Goal: Task Accomplishment & Management: Complete application form

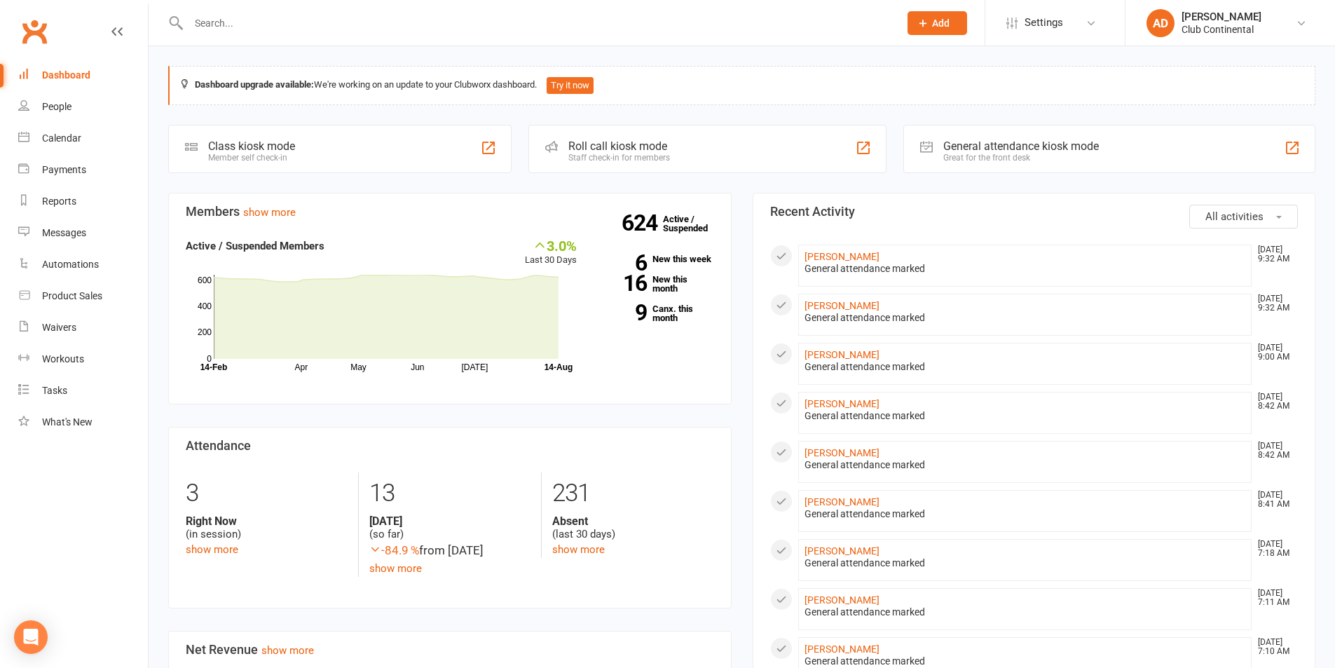
click at [731, 282] on section "Members show more 3.0% Last 30 Days Active / Suspended Members Apr May Jun Jul …" at bounding box center [450, 299] width 564 height 212
click at [840, 405] on link "[PERSON_NAME]" at bounding box center [842, 403] width 75 height 11
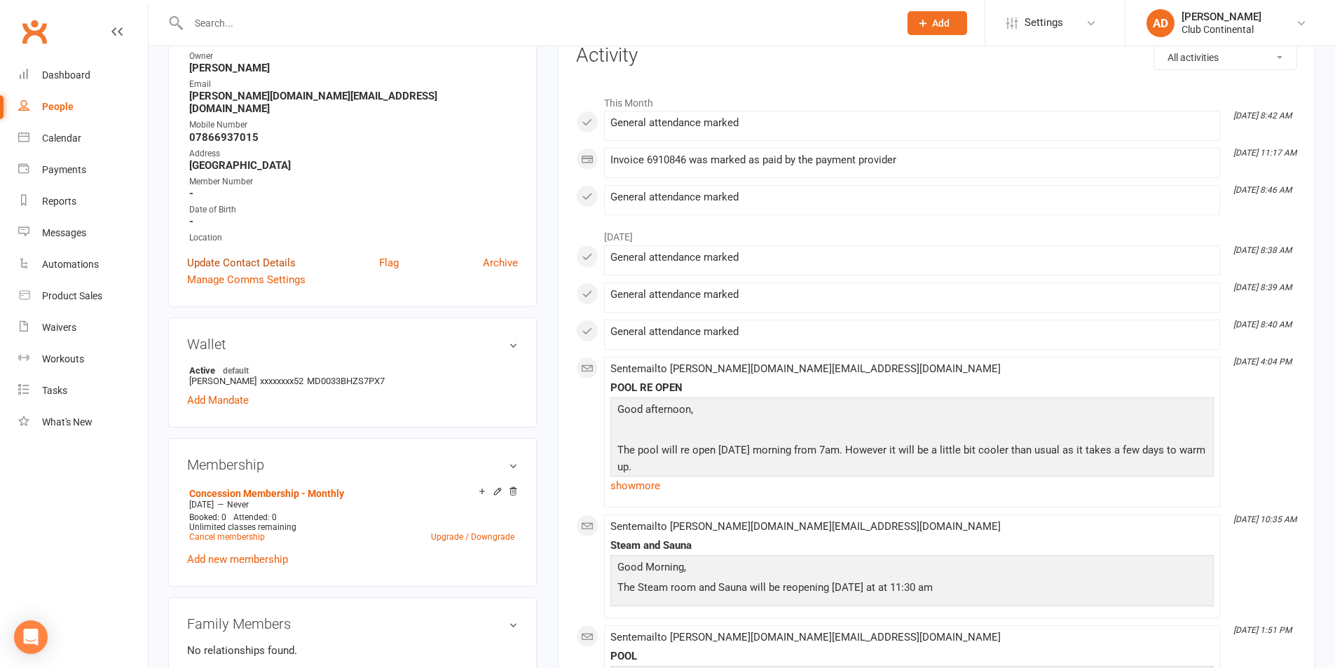
scroll to position [210, 0]
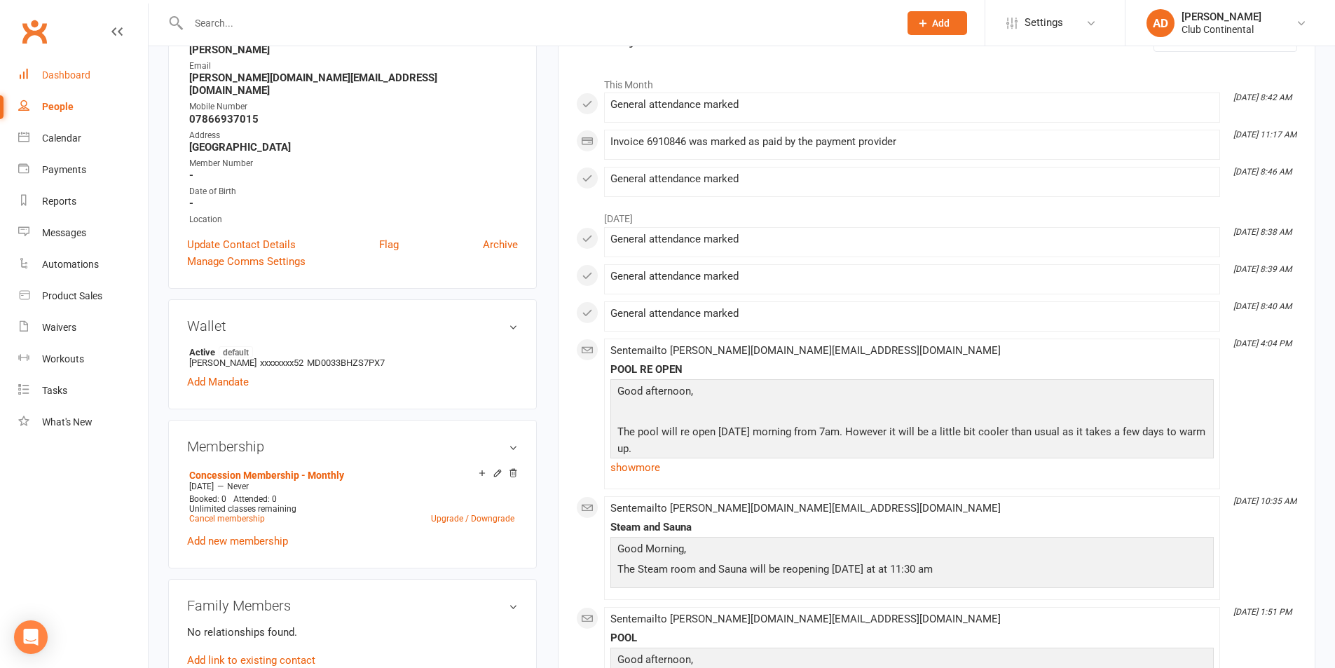
click at [105, 69] on link "Dashboard" at bounding box center [83, 76] width 130 height 32
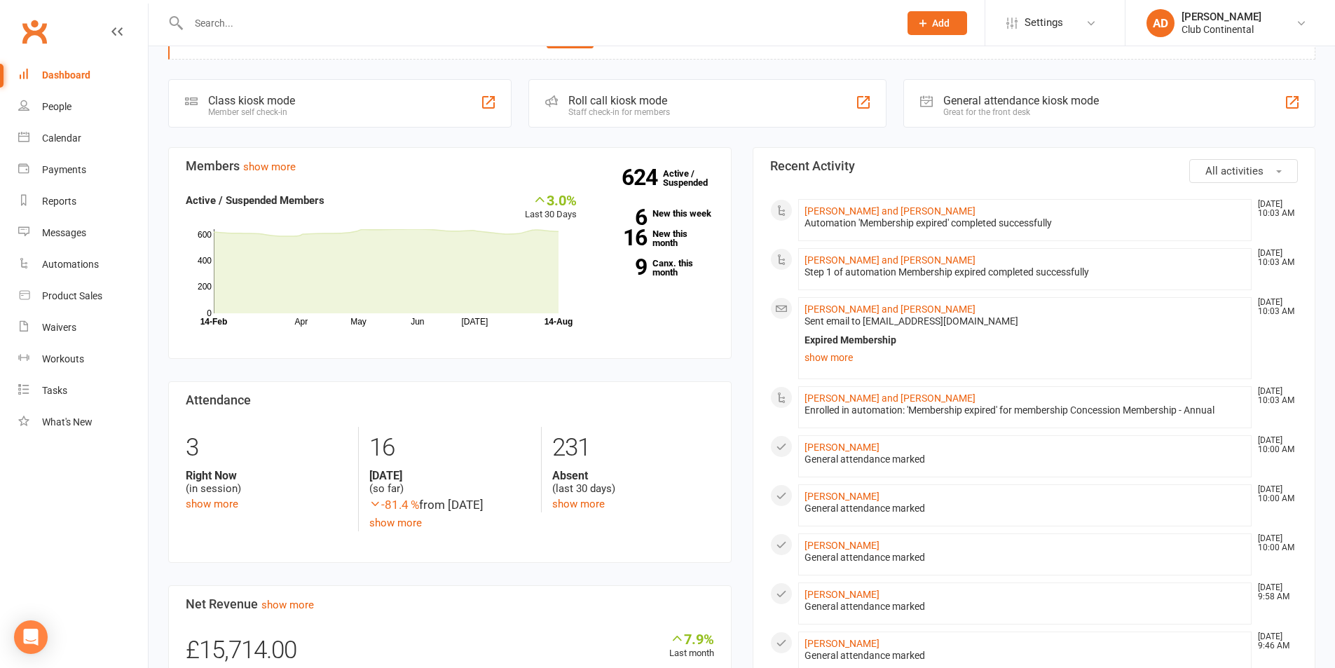
scroll to position [70, 0]
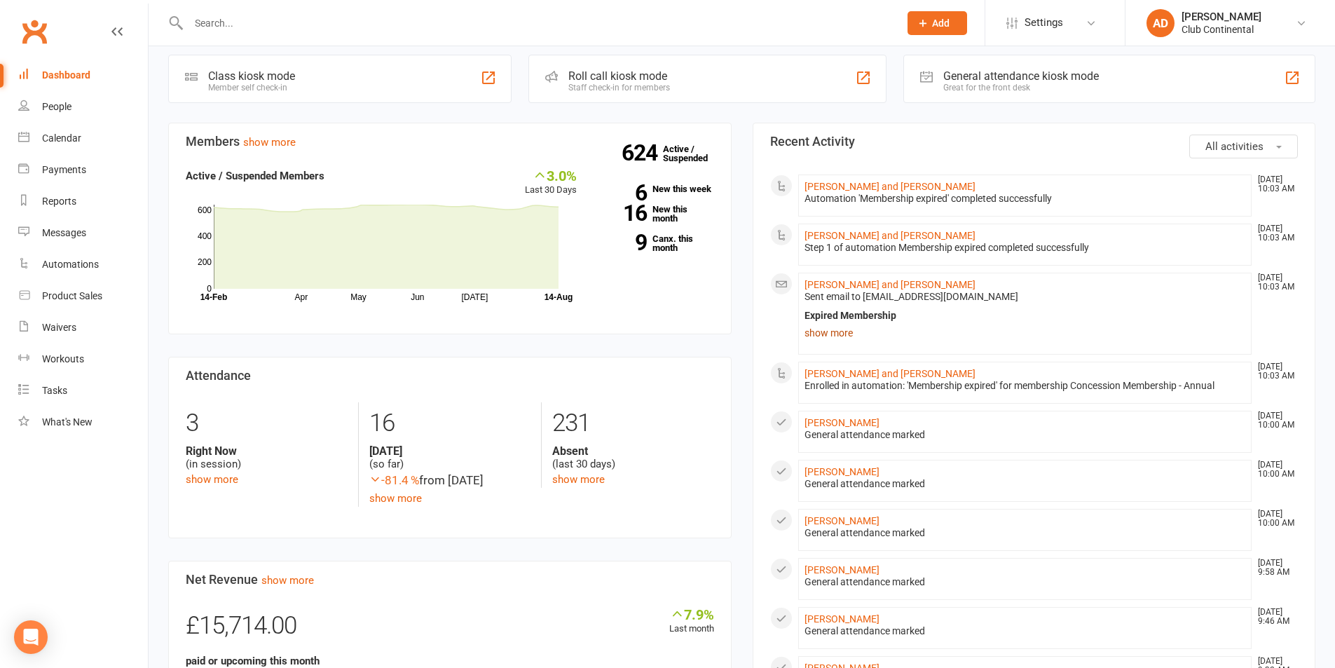
click at [843, 330] on link "show more" at bounding box center [1026, 333] width 442 height 20
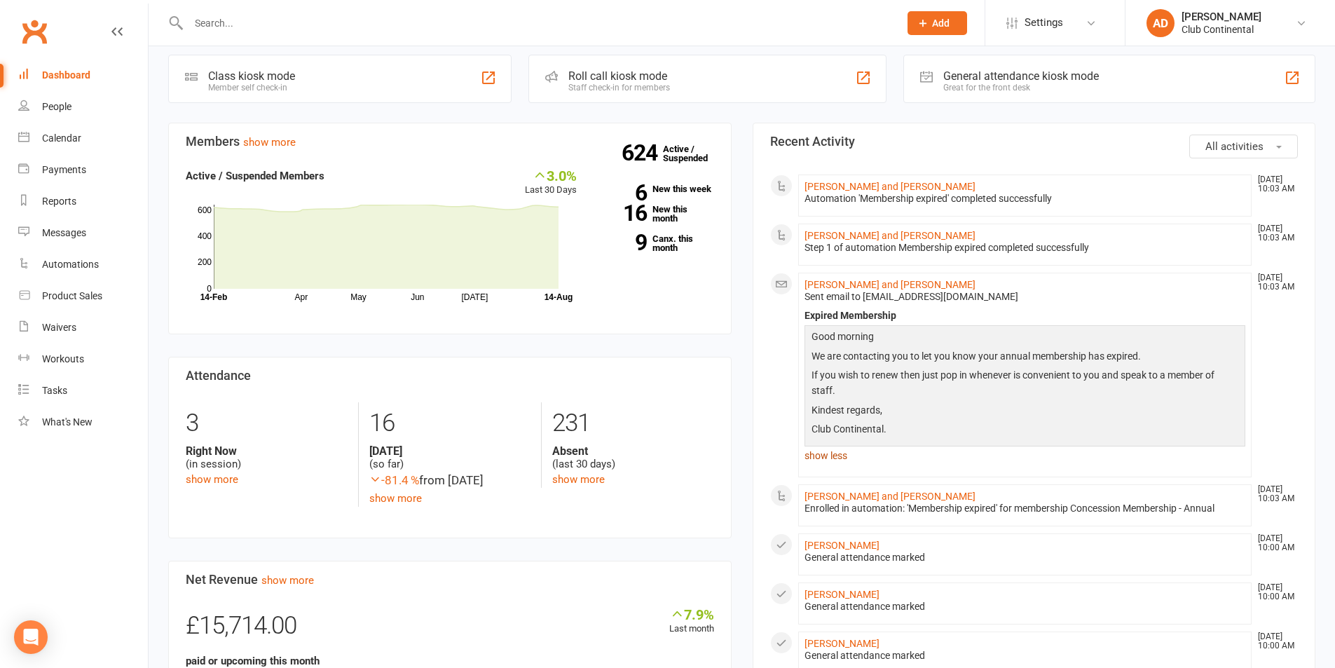
click at [820, 458] on link "show less" at bounding box center [1026, 456] width 442 height 20
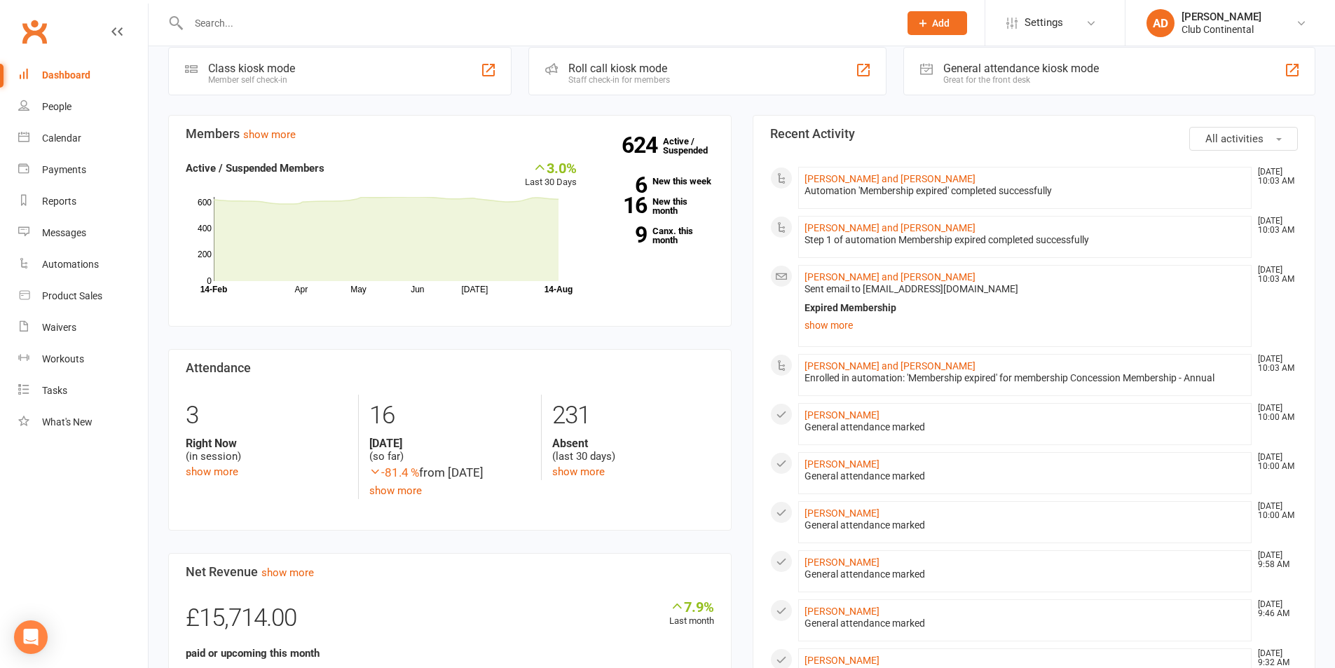
scroll to position [0, 0]
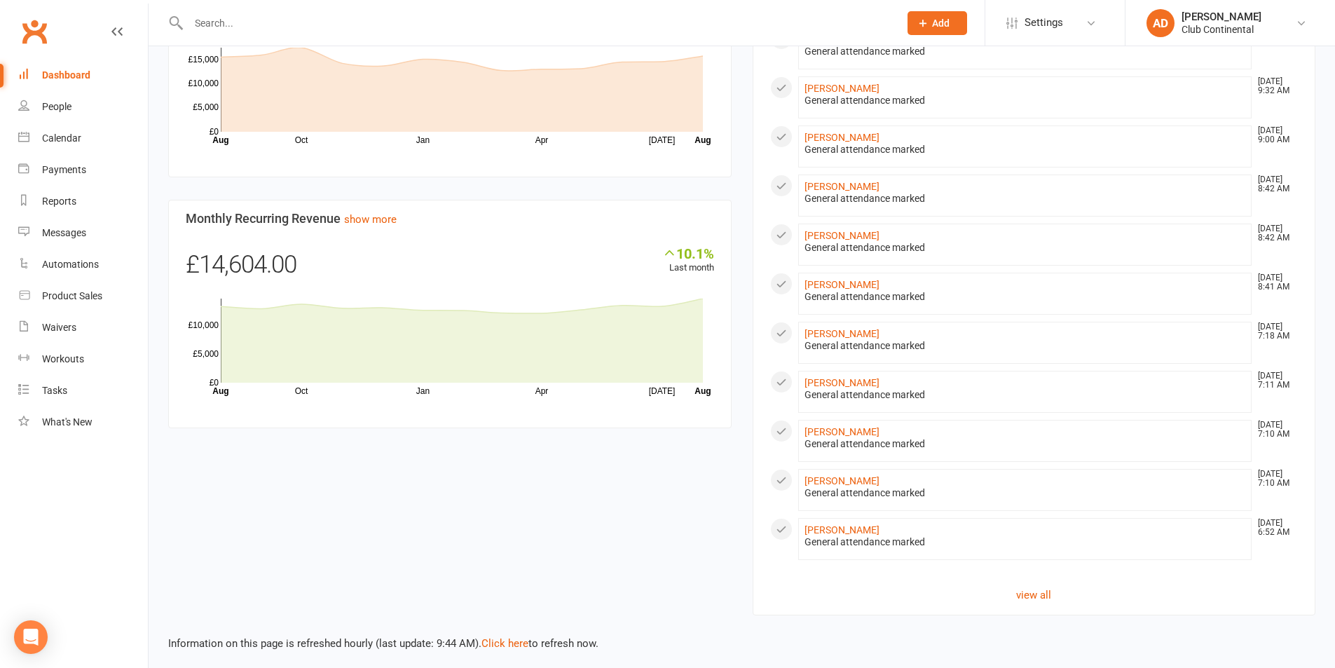
scroll to position [703, 0]
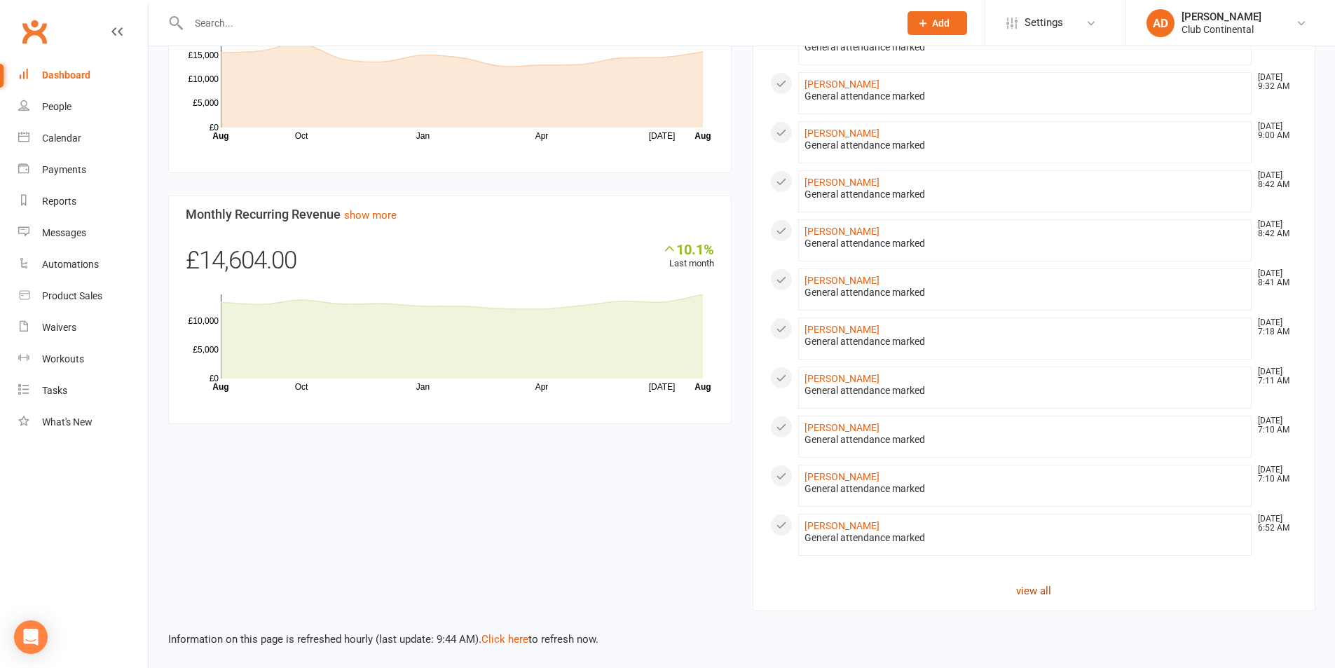
click at [1044, 592] on link "view all" at bounding box center [1034, 591] width 529 height 17
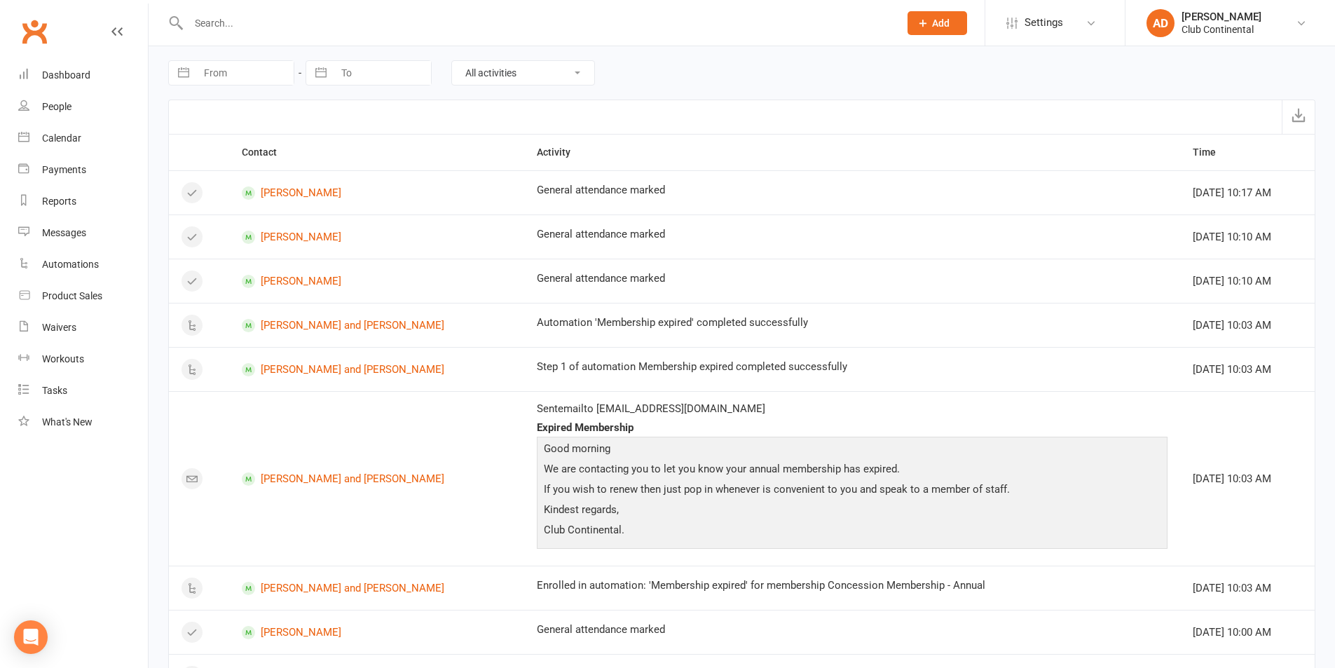
click at [556, 66] on select "All activities Bookings / Attendances Communications Notes Failed SMSes Grading…" at bounding box center [523, 73] width 142 height 24
select select "NoteLogEntry"
click at [452, 61] on select "All activities Bookings / Attendances Communications Notes Failed SMSes Grading…" at bounding box center [523, 73] width 142 height 24
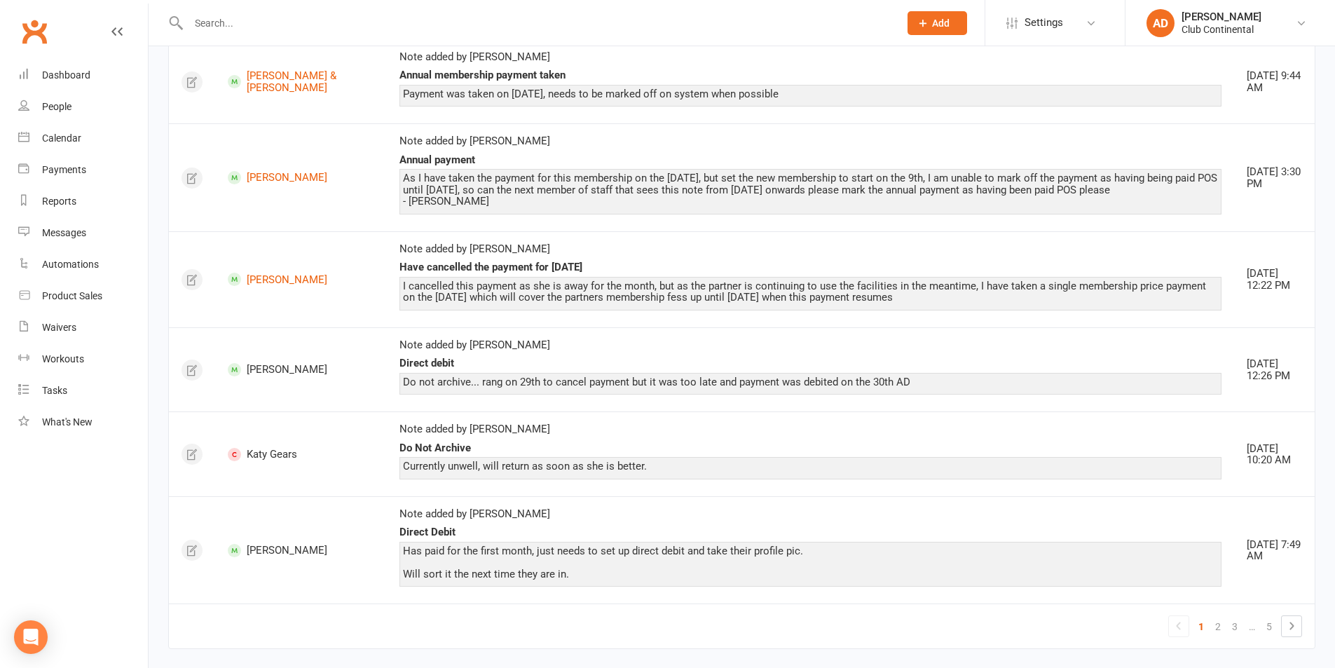
scroll to position [1766, 0]
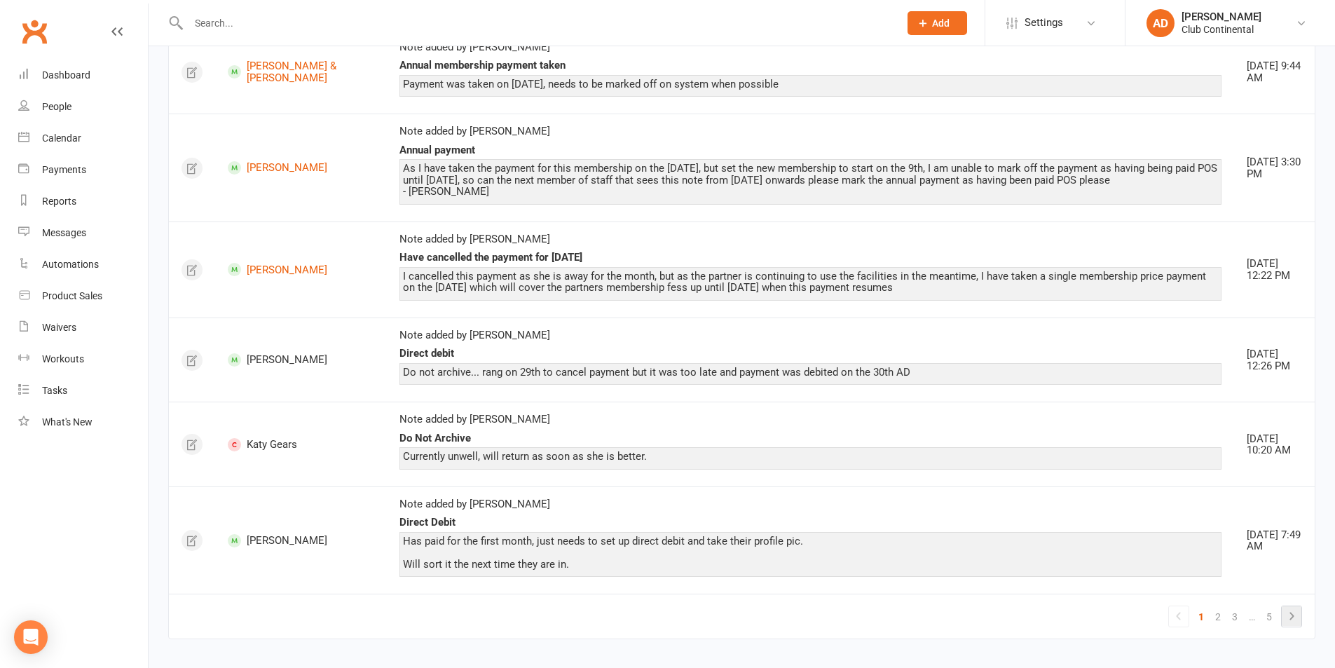
click at [1290, 608] on icon at bounding box center [1291, 616] width 17 height 17
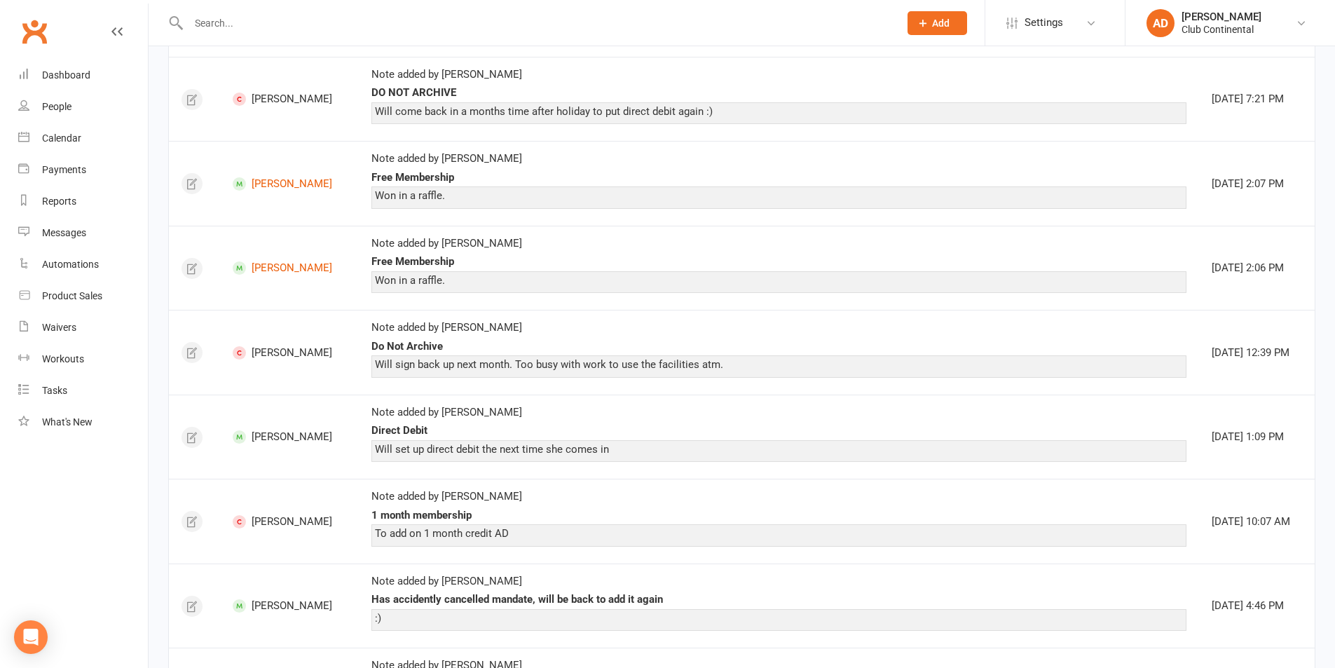
scroll to position [1684, 0]
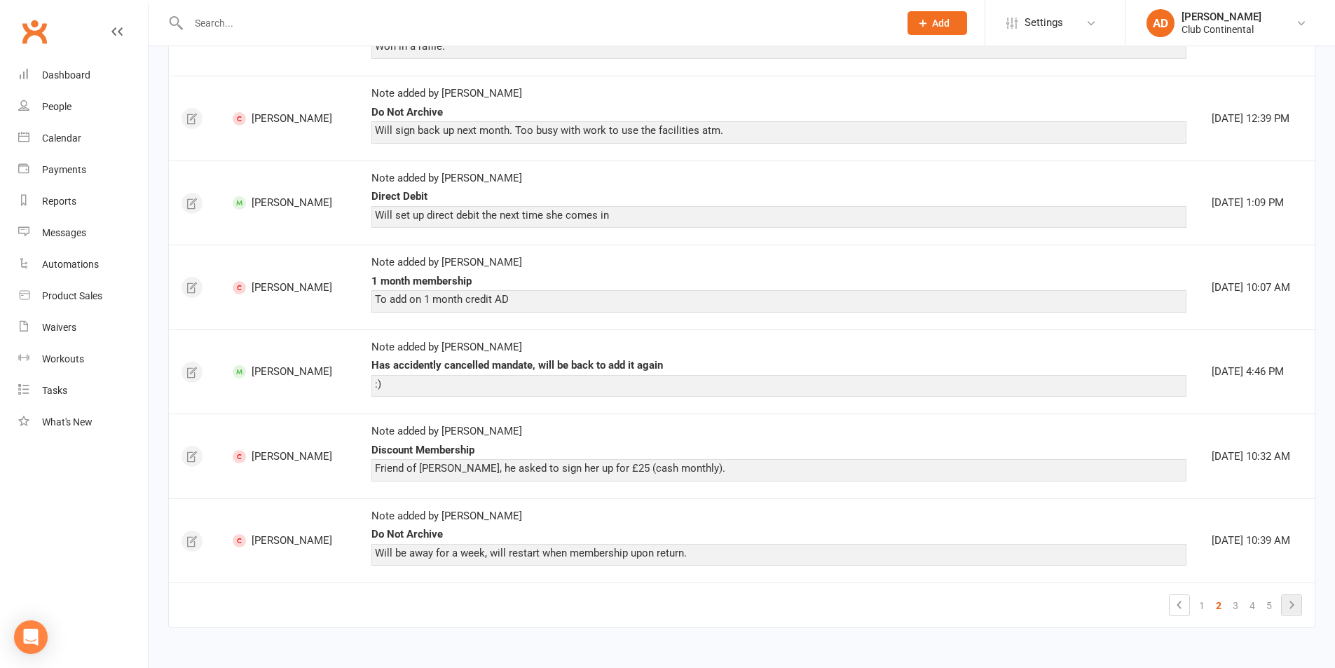
click at [1292, 606] on icon at bounding box center [1291, 605] width 17 height 17
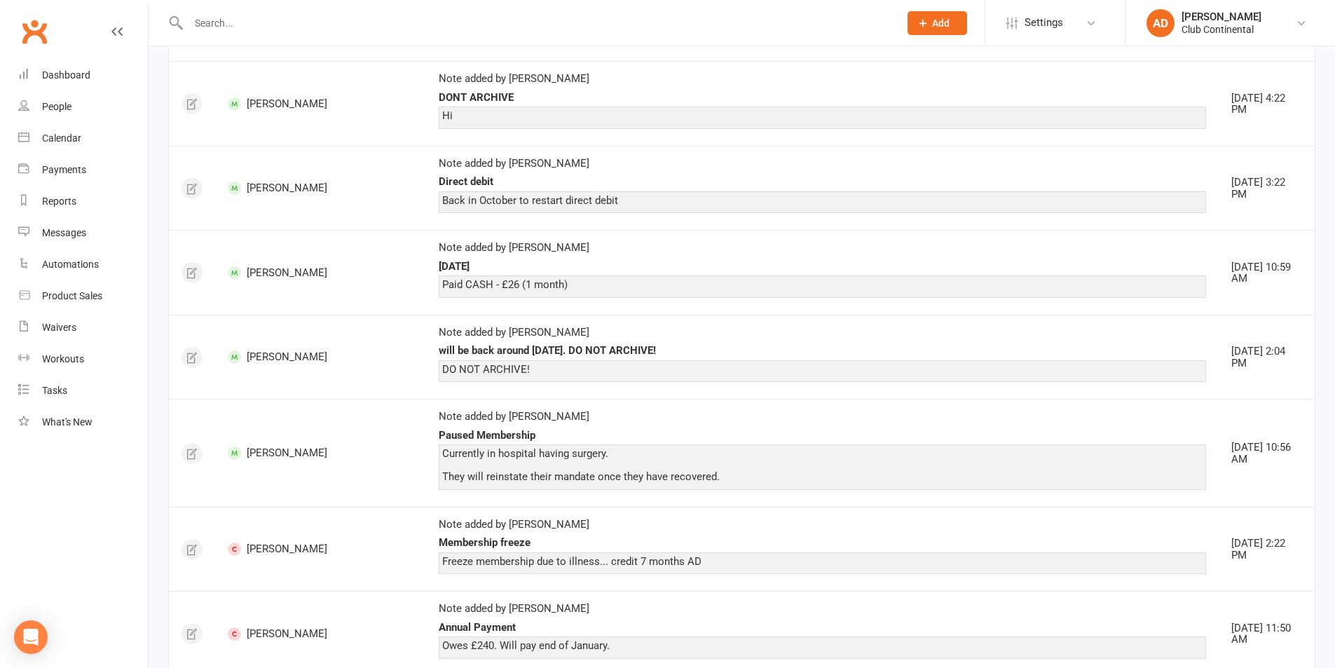
scroll to position [1766, 0]
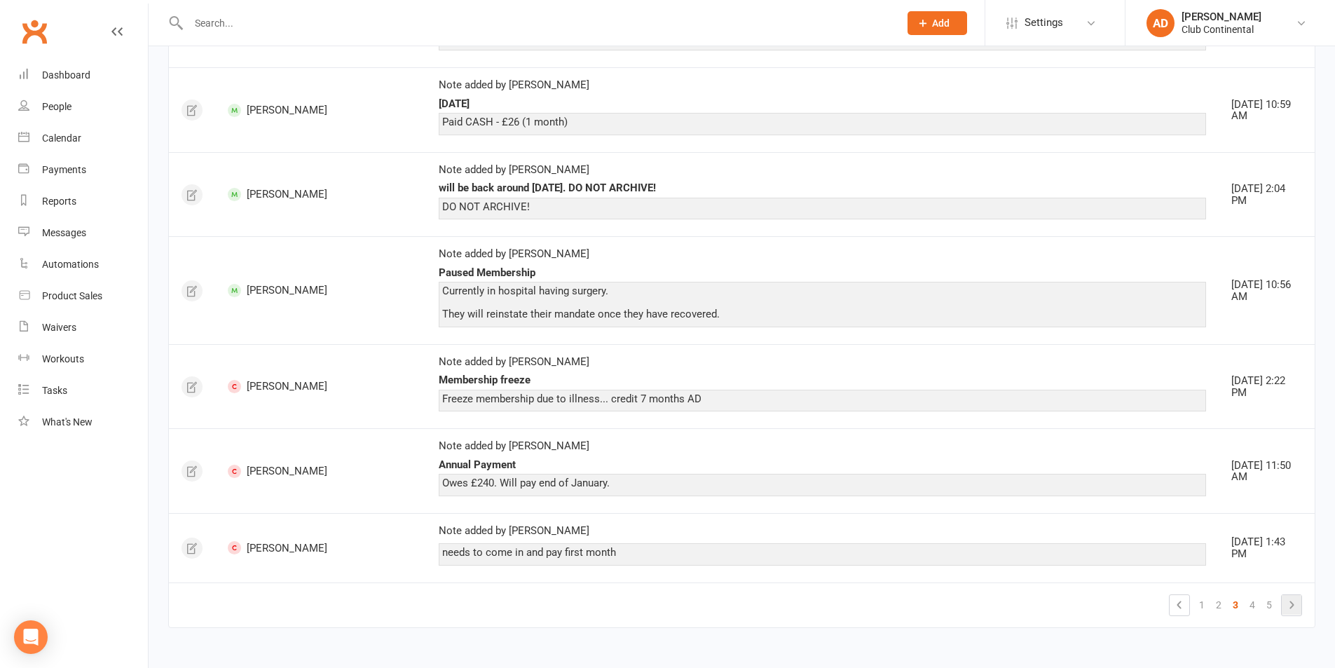
click at [1283, 601] on icon at bounding box center [1291, 605] width 17 height 17
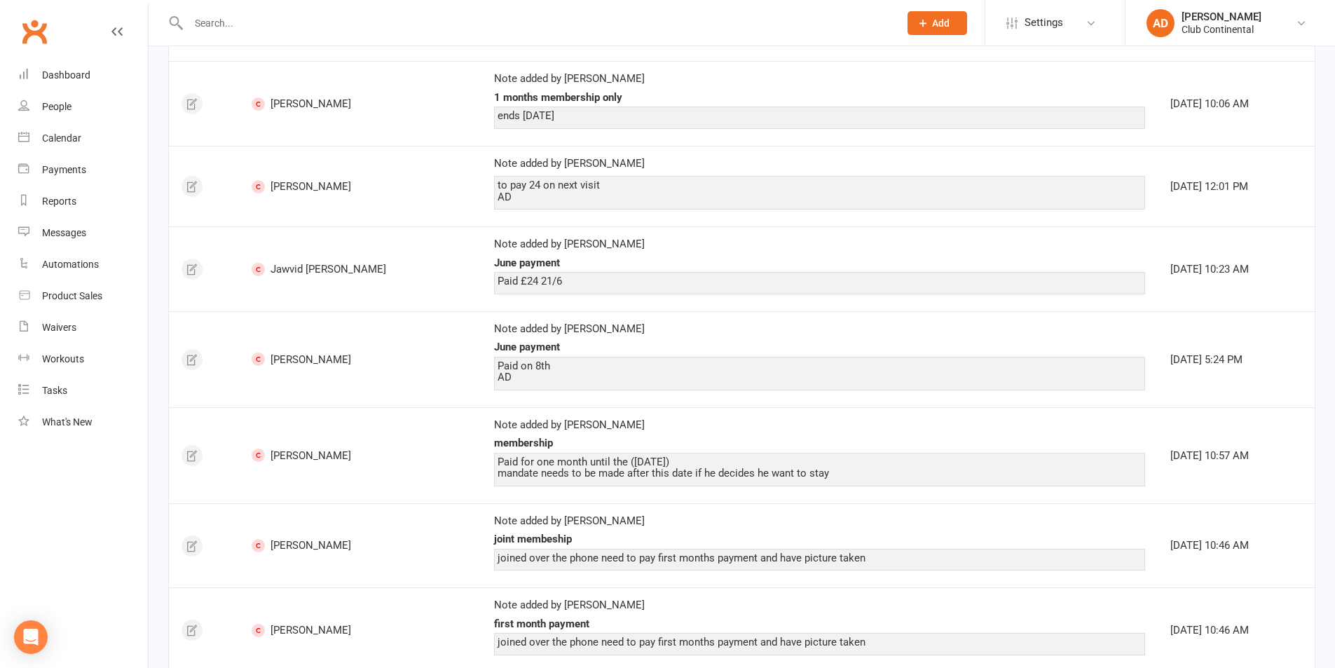
scroll to position [1754, 0]
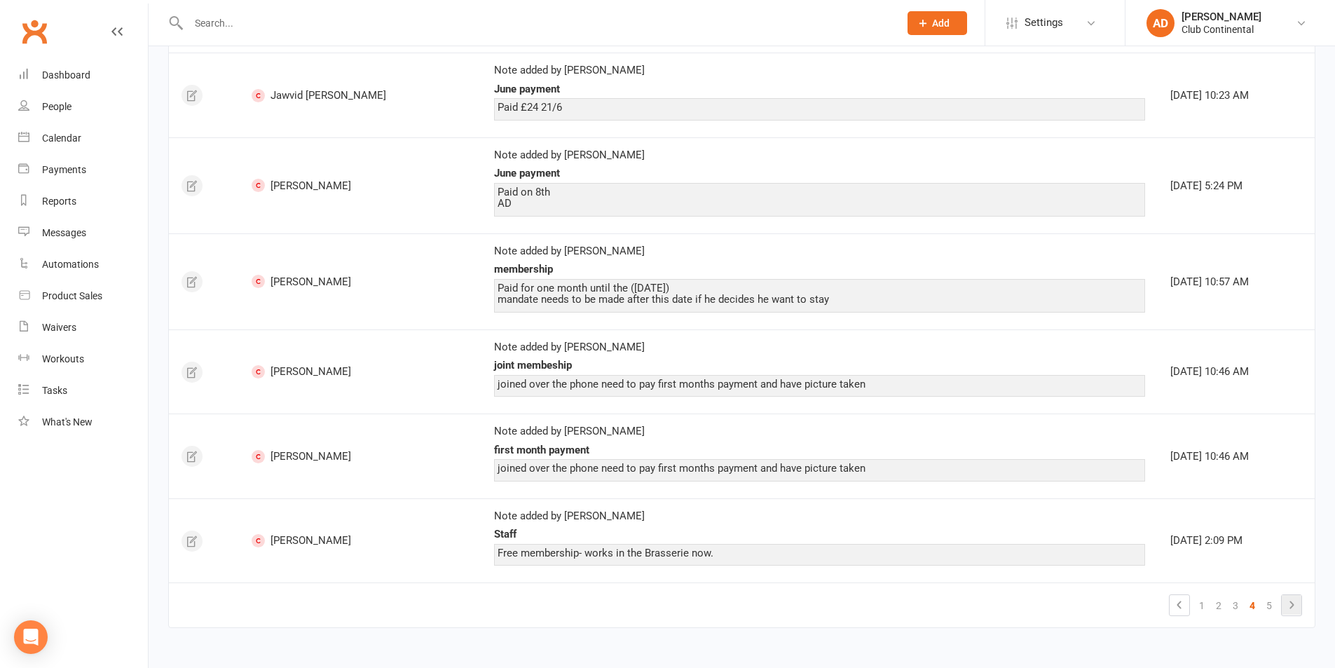
click at [1302, 603] on li at bounding box center [1291, 605] width 21 height 22
click at [1298, 604] on icon at bounding box center [1291, 605] width 17 height 17
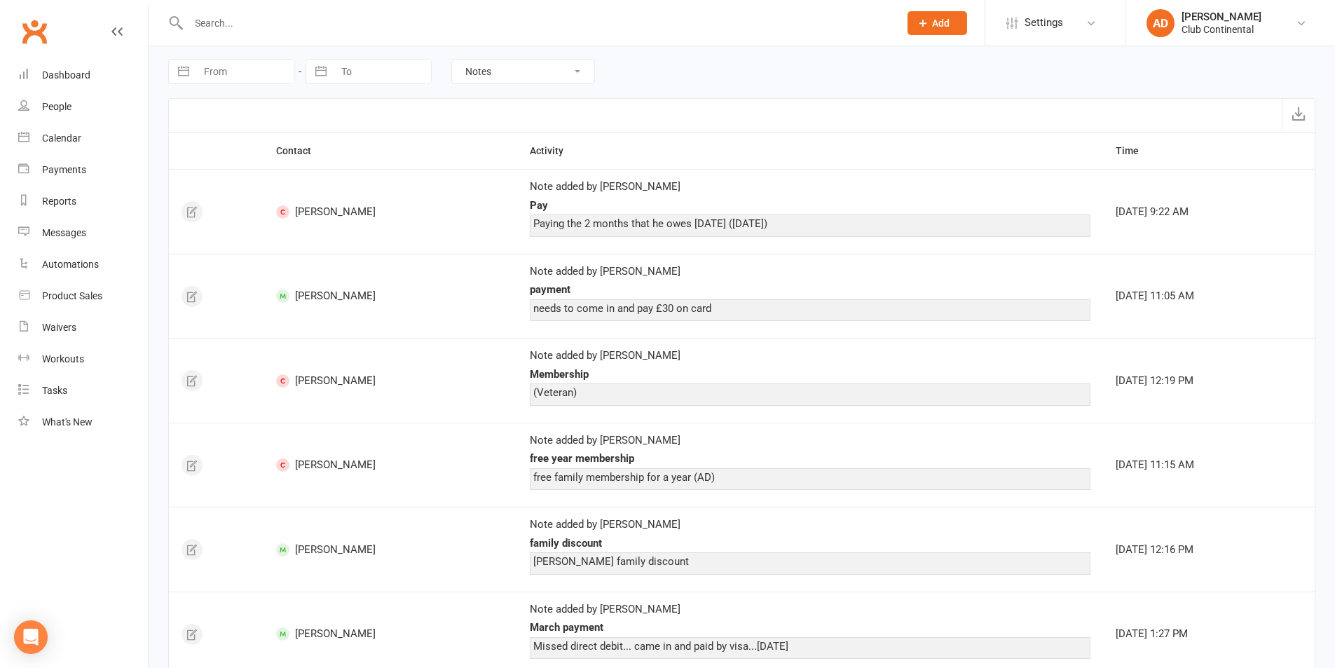
scroll to position [0, 0]
click at [83, 69] on div "Dashboard" at bounding box center [66, 74] width 48 height 11
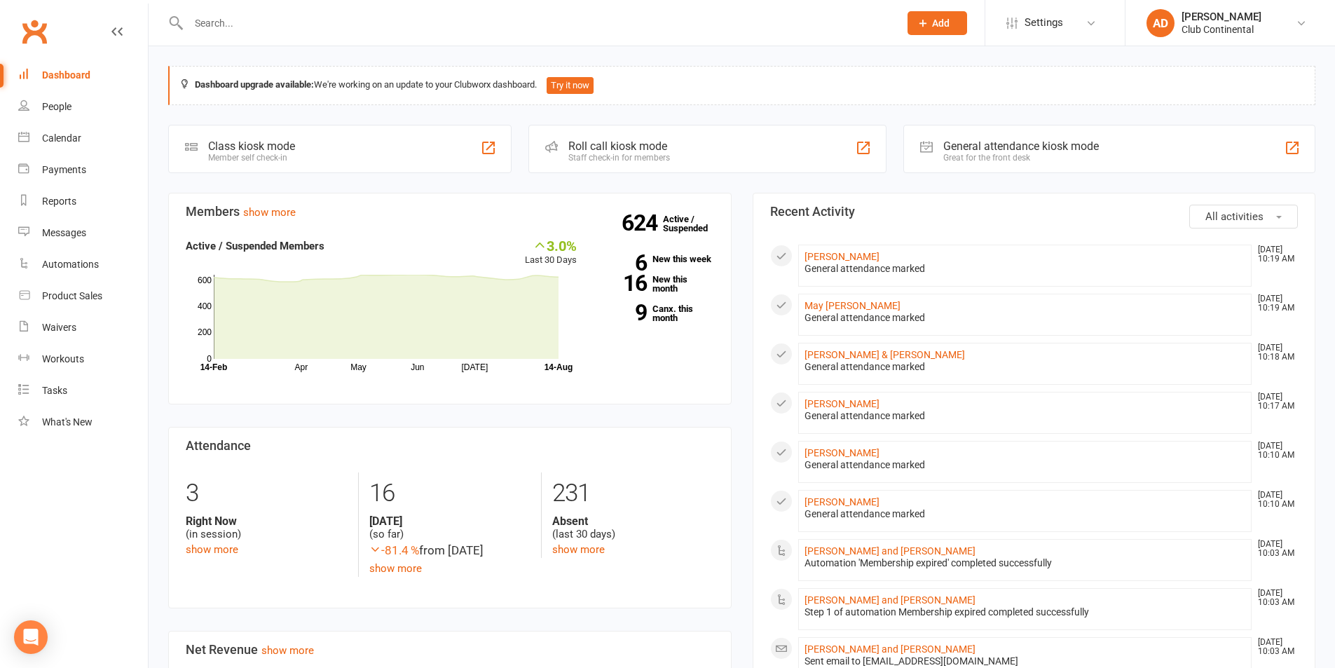
click at [1234, 208] on button "All activities" at bounding box center [1244, 217] width 109 height 24
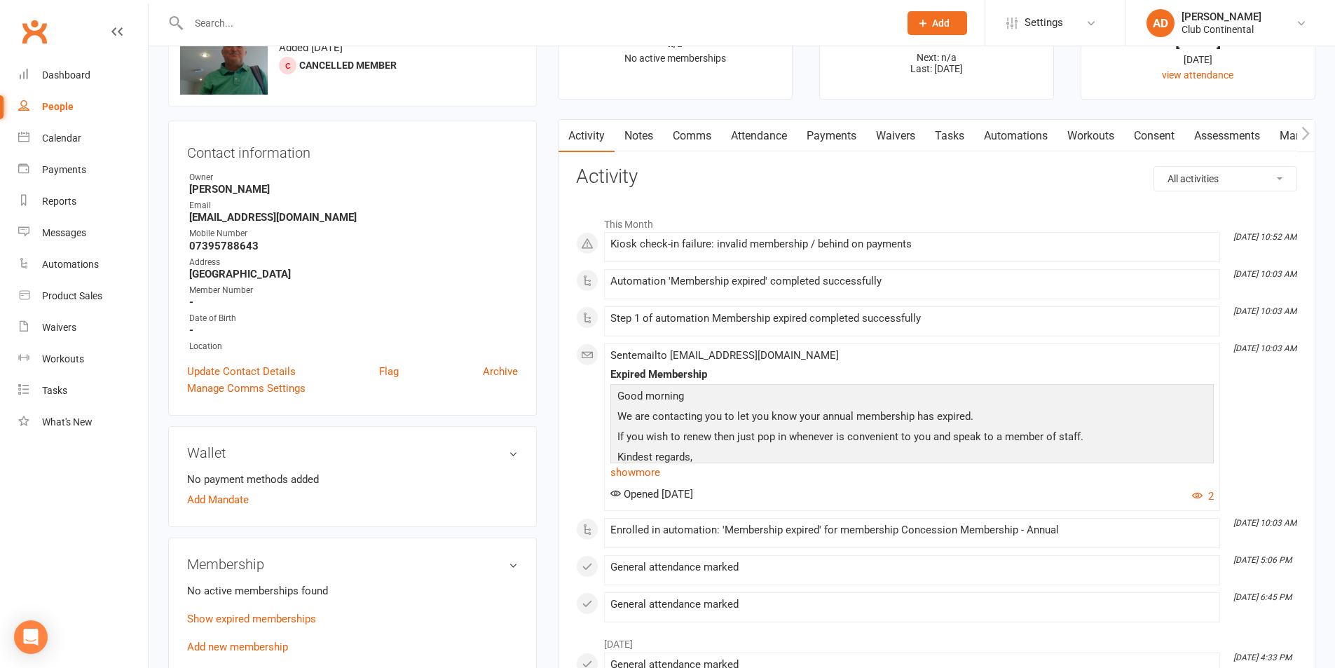
scroll to position [70, 0]
click at [636, 136] on link "Notes" at bounding box center [639, 137] width 48 height 32
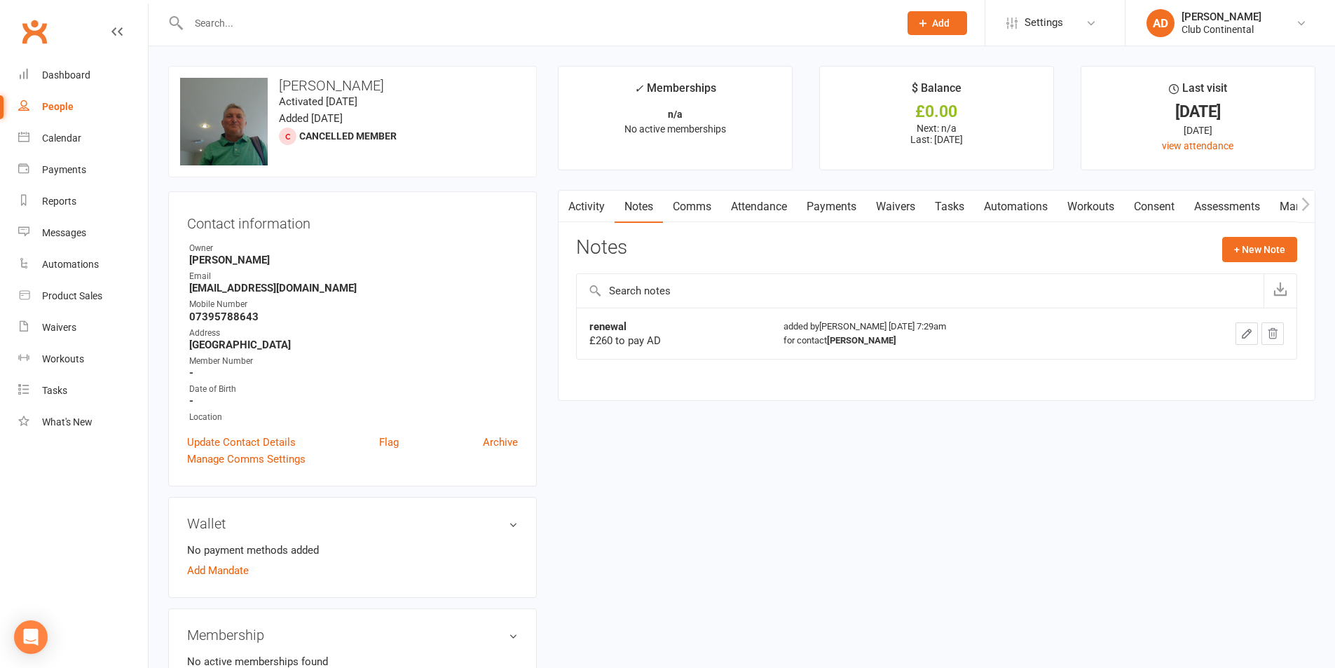
click at [604, 202] on link "Activity" at bounding box center [587, 207] width 56 height 32
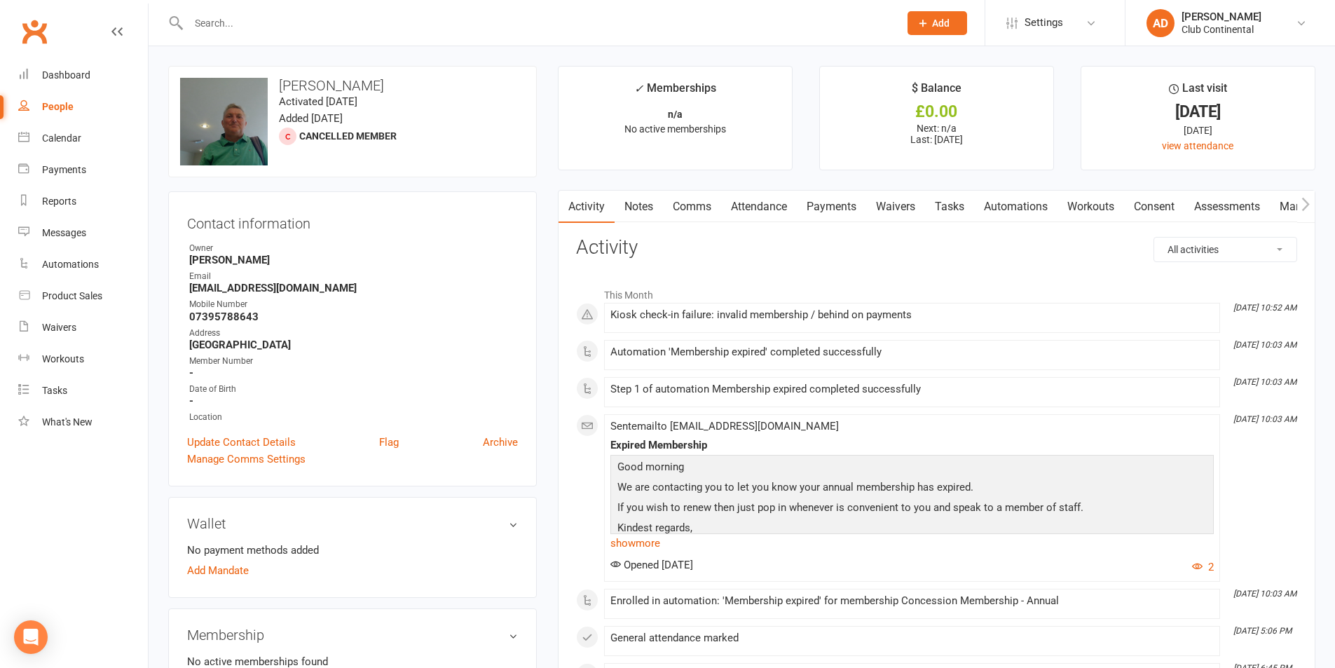
click at [819, 200] on link "Payments" at bounding box center [831, 207] width 69 height 32
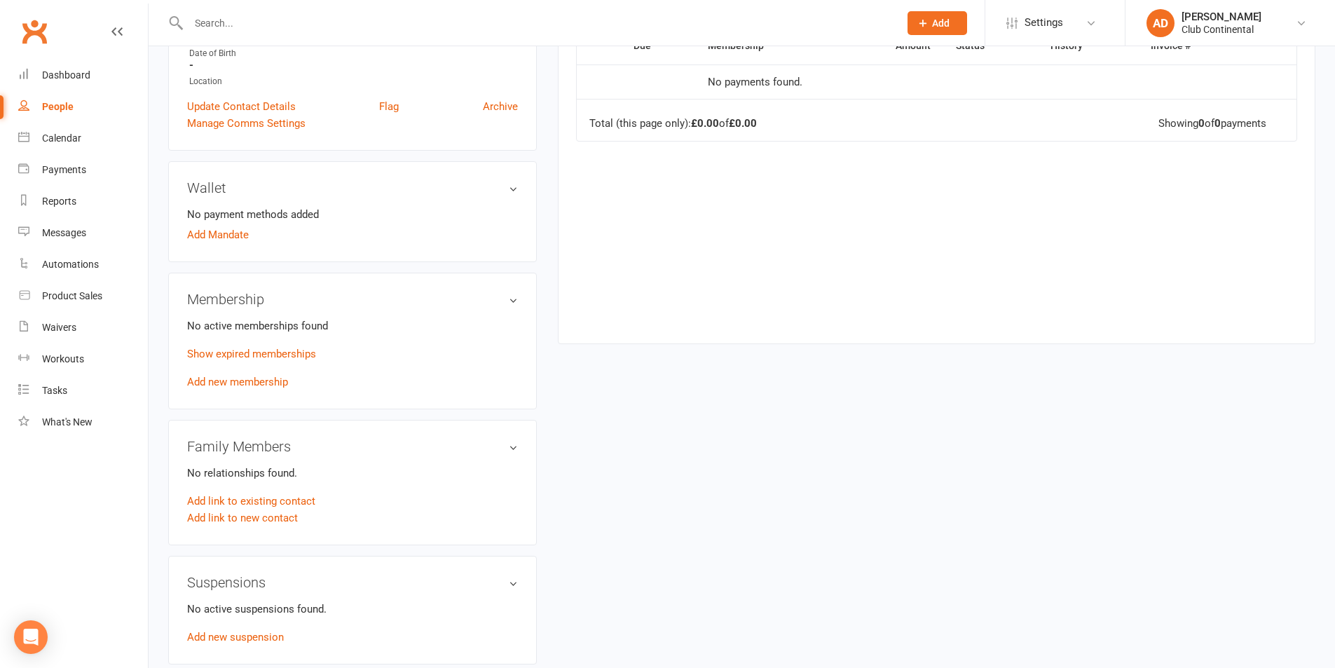
scroll to position [350, 0]
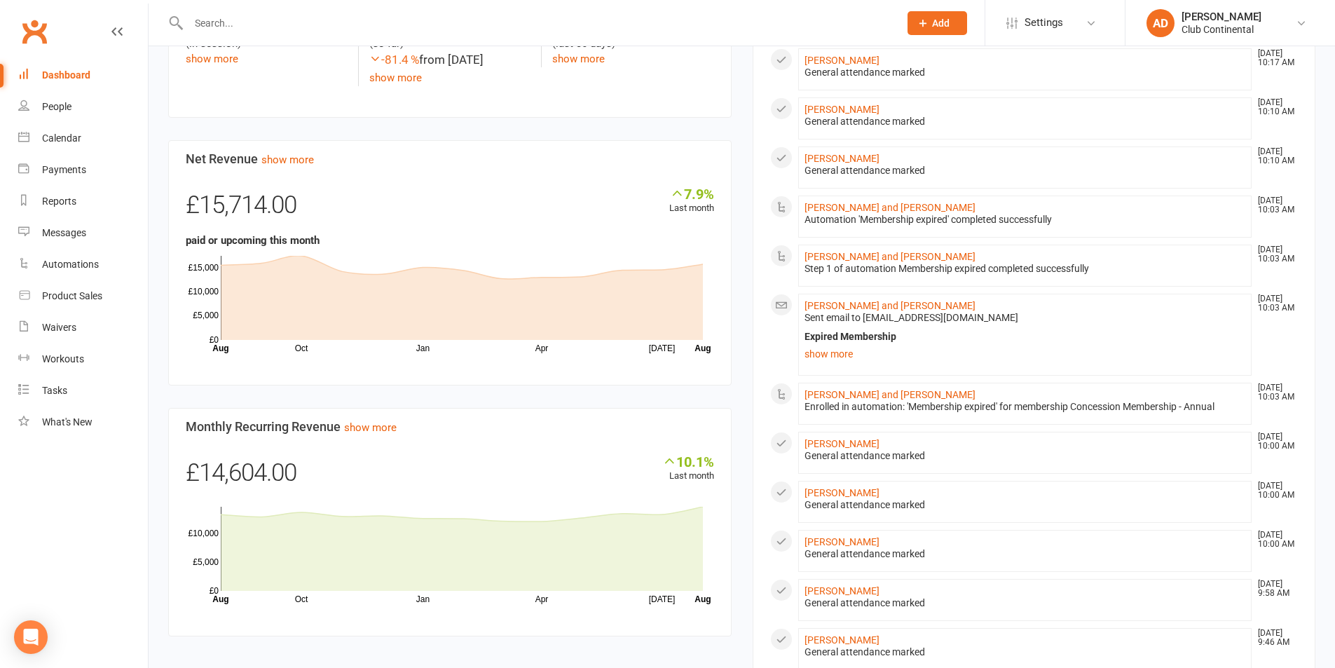
scroll to position [421, 0]
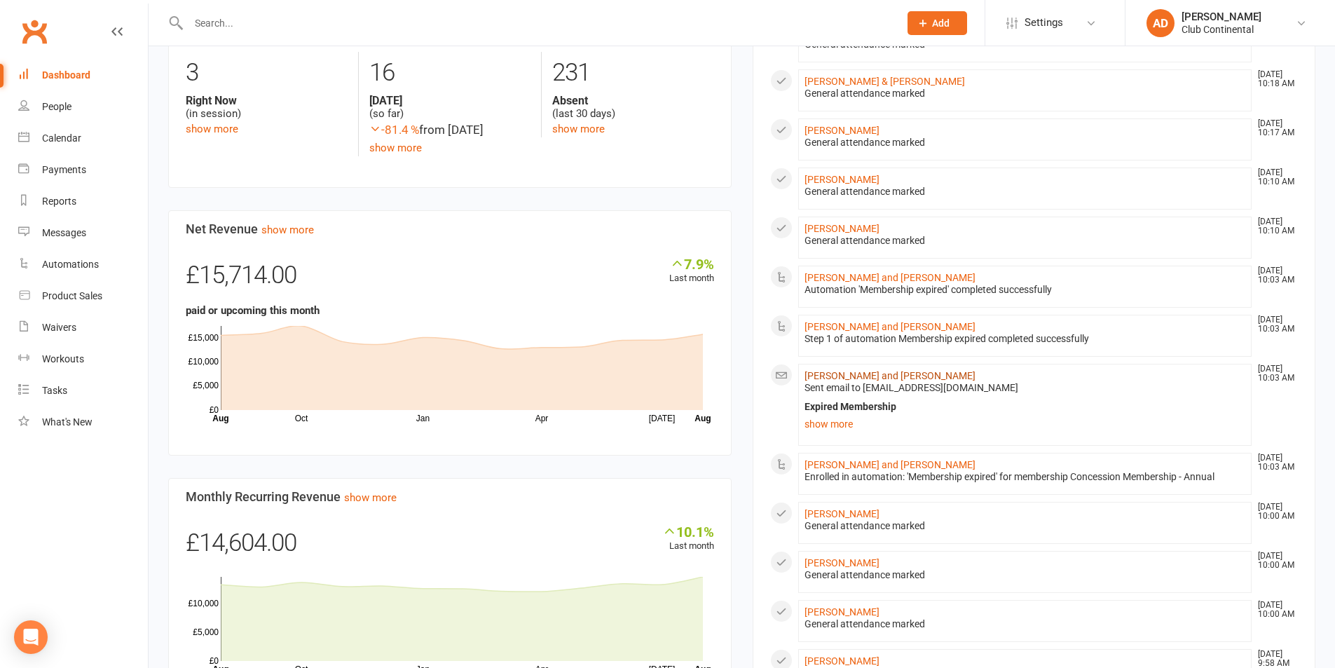
click at [889, 374] on link "Teresa, Gary and Harley Powell" at bounding box center [890, 375] width 171 height 11
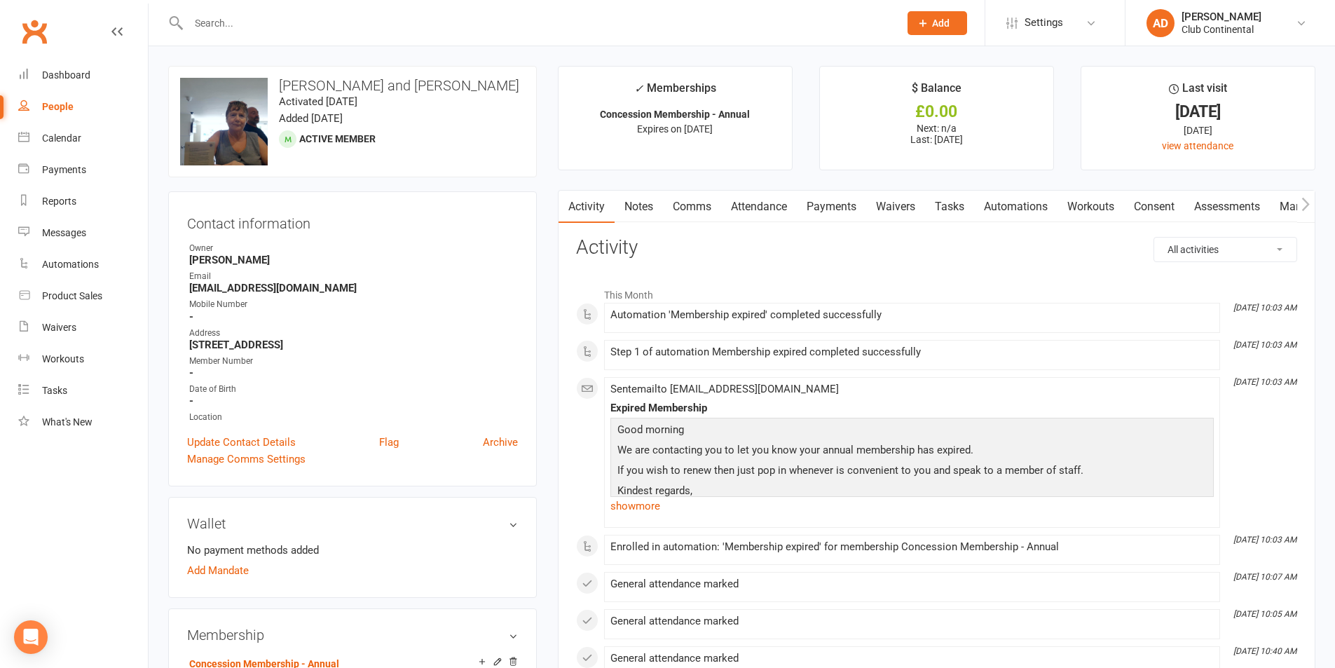
scroll to position [140, 0]
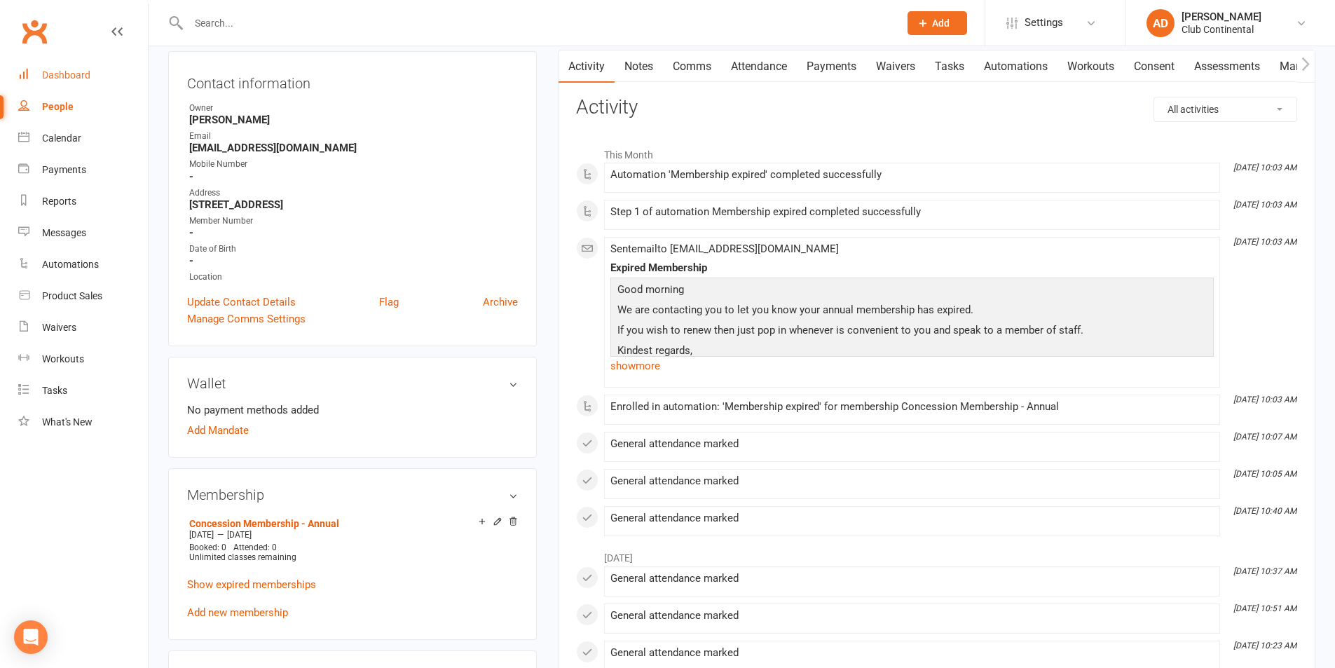
click at [50, 88] on link "Dashboard" at bounding box center [83, 76] width 130 height 32
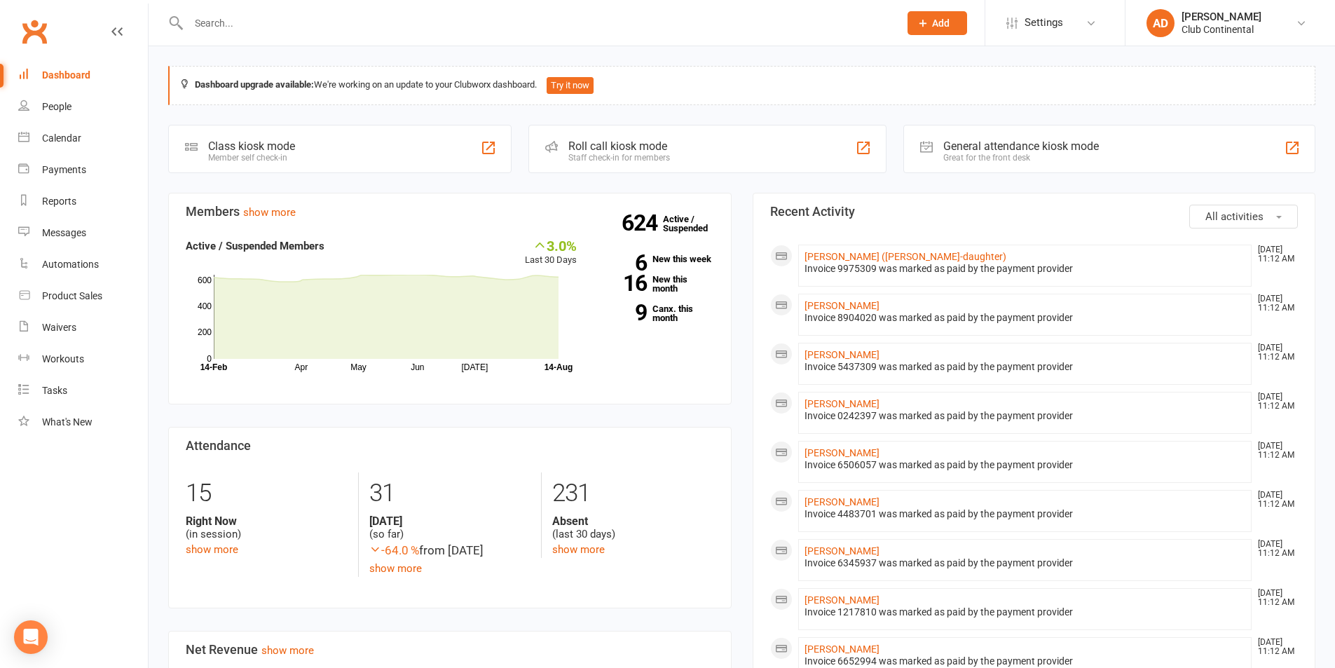
click at [444, 22] on input "text" at bounding box center [536, 23] width 705 height 20
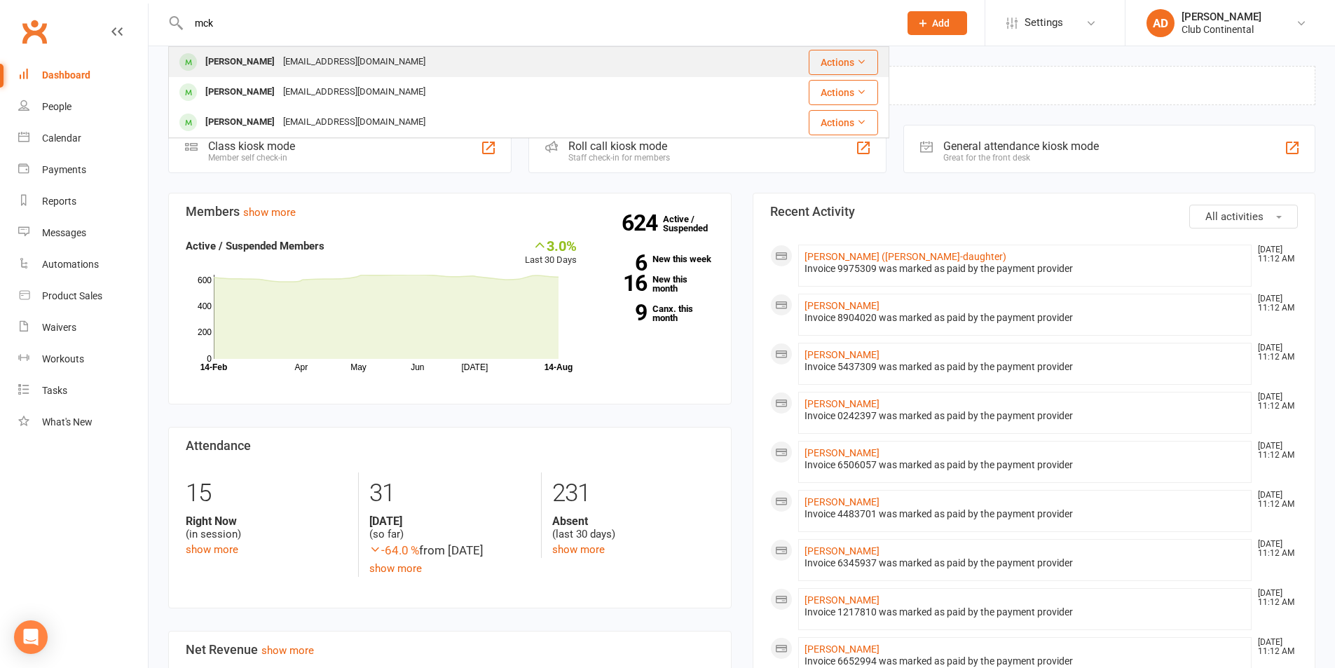
type input "mck"
click at [449, 51] on div "Shane McKinley shanemckinley74@gmail.com" at bounding box center [446, 62] width 552 height 29
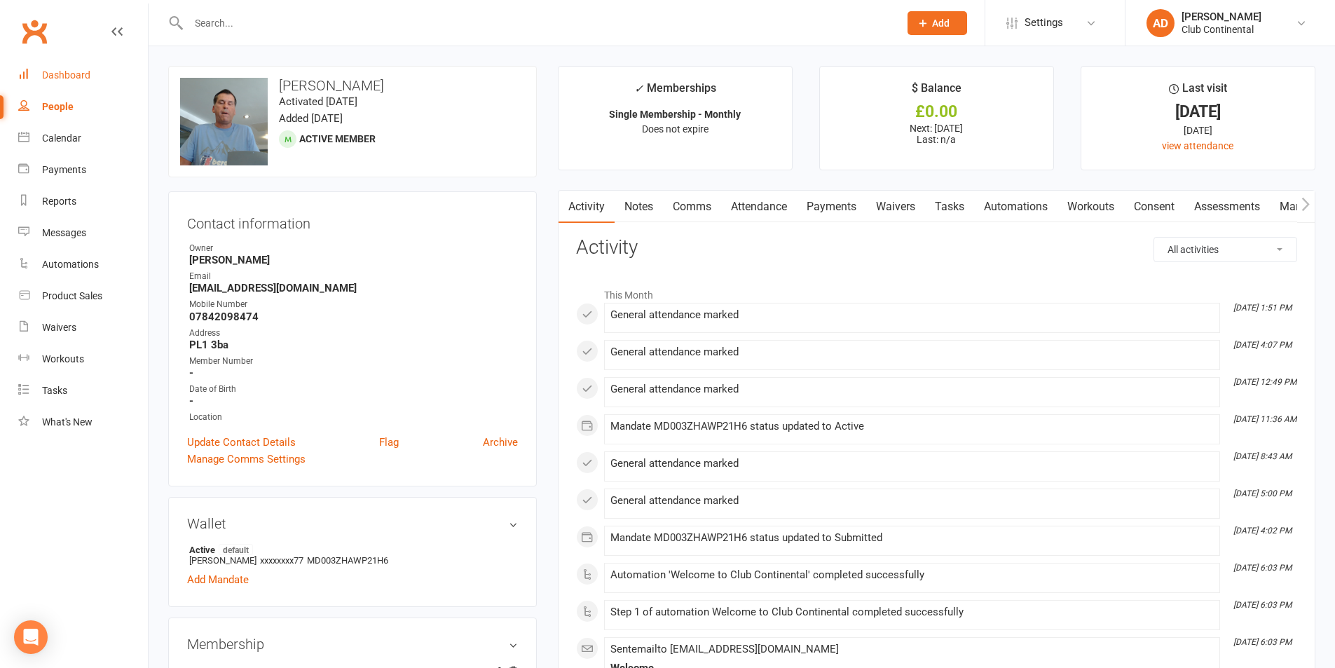
click at [71, 62] on link "Dashboard" at bounding box center [83, 76] width 130 height 32
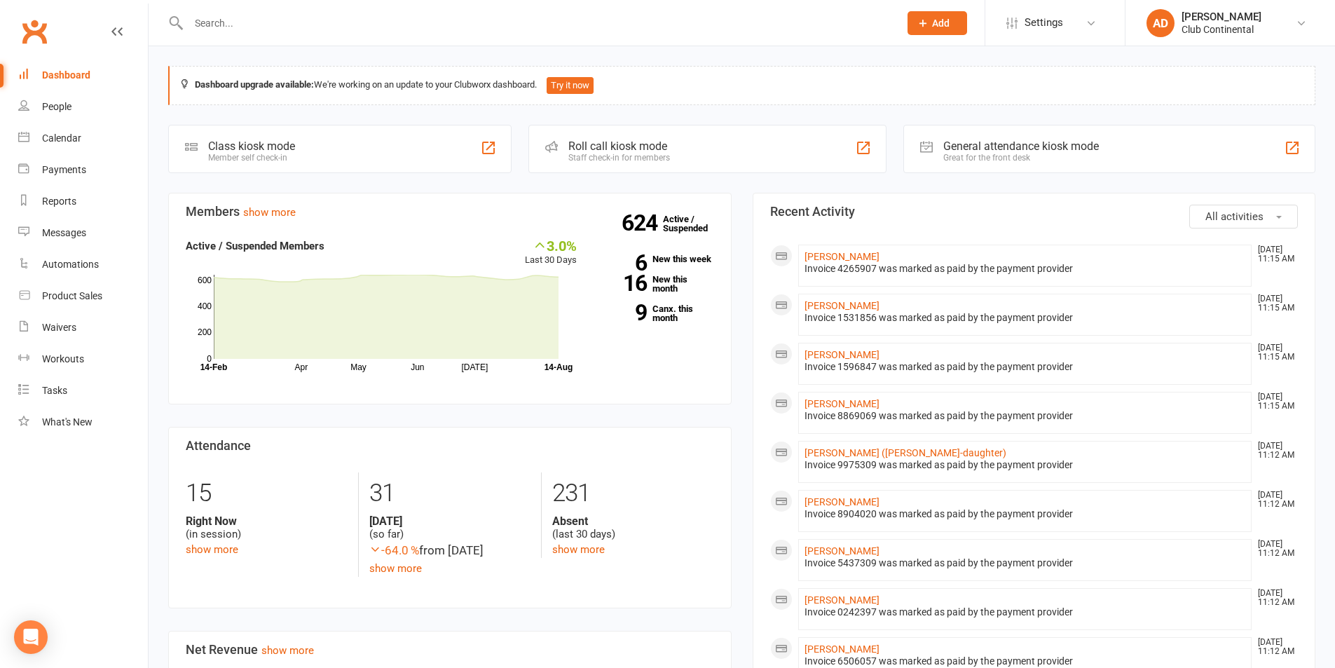
click at [309, 18] on input "text" at bounding box center [536, 23] width 705 height 20
type input "taylo"
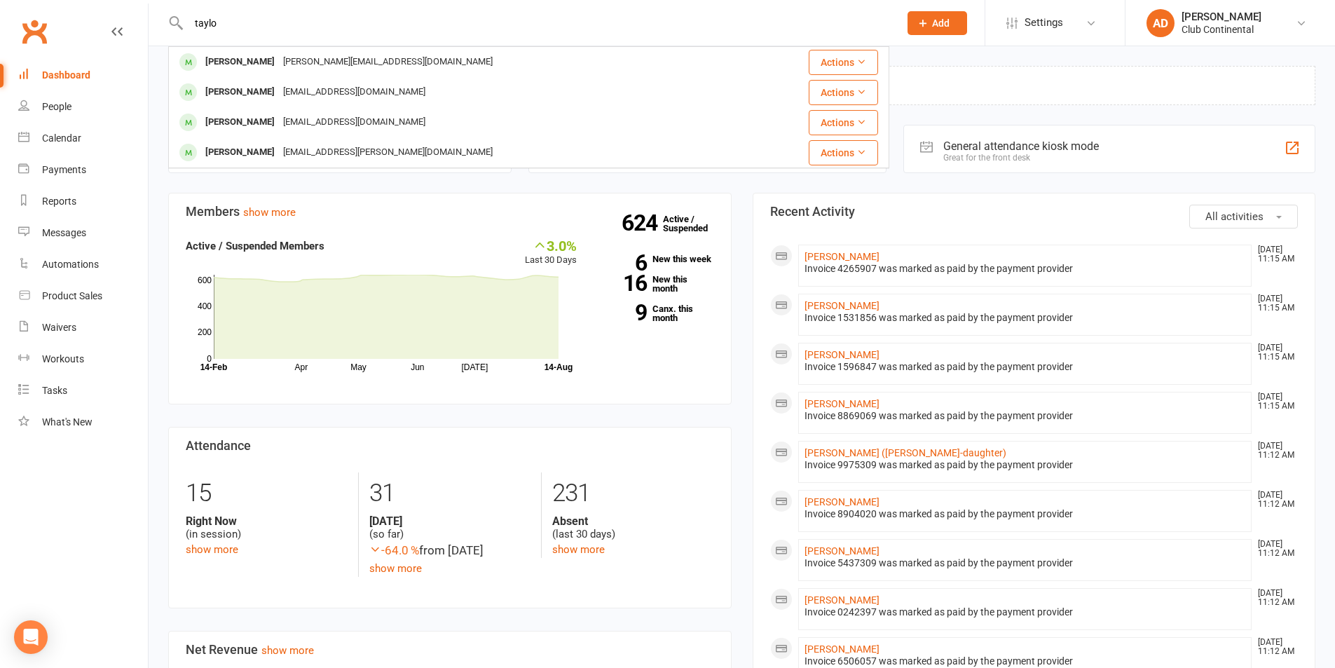
click at [308, 32] on input "taylo" at bounding box center [536, 23] width 705 height 20
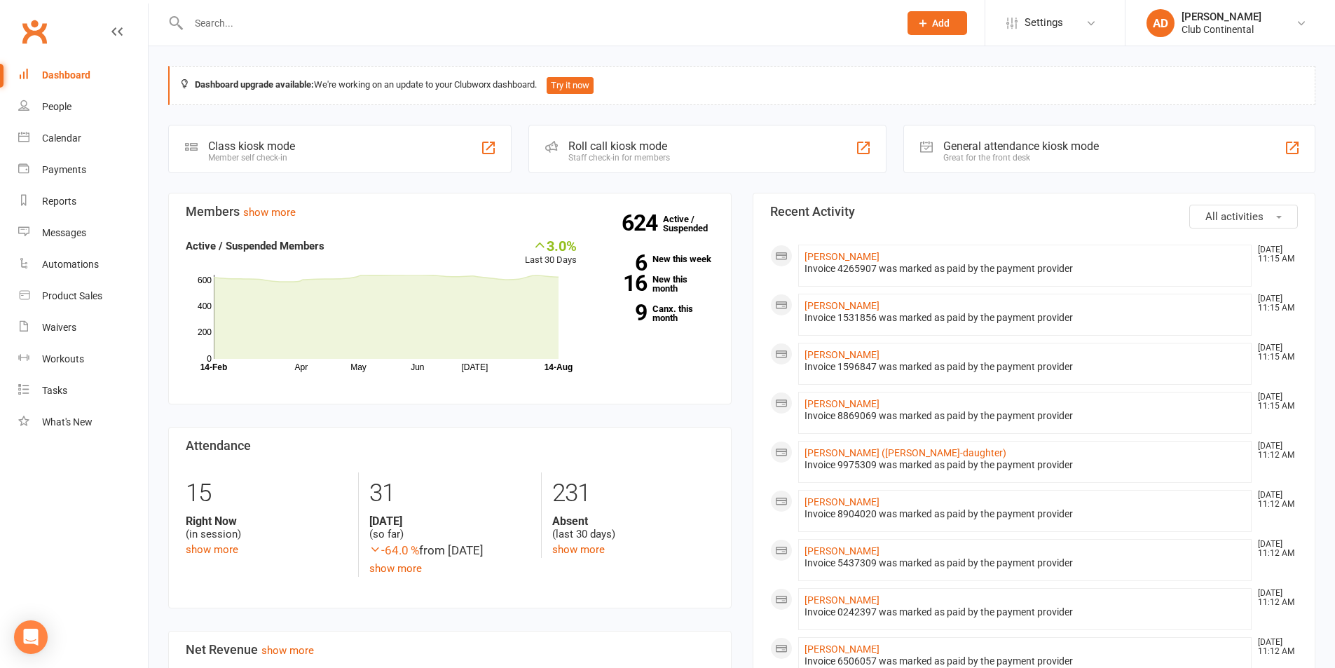
click at [341, 17] on input "text" at bounding box center [536, 23] width 705 height 20
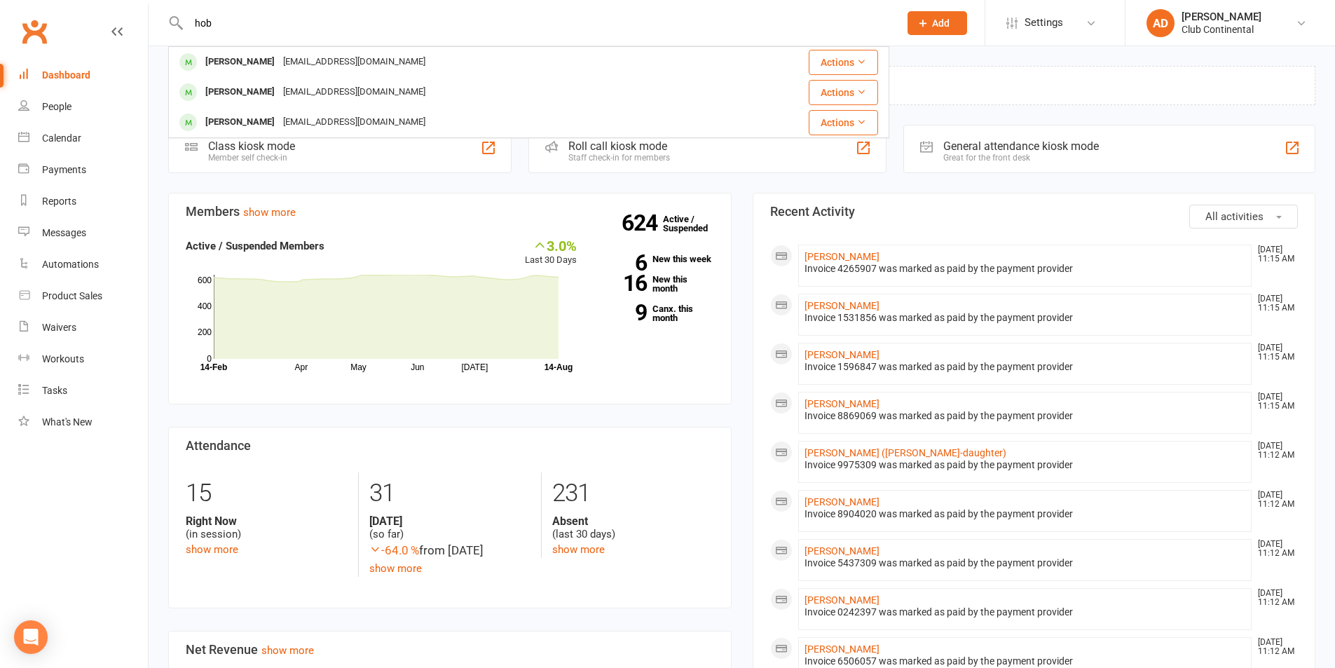
click at [333, 20] on input "hob" at bounding box center [536, 23] width 705 height 20
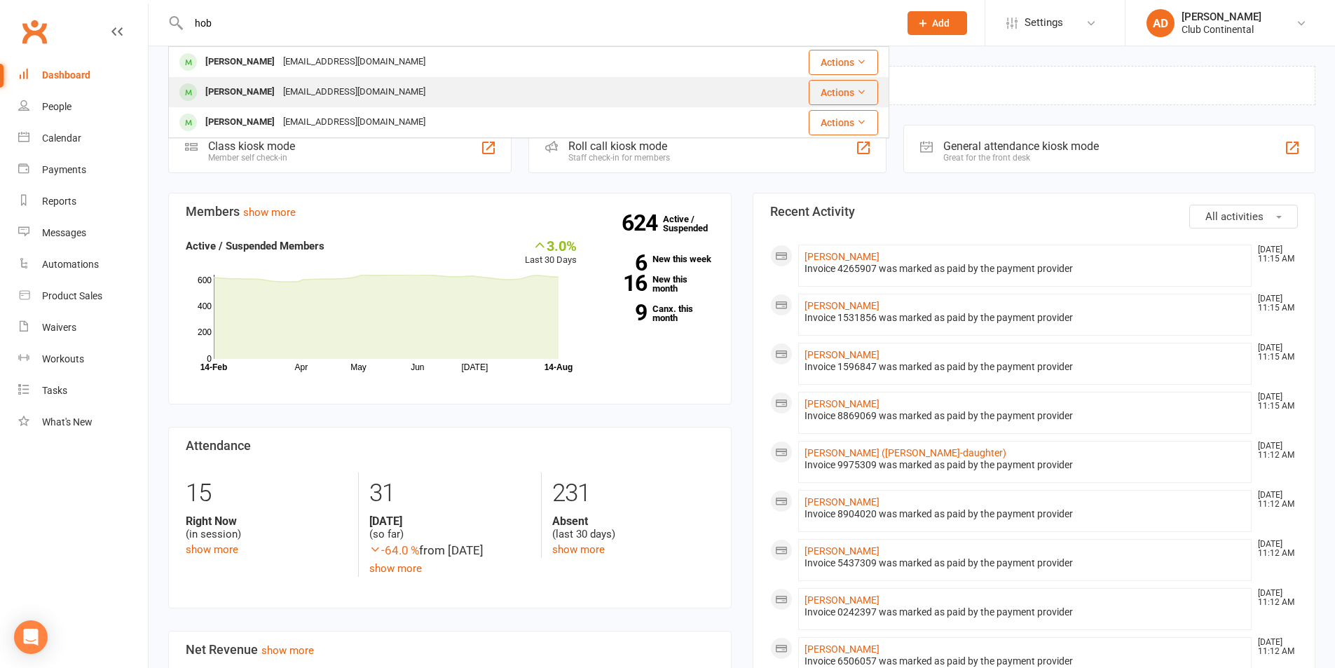
type input "hob"
click at [336, 81] on div "Brodie Hobbs brod05hobbs@icloud.com" at bounding box center [446, 92] width 552 height 29
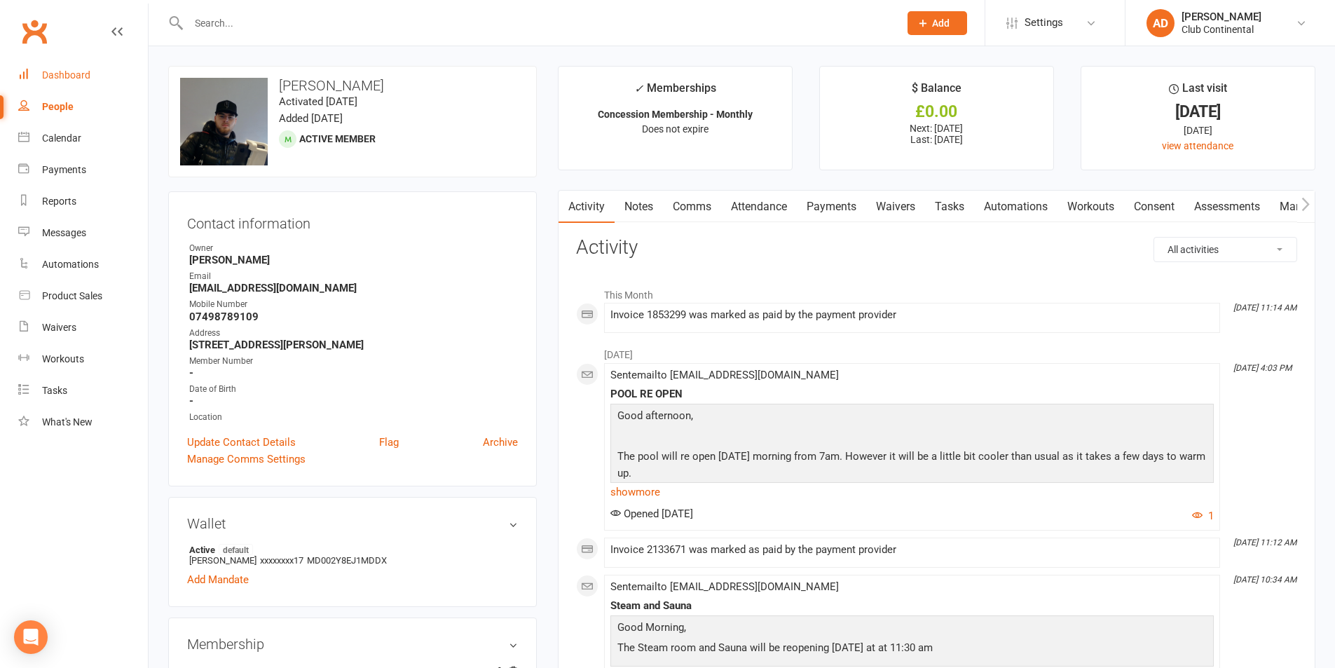
click at [107, 71] on link "Dashboard" at bounding box center [83, 76] width 130 height 32
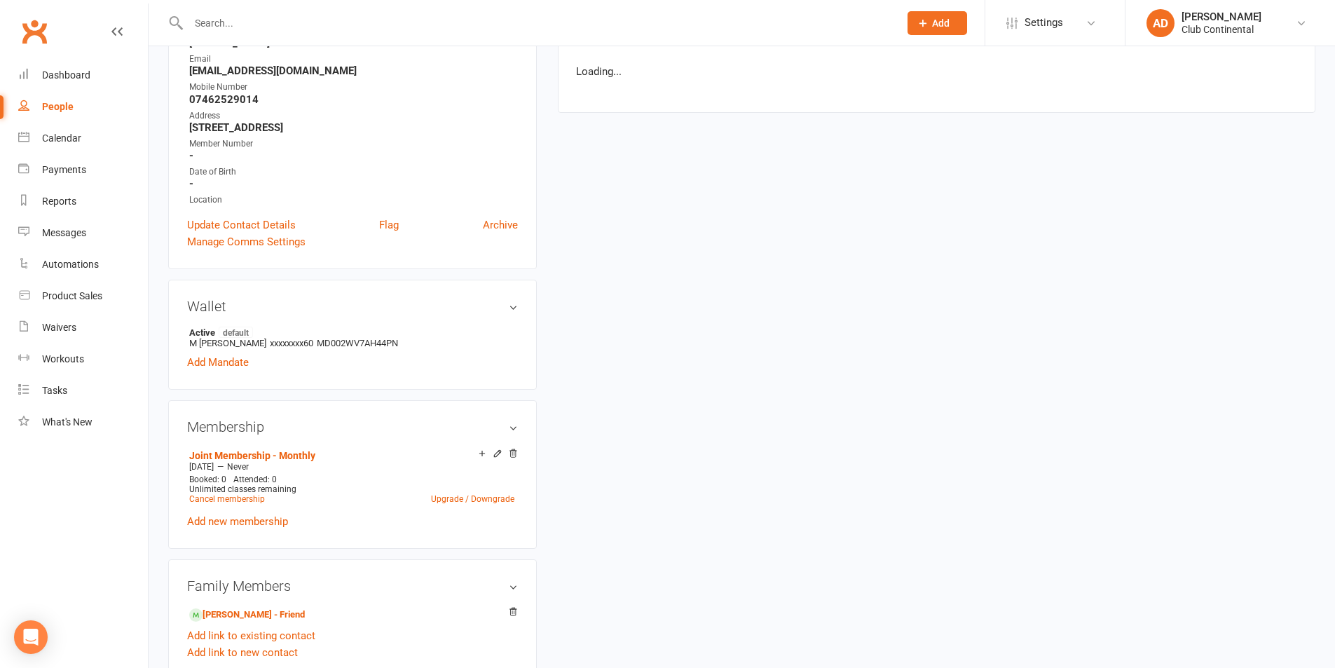
scroll to position [280, 0]
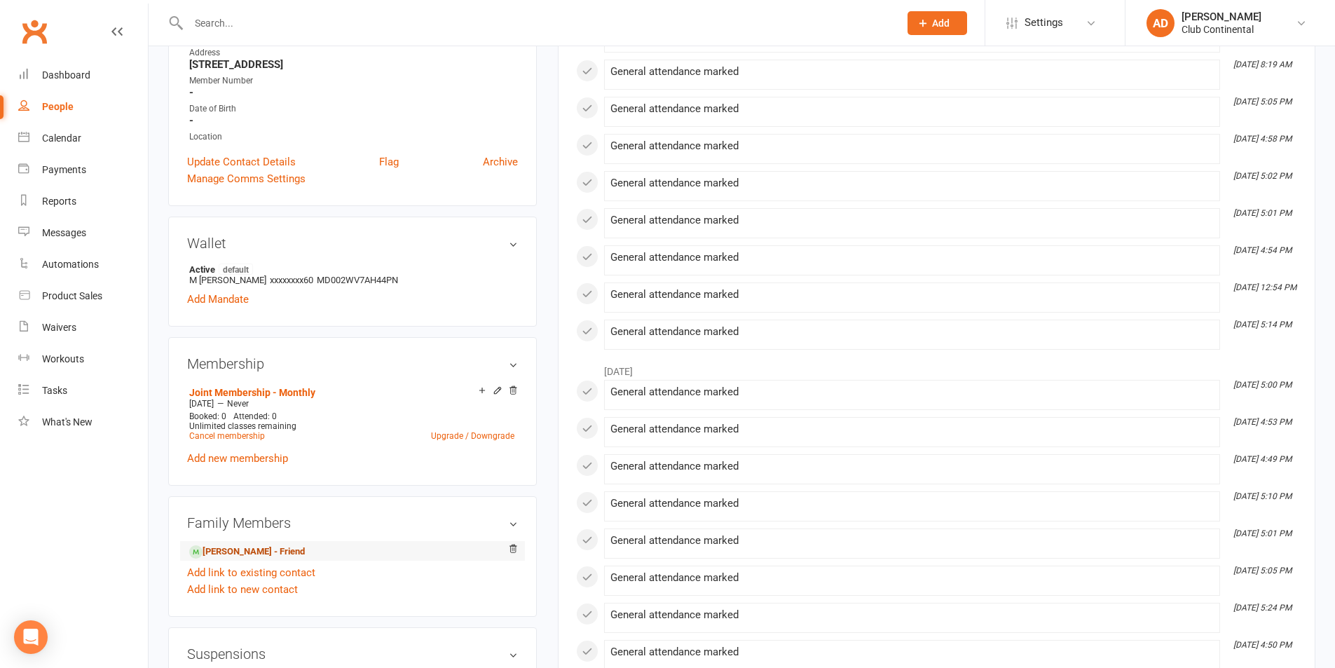
click at [260, 552] on link "Mustafa Saremi - Friend" at bounding box center [247, 552] width 116 height 15
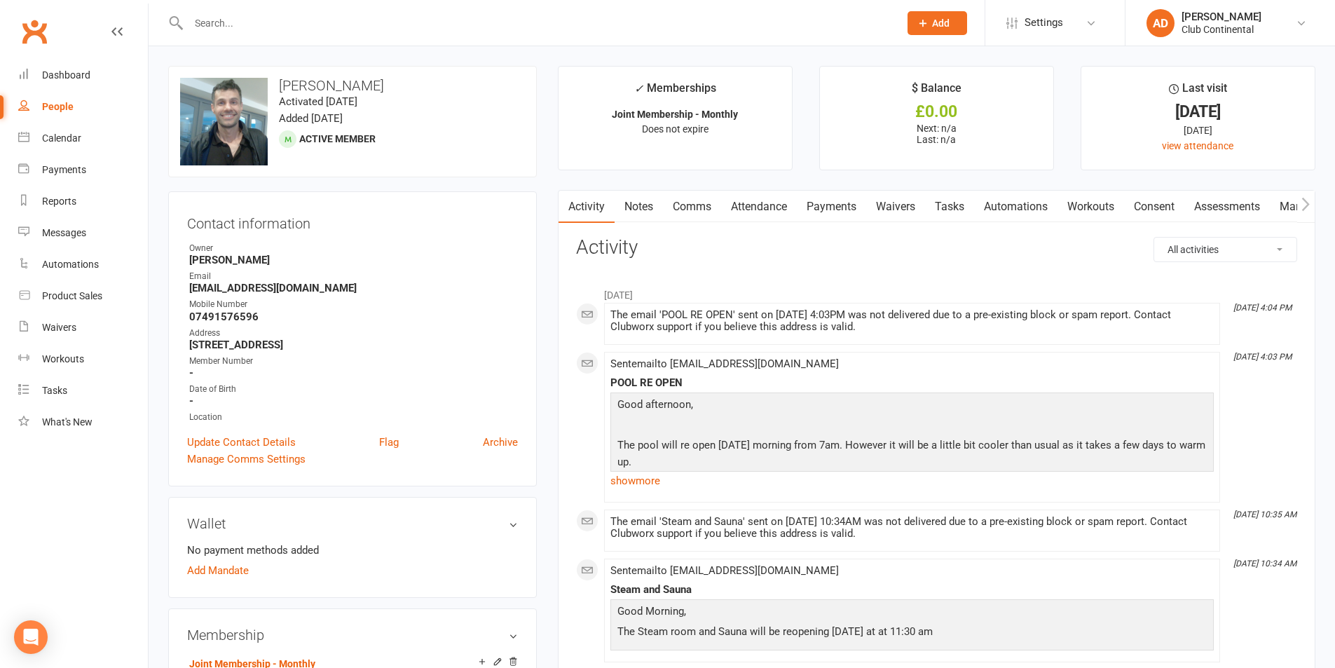
drag, startPoint x: 674, startPoint y: 363, endPoint x: 643, endPoint y: 327, distance: 47.7
click at [674, 363] on span "Sent email to mustafaserami@yahoo.co.uk" at bounding box center [725, 363] width 229 height 13
click at [65, 55] on div "Clubworx" at bounding box center [74, 40] width 148 height 52
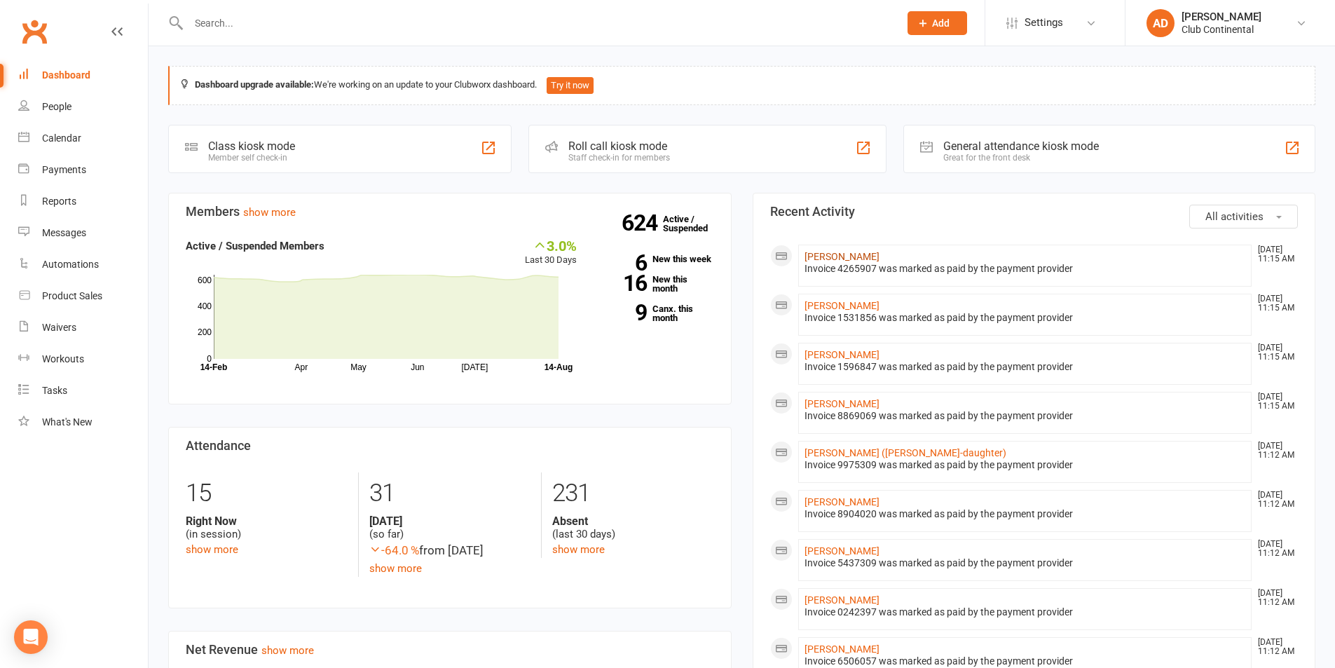
click at [845, 259] on link "[PERSON_NAME]" at bounding box center [842, 256] width 75 height 11
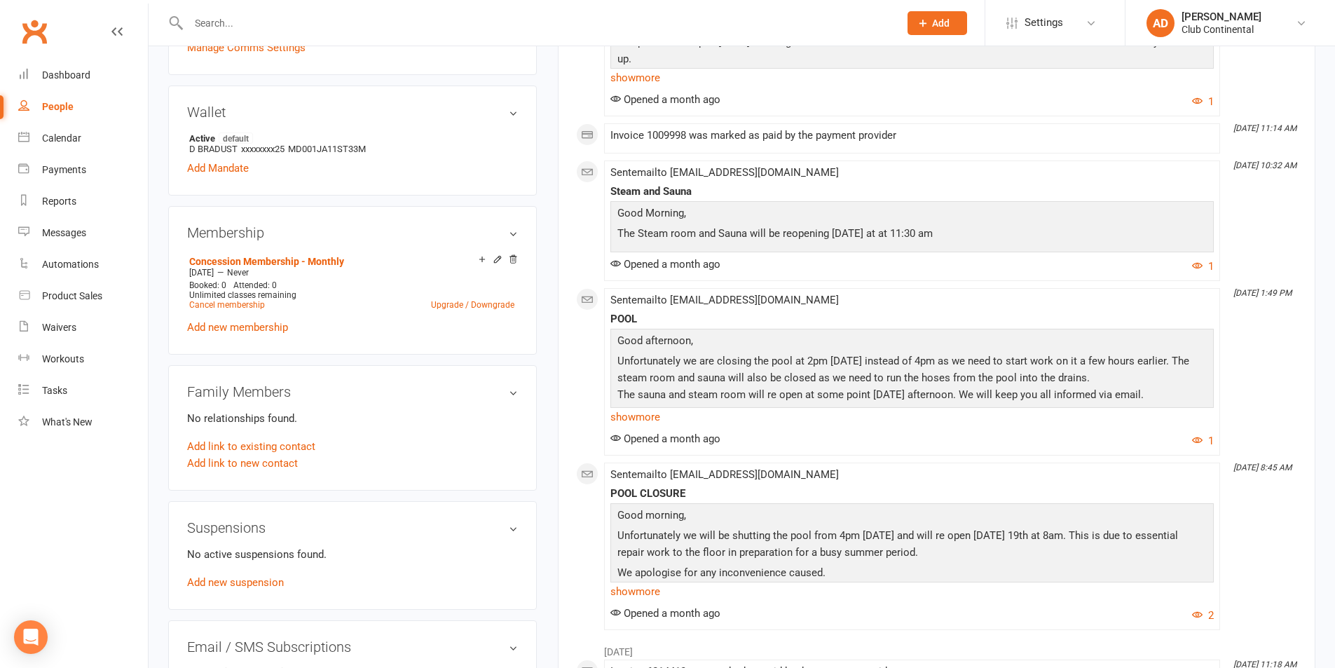
scroll to position [421, 0]
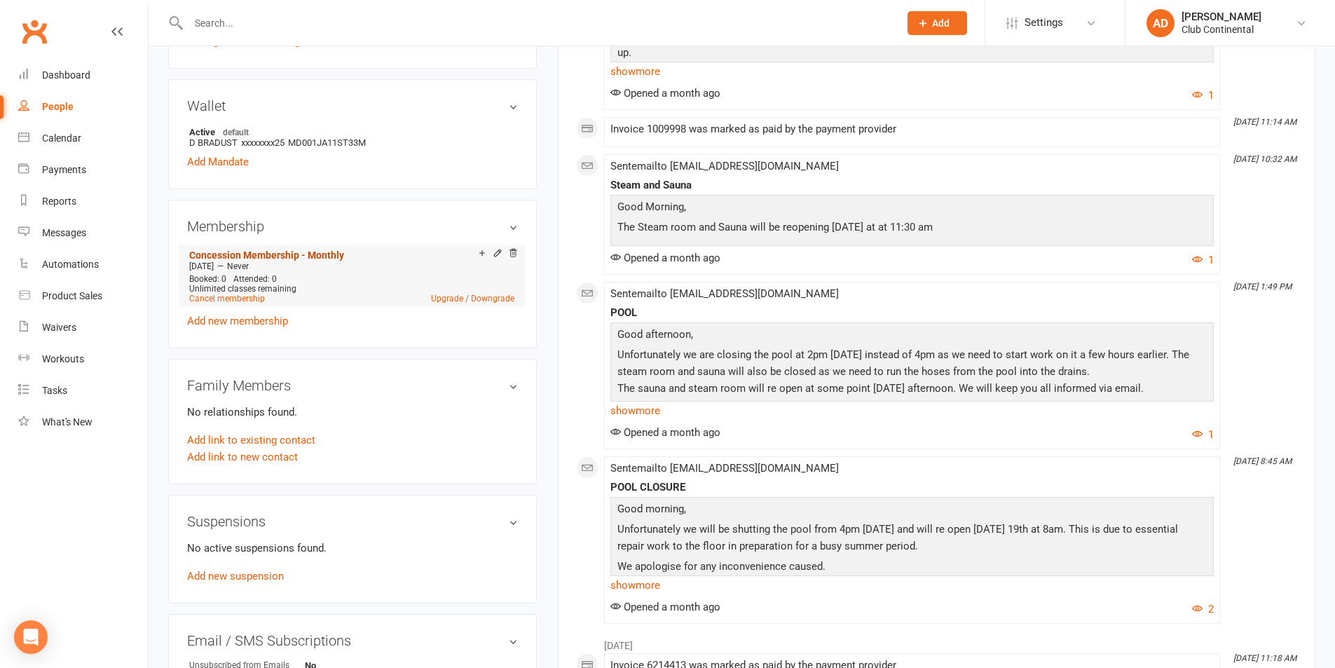
click at [263, 250] on link "Concession Membership - Monthly" at bounding box center [266, 255] width 155 height 11
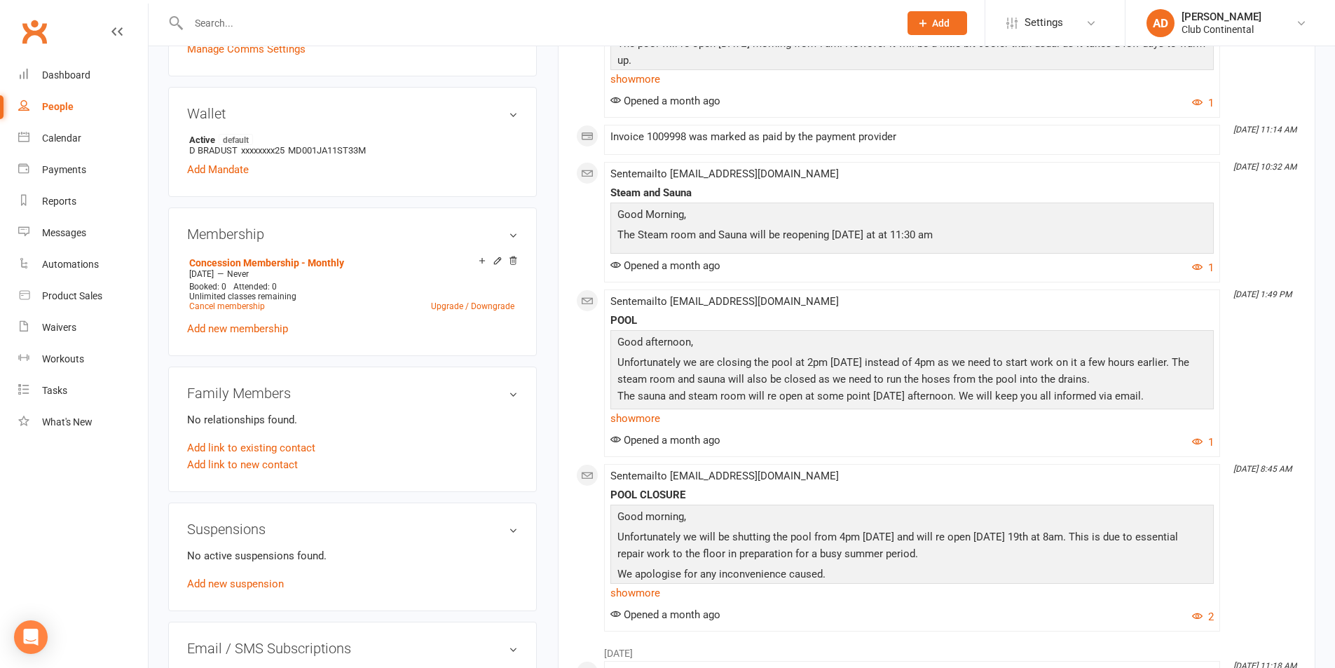
scroll to position [421, 0]
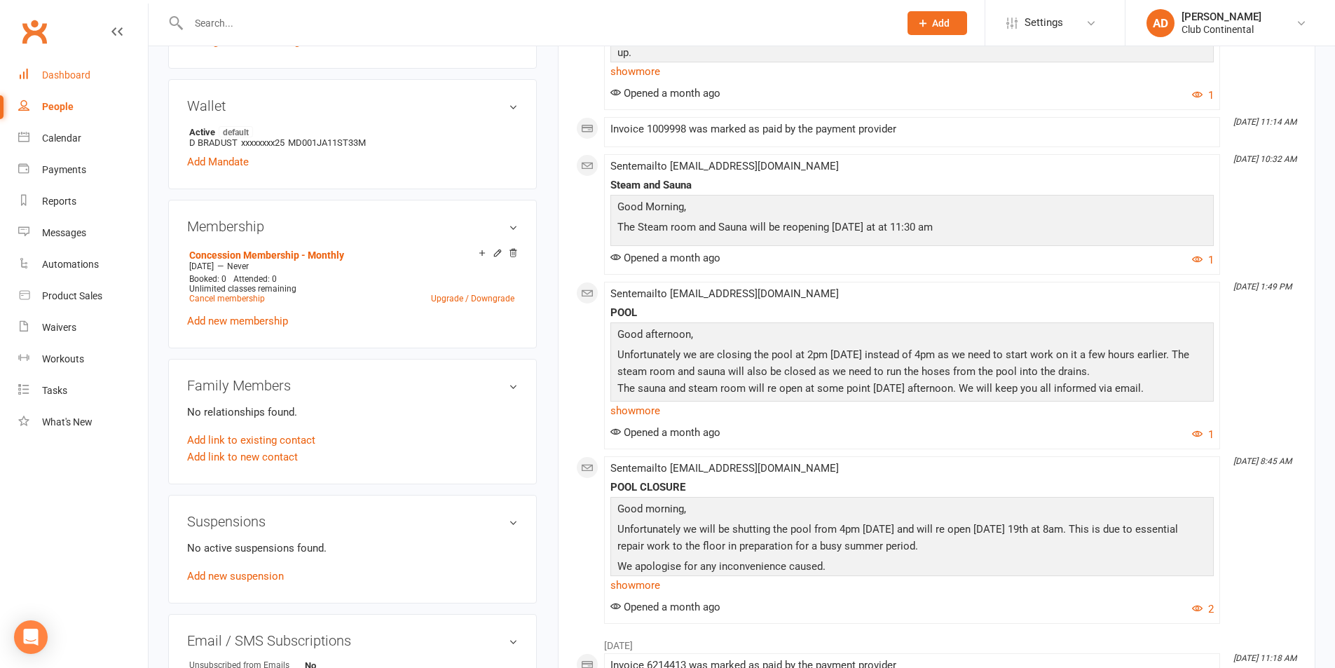
click at [93, 85] on link "Dashboard" at bounding box center [83, 76] width 130 height 32
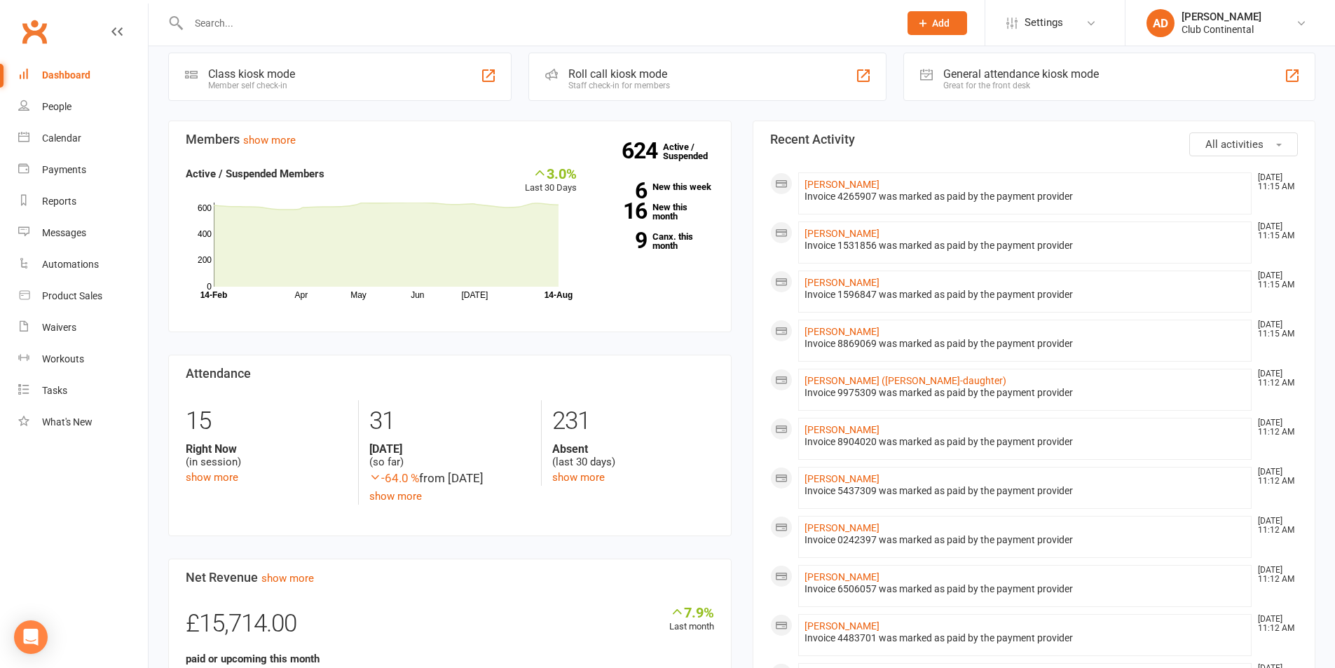
scroll to position [140, 0]
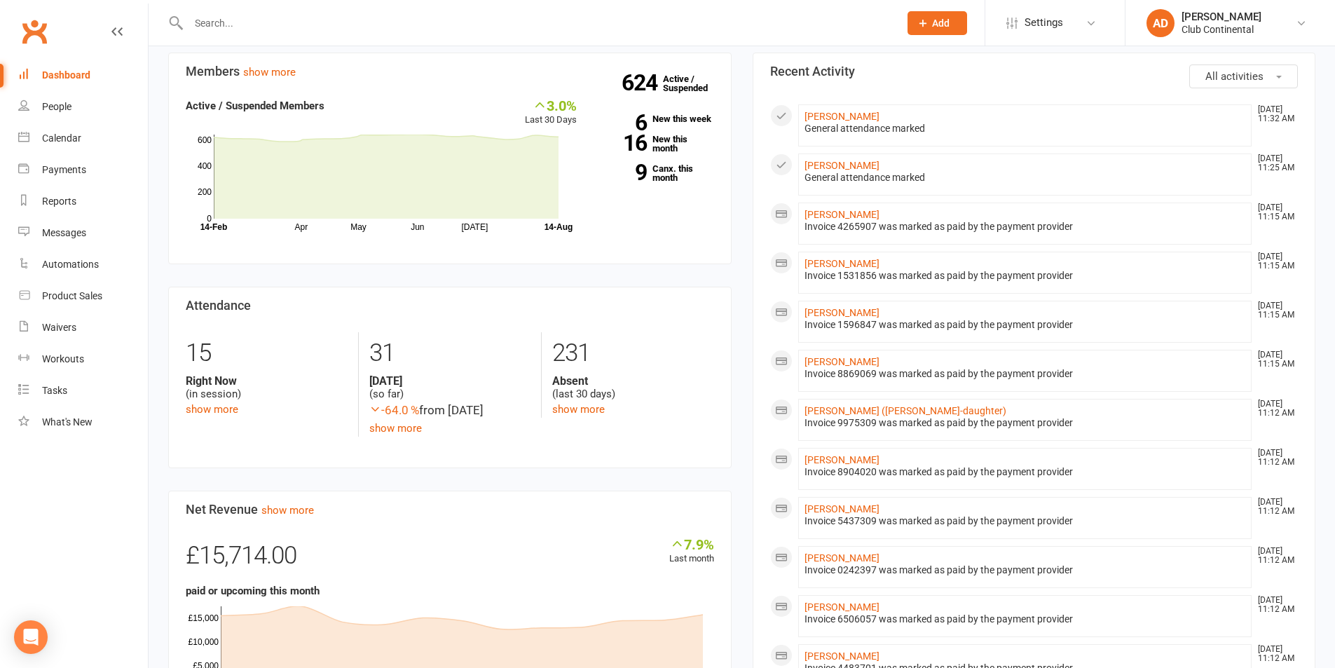
click at [716, 210] on div "3.0% Last 30 Days Active / Suspended Members Apr May Jun [DATE] Month [DATE]-Au…" at bounding box center [450, 164] width 550 height 135
click at [102, 90] on link "Dashboard" at bounding box center [83, 76] width 130 height 32
click at [102, 112] on link "People" at bounding box center [83, 107] width 130 height 32
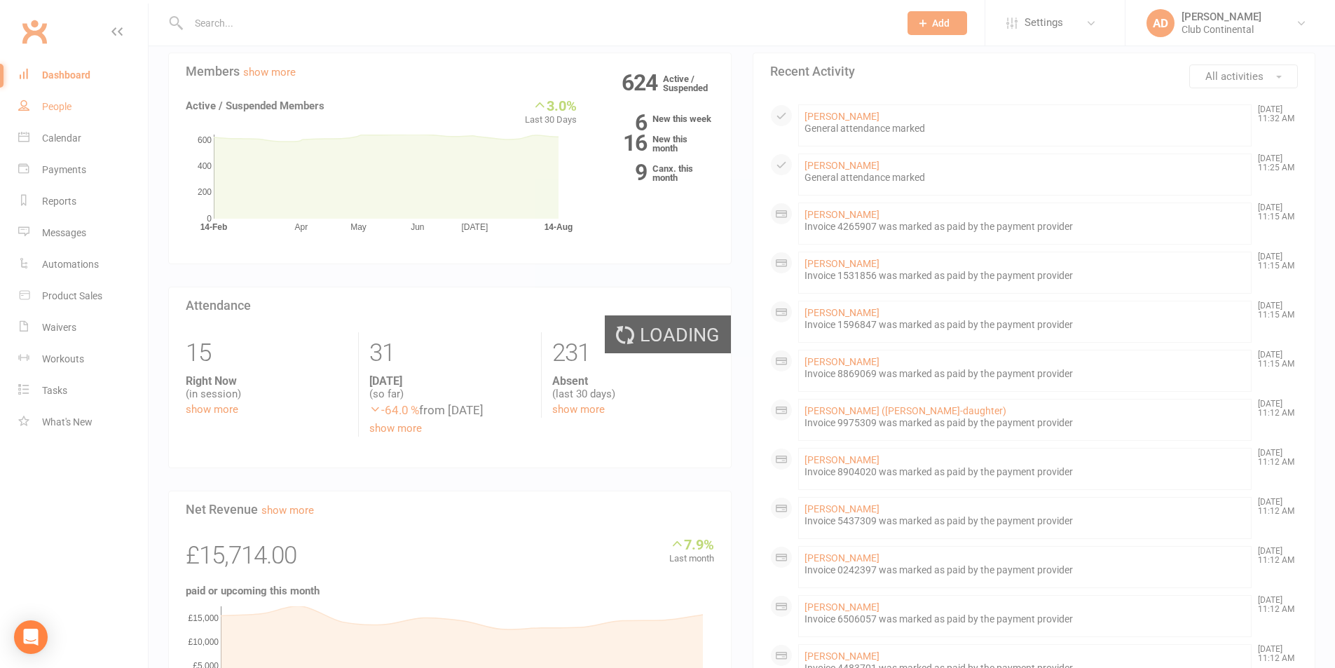
select select "100"
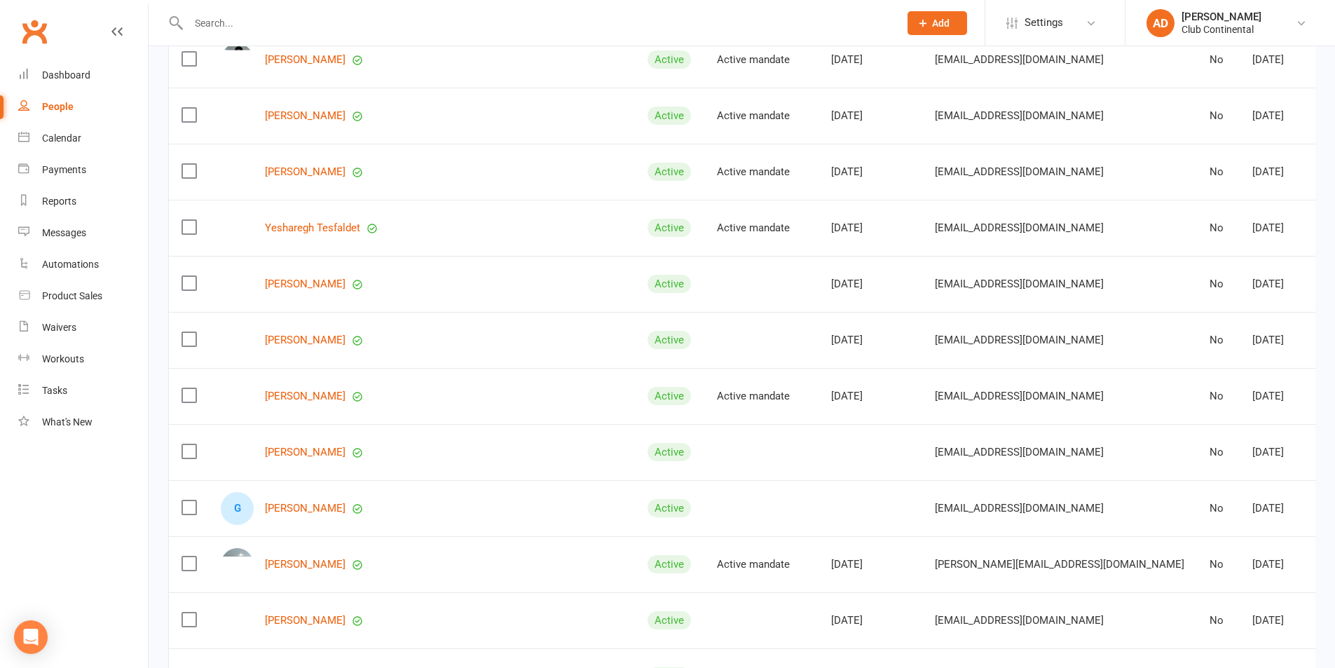
scroll to position [3154, 0]
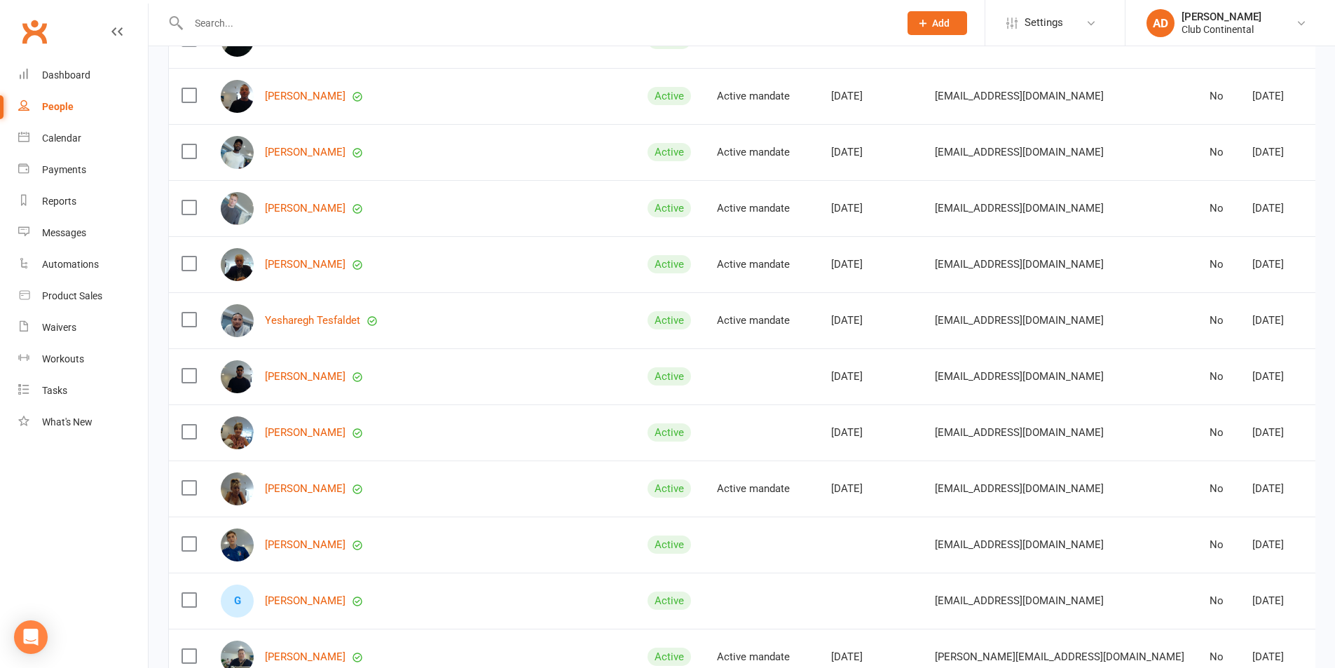
click at [315, 22] on input "text" at bounding box center [536, 23] width 705 height 20
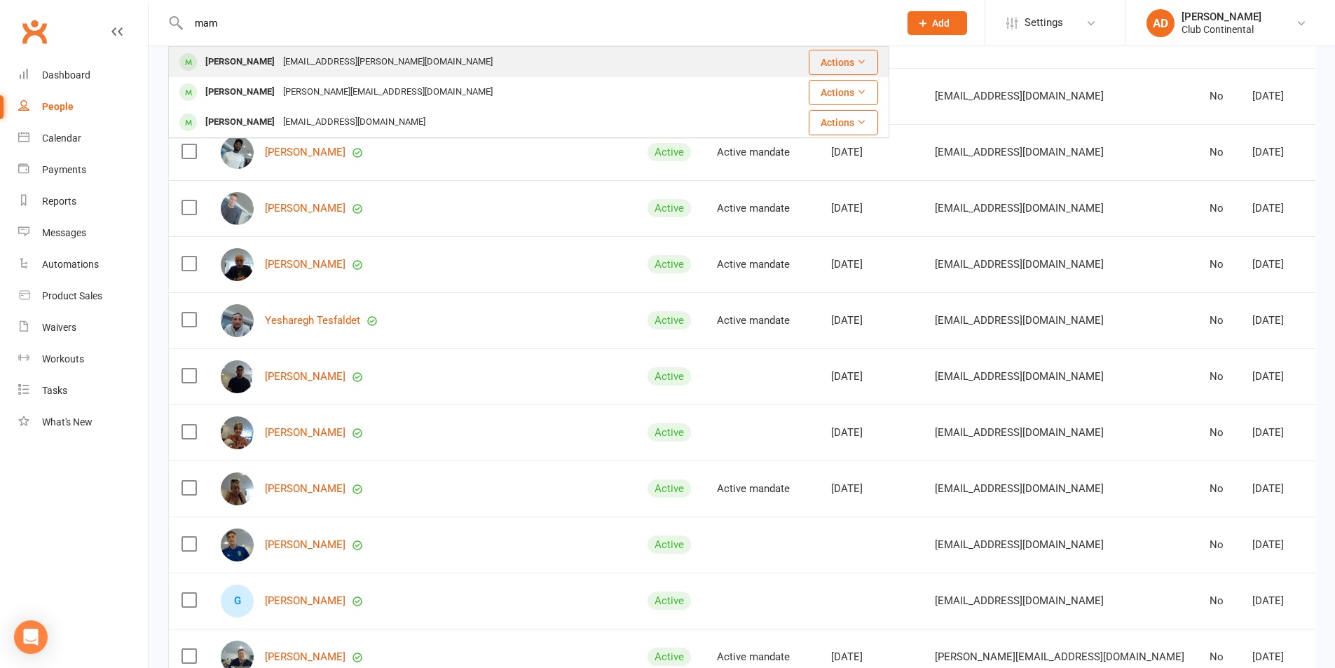
type input "mam"
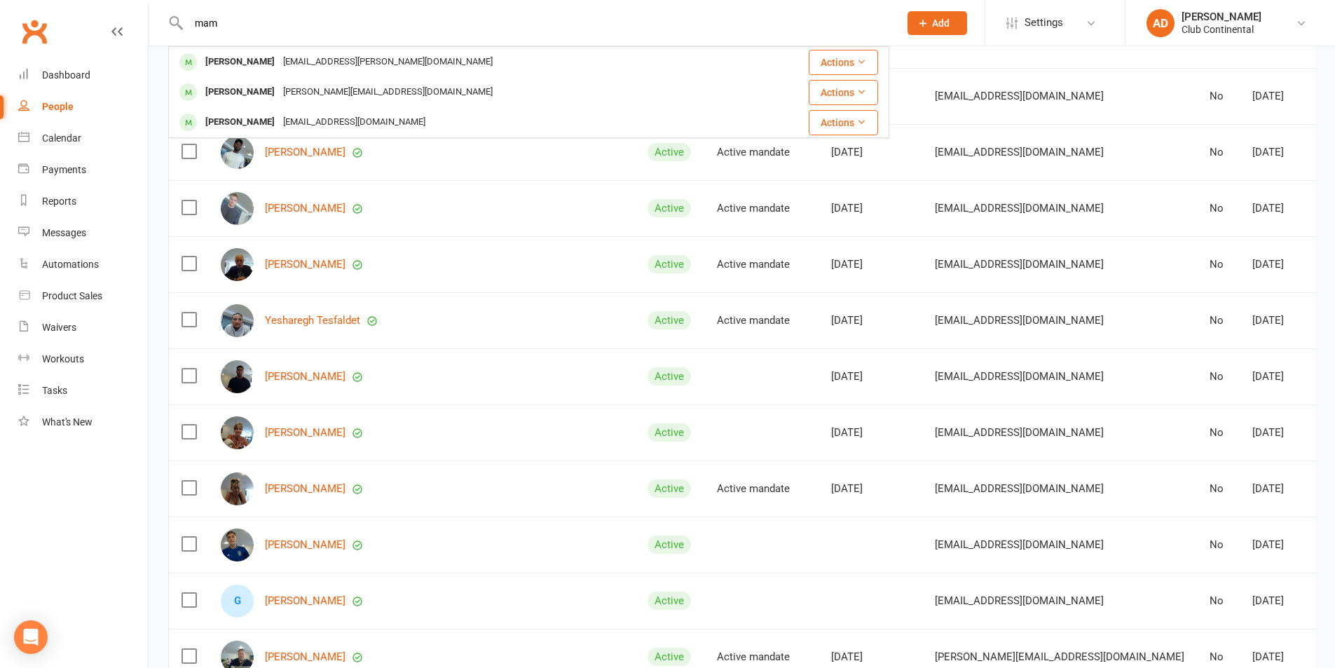
drag, startPoint x: 346, startPoint y: 64, endPoint x: 355, endPoint y: 62, distance: 8.5
click at [350, 63] on div "mamata.dhakal@plymouth.ac.uk" at bounding box center [388, 62] width 218 height 20
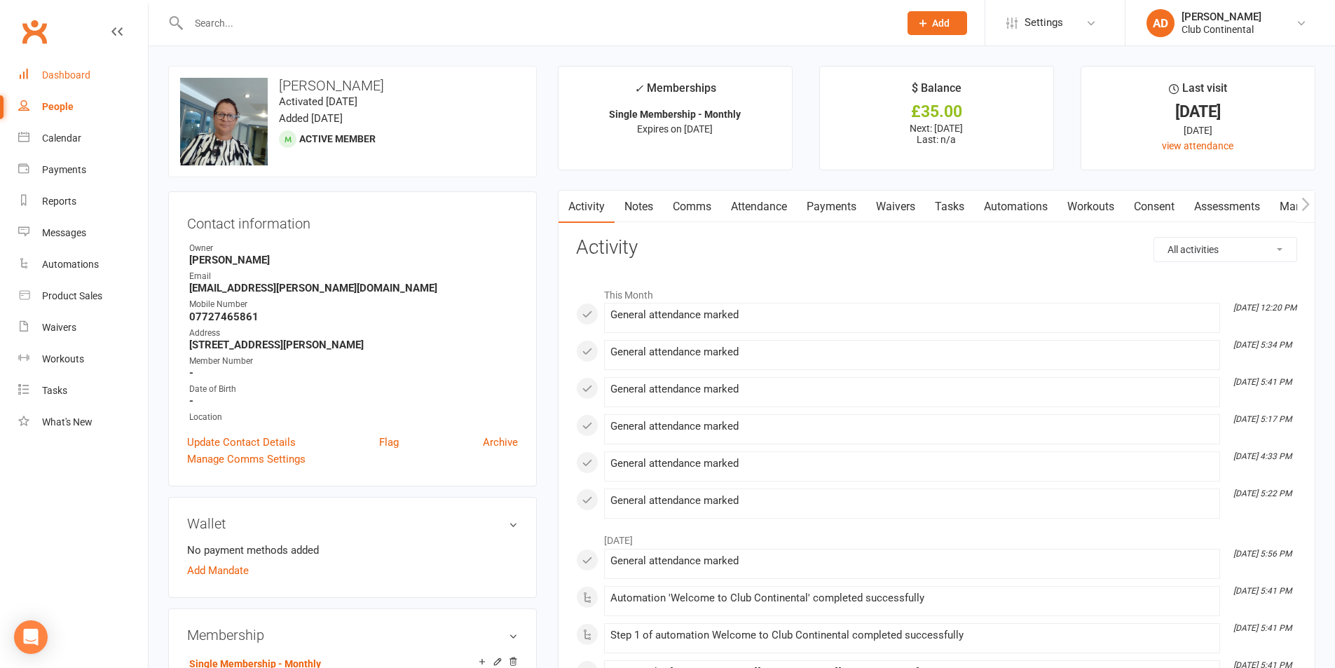
click at [102, 72] on link "Dashboard" at bounding box center [83, 76] width 130 height 32
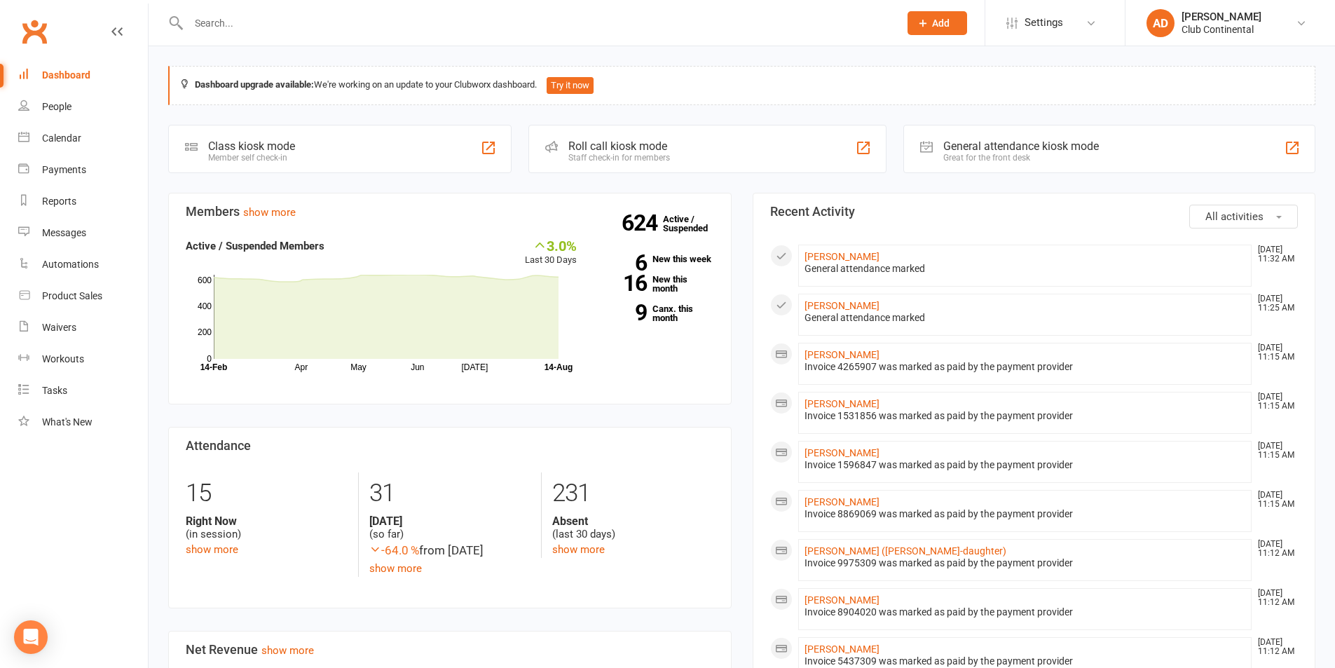
click at [1232, 219] on span "All activities" at bounding box center [1235, 216] width 58 height 13
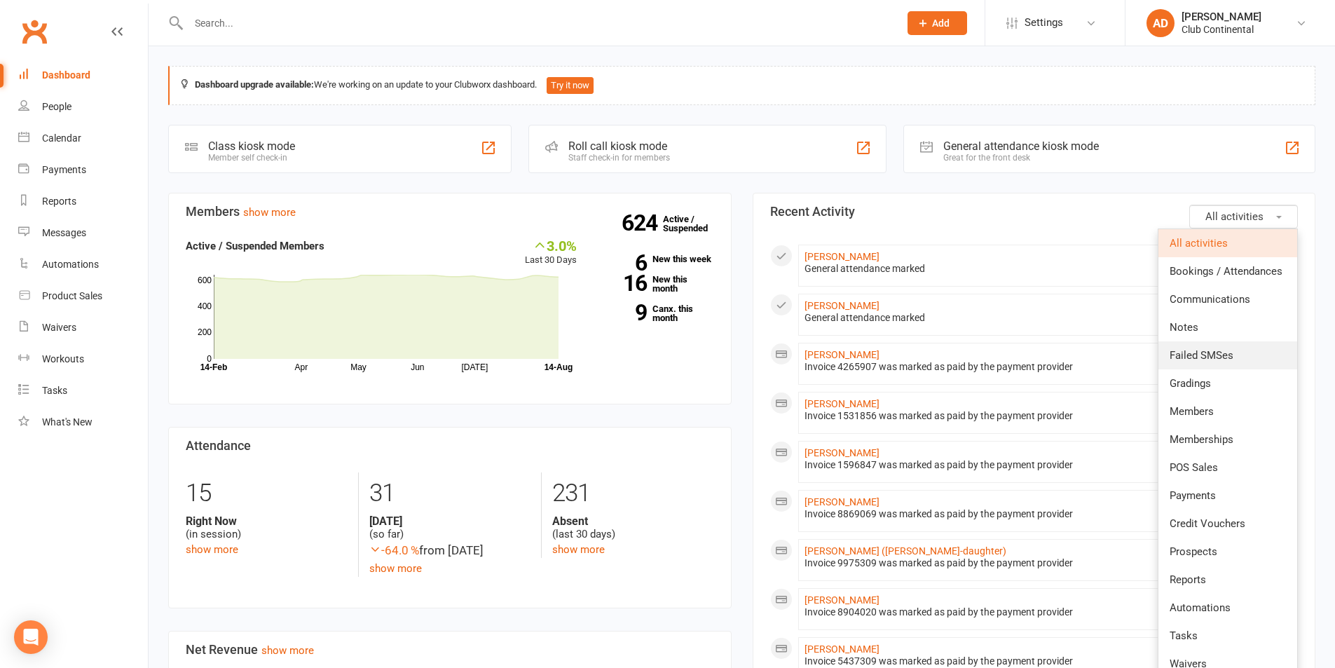
click at [1199, 347] on link "Failed SMSes" at bounding box center [1228, 355] width 139 height 28
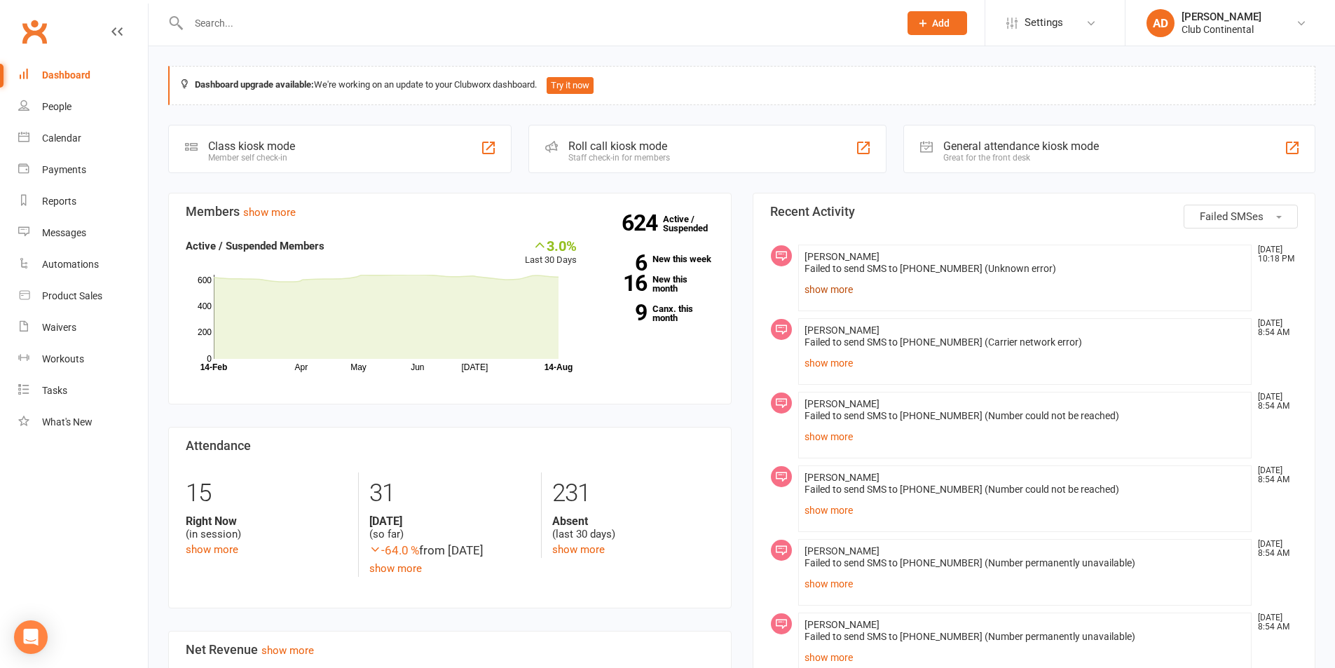
click at [812, 288] on link "show more" at bounding box center [1026, 290] width 442 height 20
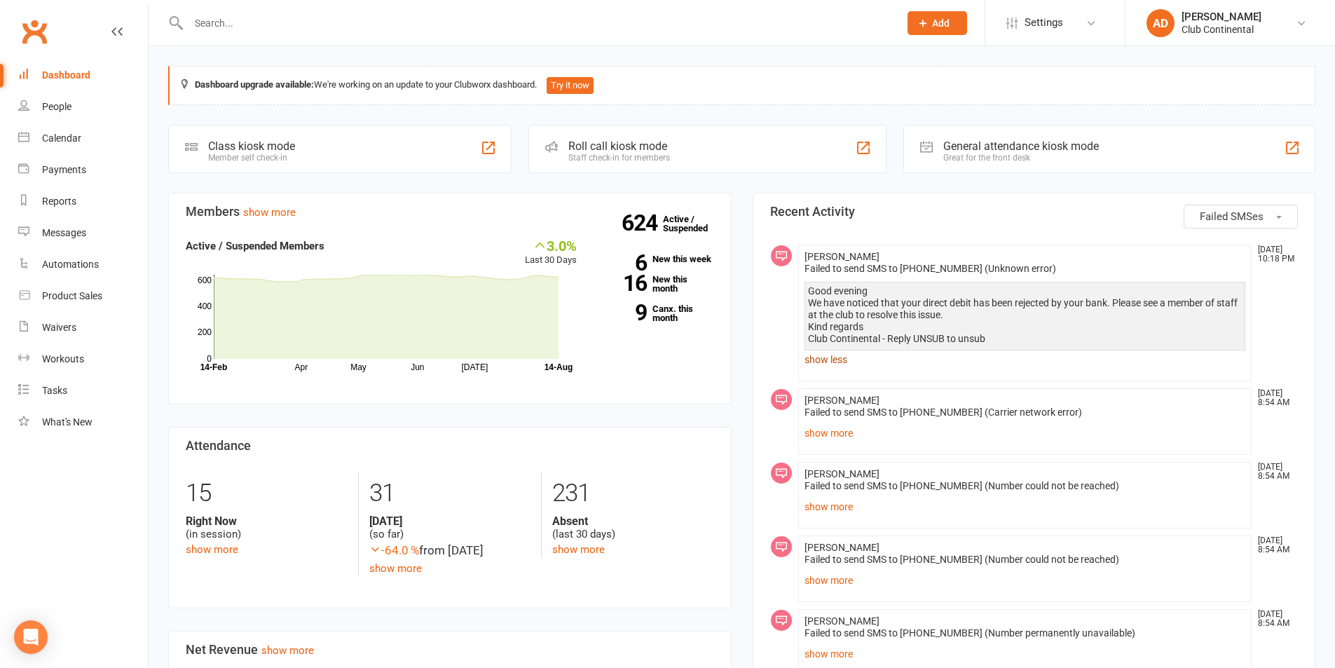
click at [826, 362] on link "show less" at bounding box center [1026, 360] width 442 height 20
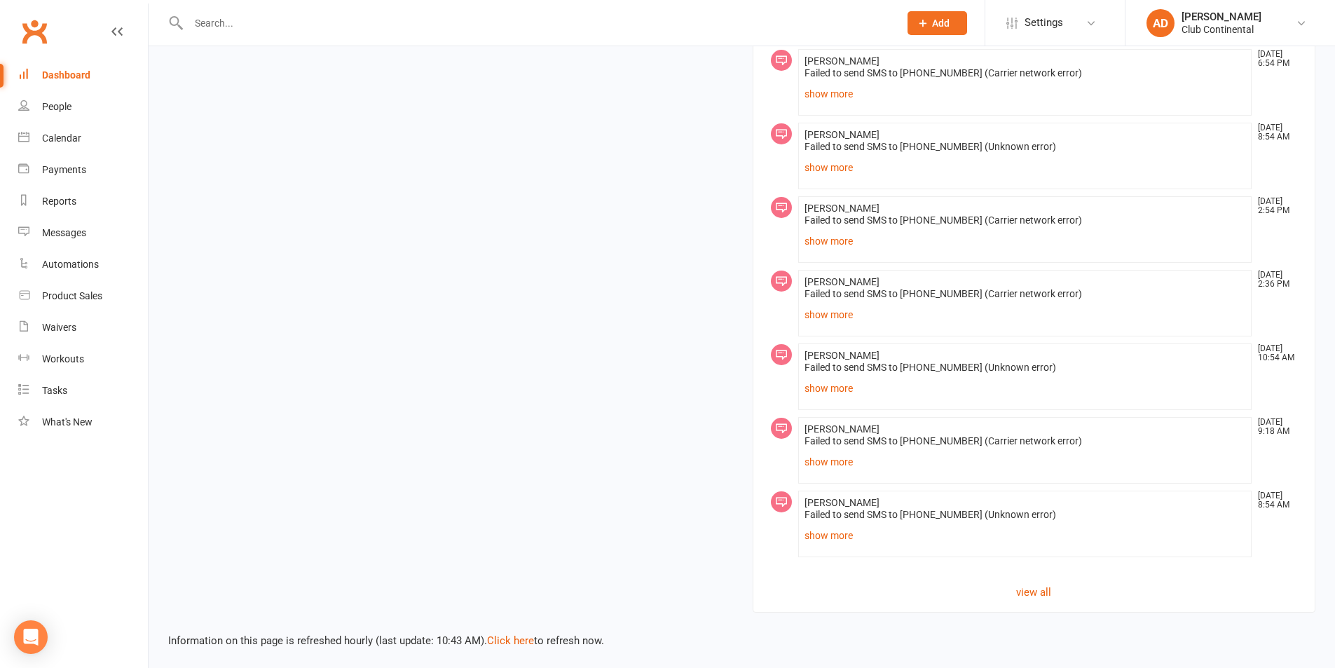
scroll to position [1154, 0]
click at [840, 389] on link "show more" at bounding box center [1026, 387] width 442 height 20
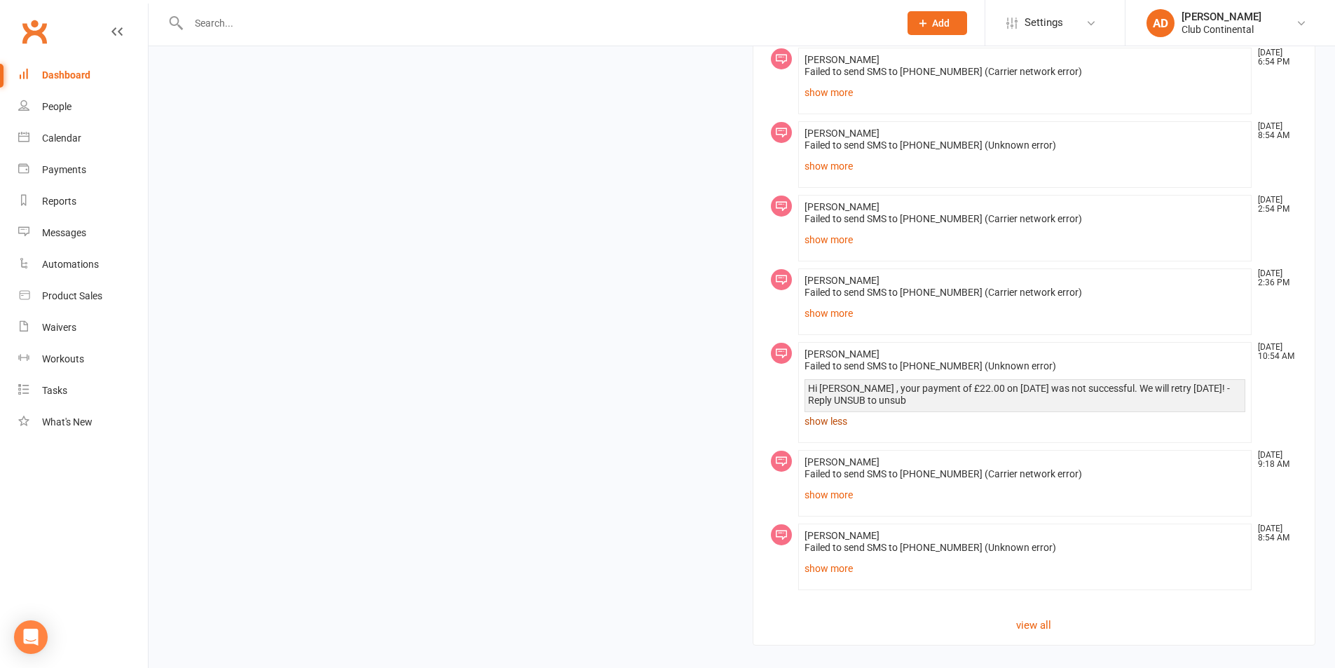
click at [837, 421] on link "show less" at bounding box center [1026, 421] width 442 height 20
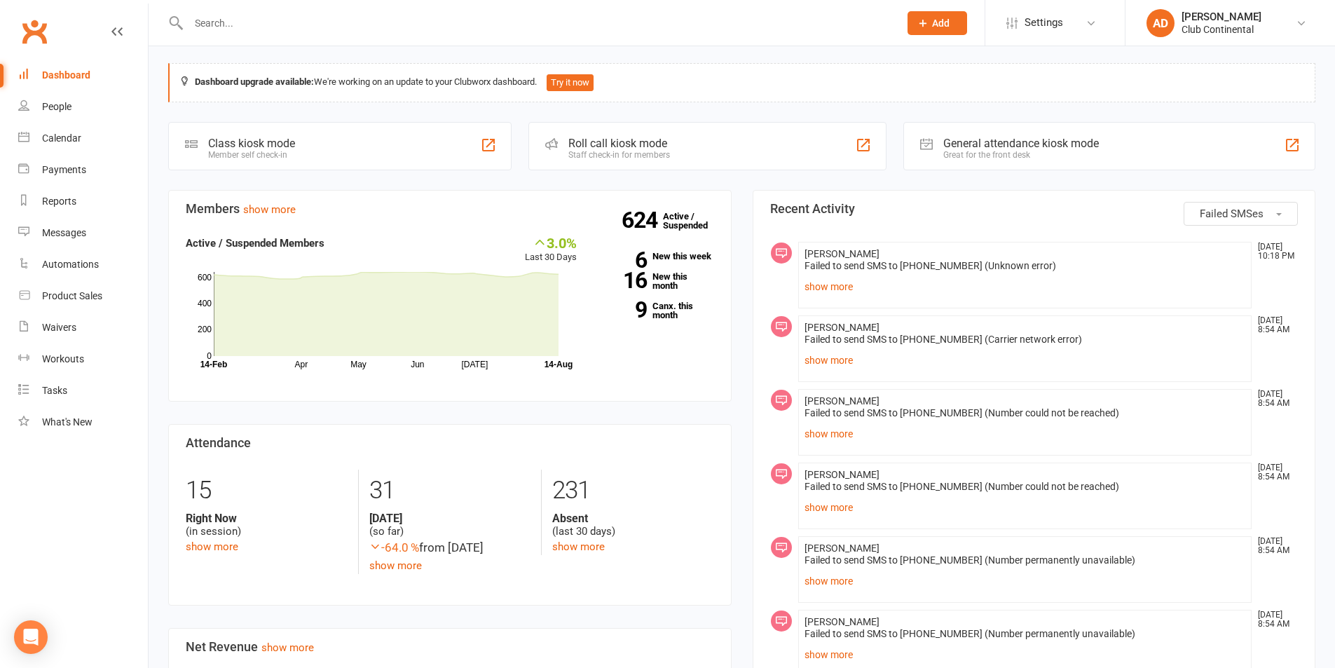
scroll to position [0, 0]
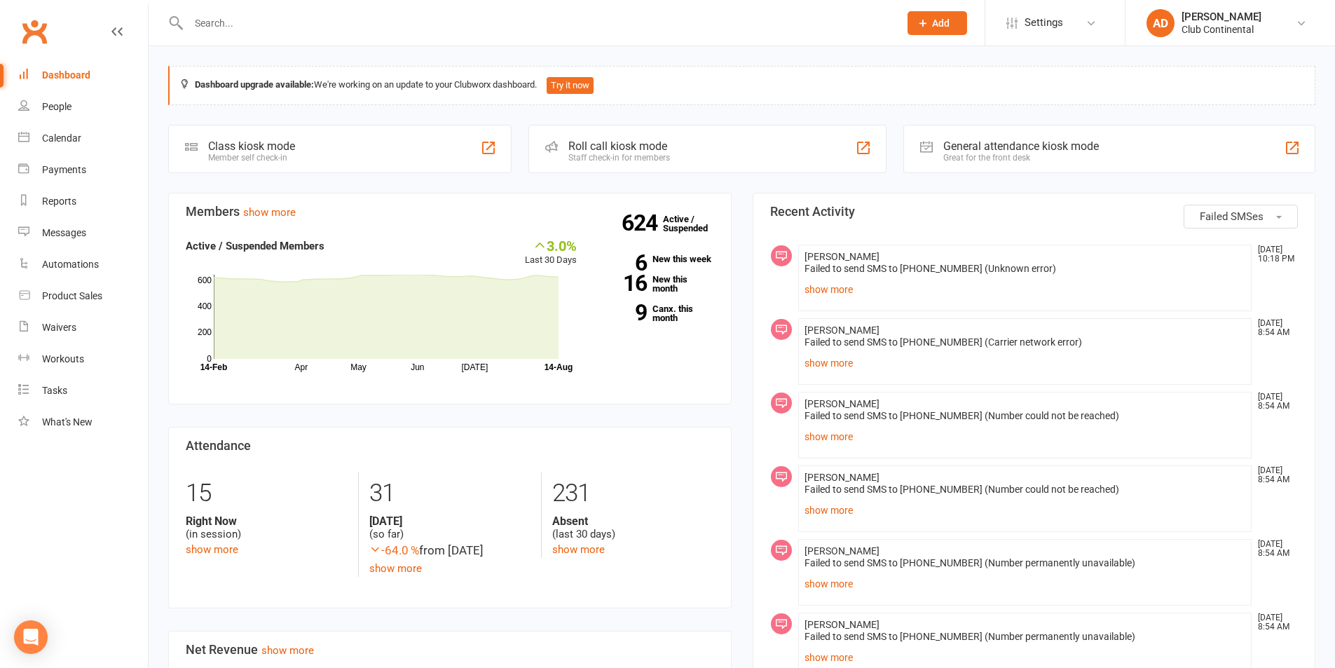
click at [1222, 218] on span "Failed SMSes" at bounding box center [1232, 216] width 64 height 13
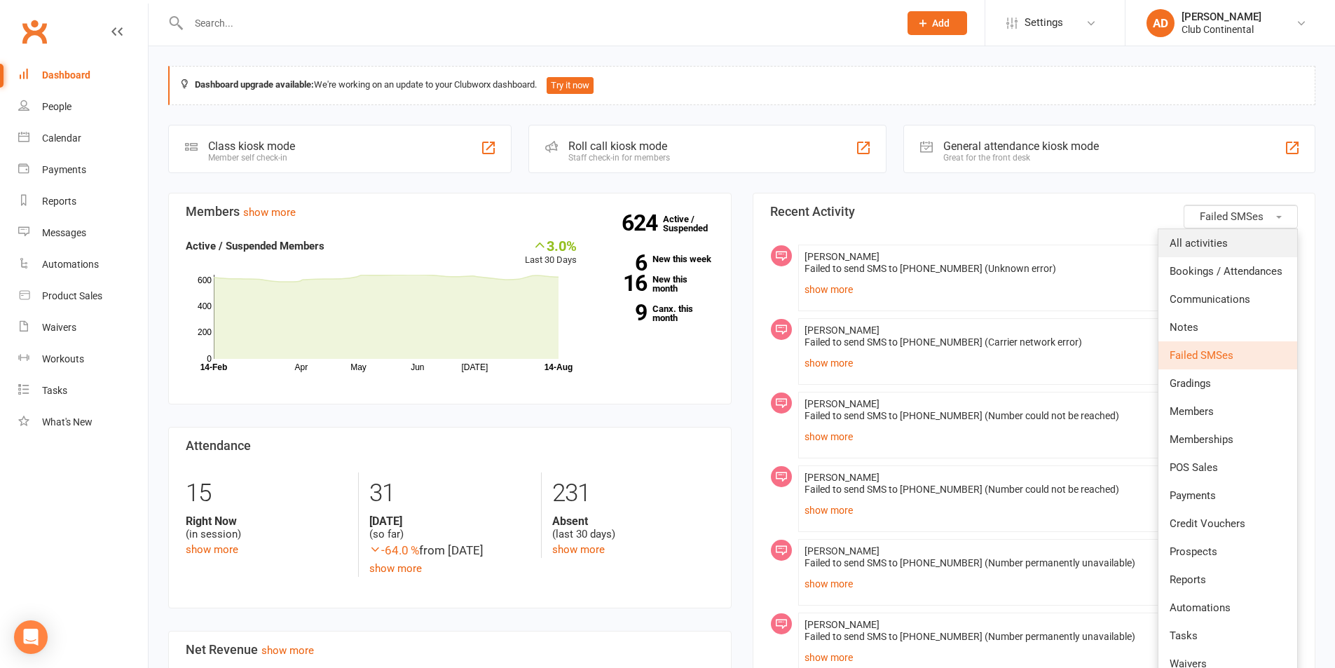
click at [1220, 243] on span "All activities" at bounding box center [1199, 243] width 58 height 13
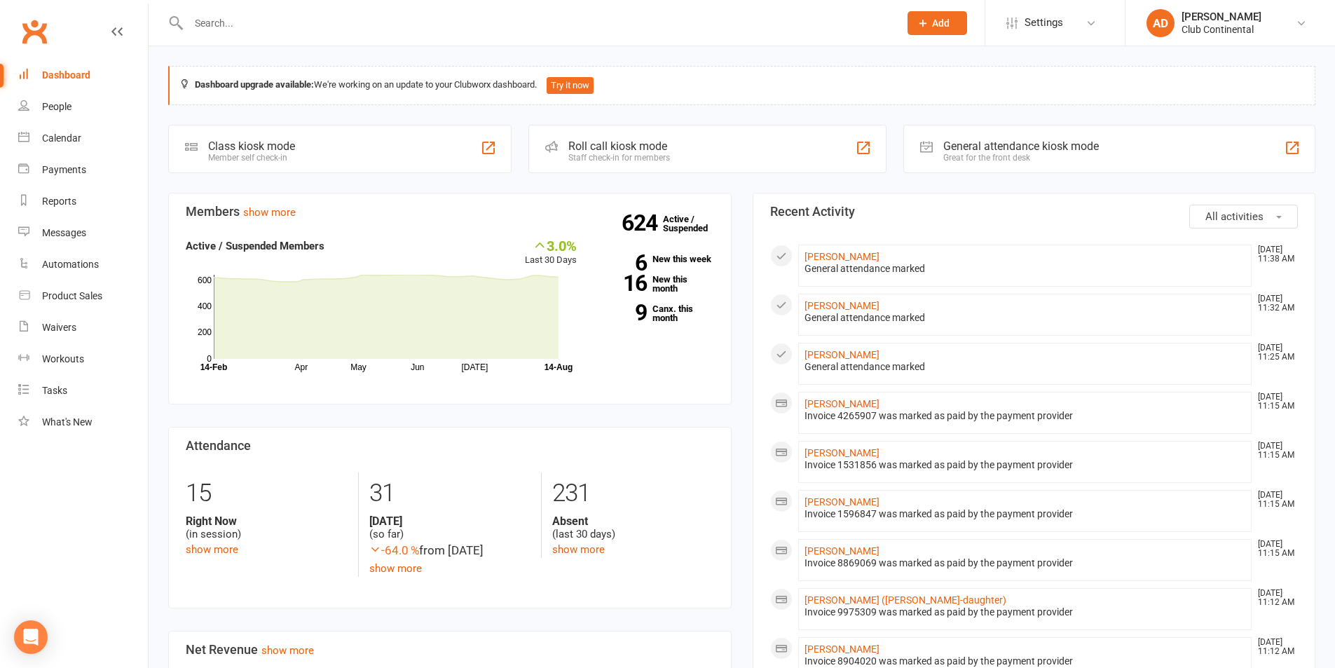
click at [1237, 223] on button "All activities" at bounding box center [1244, 217] width 109 height 24
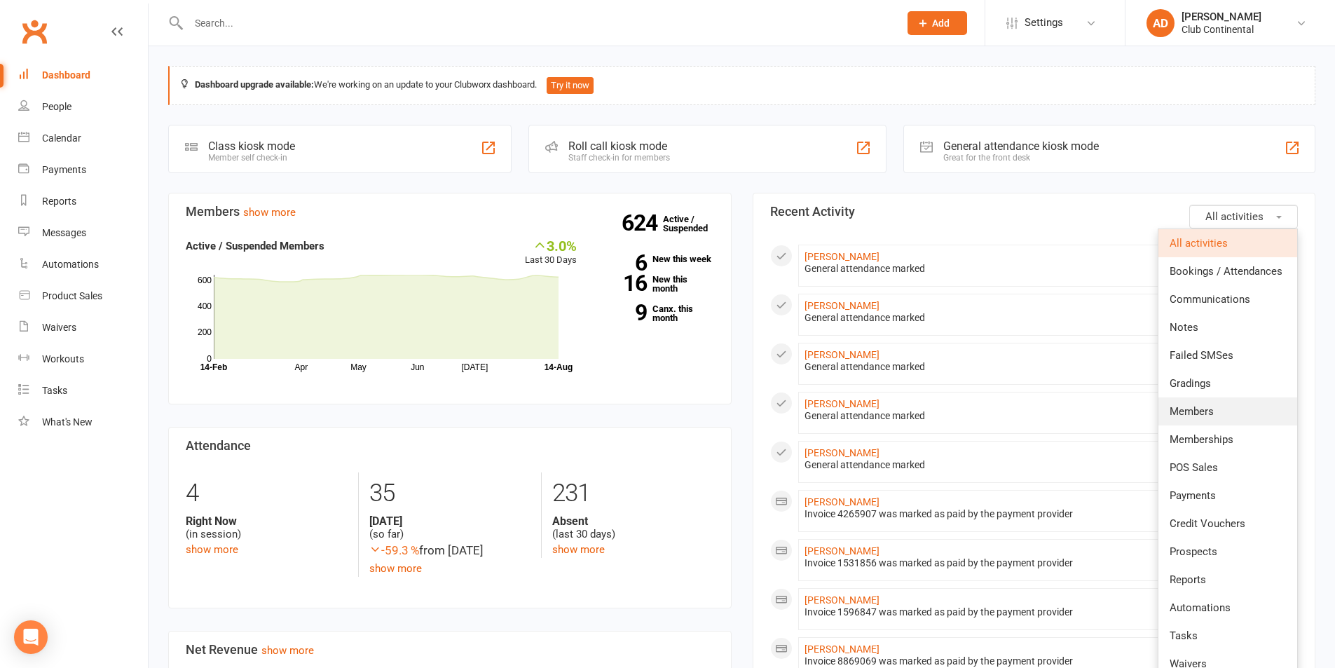
click at [1214, 403] on link "Members" at bounding box center [1228, 411] width 139 height 28
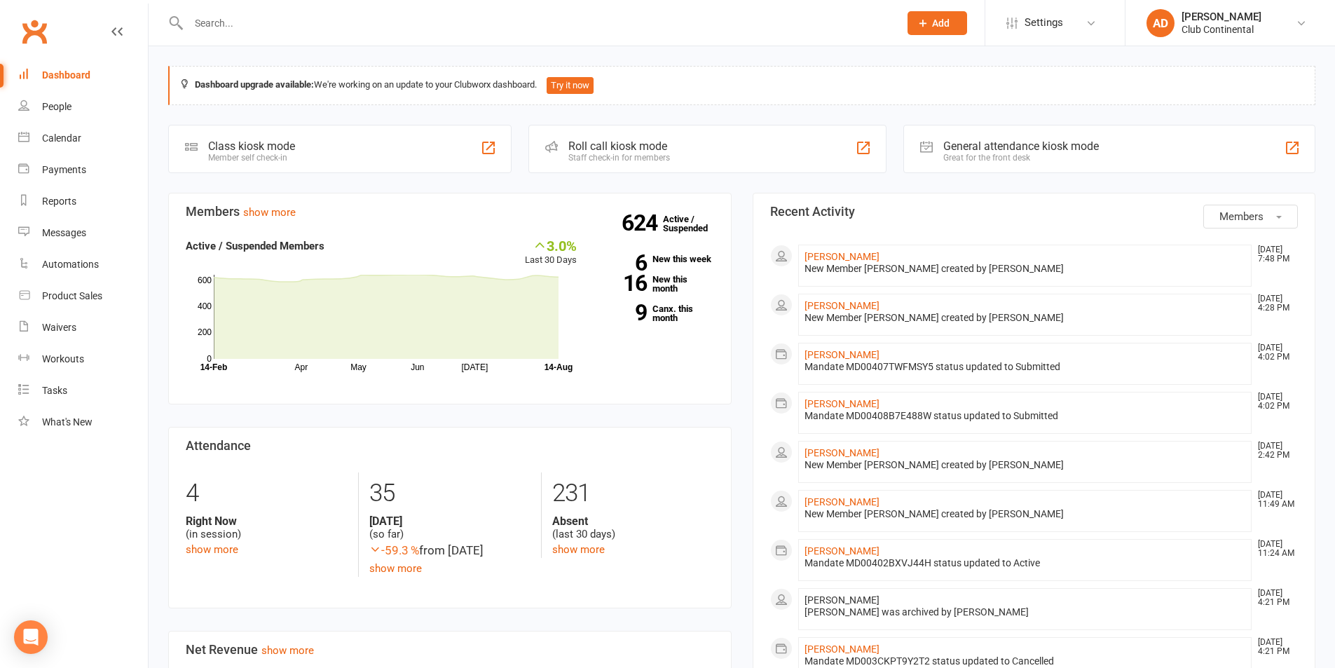
click at [1222, 213] on span "Members" at bounding box center [1242, 216] width 44 height 13
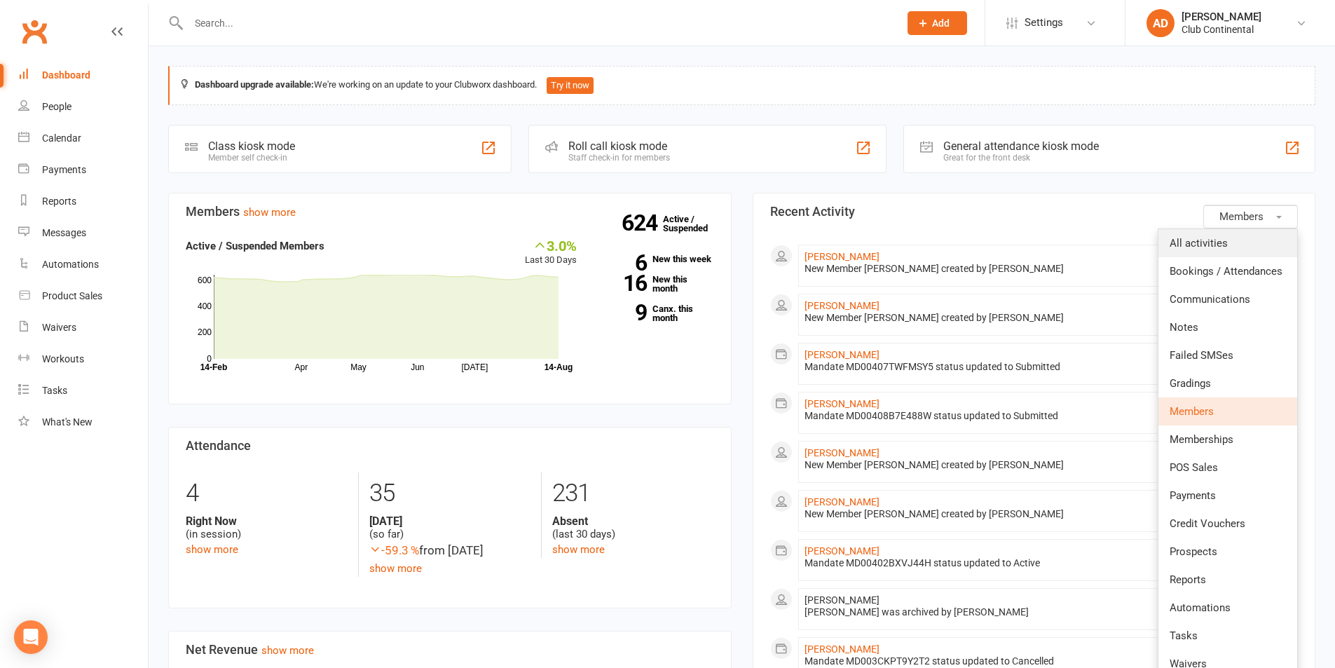
click at [1223, 238] on span "All activities" at bounding box center [1199, 243] width 58 height 13
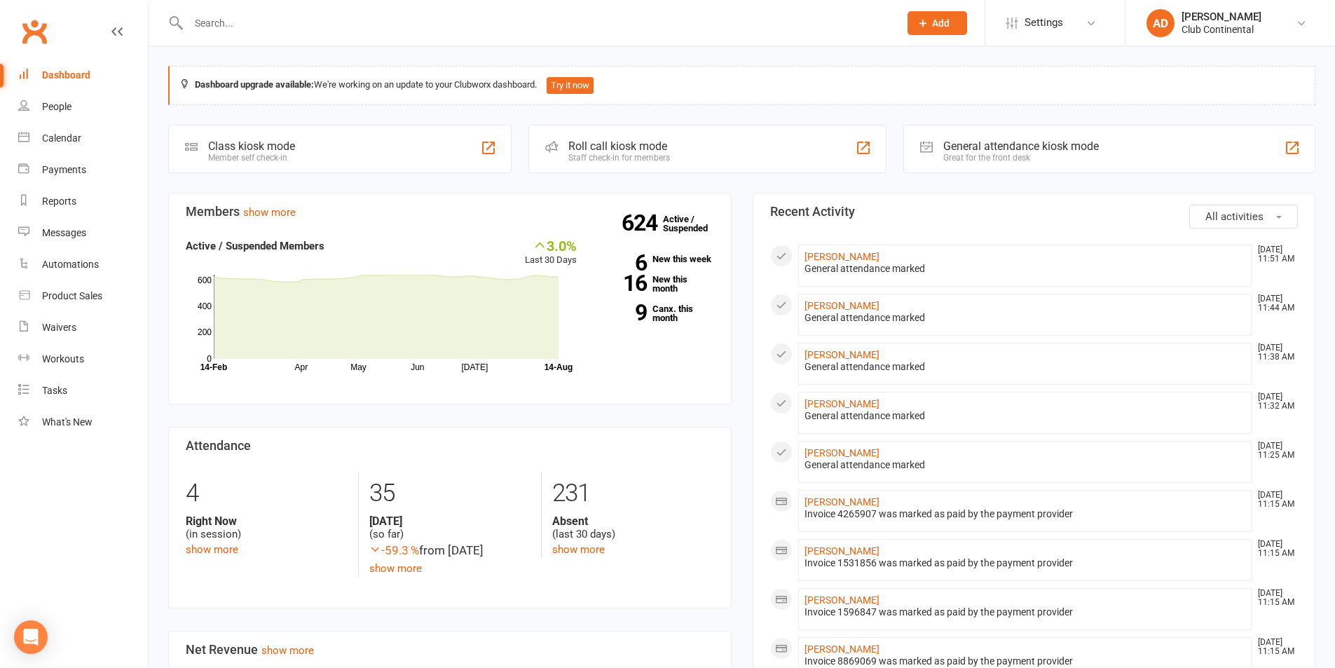
click at [742, 179] on div "Dashboard upgrade available: We're working on an update to your Clubworx dashbo…" at bounding box center [742, 660] width 1187 height 1228
click at [66, 116] on link "People" at bounding box center [83, 107] width 130 height 32
select select "100"
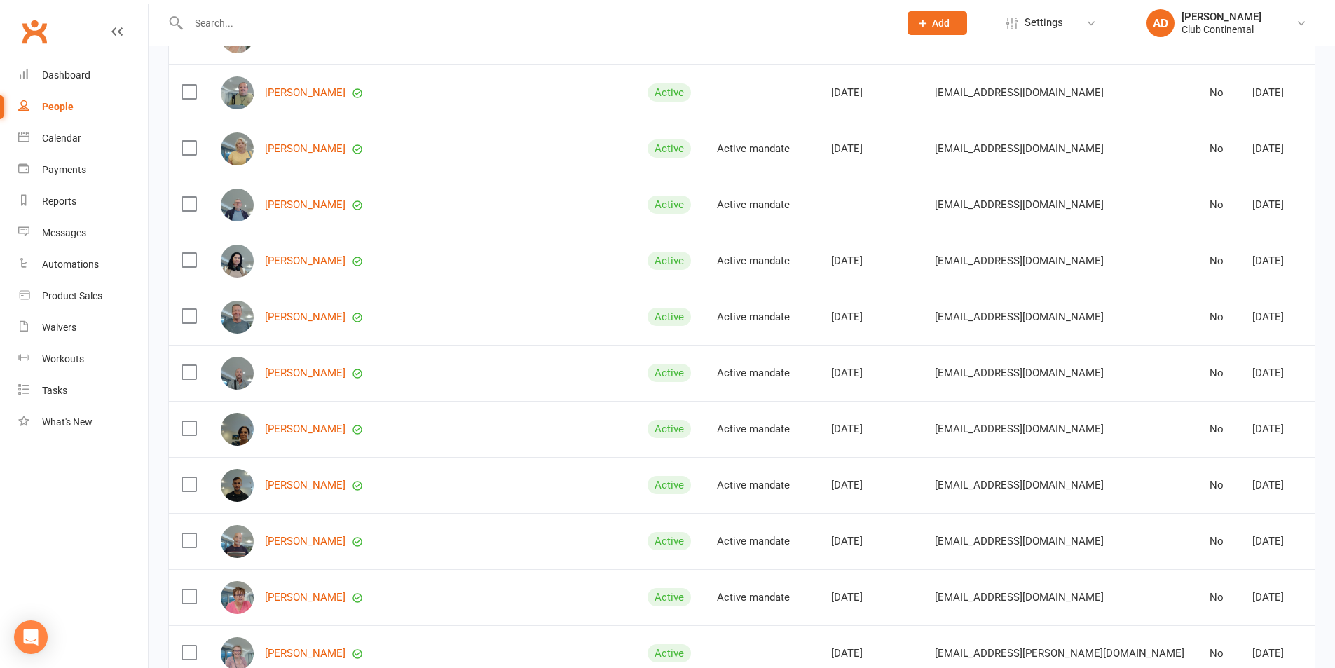
scroll to position [1332, 0]
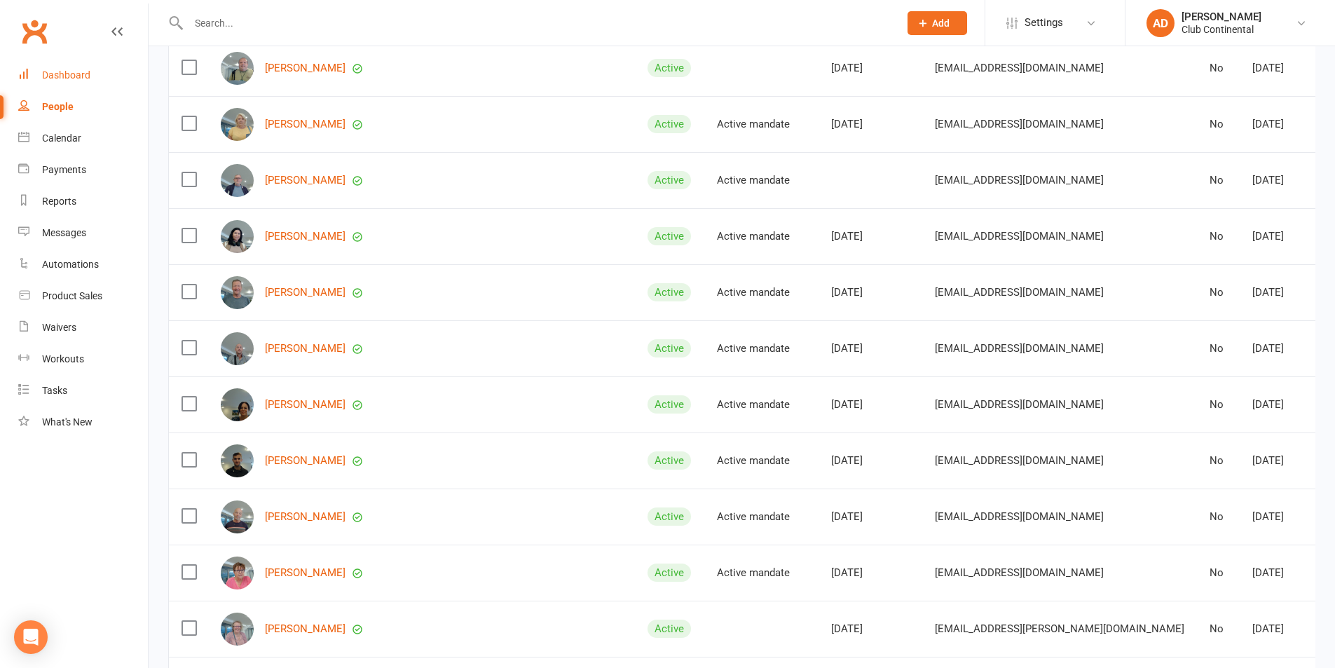
click at [69, 76] on div "Dashboard" at bounding box center [66, 74] width 48 height 11
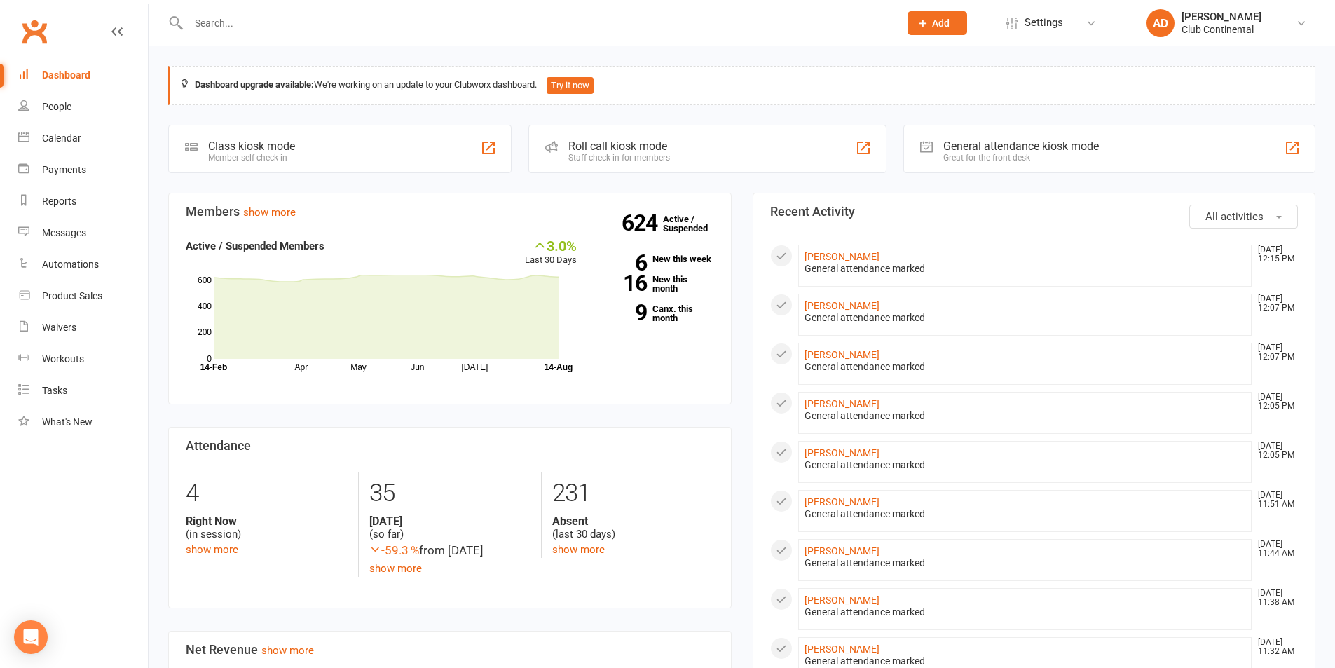
drag, startPoint x: 1247, startPoint y: 196, endPoint x: 1248, endPoint y: 212, distance: 16.1
click at [1248, 212] on span "All activities" at bounding box center [1235, 216] width 58 height 13
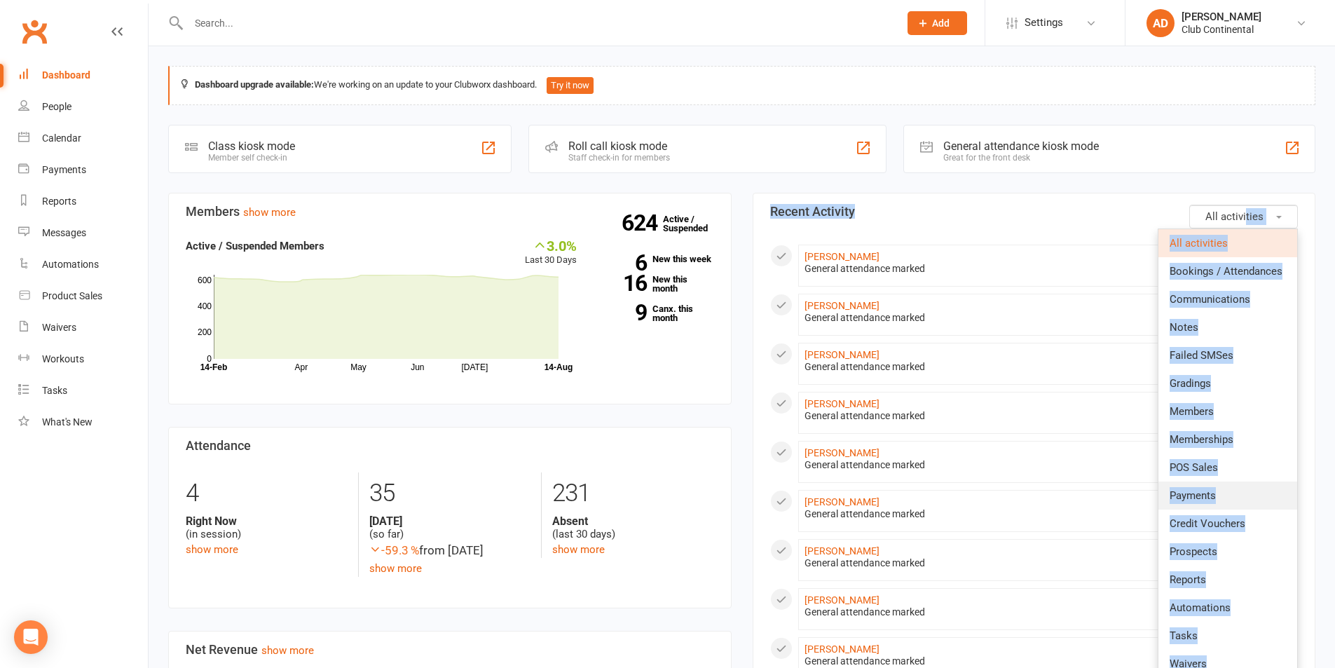
click at [1213, 506] on link "Payments" at bounding box center [1228, 496] width 139 height 28
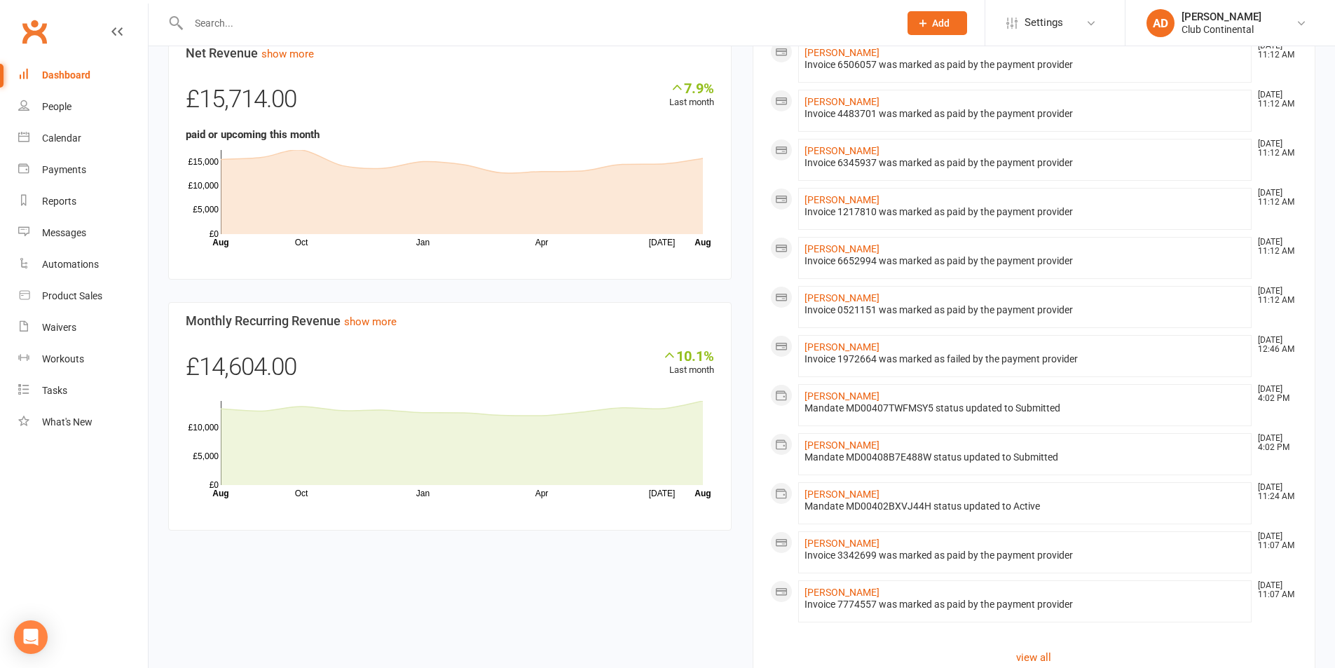
scroll to position [663, 0]
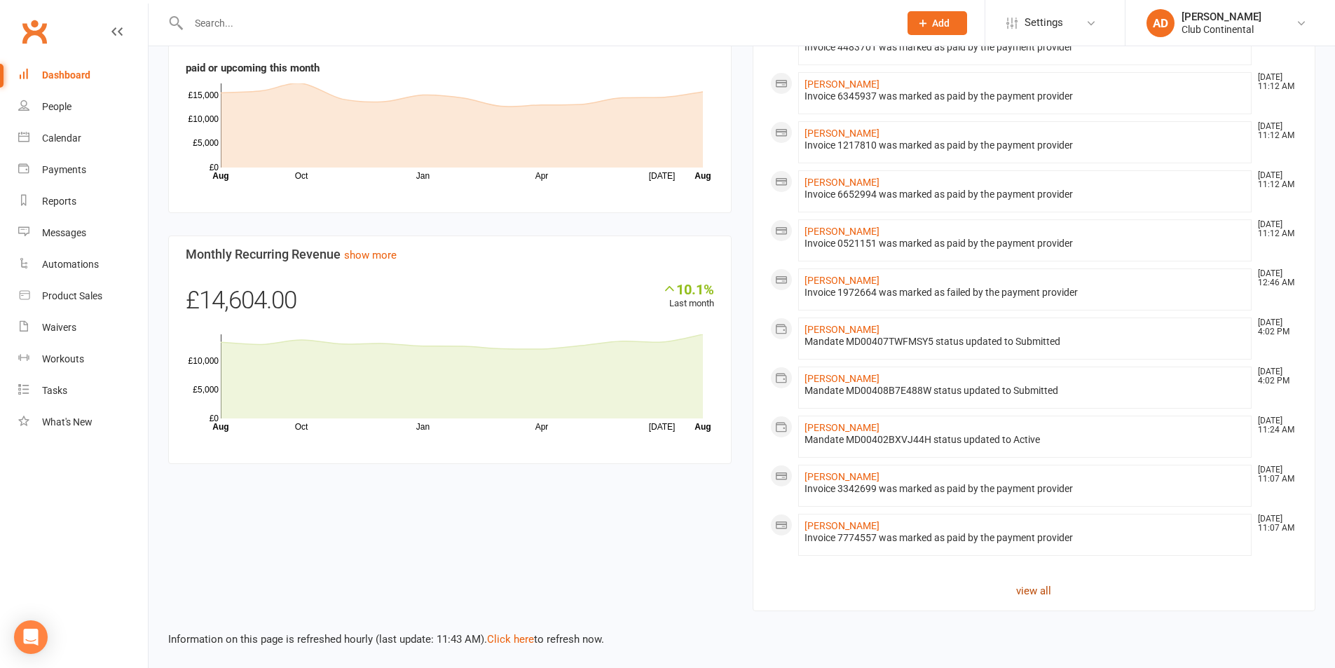
click at [1019, 589] on link "view all" at bounding box center [1034, 591] width 529 height 17
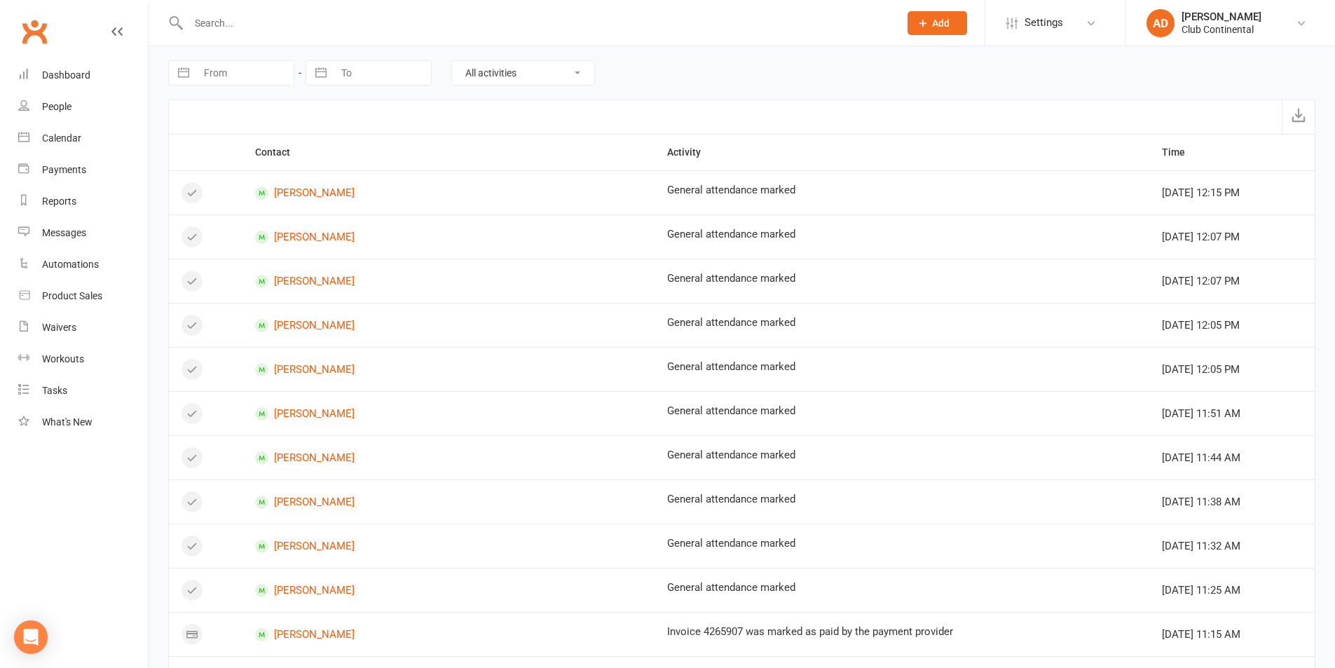
click at [533, 81] on select "All activities Bookings / Attendances Communications Notes Failed SMSes Grading…" at bounding box center [523, 73] width 142 height 24
select select "InvoiceLogEntry"
click at [452, 61] on select "All activities Bookings / Attendances Communications Notes Failed SMSes Grading…" at bounding box center [523, 73] width 142 height 24
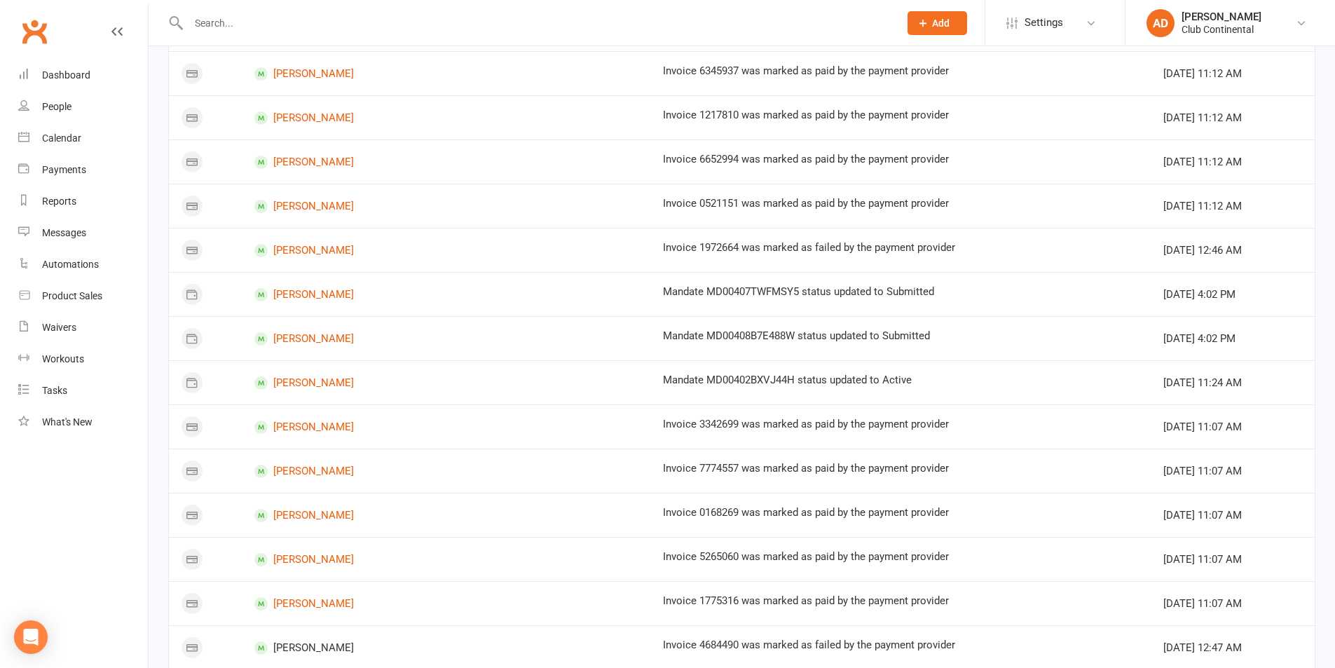
scroll to position [692, 0]
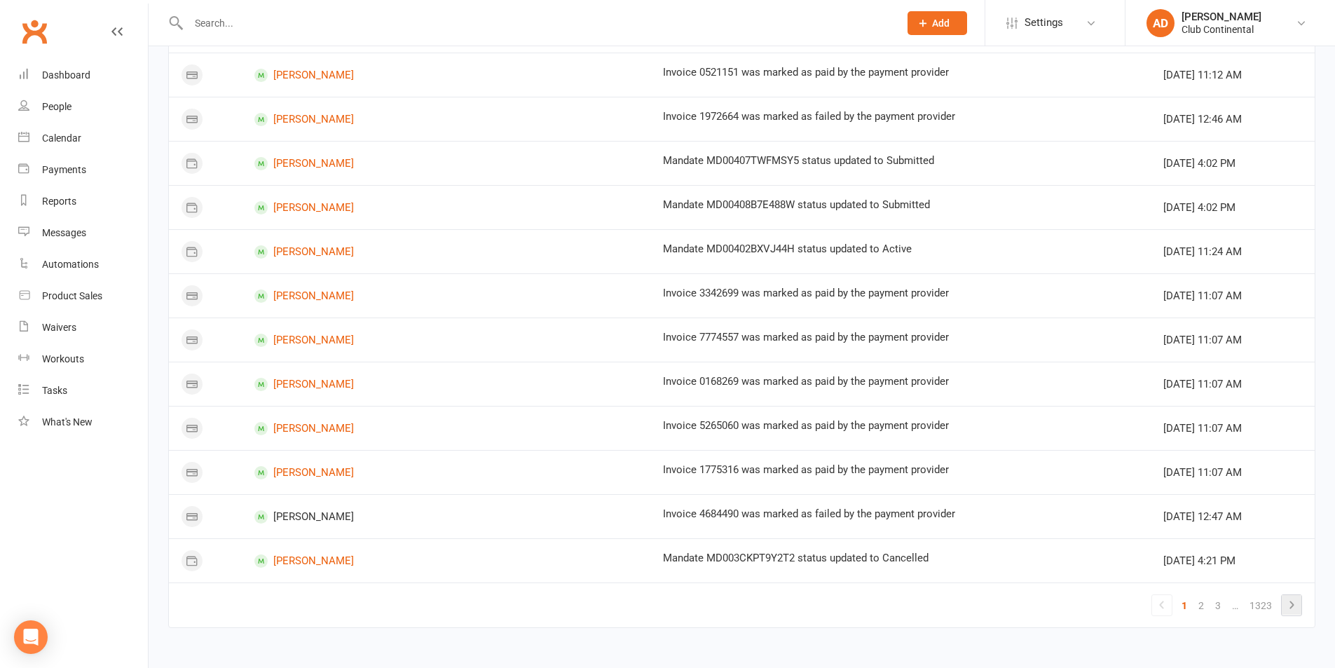
click at [1296, 604] on icon at bounding box center [1291, 605] width 17 height 17
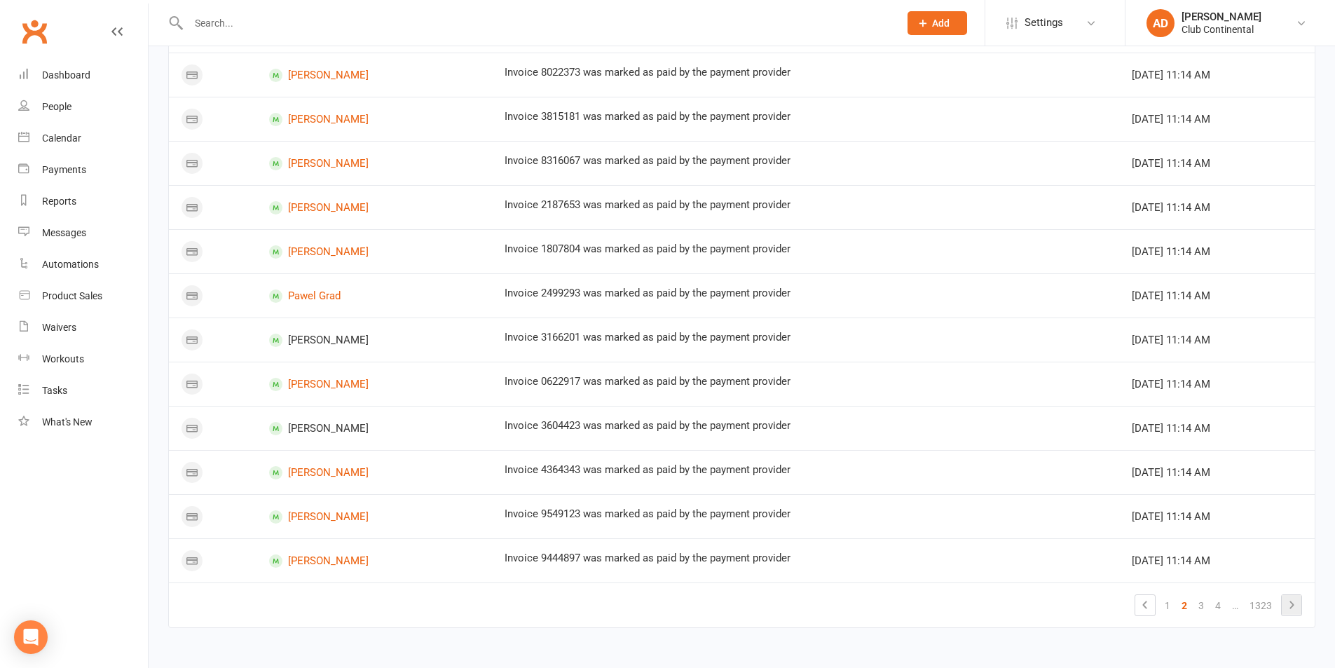
click at [1300, 608] on link at bounding box center [1292, 605] width 20 height 20
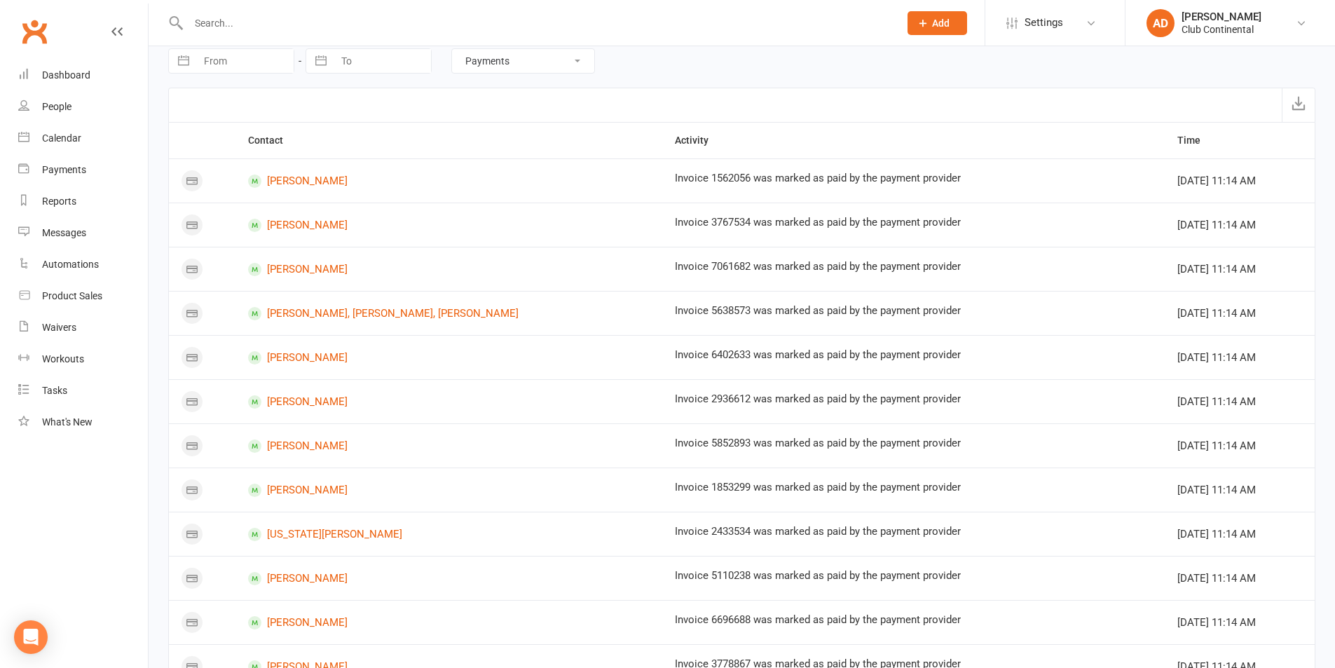
scroll to position [0, 0]
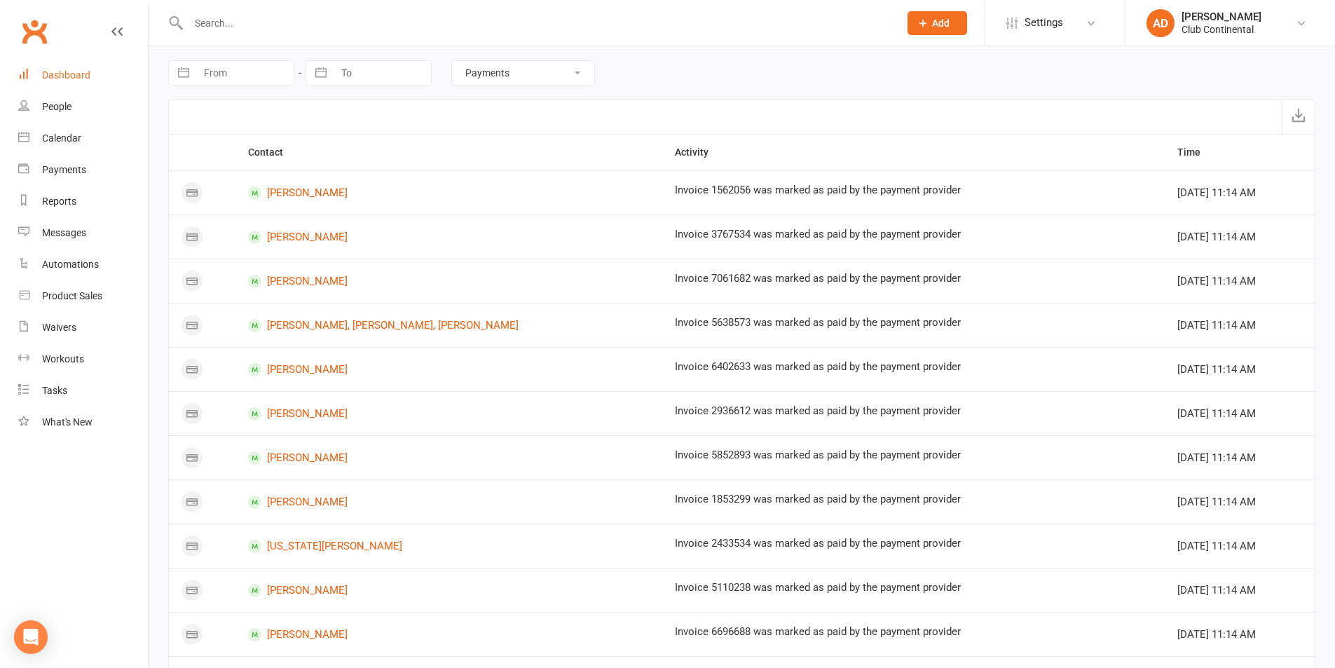
click at [87, 71] on div "Dashboard" at bounding box center [66, 74] width 48 height 11
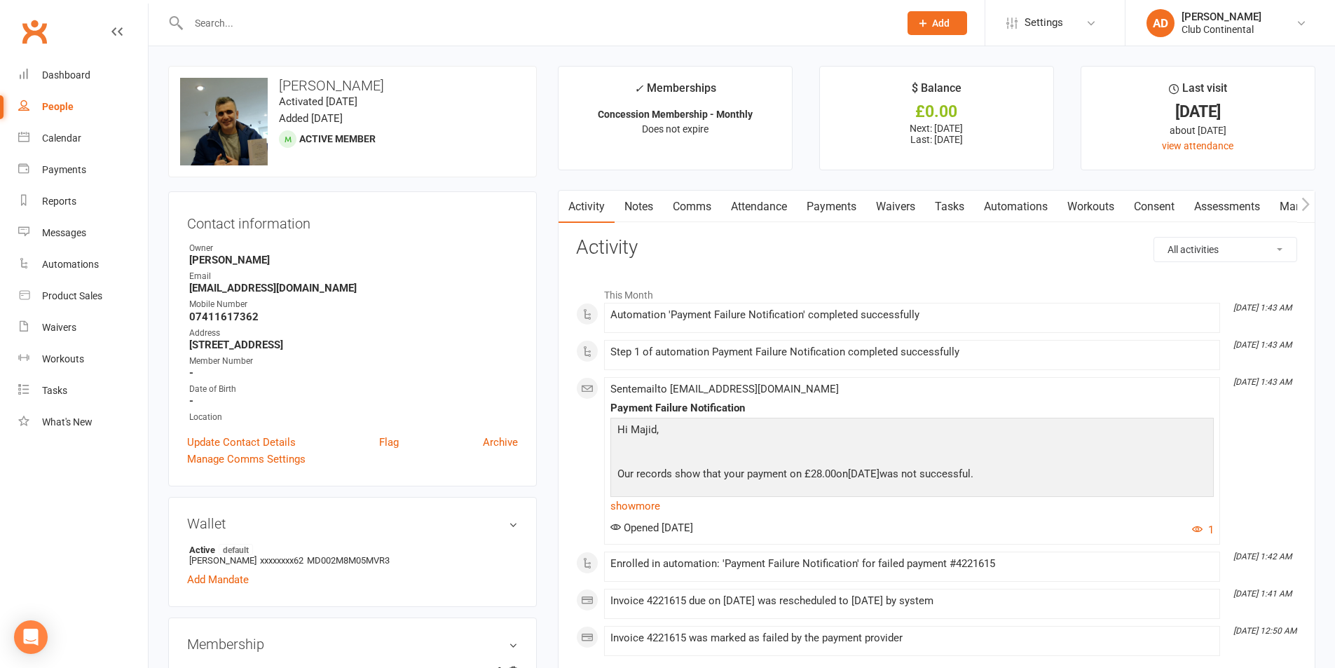
click at [832, 221] on link "Payments" at bounding box center [831, 207] width 69 height 32
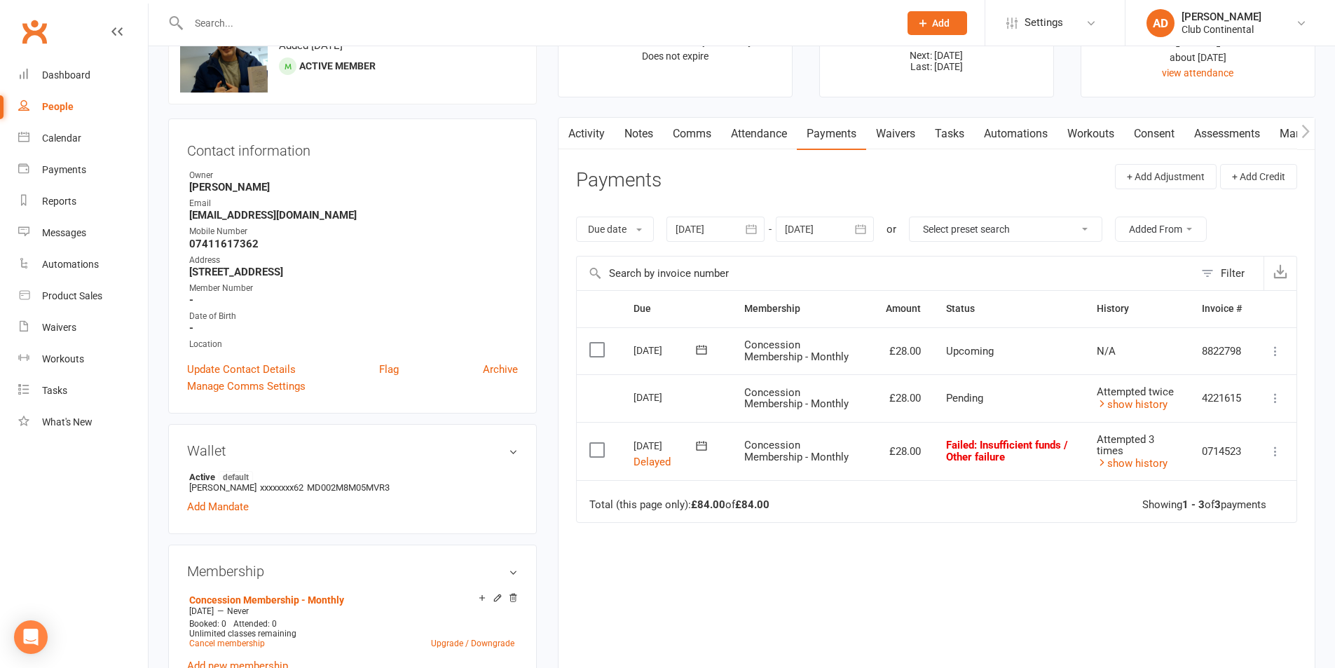
scroll to position [70, 0]
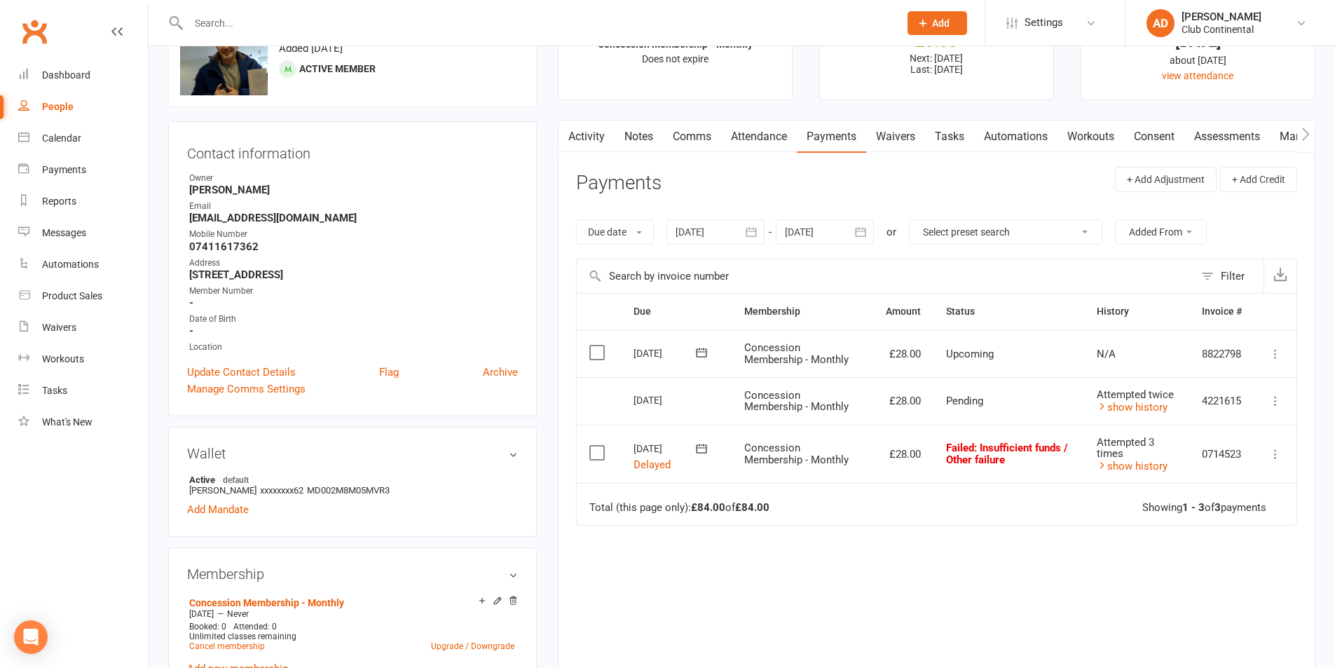
click at [597, 128] on link "Activity" at bounding box center [587, 137] width 56 height 32
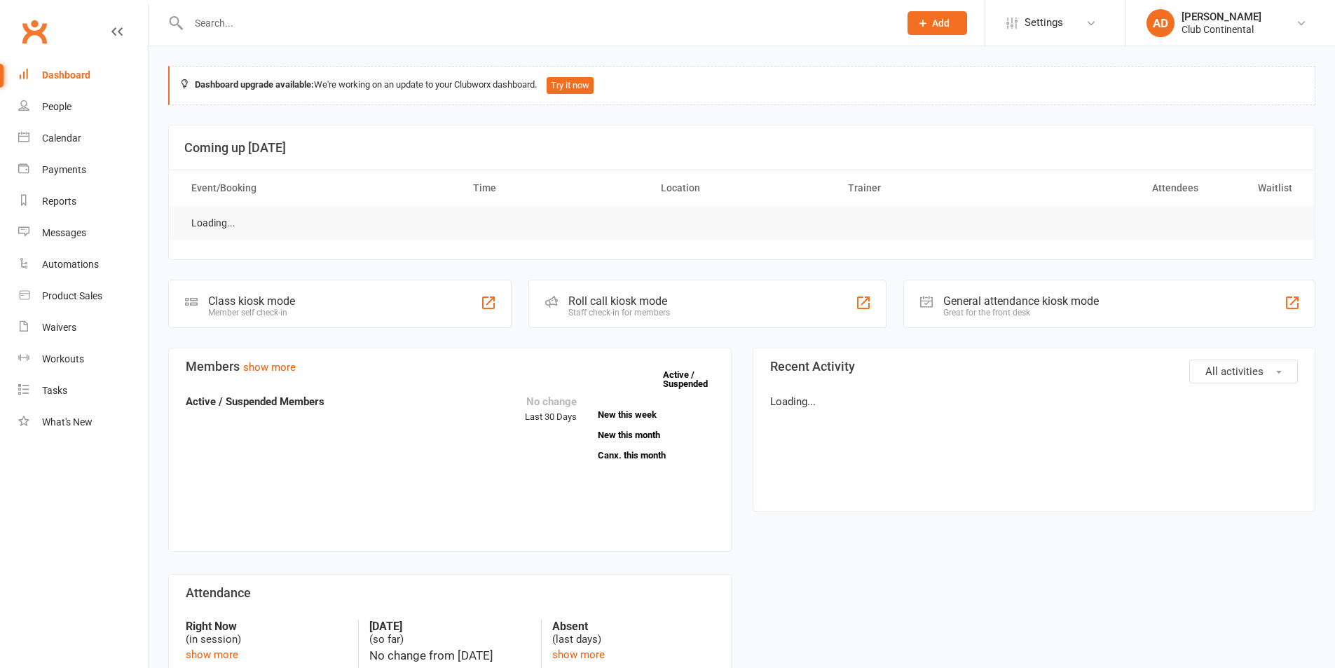
click at [148, 56] on nav "Clubworx Dashboard People Calendar Payments Reports Messages Automations Produc…" at bounding box center [74, 338] width 149 height 668
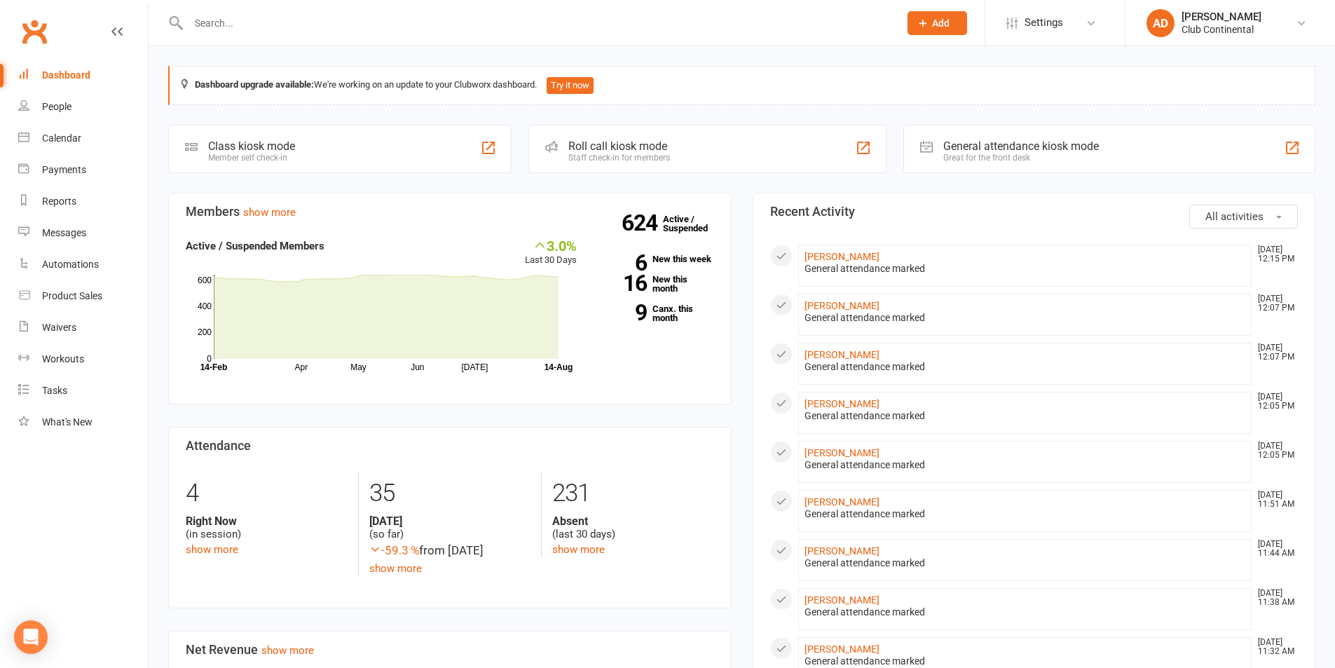
drag, startPoint x: 739, startPoint y: 183, endPoint x: 747, endPoint y: 183, distance: 7.7
drag, startPoint x: 740, startPoint y: 183, endPoint x: 581, endPoint y: 404, distance: 272.7
click at [713, 198] on section "Members show more 3.0% Last 30 Days Active / Suspended Members Apr May Jun Jul …" at bounding box center [450, 299] width 564 height 212
click at [250, 30] on input "text" at bounding box center [536, 23] width 705 height 20
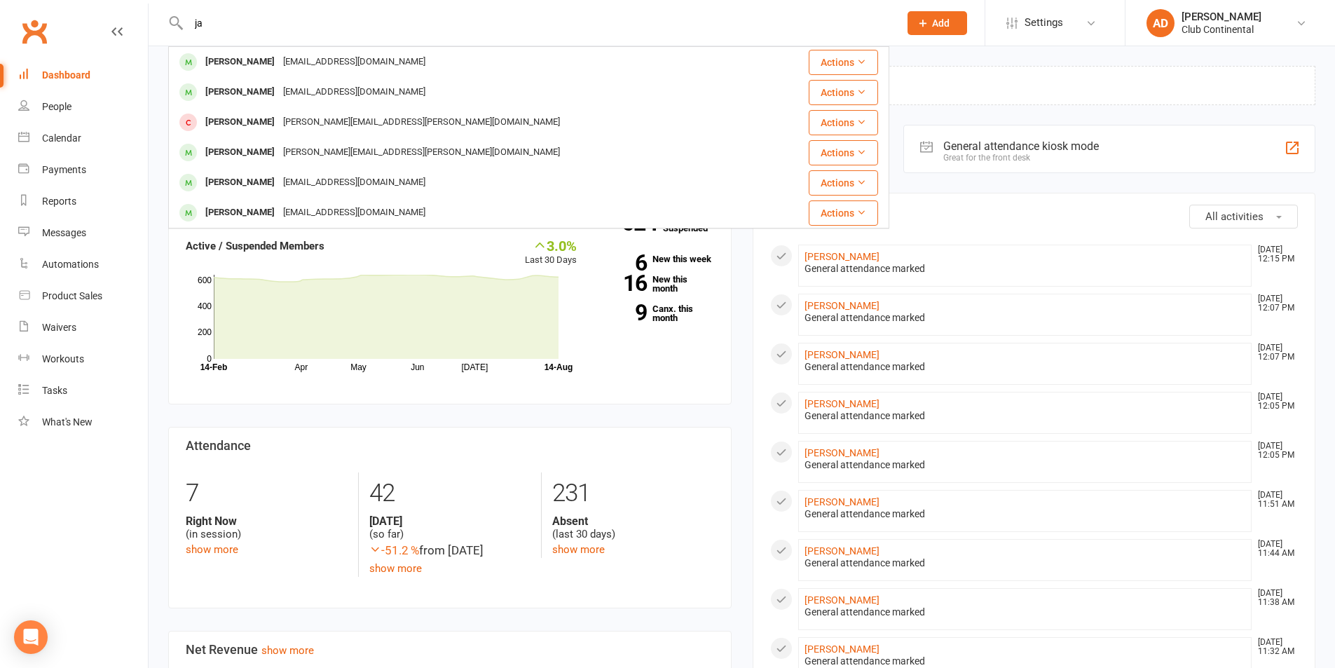
type input "j"
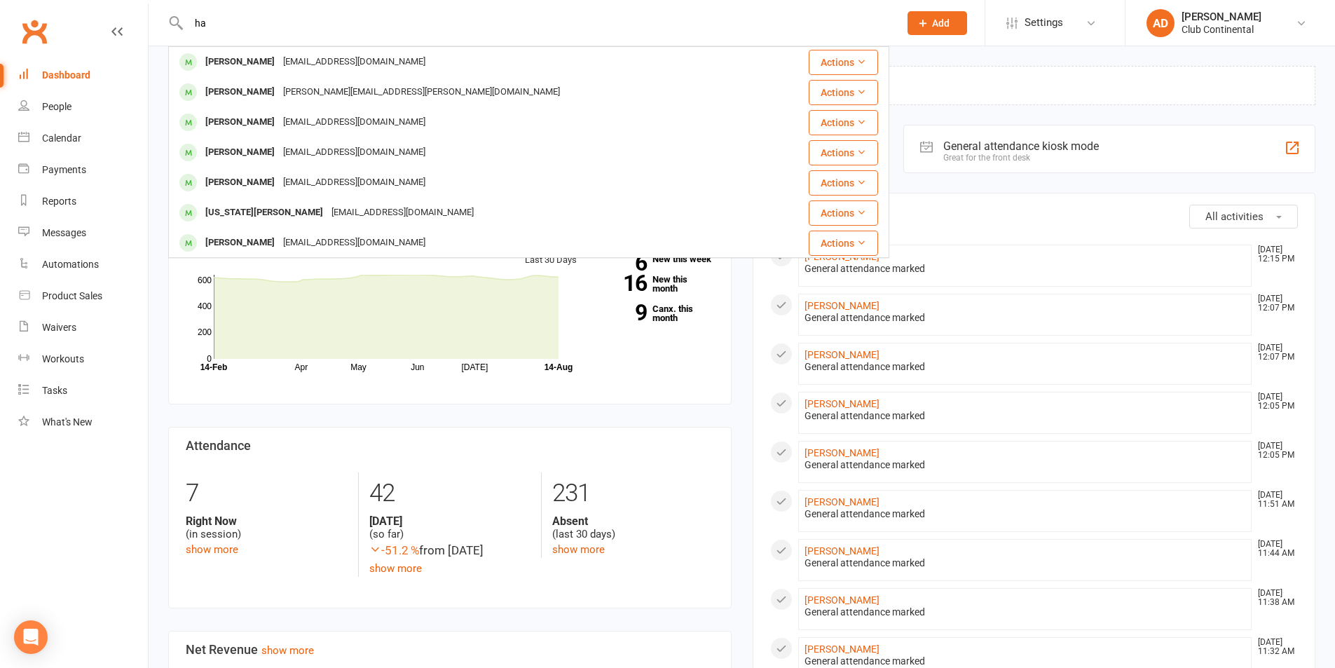
type input "h"
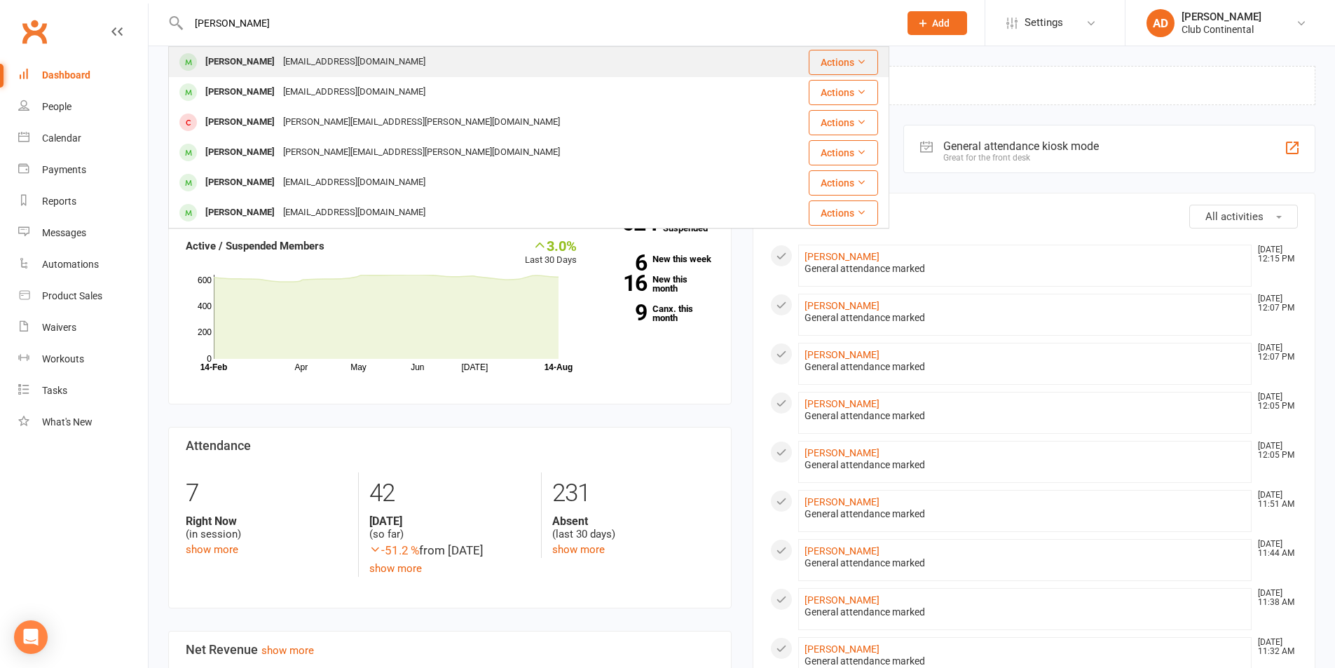
type input "janet"
click at [279, 68] on div "granjanjoyce@outlook.com" at bounding box center [354, 62] width 151 height 20
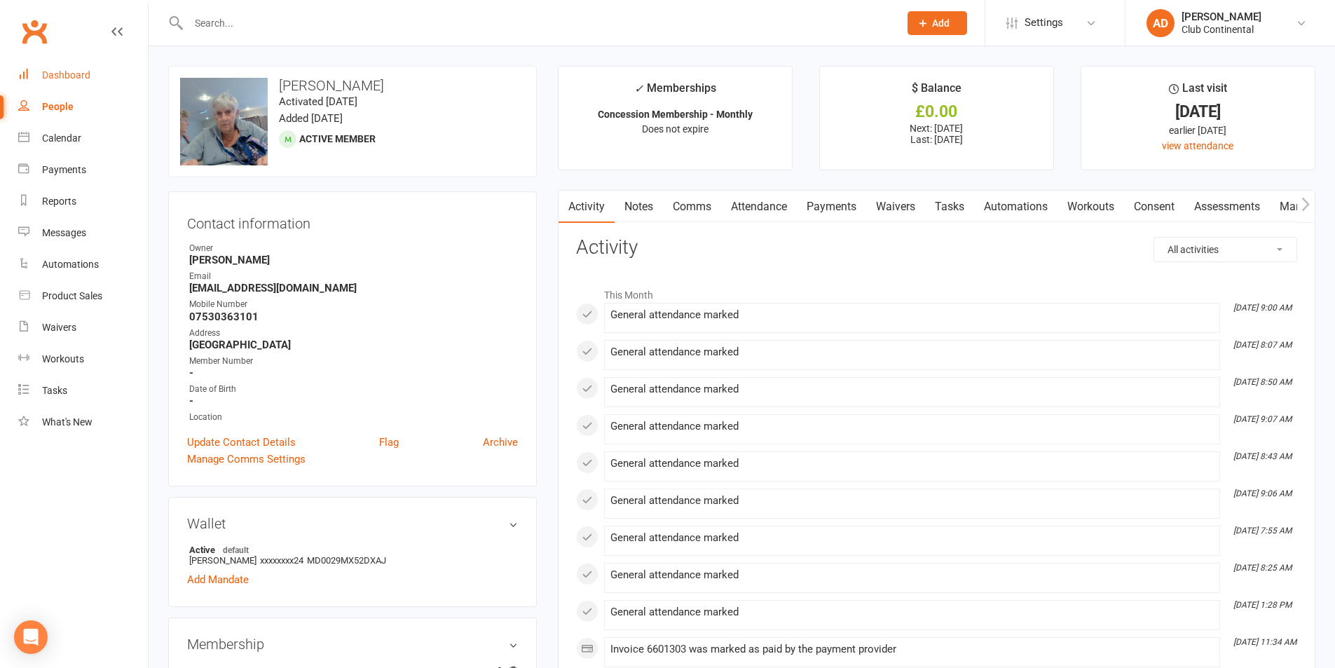
click at [93, 74] on link "Dashboard" at bounding box center [83, 76] width 130 height 32
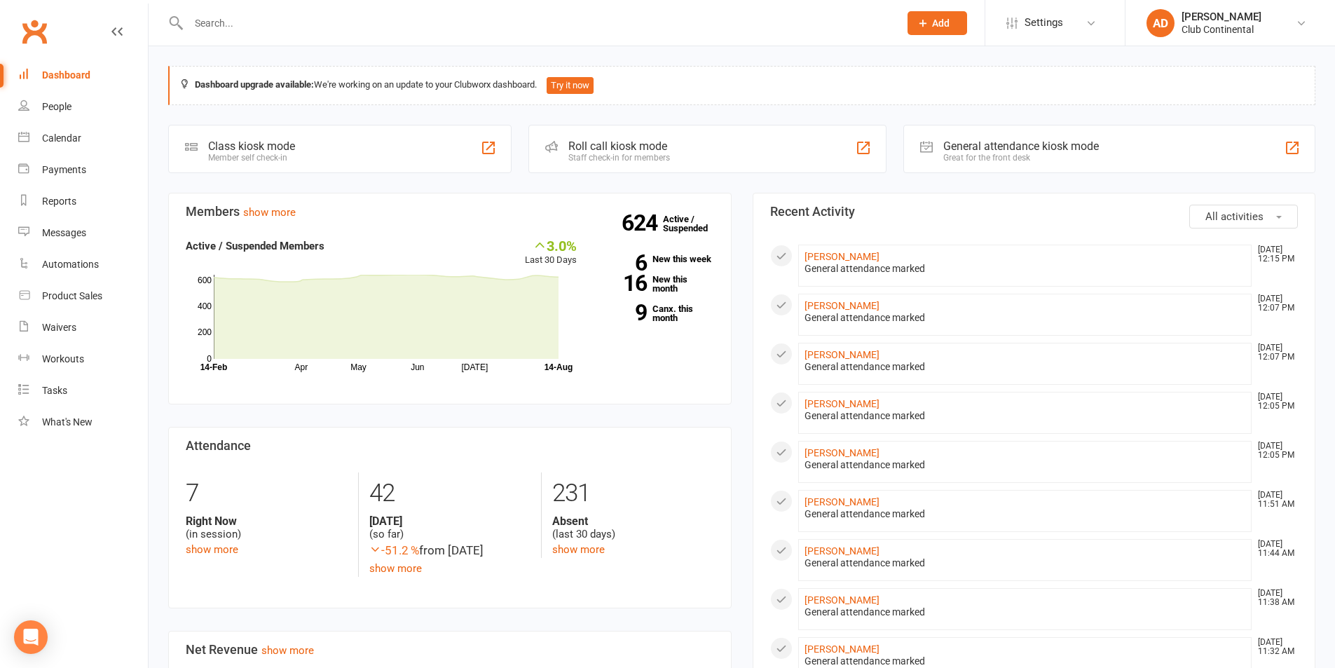
click at [929, 34] on button "Add" at bounding box center [938, 23] width 60 height 24
click at [915, 100] on link "Member" at bounding box center [922, 95] width 125 height 32
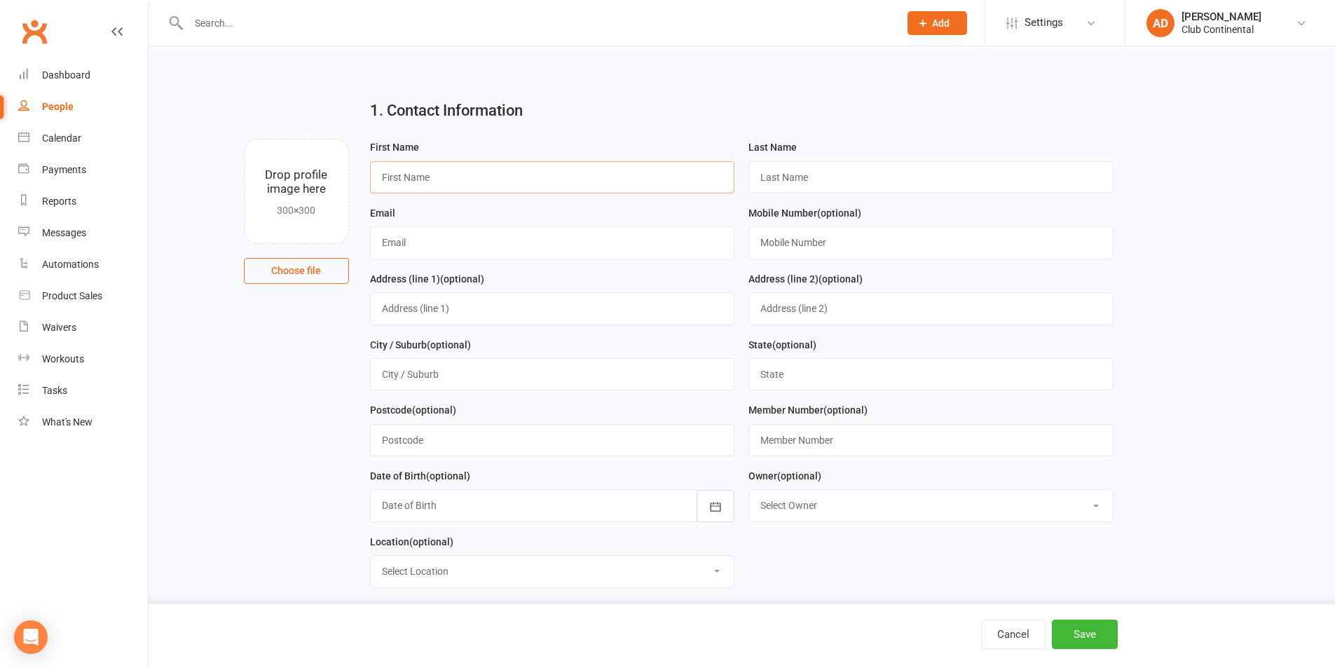
click at [481, 164] on input "text" at bounding box center [552, 177] width 365 height 32
type input "Janette"
click at [790, 186] on input "text" at bounding box center [931, 177] width 365 height 32
type input "Hardie"
click at [618, 242] on input "text" at bounding box center [552, 242] width 365 height 32
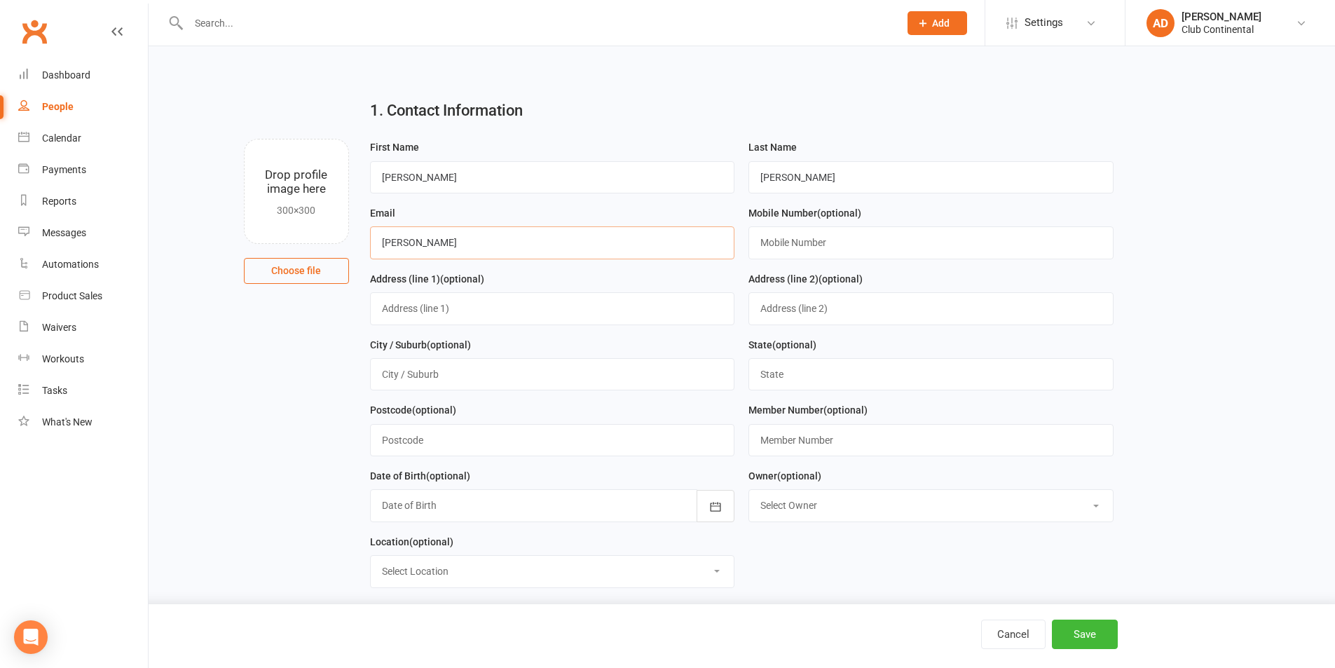
type input "janette.hardie@yahoo.co.uk"
click at [829, 250] on input "text" at bounding box center [931, 242] width 365 height 32
type input "07758057679"
click at [575, 315] on input "text" at bounding box center [552, 308] width 365 height 32
type input "61 Tailyour Road, Crownhill"
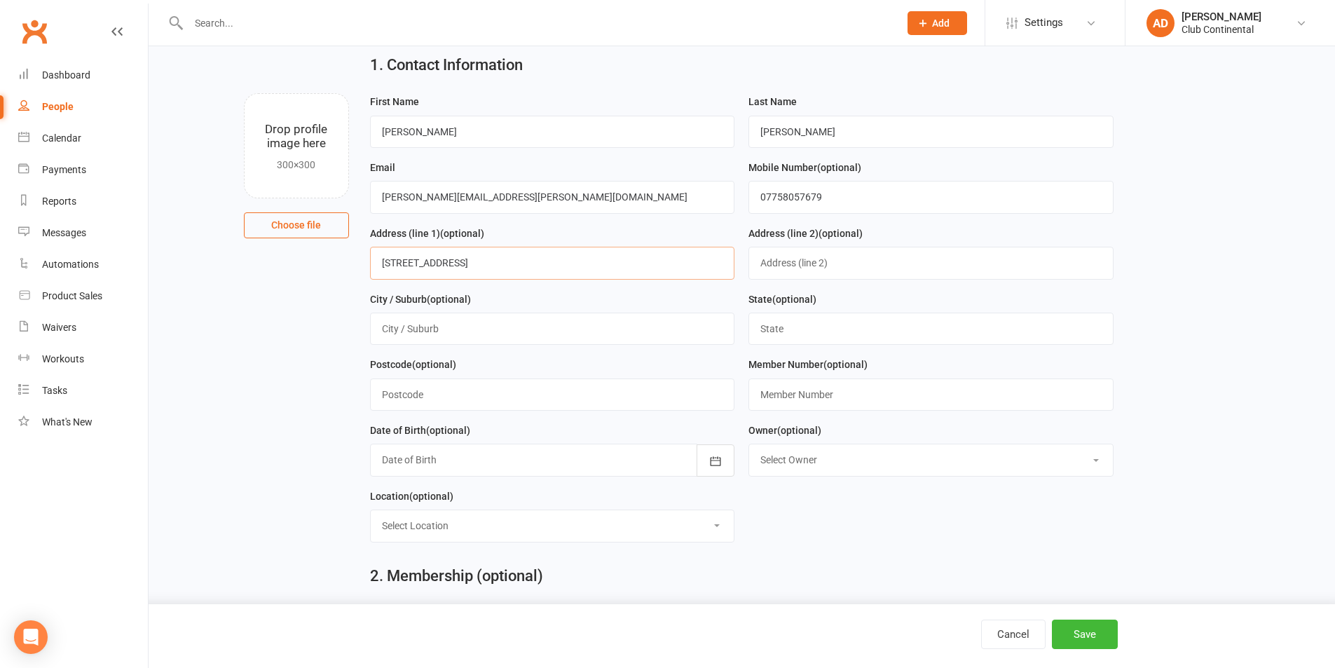
scroll to position [70, 0]
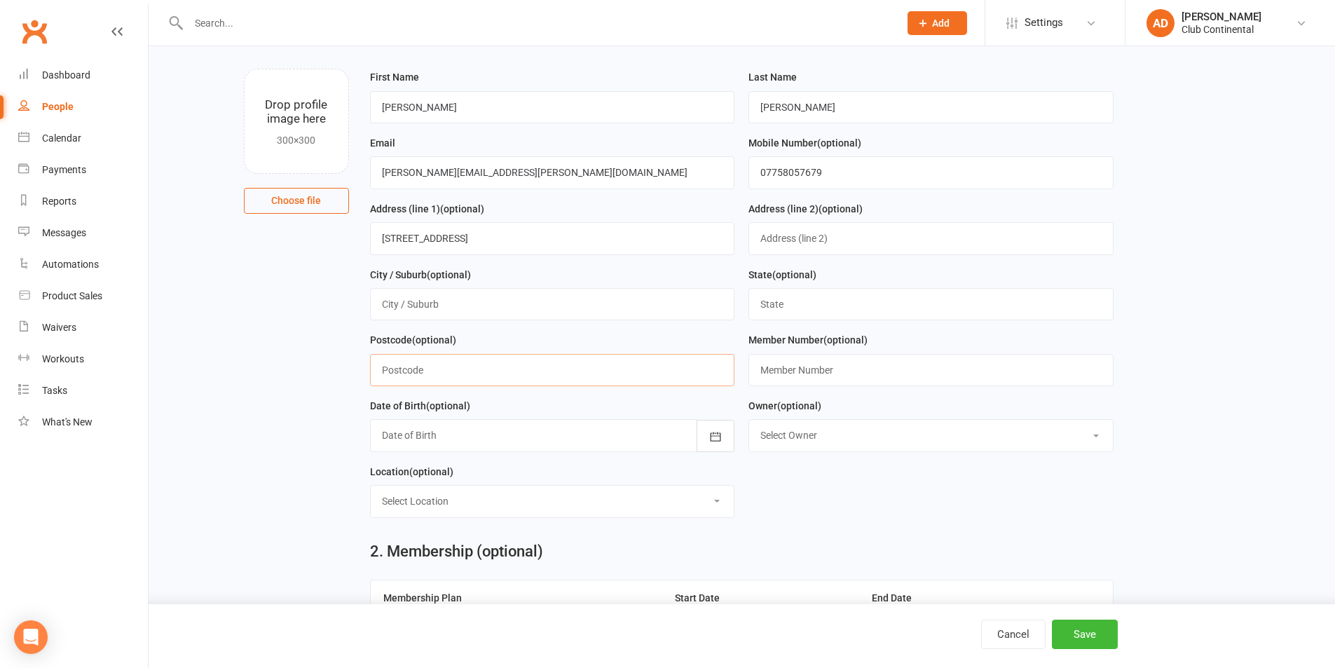
click at [506, 379] on input "text" at bounding box center [552, 370] width 365 height 32
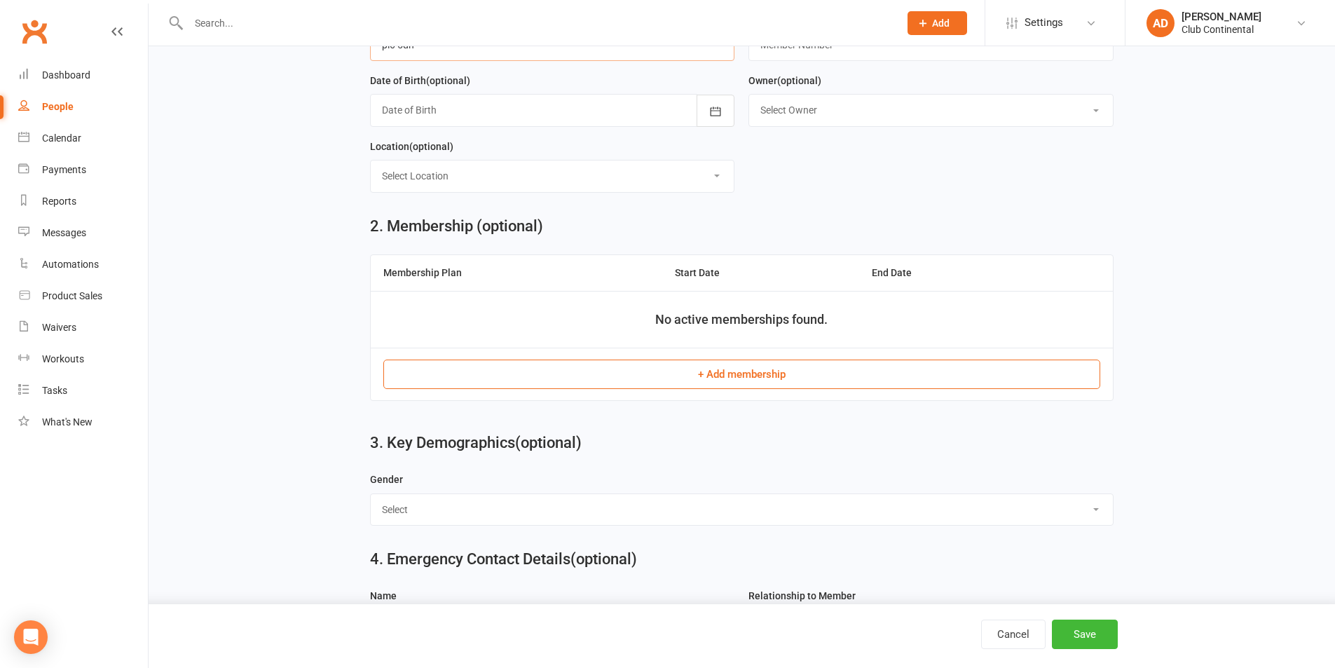
scroll to position [421, 0]
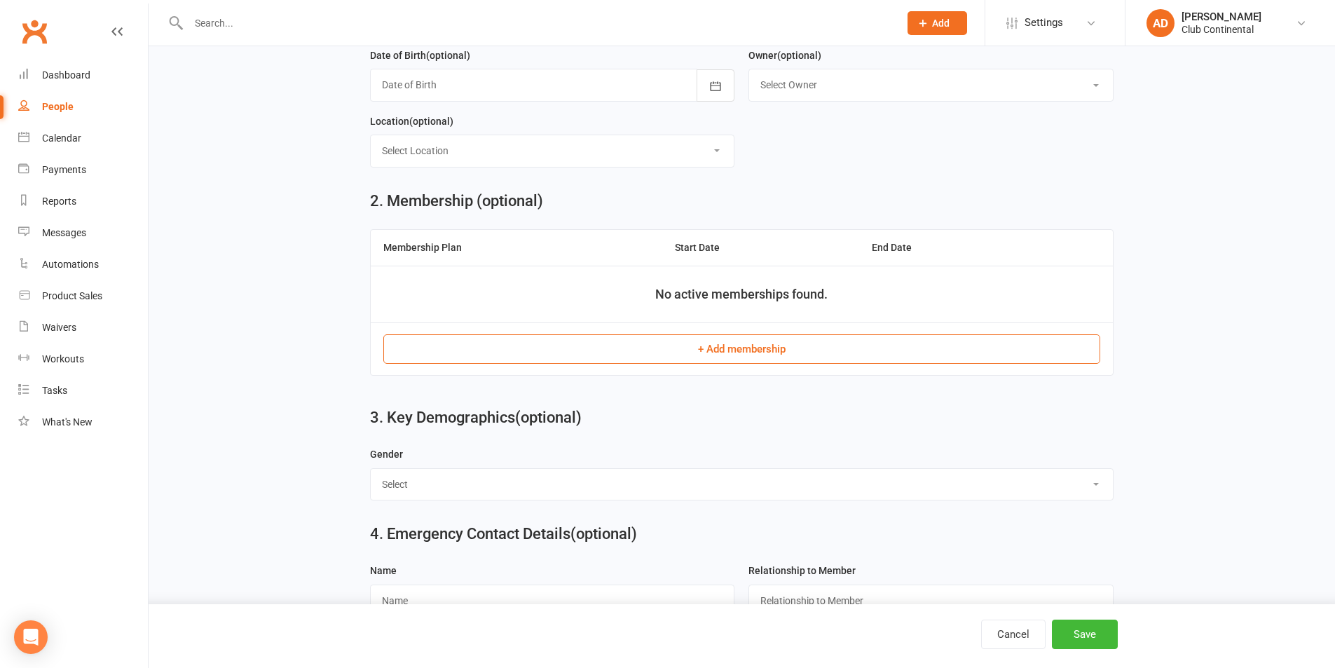
type input "pl6 5dh"
drag, startPoint x: 737, startPoint y: 357, endPoint x: 715, endPoint y: 359, distance: 22.5
click at [737, 356] on button "+ Add membership" at bounding box center [741, 348] width 717 height 29
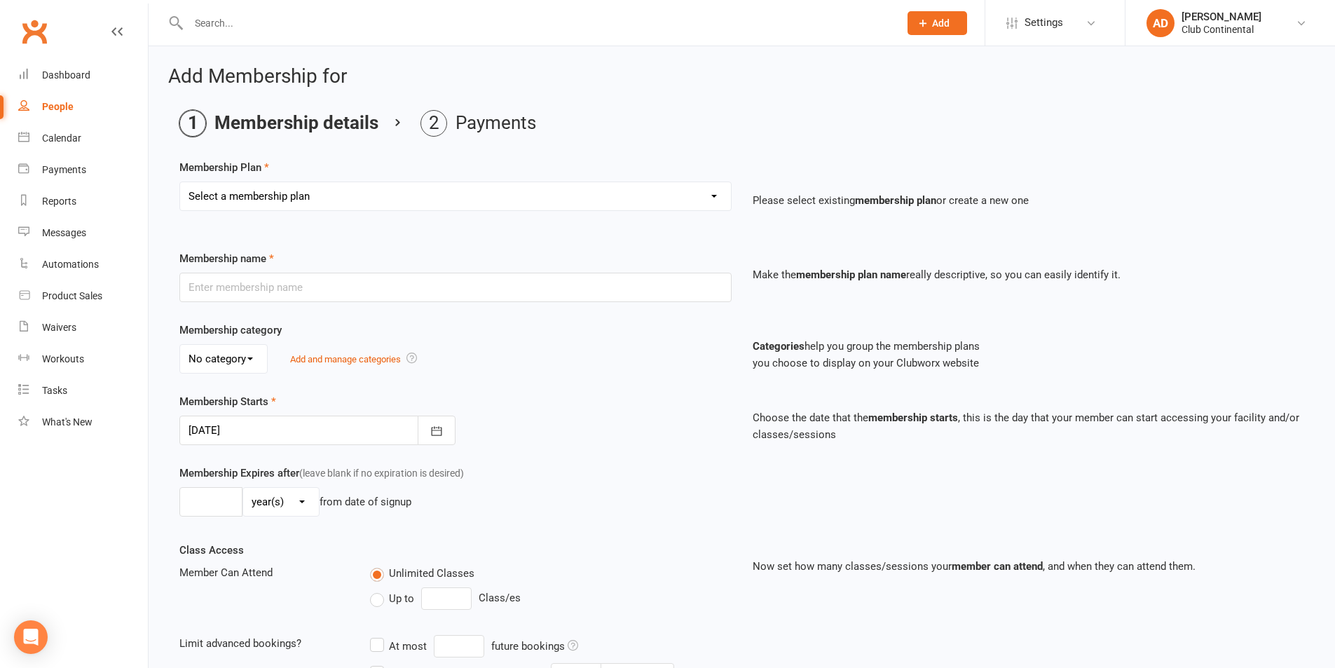
click at [381, 188] on select "Select a membership plan Create new Membership Plan Single Membership - Monthly…" at bounding box center [455, 196] width 551 height 28
select select "7"
click at [180, 182] on select "Select a membership plan Create new Membership Plan Single Membership - Monthly…" at bounding box center [455, 196] width 551 height 28
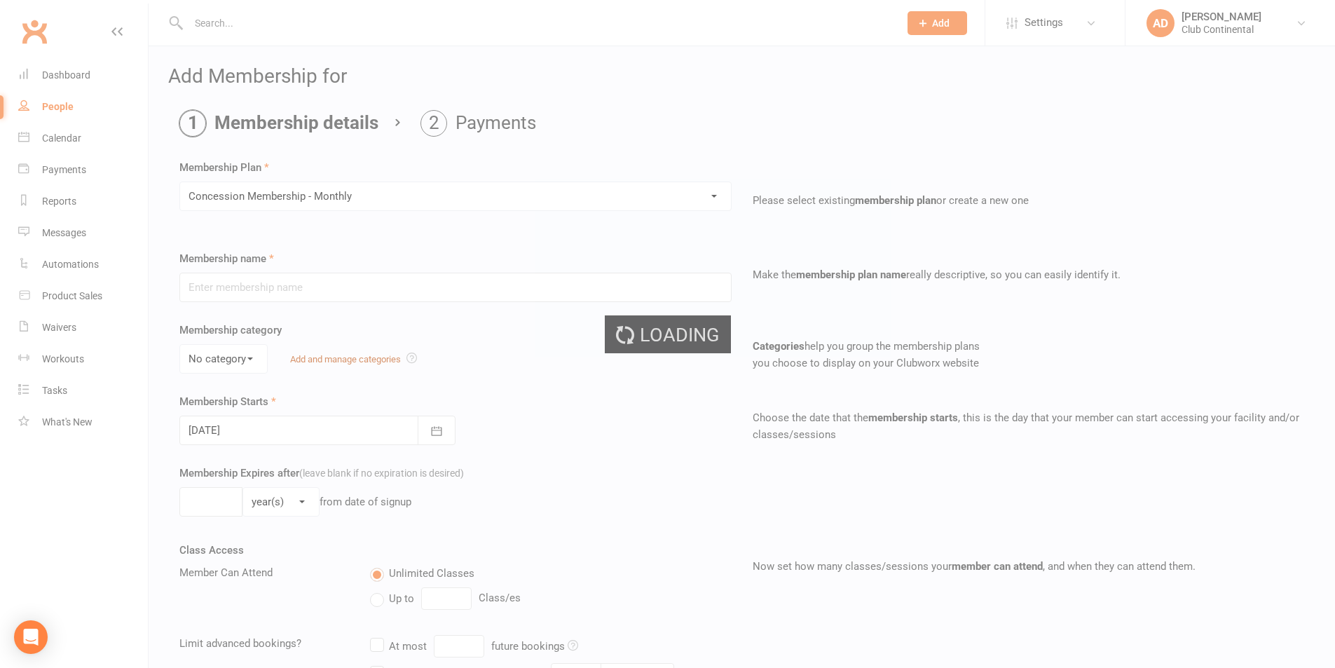
type input "Concession Membership - Monthly"
select select "0"
type input "0"
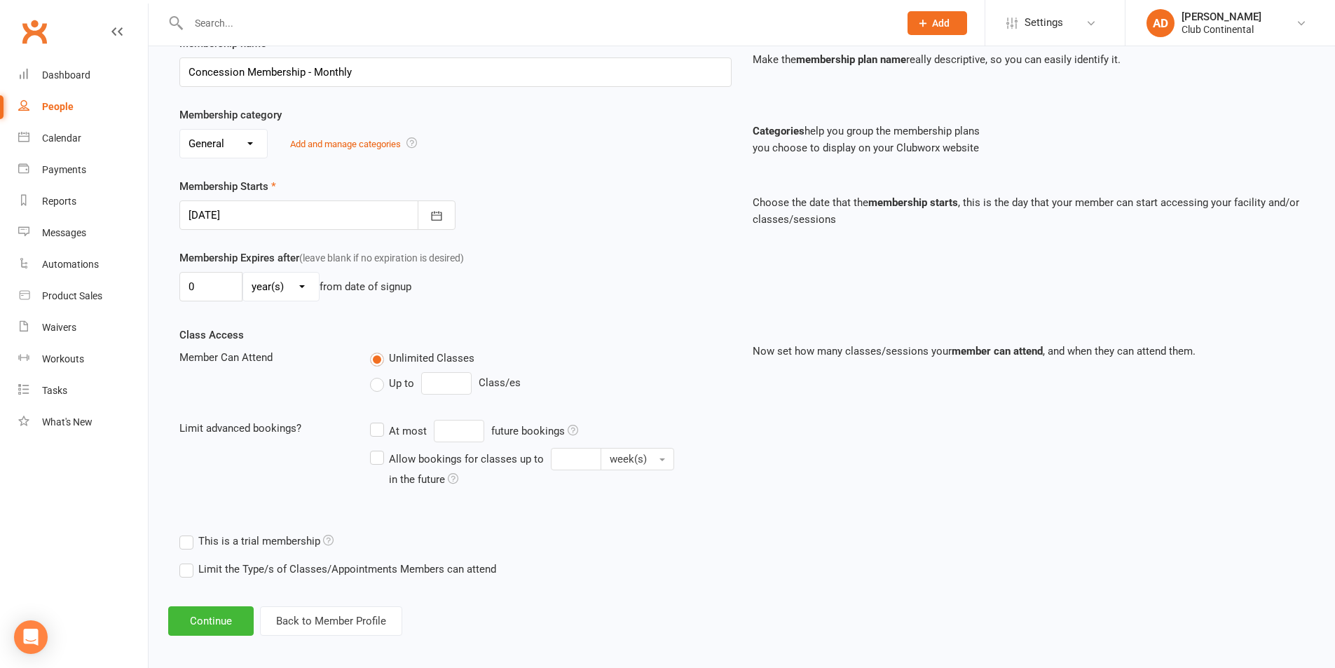
scroll to position [223, 0]
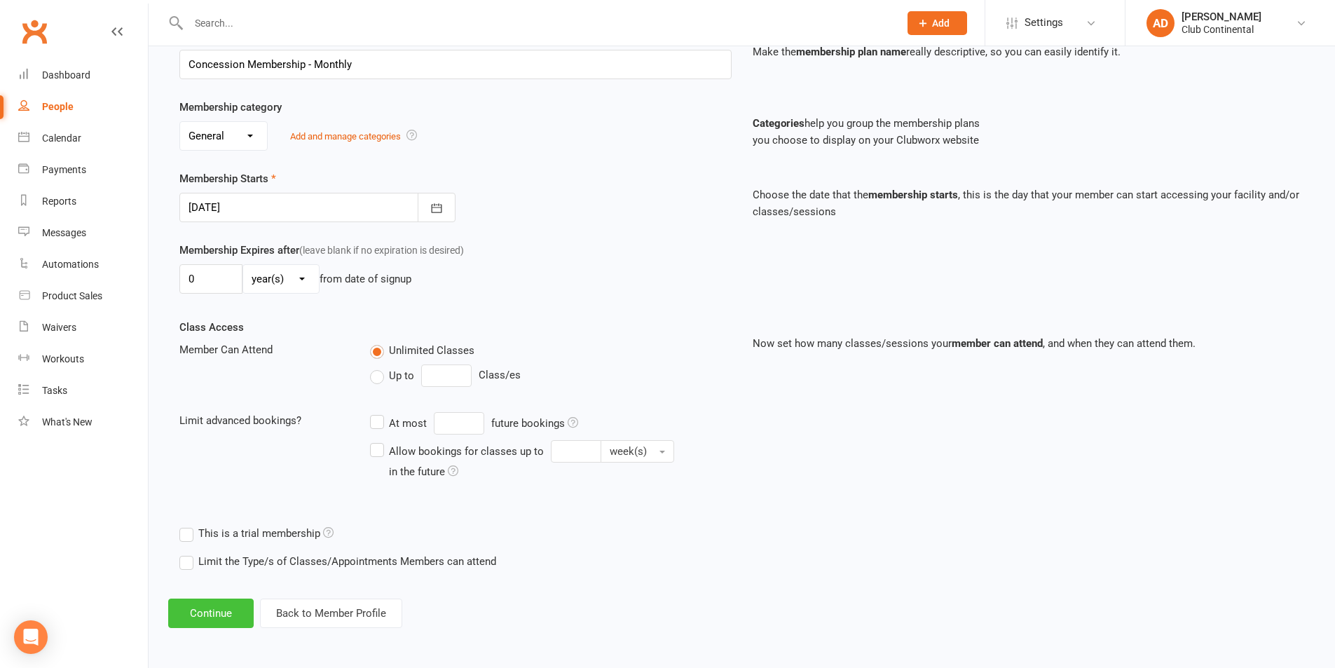
click at [229, 617] on button "Continue" at bounding box center [211, 613] width 86 height 29
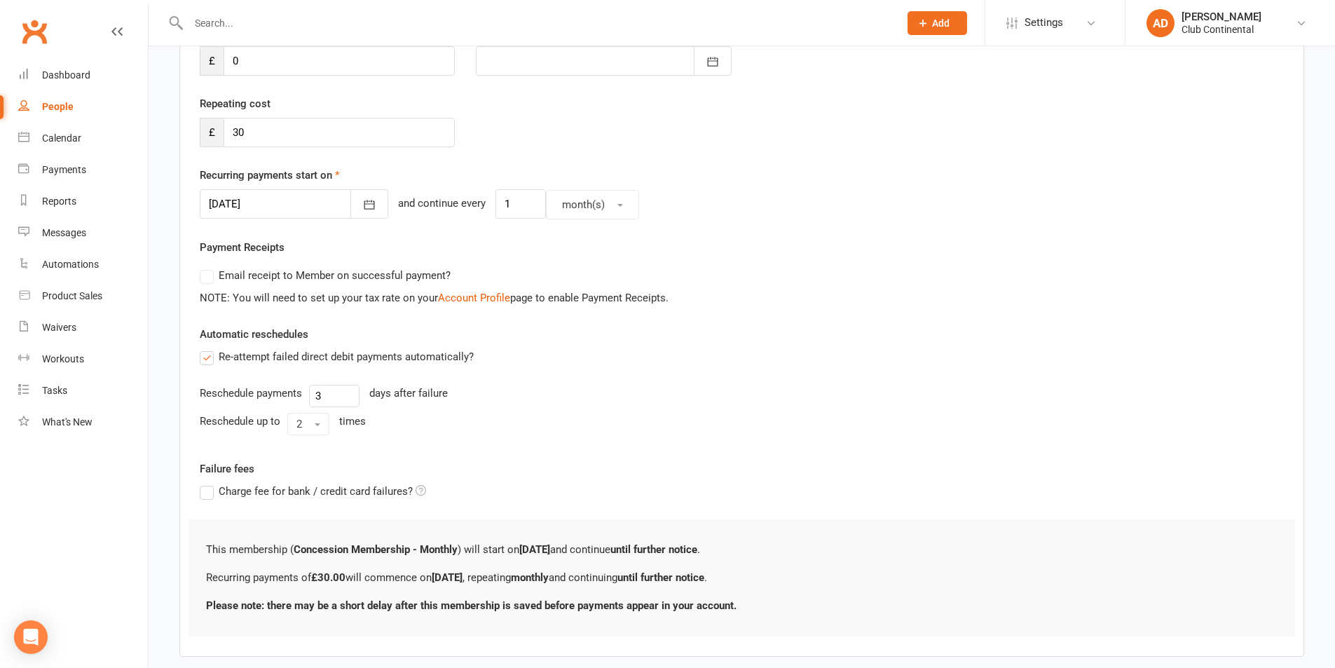
scroll to position [0, 0]
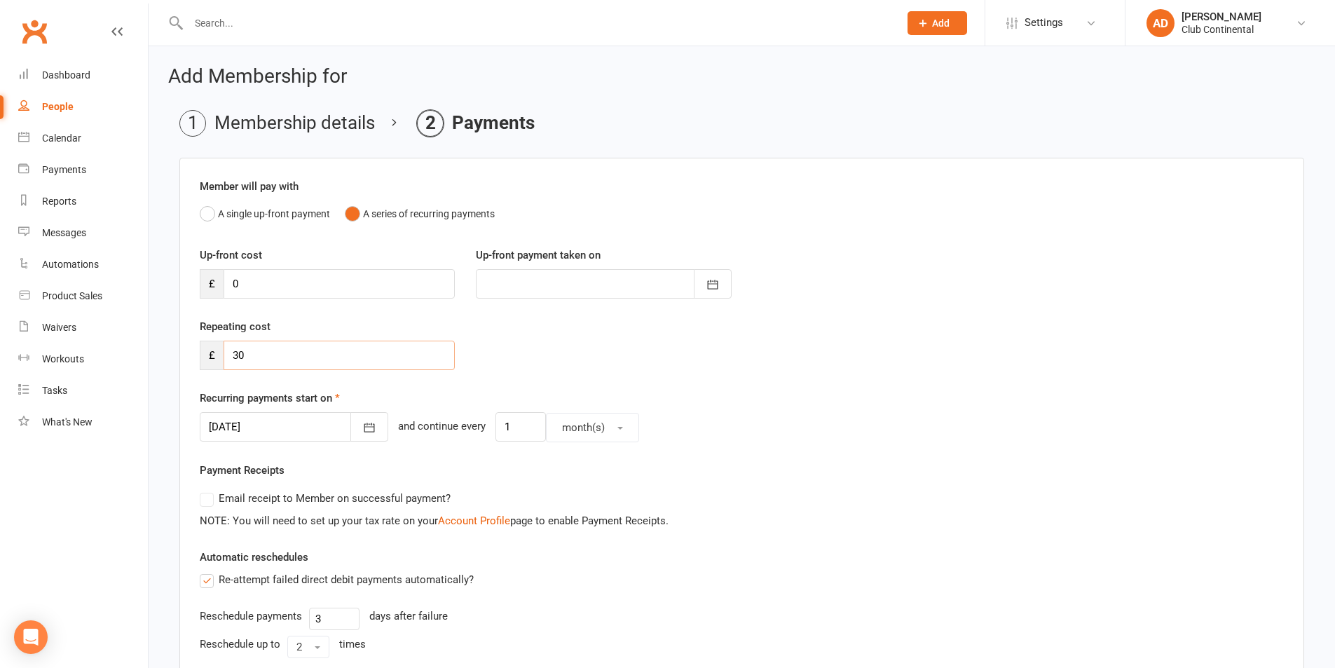
click at [301, 354] on input "30" at bounding box center [339, 355] width 231 height 29
drag, startPoint x: 301, startPoint y: 354, endPoint x: 215, endPoint y: 355, distance: 86.2
click at [215, 355] on div "£ 30" at bounding box center [327, 355] width 255 height 29
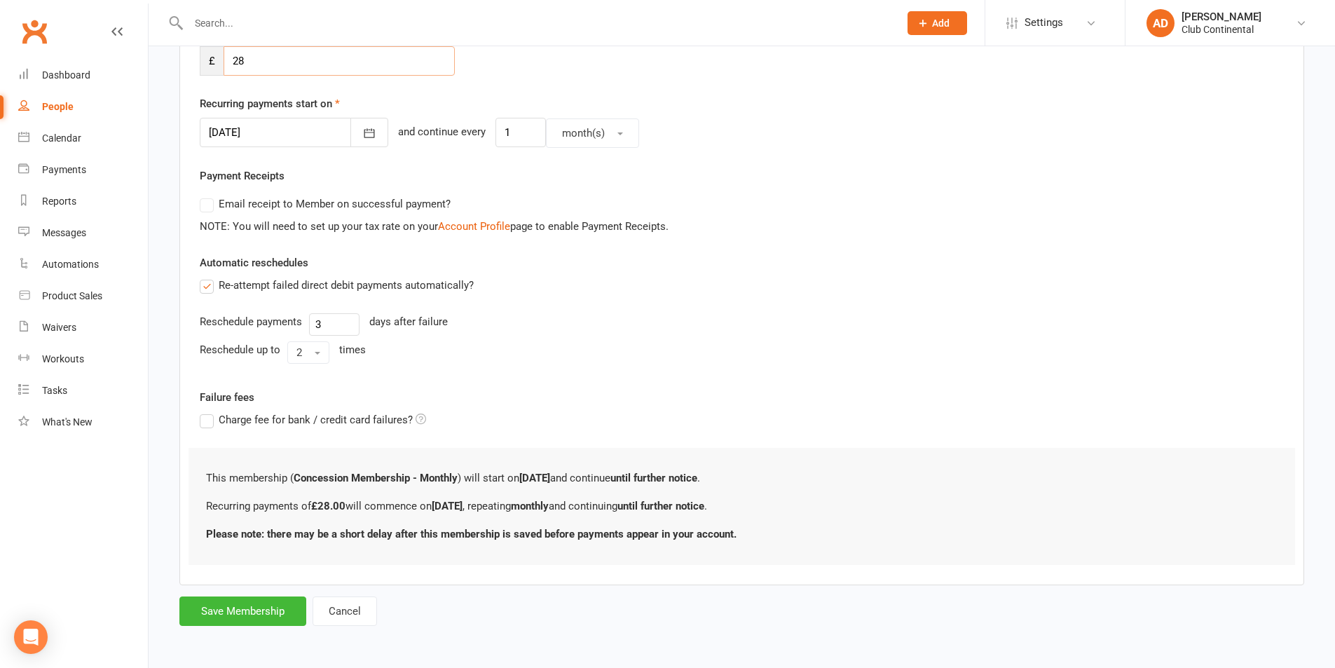
scroll to position [295, 0]
type input "28"
click at [275, 620] on button "Save Membership" at bounding box center [242, 610] width 127 height 29
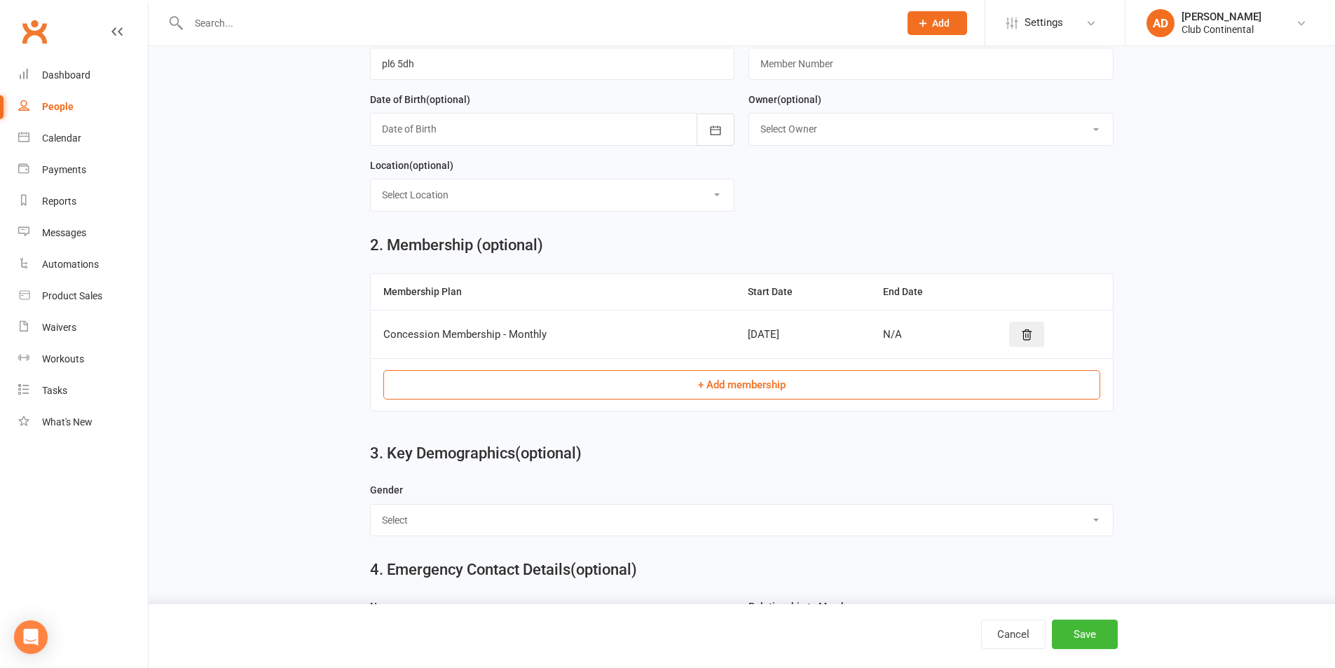
scroll to position [356, 0]
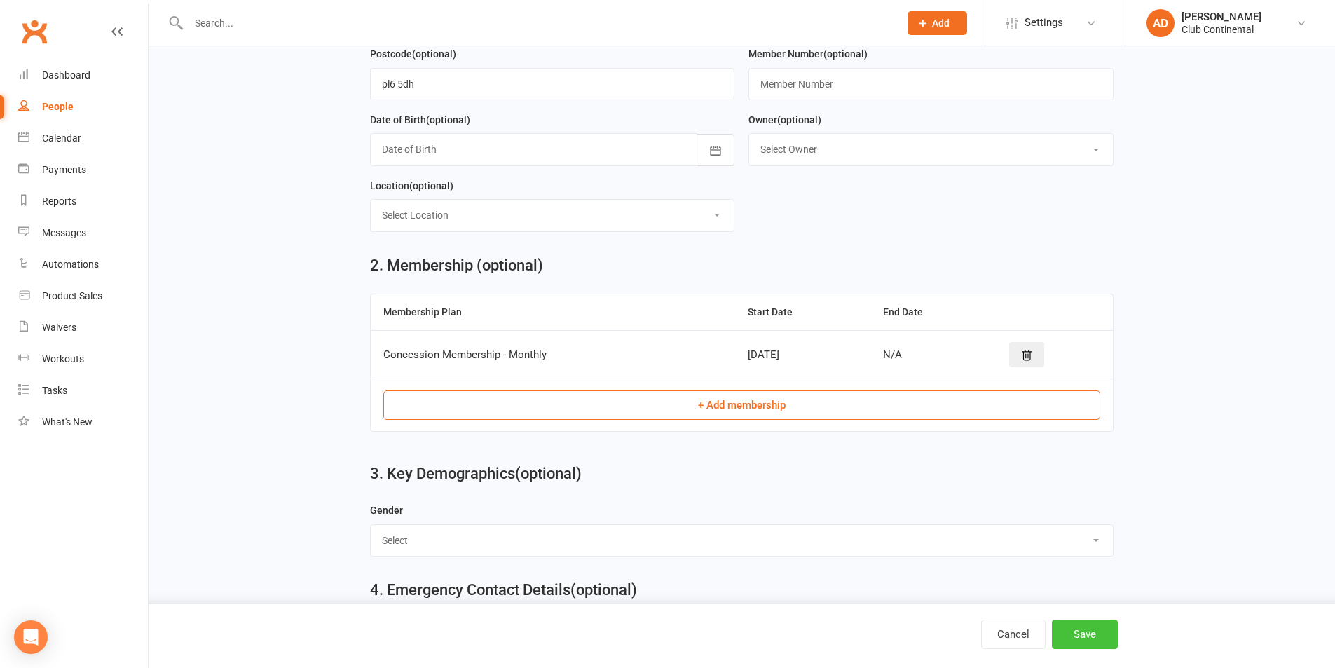
click at [1114, 626] on button "Save" at bounding box center [1085, 634] width 66 height 29
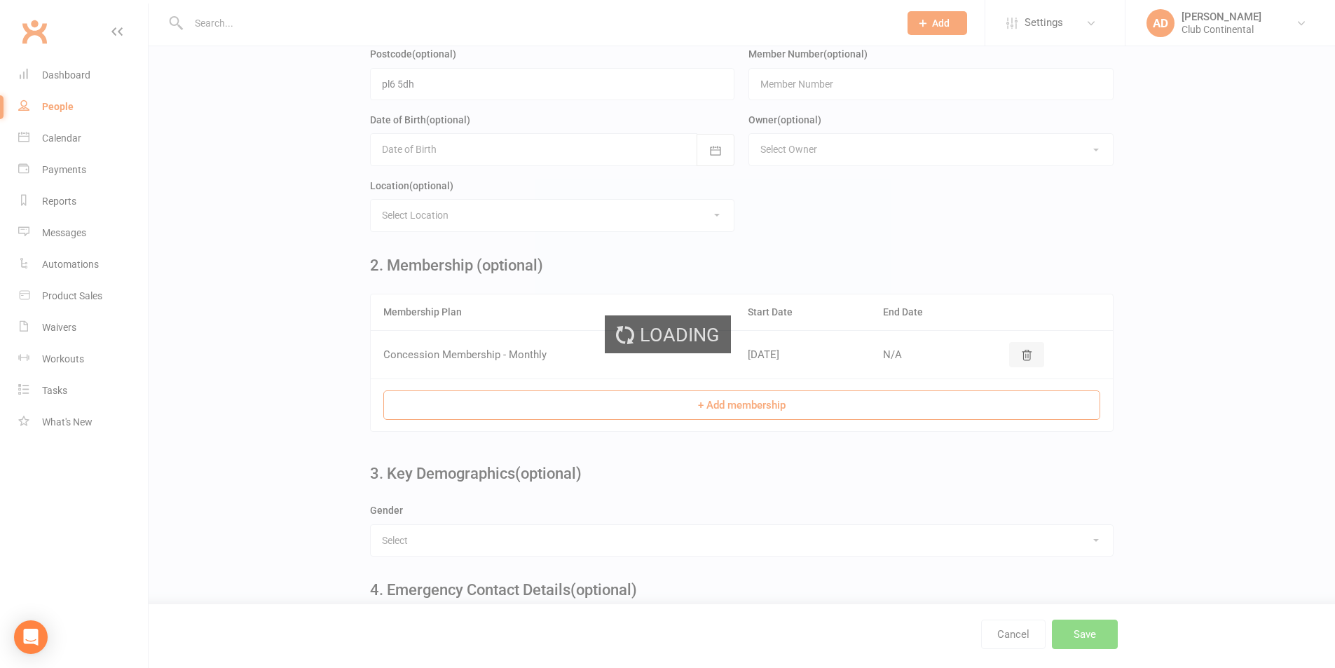
scroll to position [0, 0]
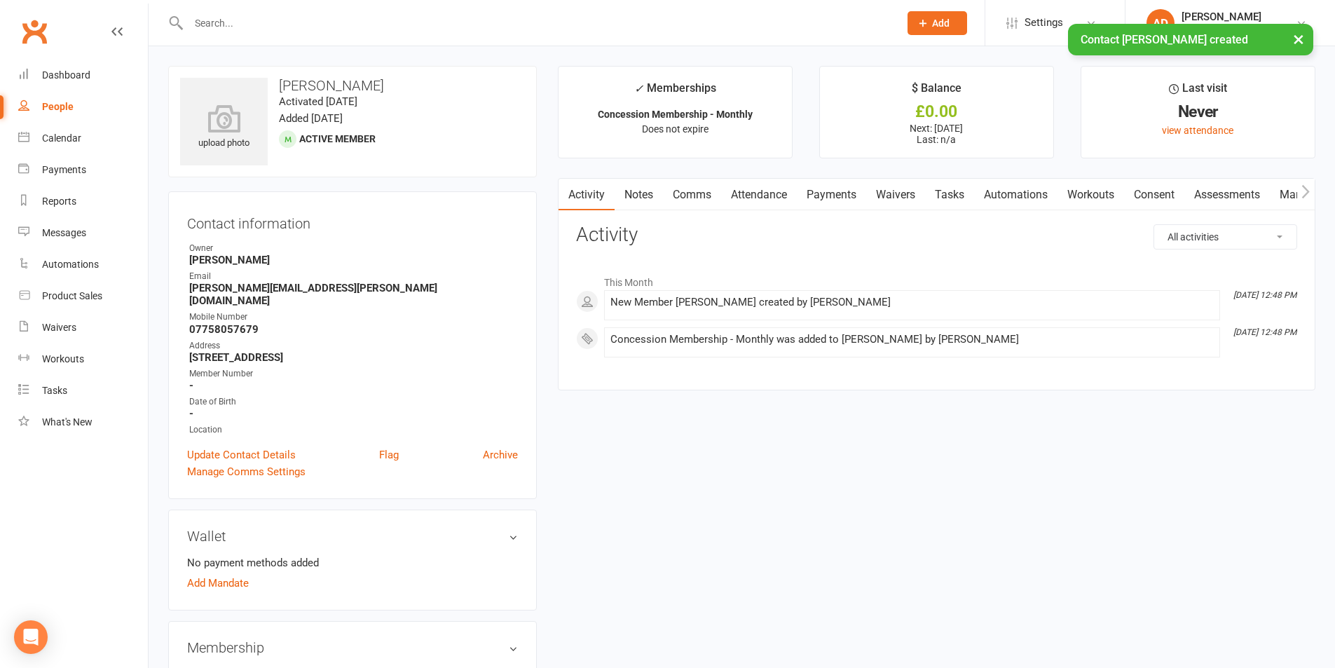
click at [363, 20] on input "text" at bounding box center [536, 23] width 705 height 20
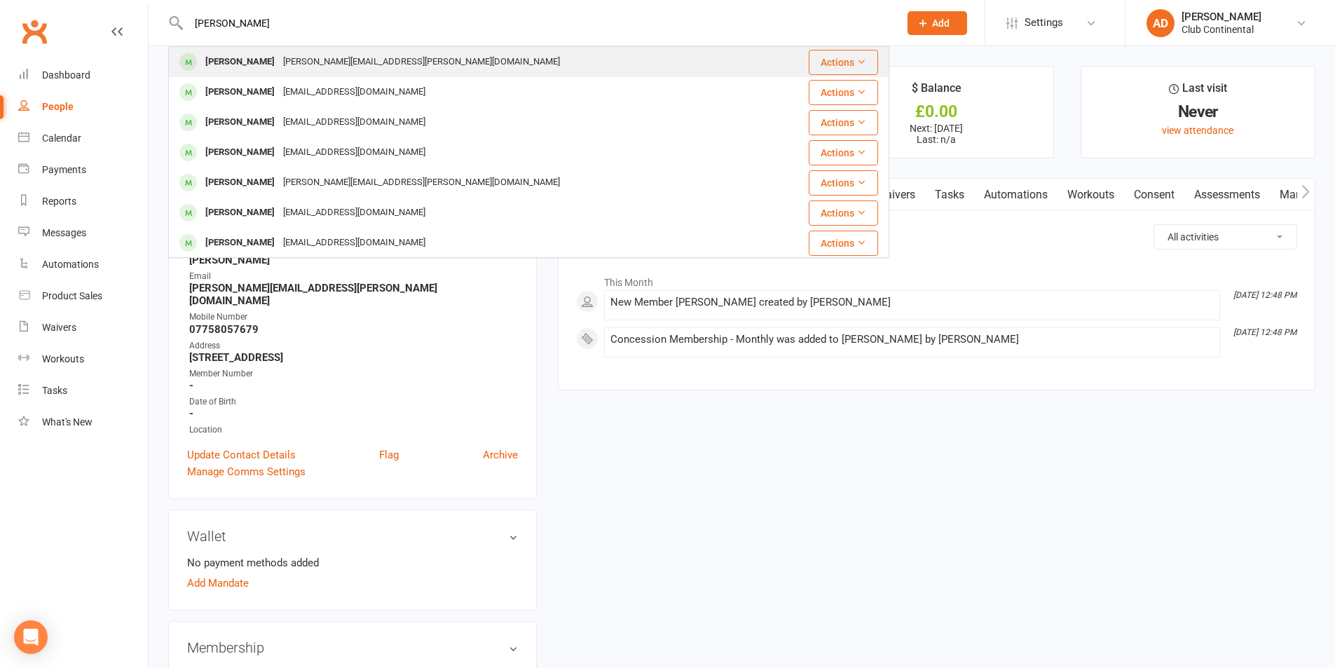
type input "hardie"
click at [411, 63] on div "Janette Hardie janette.hardie@yahoo.co.uk" at bounding box center [469, 62] width 598 height 29
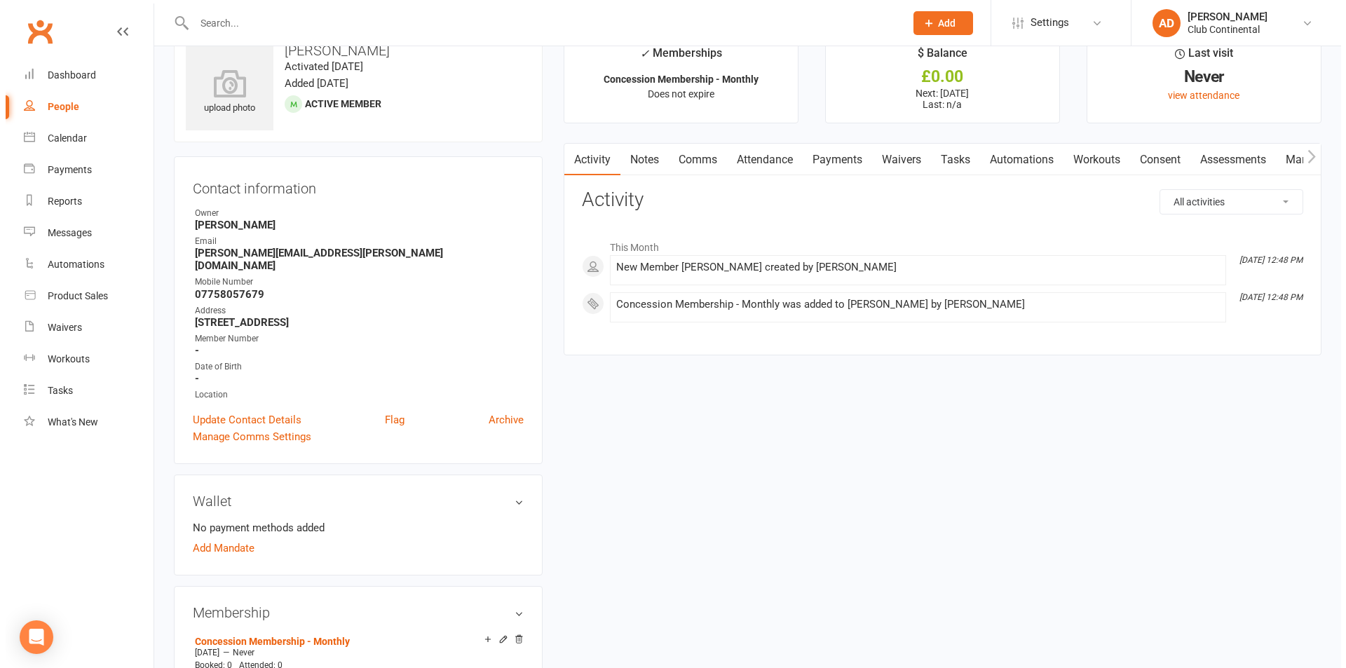
scroll to position [70, 0]
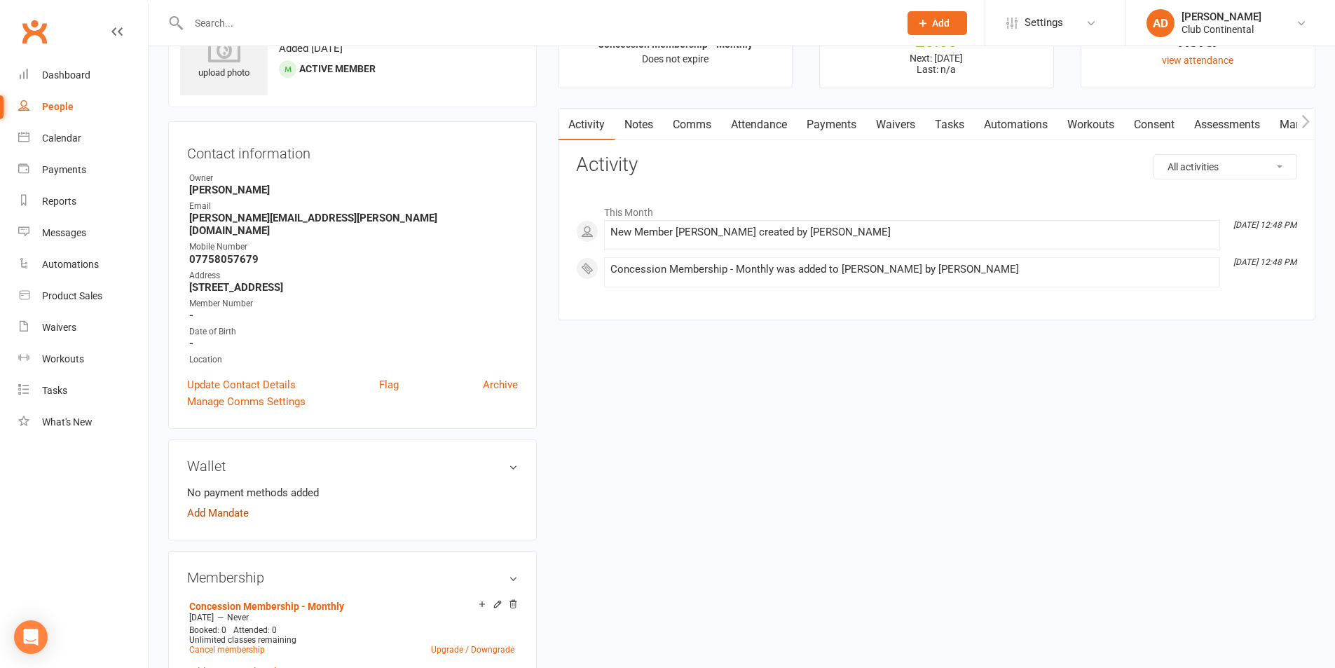
click at [221, 505] on link "Add Mandate" at bounding box center [218, 513] width 62 height 17
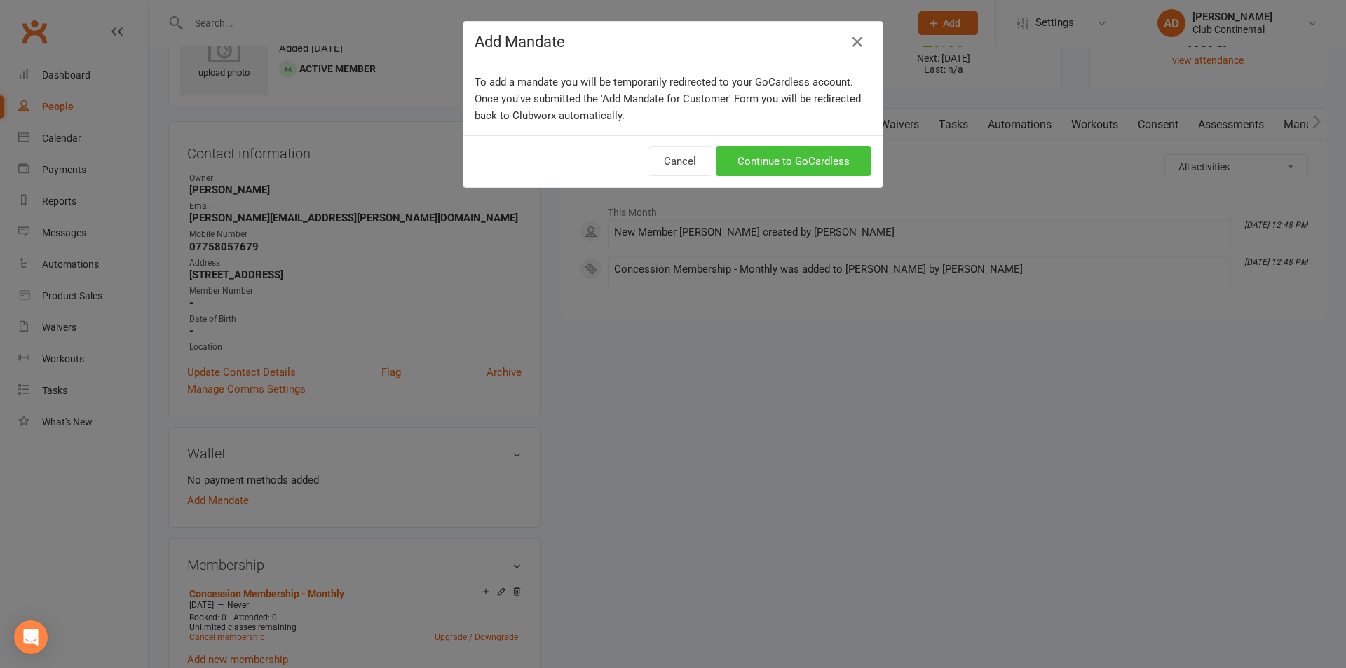
click at [776, 165] on link "Continue to GoCardless" at bounding box center [794, 161] width 156 height 29
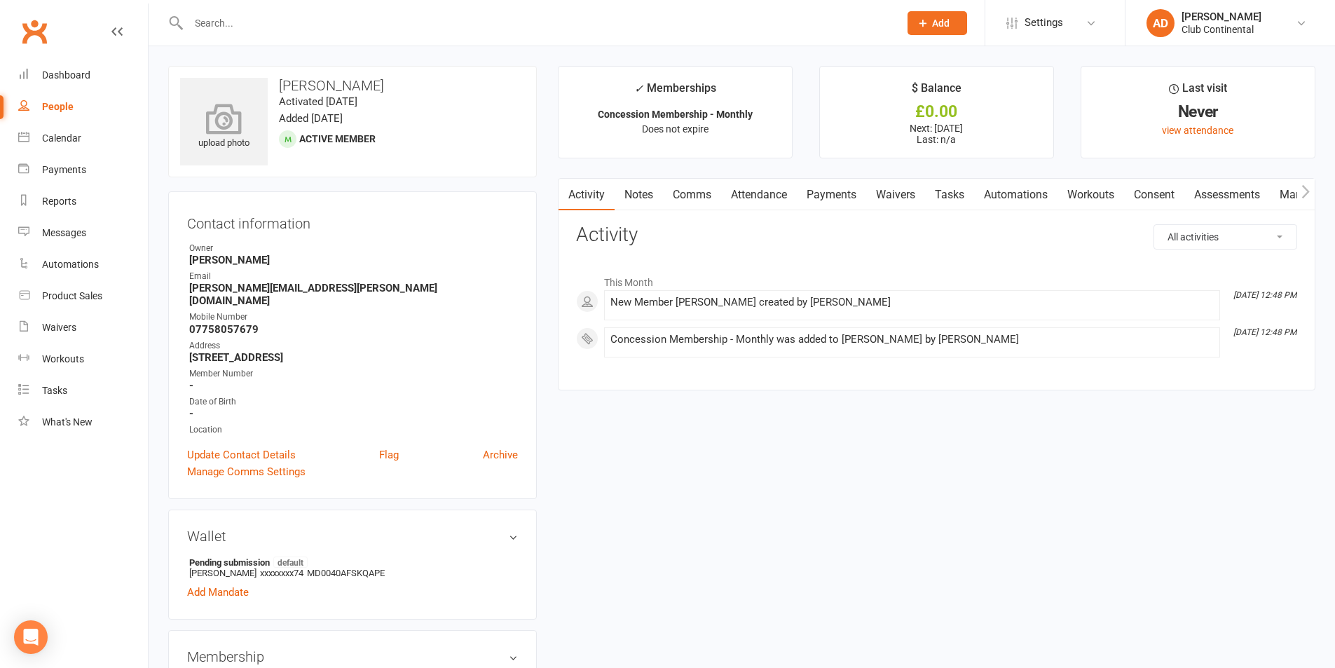
click at [203, 86] on div "upload photo" at bounding box center [224, 122] width 88 height 88
click at [61, 72] on div "Dashboard" at bounding box center [66, 74] width 48 height 11
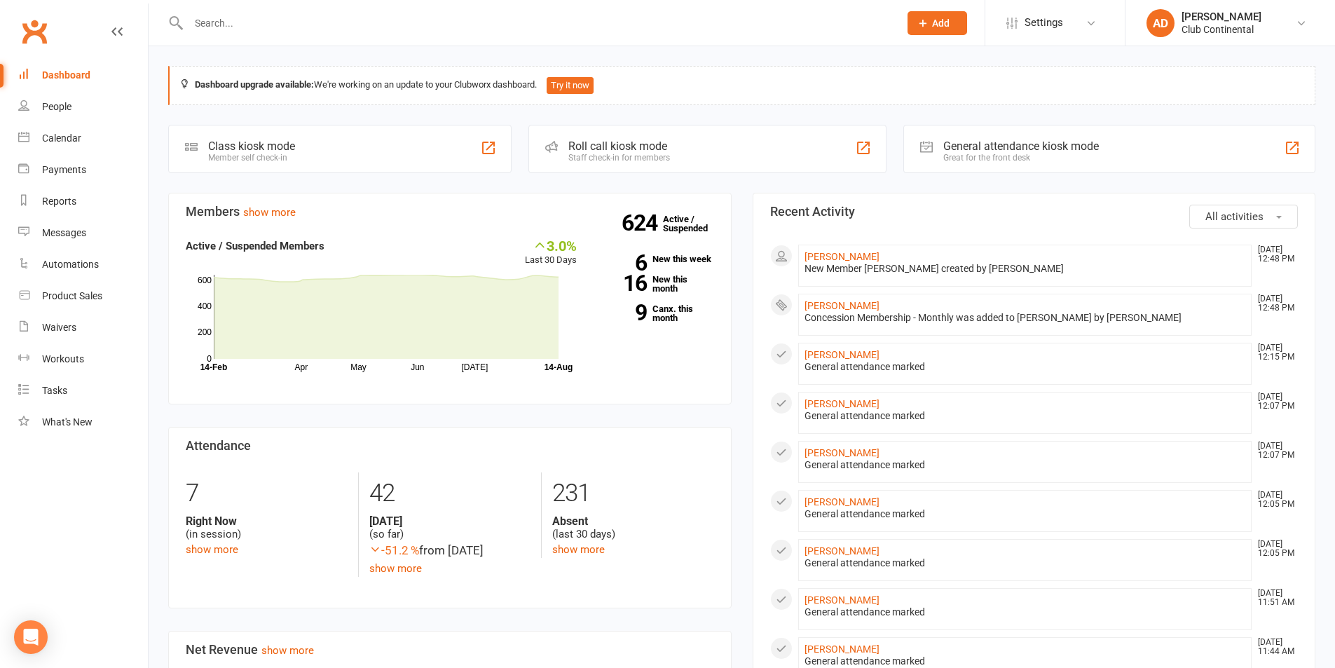
click at [1219, 222] on span "All activities" at bounding box center [1235, 216] width 58 height 13
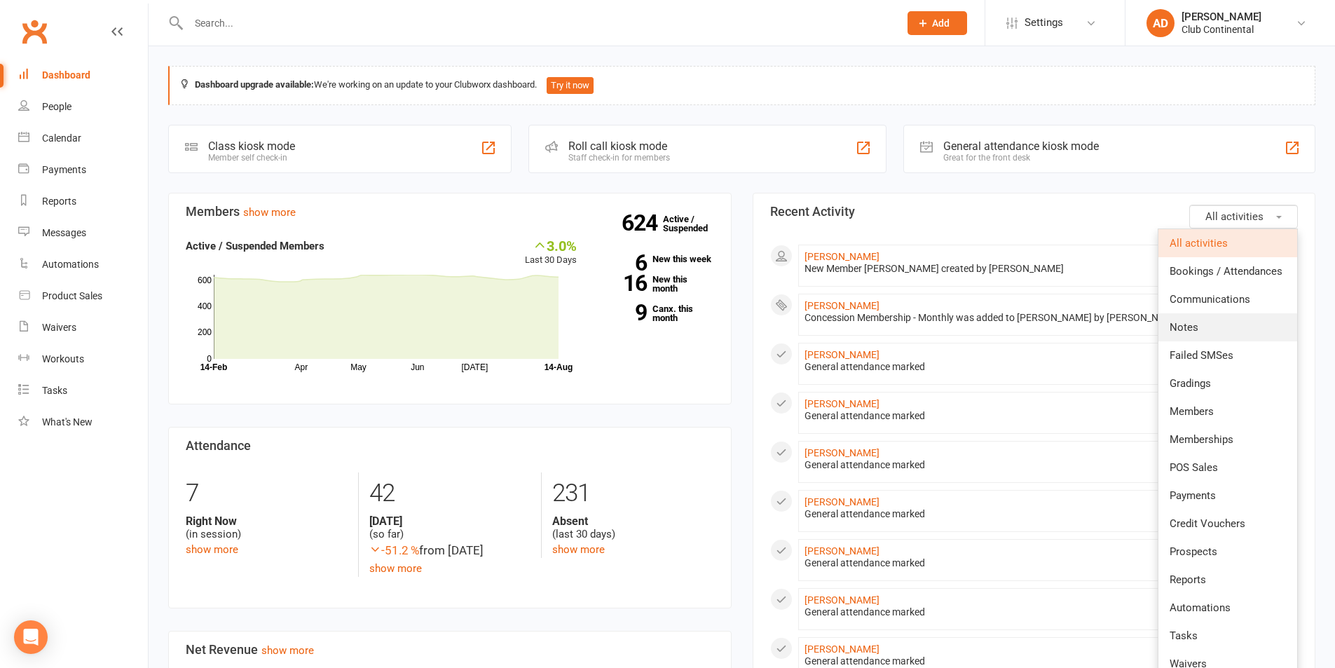
click at [1190, 334] on link "Notes" at bounding box center [1228, 327] width 139 height 28
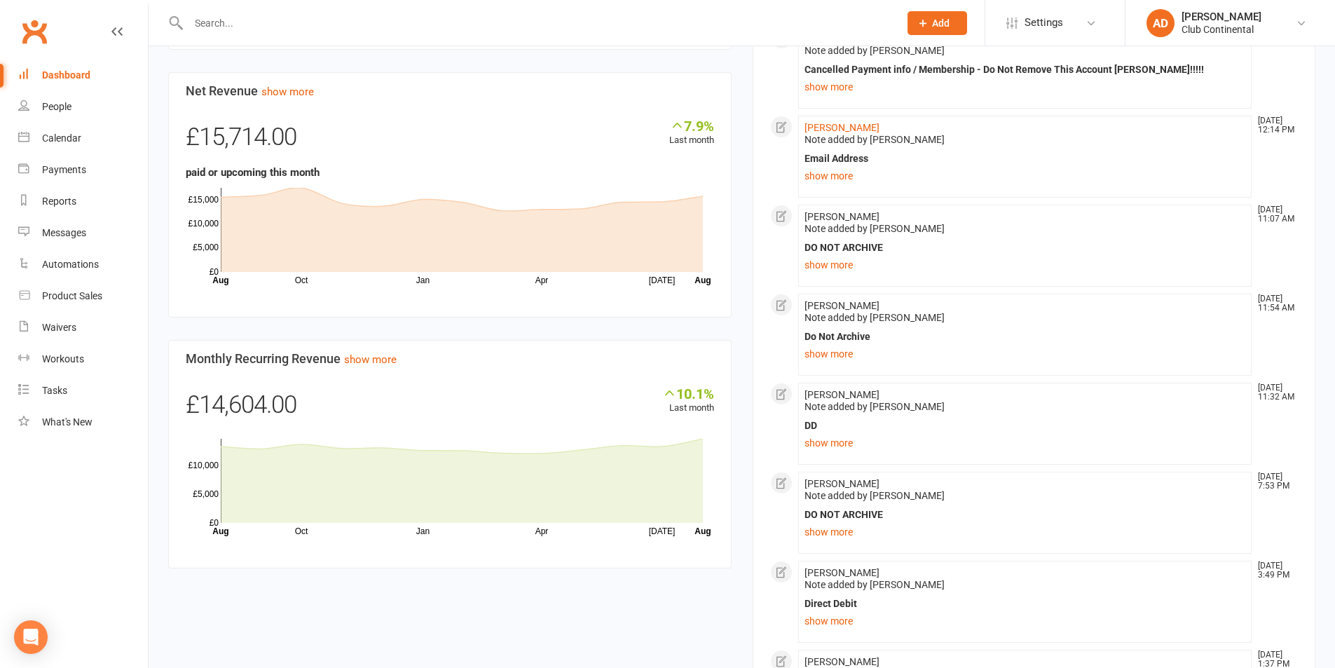
scroll to position [561, 0]
click at [831, 184] on li "Jeanette Power Jun 1, 12:14 PM Note added by Adam Domyslawski Email Address Doe…" at bounding box center [1025, 155] width 454 height 82
click at [831, 179] on link "show more" at bounding box center [1026, 174] width 442 height 20
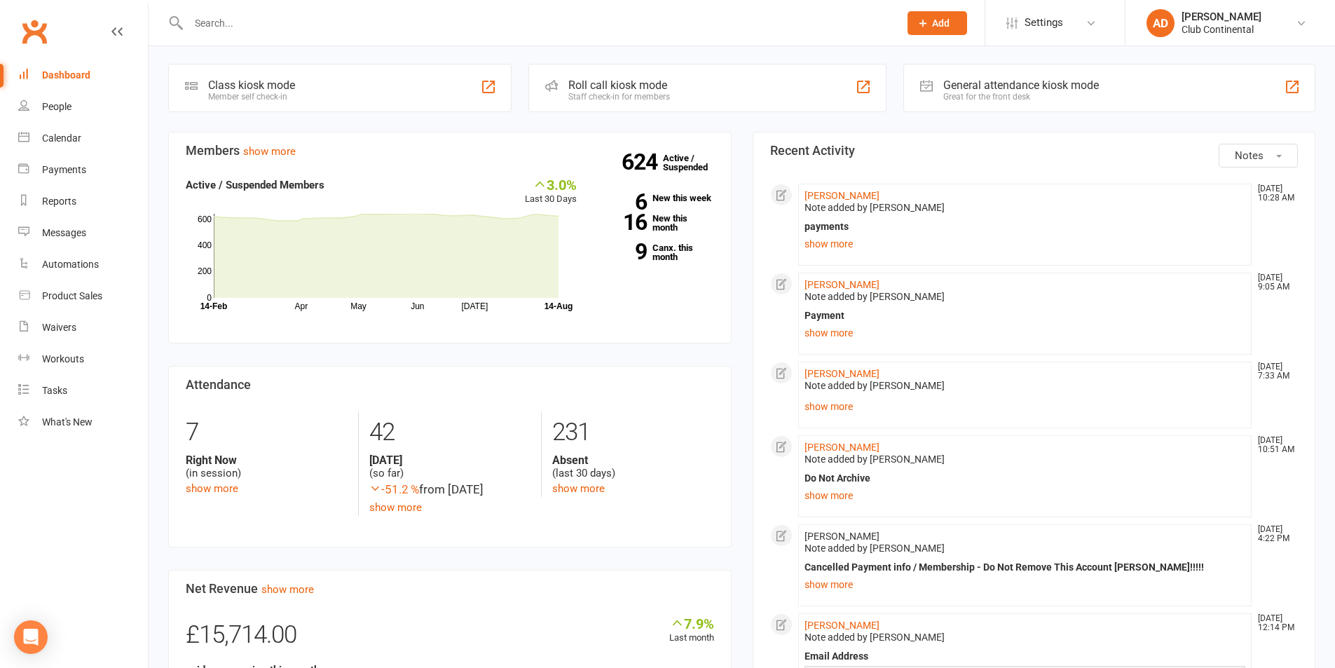
scroll to position [0, 0]
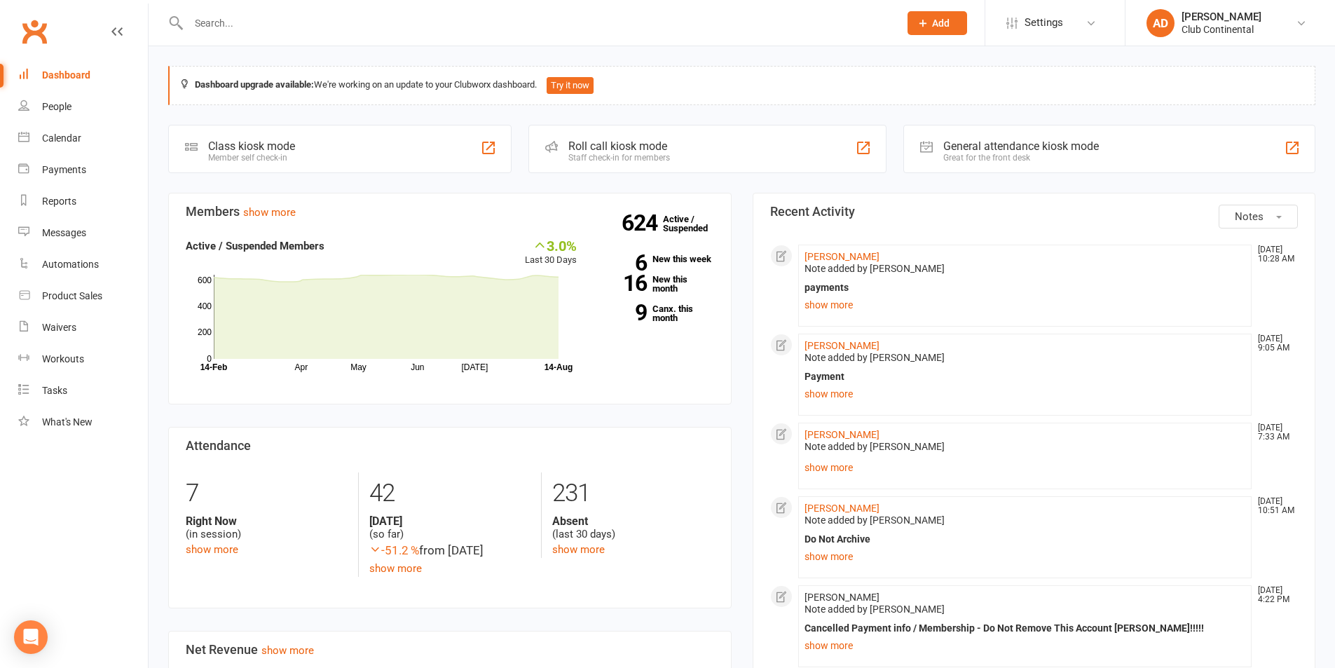
click at [850, 316] on li "Caroline Clift Jul 27, 10:28 AM Note added by Adam Domyslawski payments Adam ha…" at bounding box center [1025, 286] width 454 height 82
click at [848, 302] on link "show more" at bounding box center [1026, 305] width 442 height 20
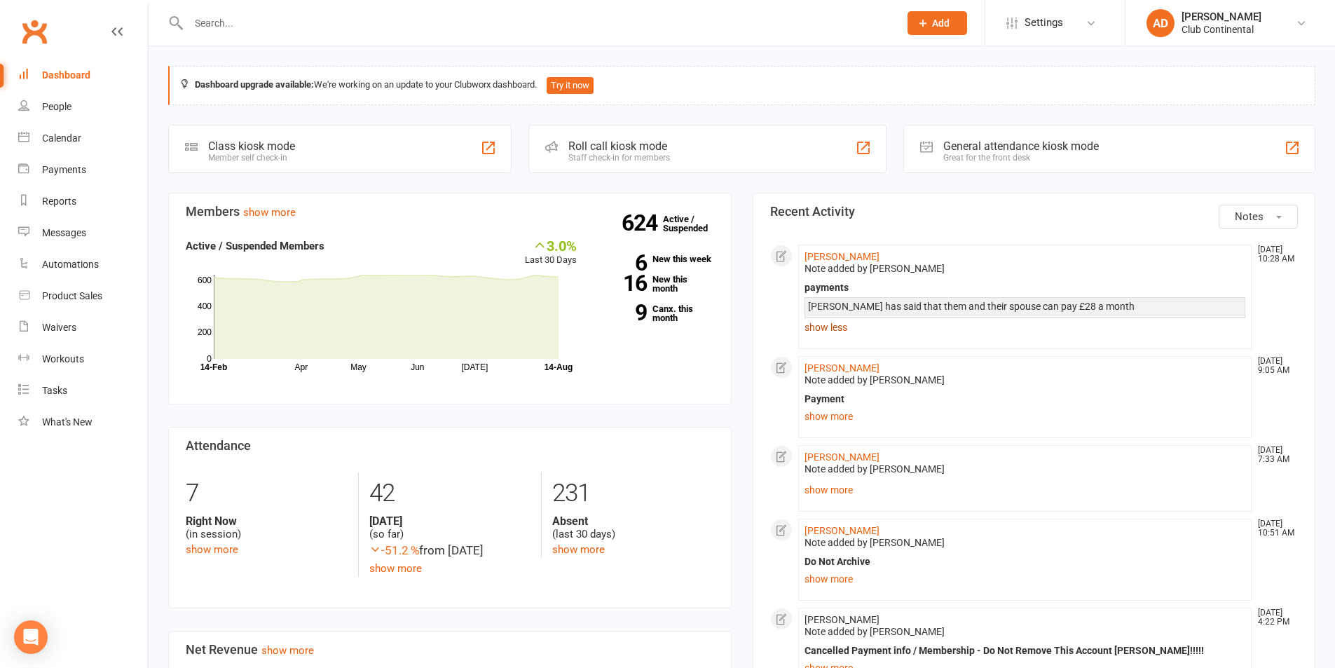
click at [819, 334] on link "show less" at bounding box center [1026, 328] width 442 height 20
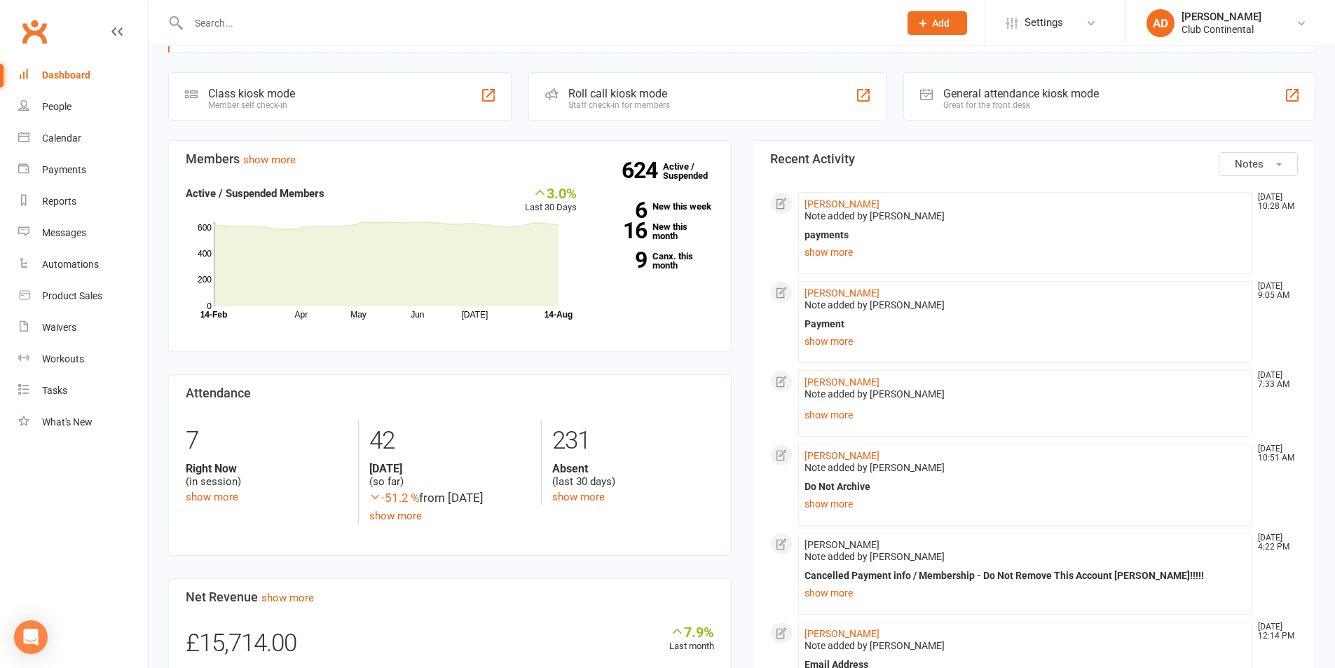
scroll to position [140, 0]
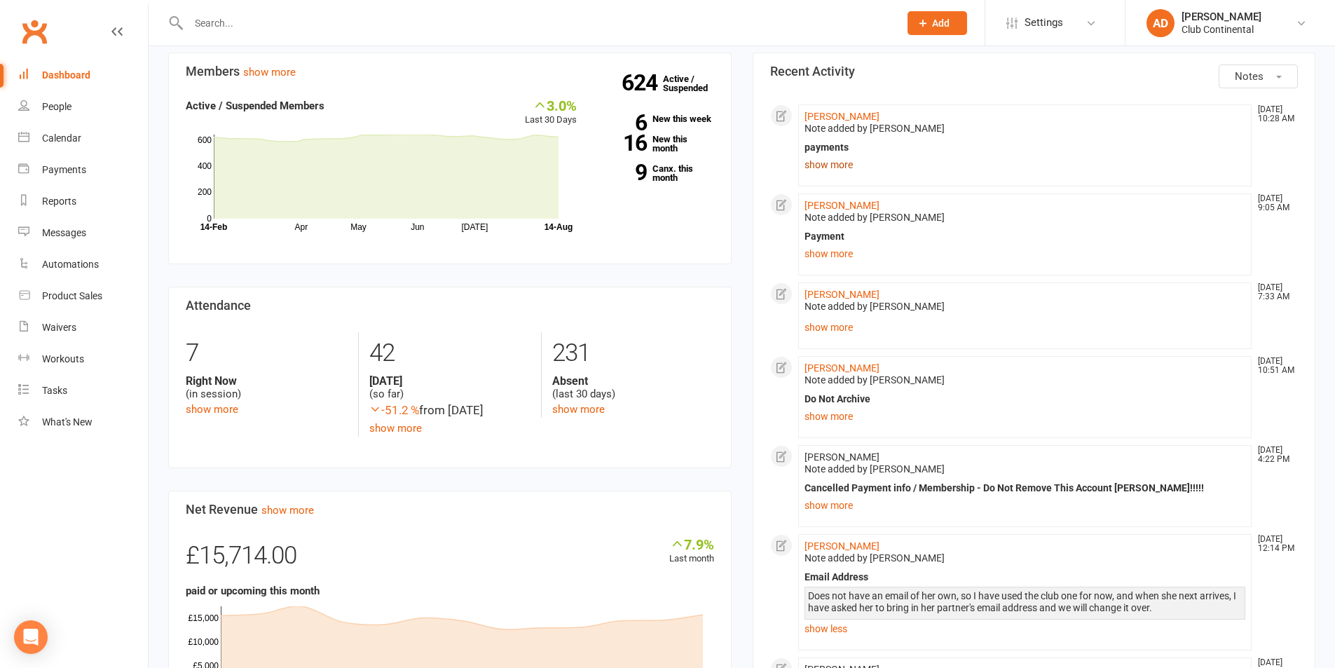
click at [840, 162] on link "show more" at bounding box center [1026, 165] width 442 height 20
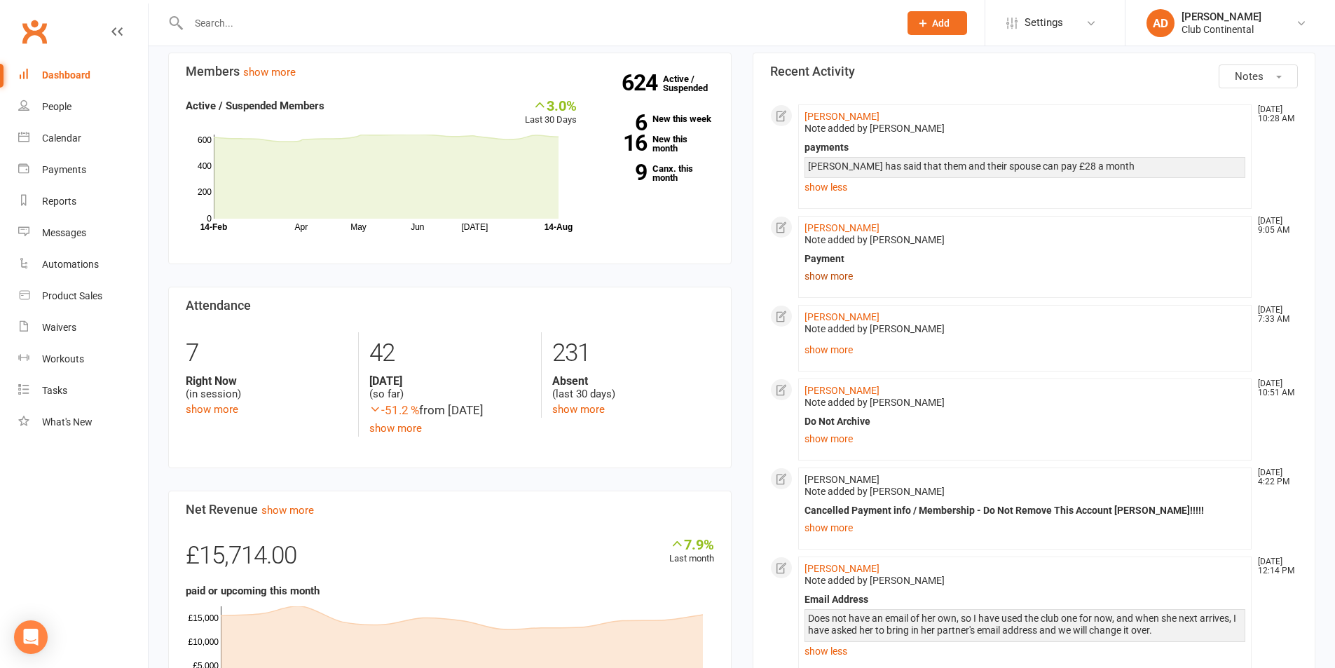
click at [826, 278] on link "show more" at bounding box center [1026, 276] width 442 height 20
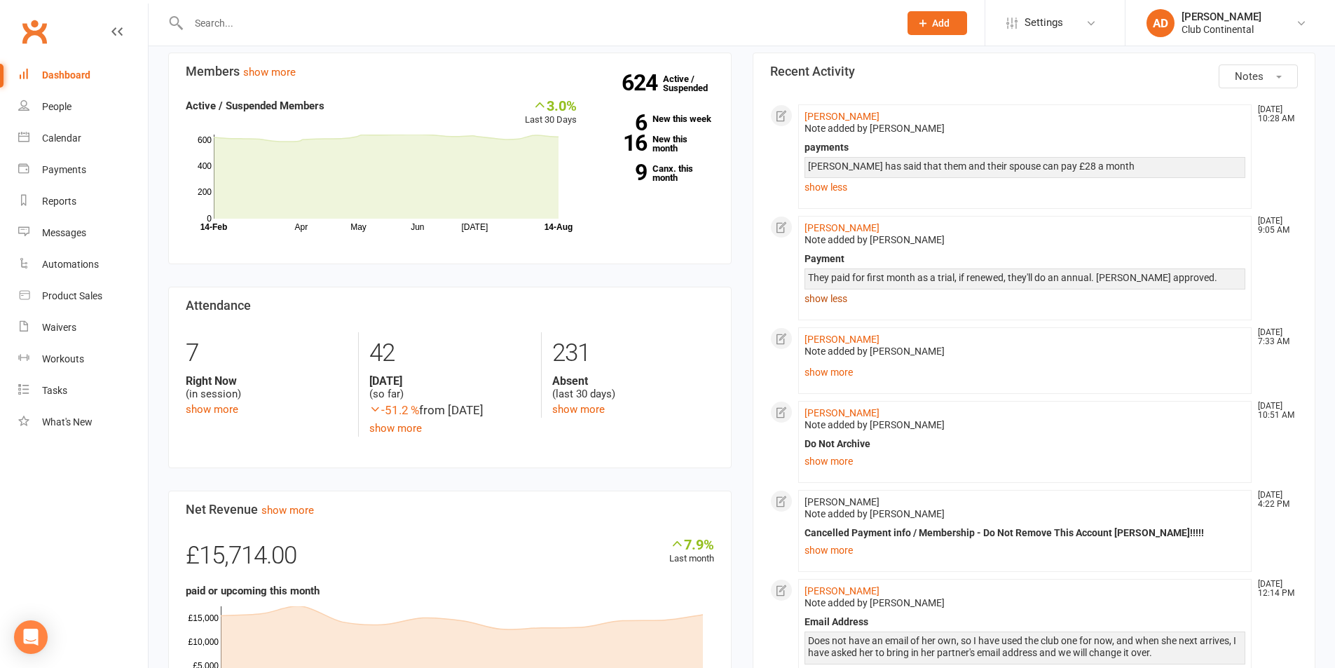
click at [833, 299] on link "show less" at bounding box center [1026, 299] width 442 height 20
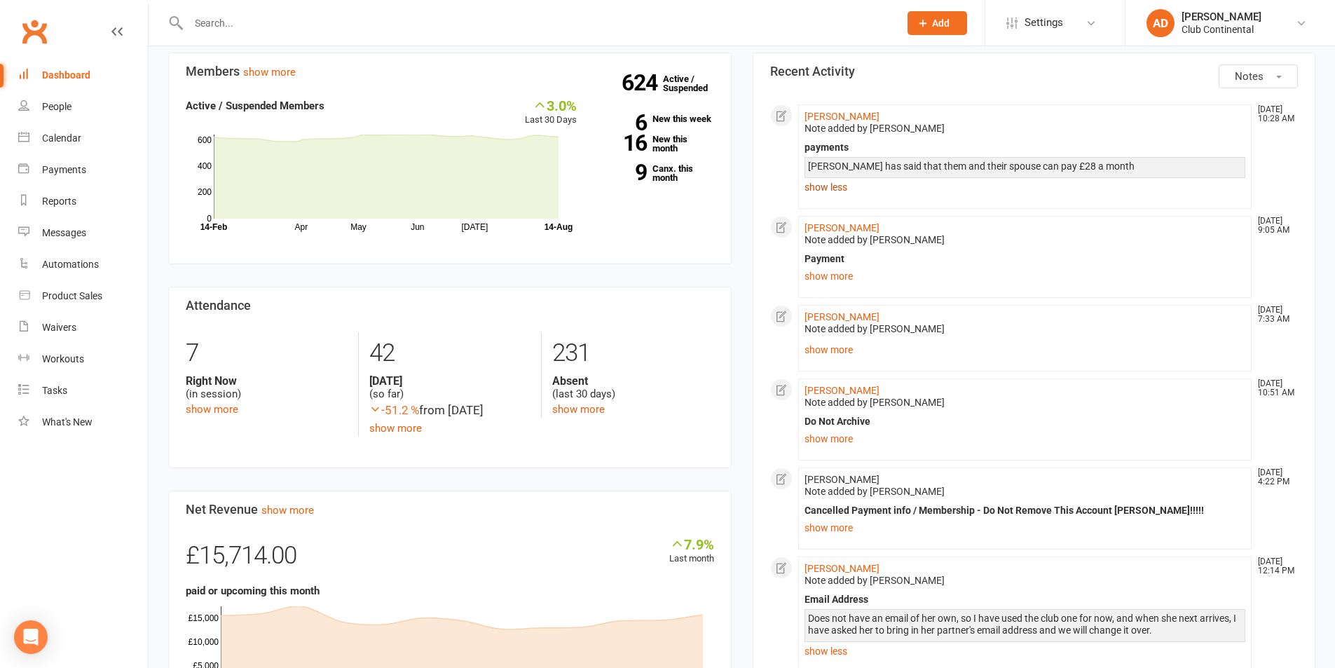
click at [844, 186] on link "show less" at bounding box center [1026, 187] width 442 height 20
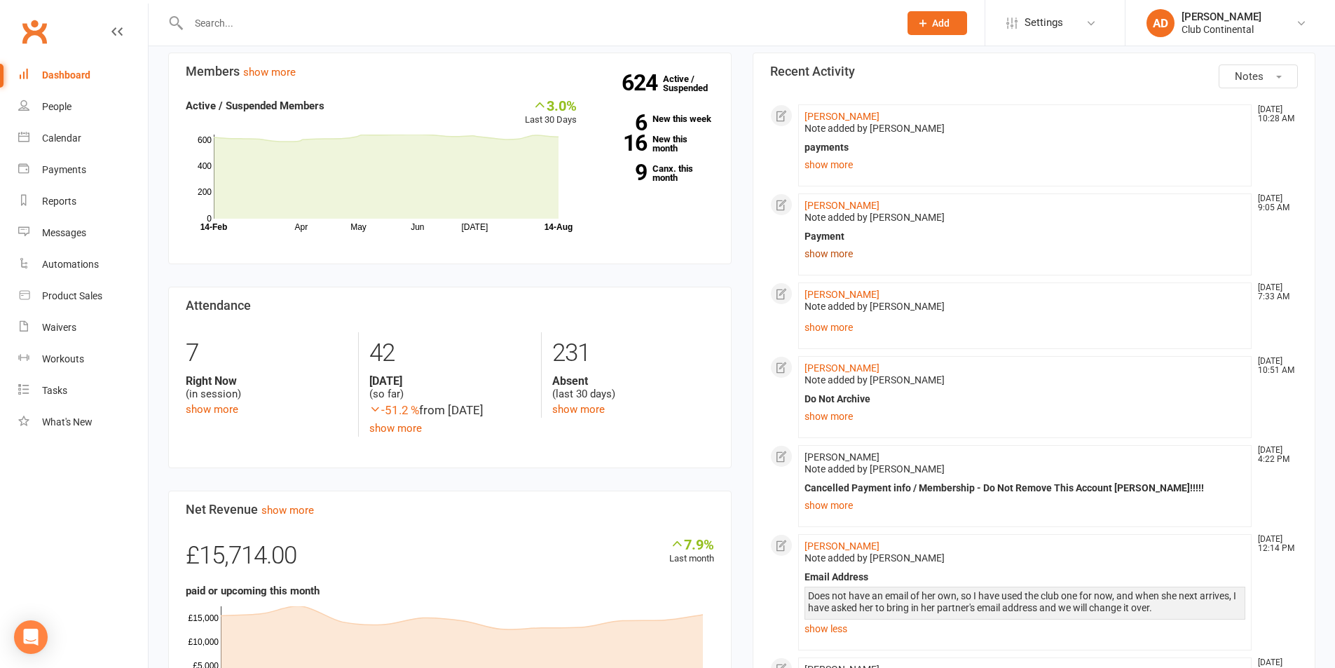
click at [834, 260] on link "show more" at bounding box center [1026, 254] width 442 height 20
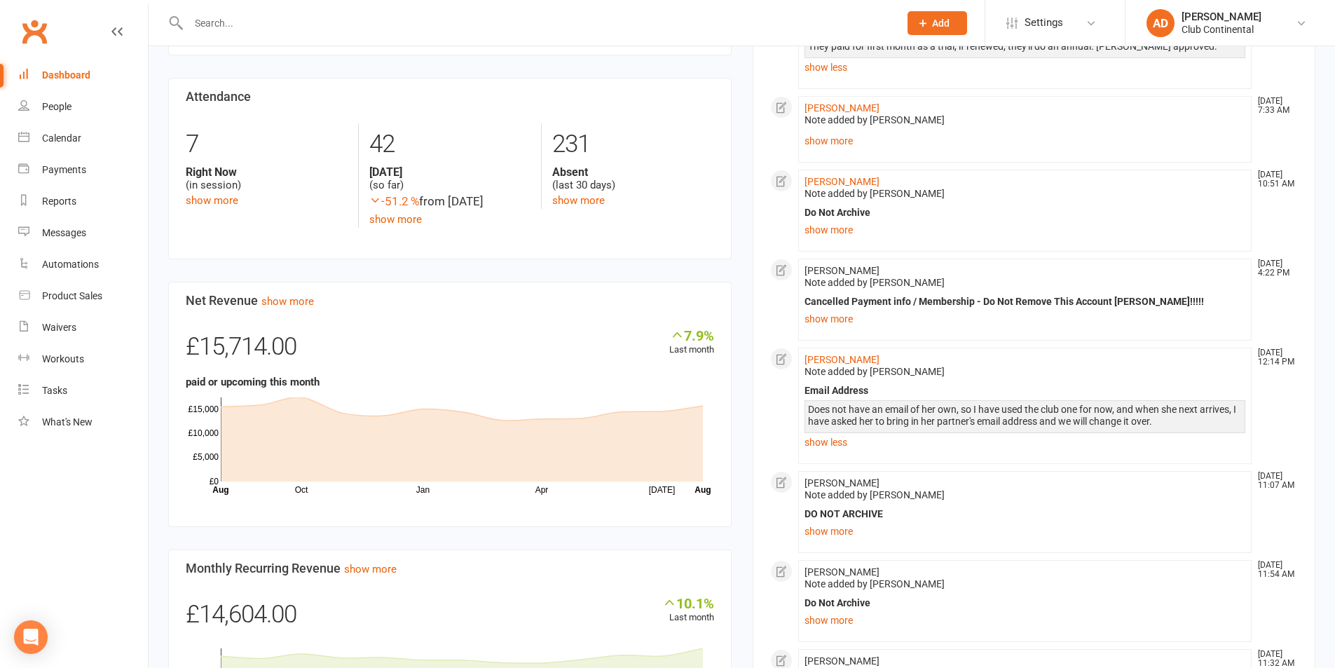
scroll to position [350, 0]
click at [837, 315] on link "show more" at bounding box center [1026, 318] width 442 height 20
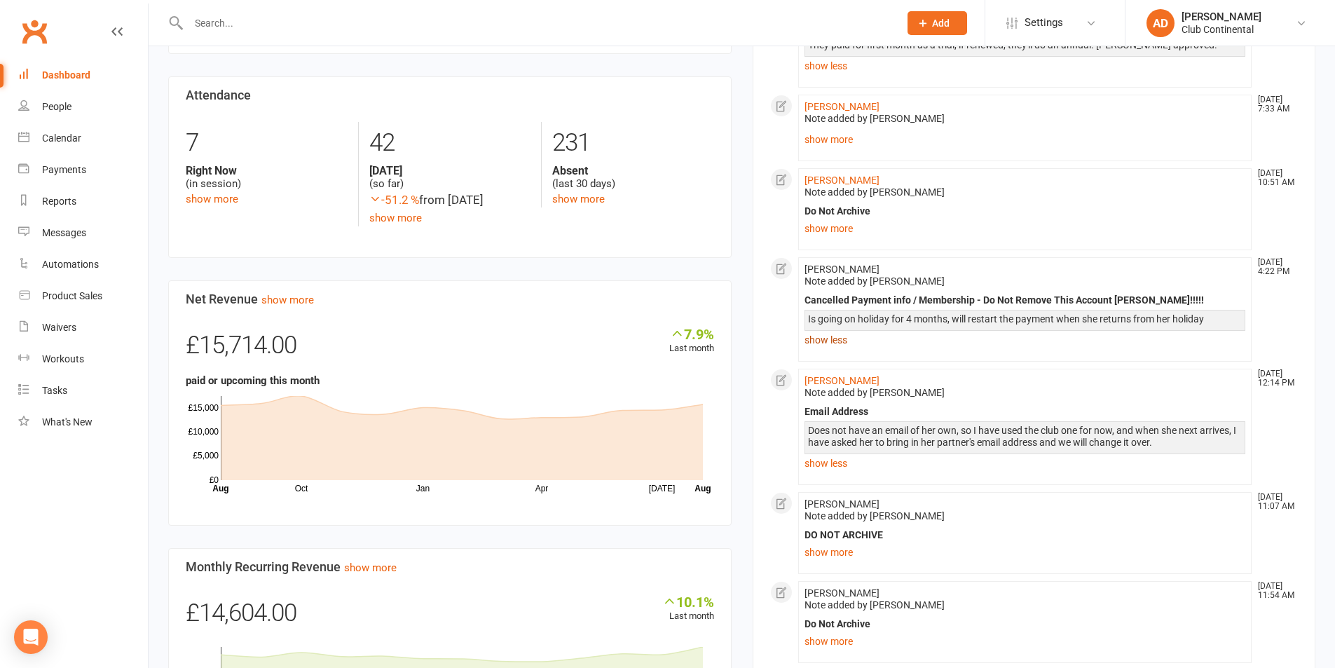
click at [838, 346] on link "show less" at bounding box center [1026, 340] width 442 height 20
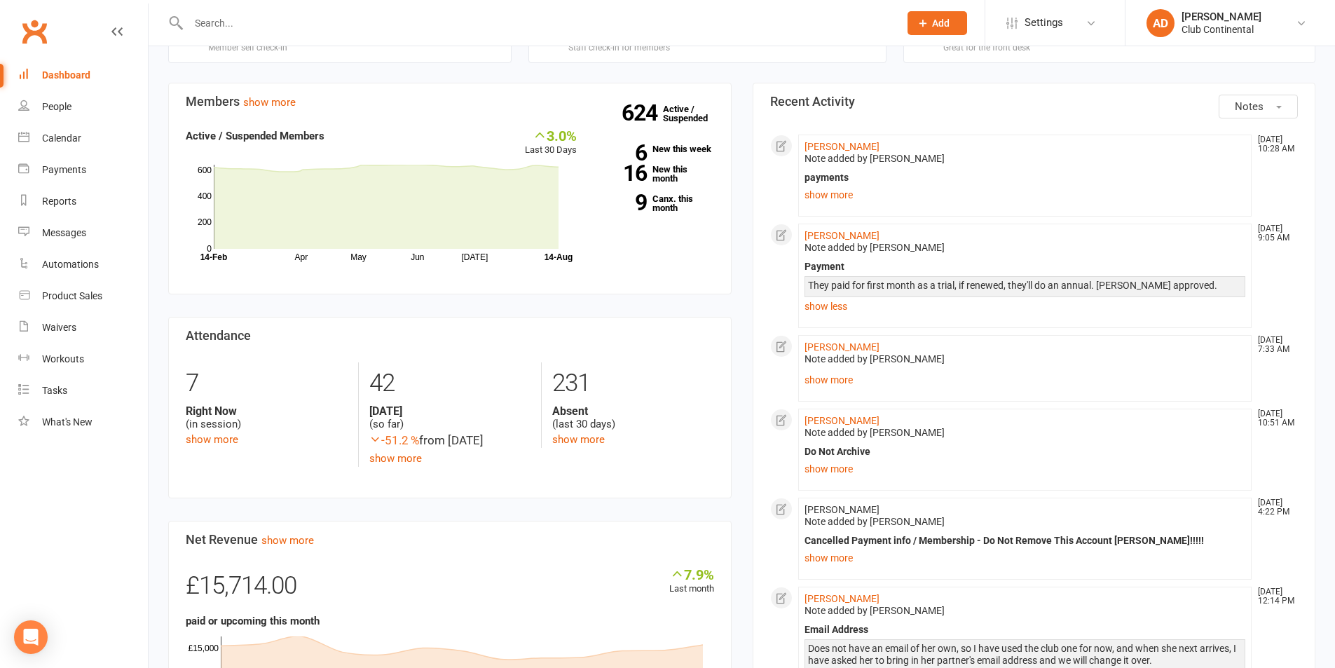
scroll to position [0, 0]
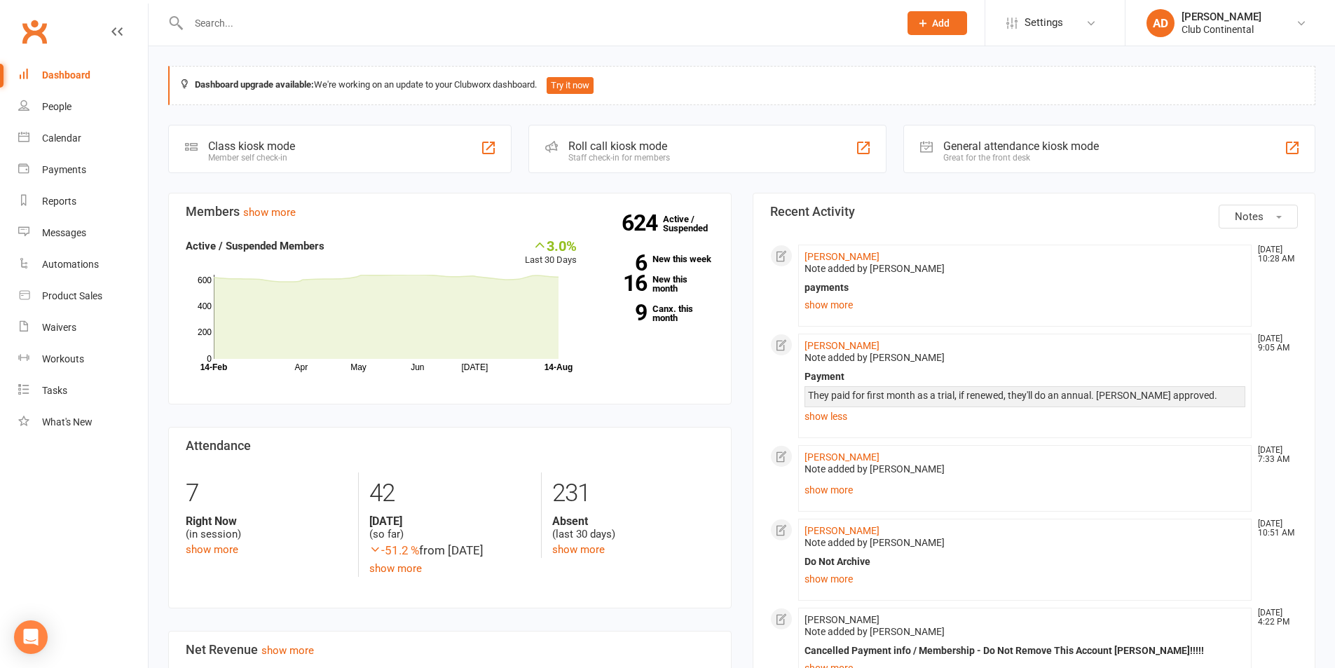
drag, startPoint x: 1288, startPoint y: 214, endPoint x: 1272, endPoint y: 224, distance: 18.9
click at [1288, 214] on button "Notes" at bounding box center [1258, 217] width 79 height 24
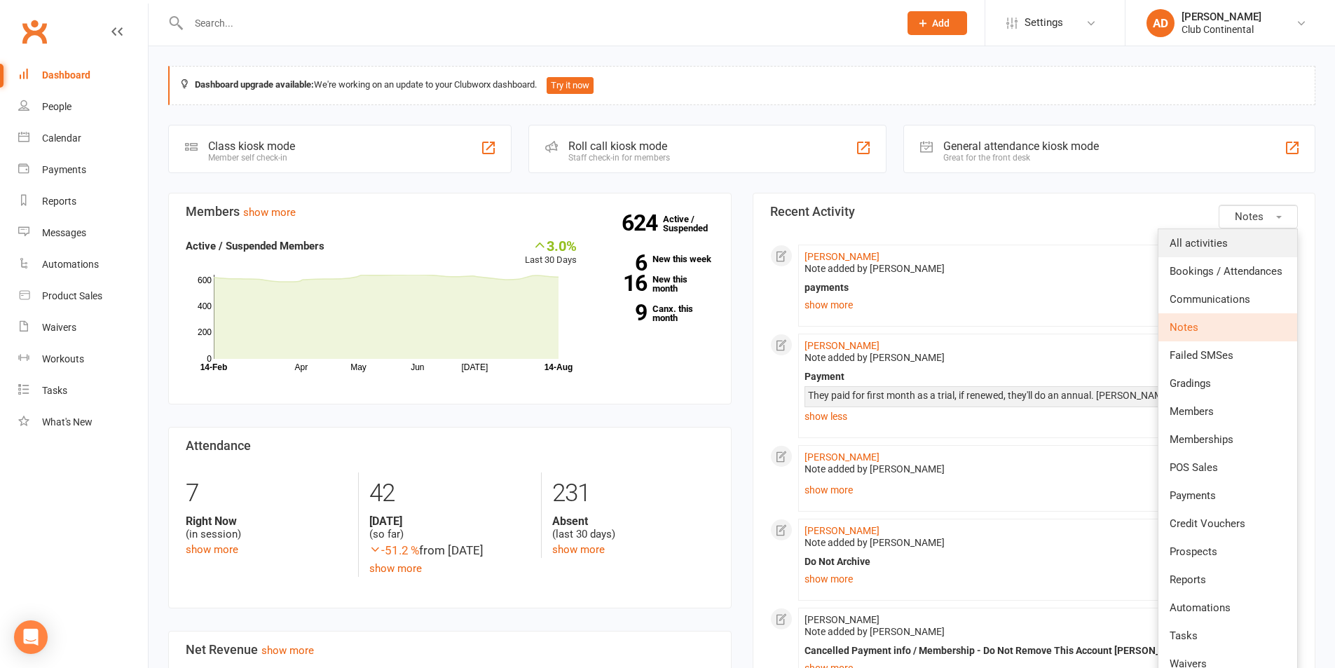
click at [1257, 236] on link "All activities" at bounding box center [1228, 243] width 139 height 28
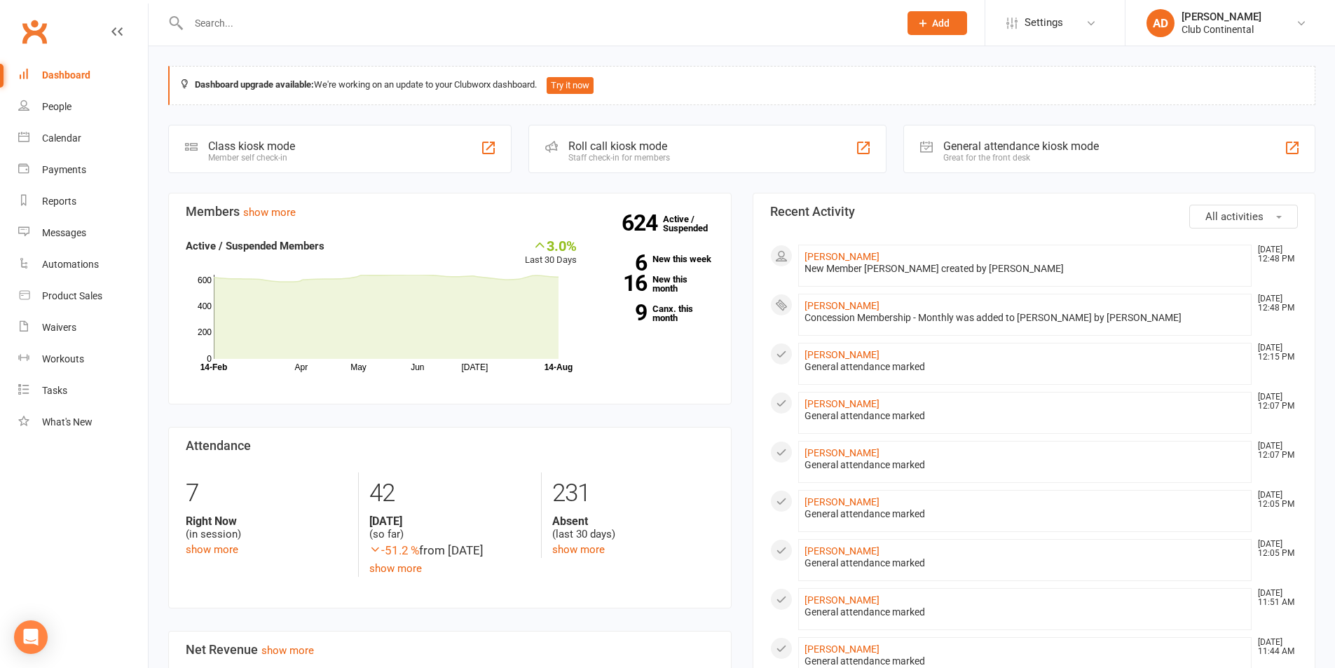
click at [1260, 210] on span "All activities" at bounding box center [1235, 216] width 58 height 13
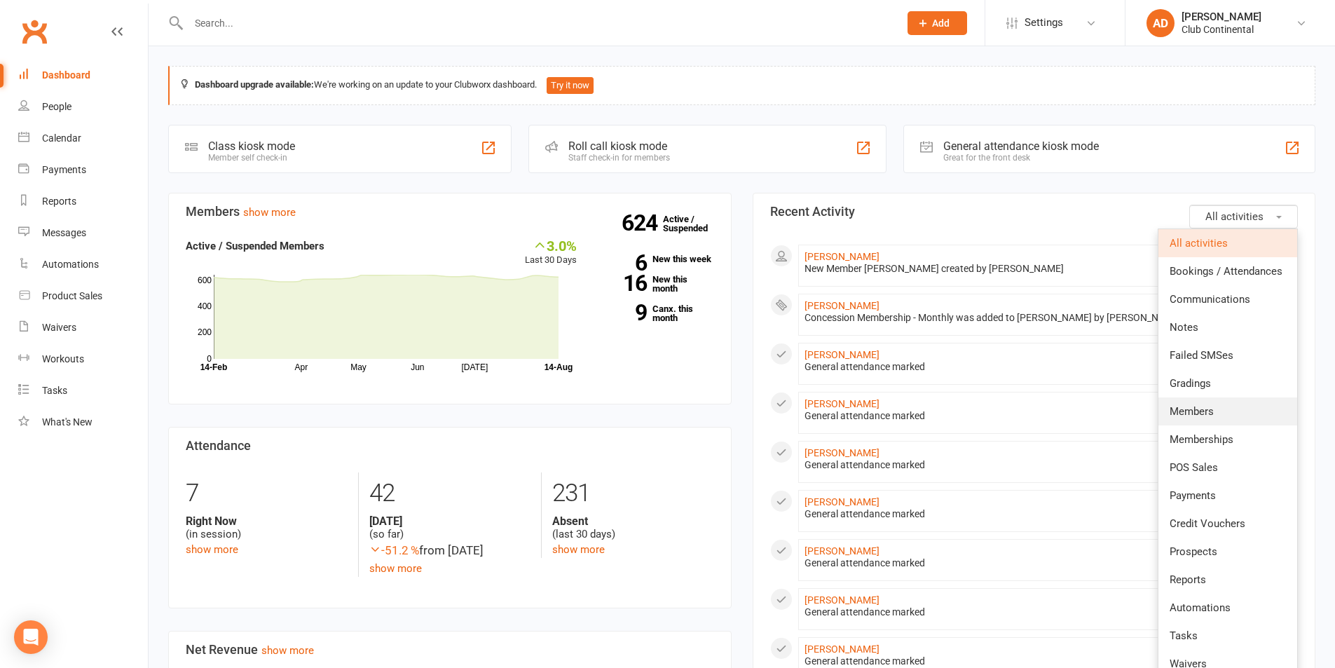
click at [1210, 408] on span "Members" at bounding box center [1192, 411] width 44 height 13
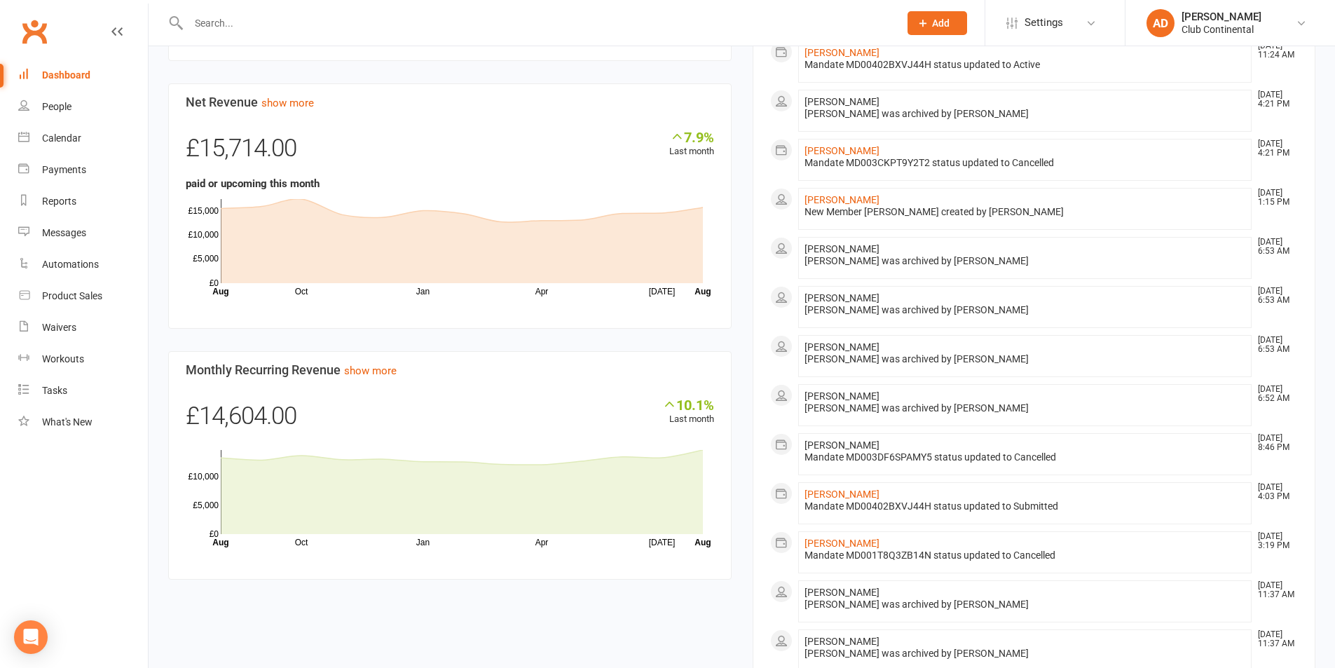
scroll to position [663, 0]
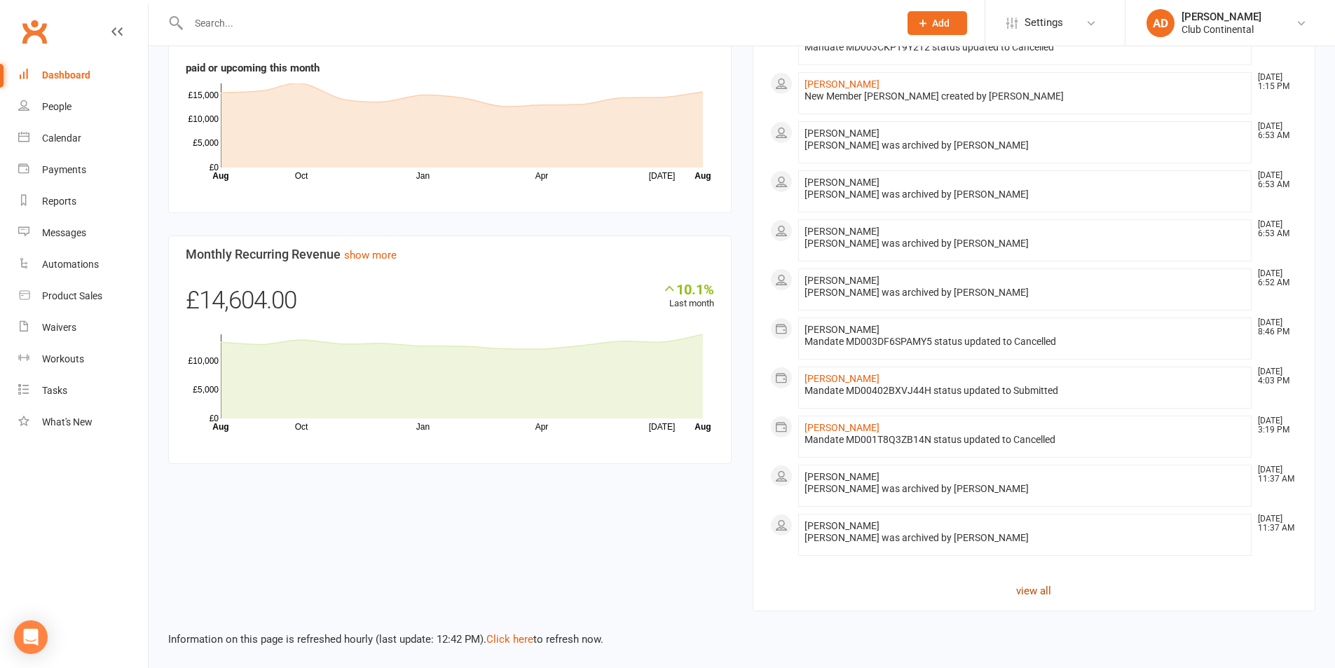
click at [1026, 583] on link "view all" at bounding box center [1034, 591] width 529 height 17
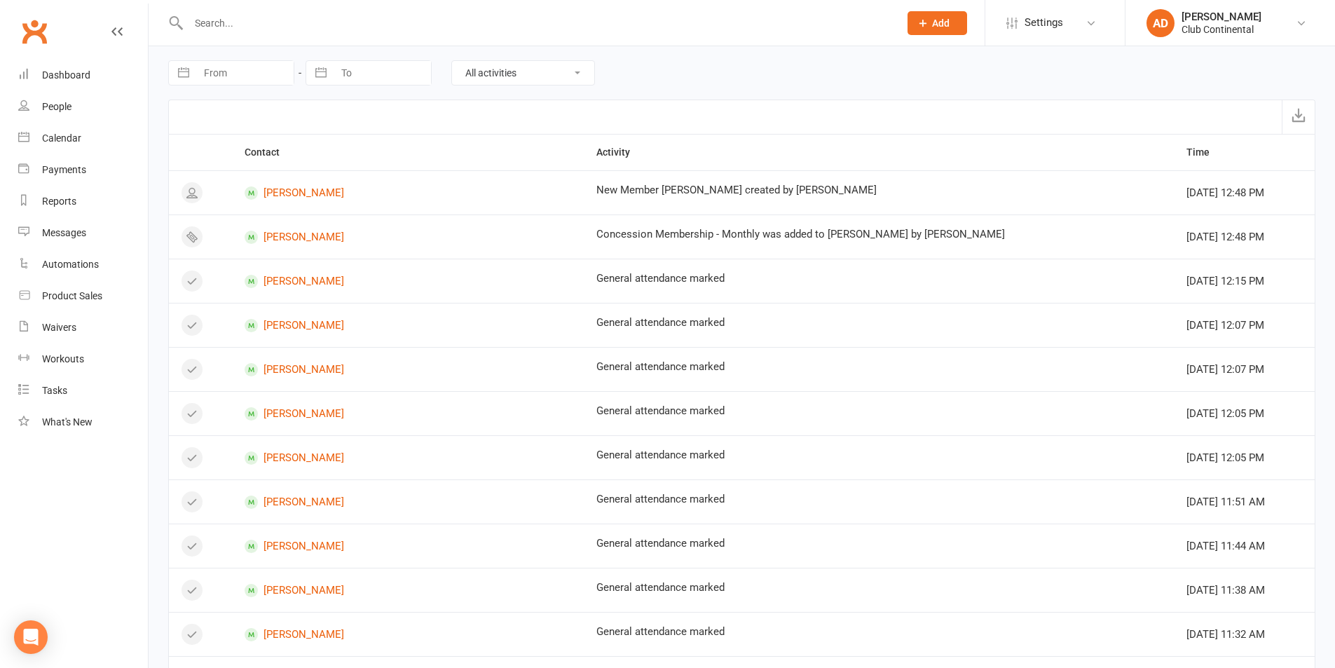
click at [503, 67] on select "All activities Bookings / Attendances Communications Notes Failed SMSes Grading…" at bounding box center [523, 73] width 142 height 24
select select "MemberLogEntry"
click at [452, 61] on select "All activities Bookings / Attendances Communications Notes Failed SMSes Grading…" at bounding box center [523, 73] width 142 height 24
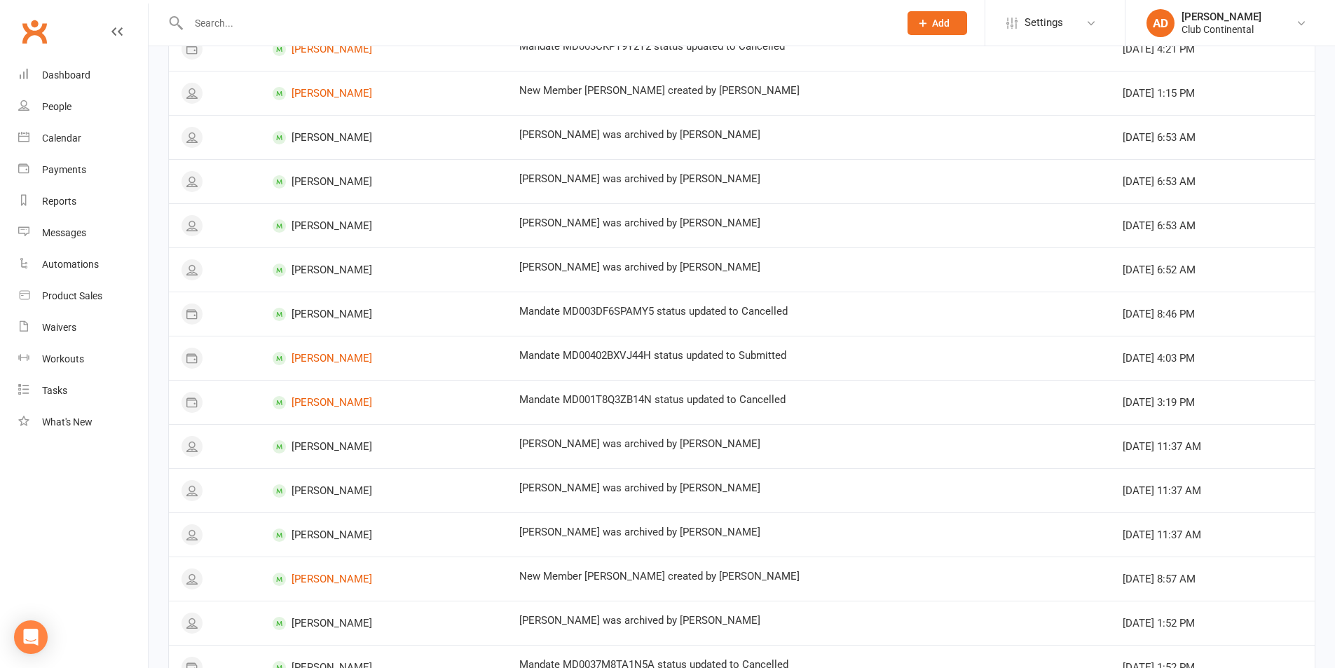
scroll to position [692, 0]
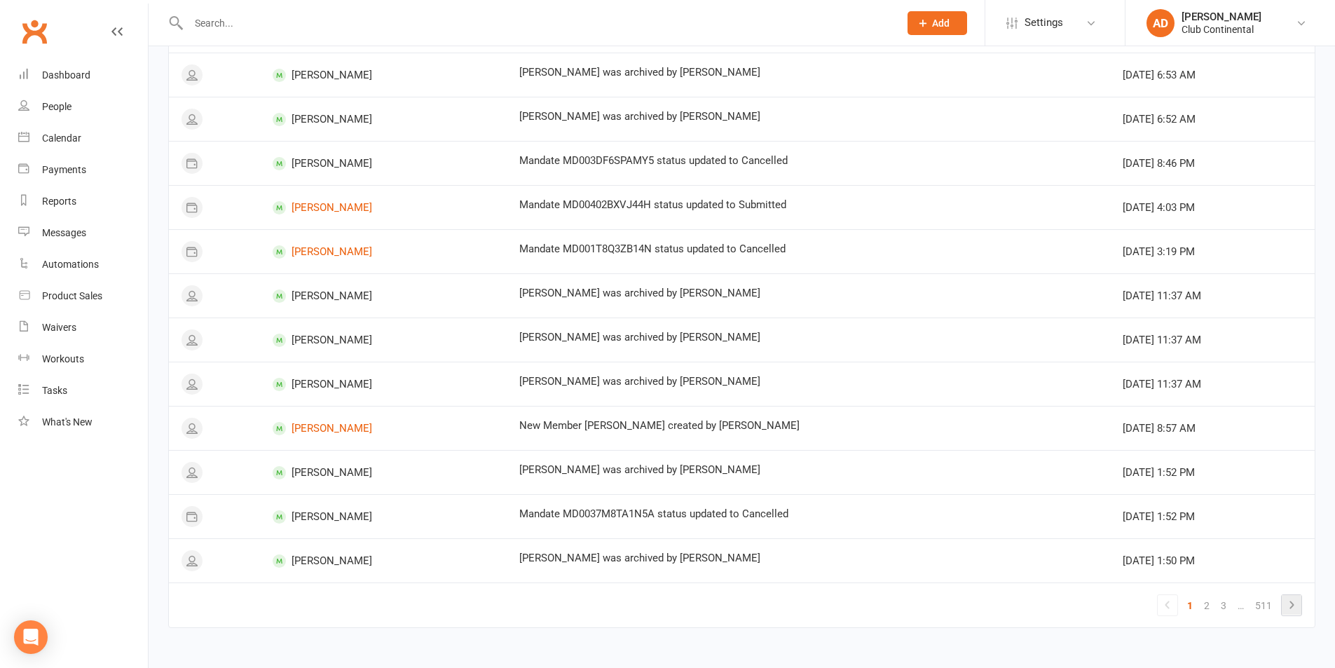
click at [1295, 607] on icon at bounding box center [1291, 605] width 17 height 17
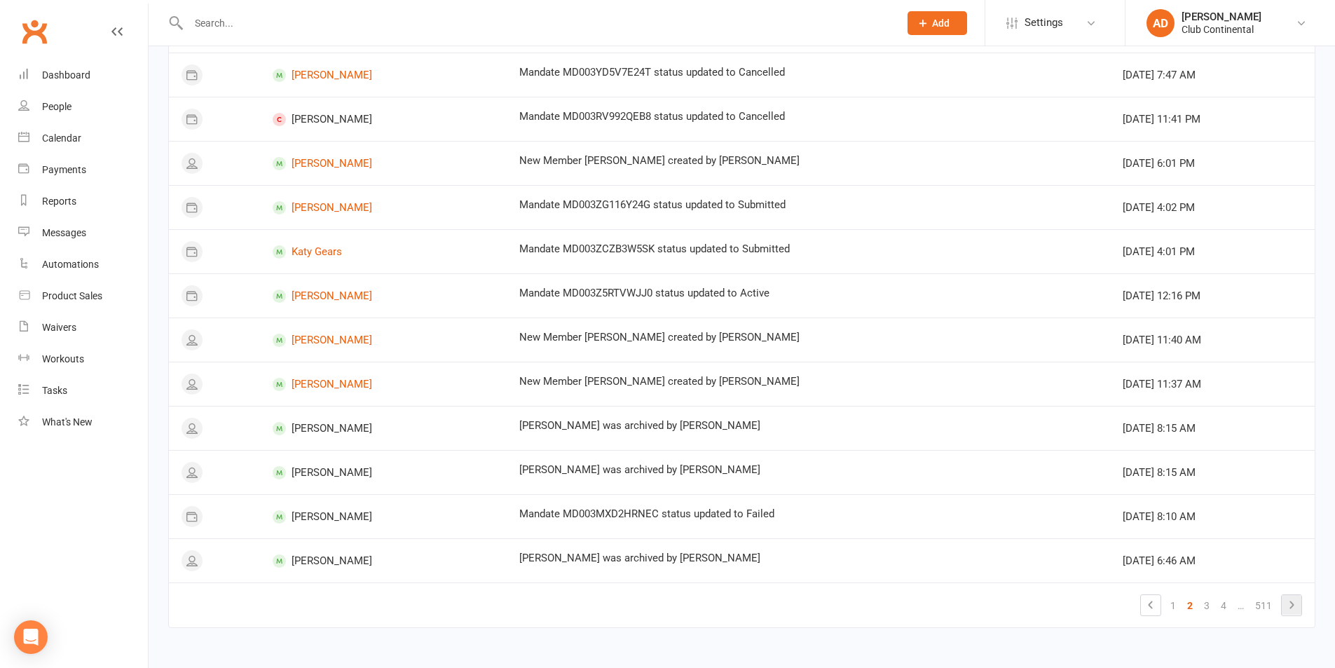
click at [1293, 608] on icon at bounding box center [1291, 605] width 17 height 17
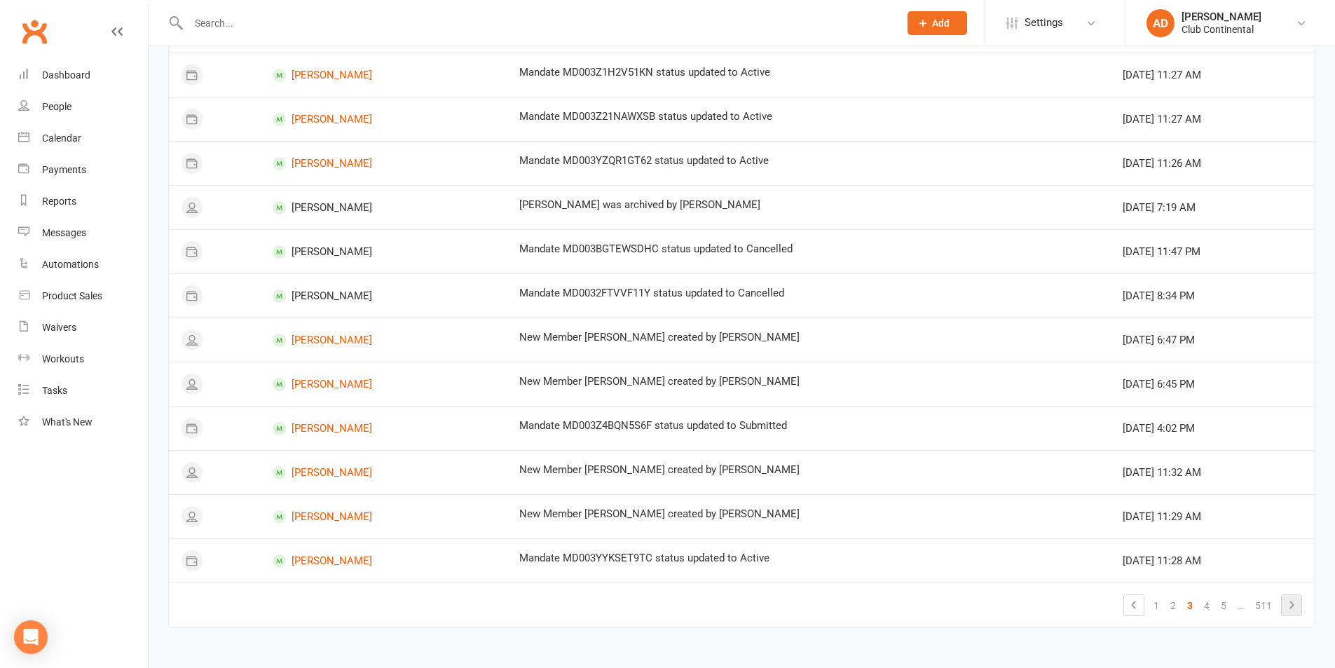
click at [1284, 604] on icon at bounding box center [1291, 605] width 17 height 17
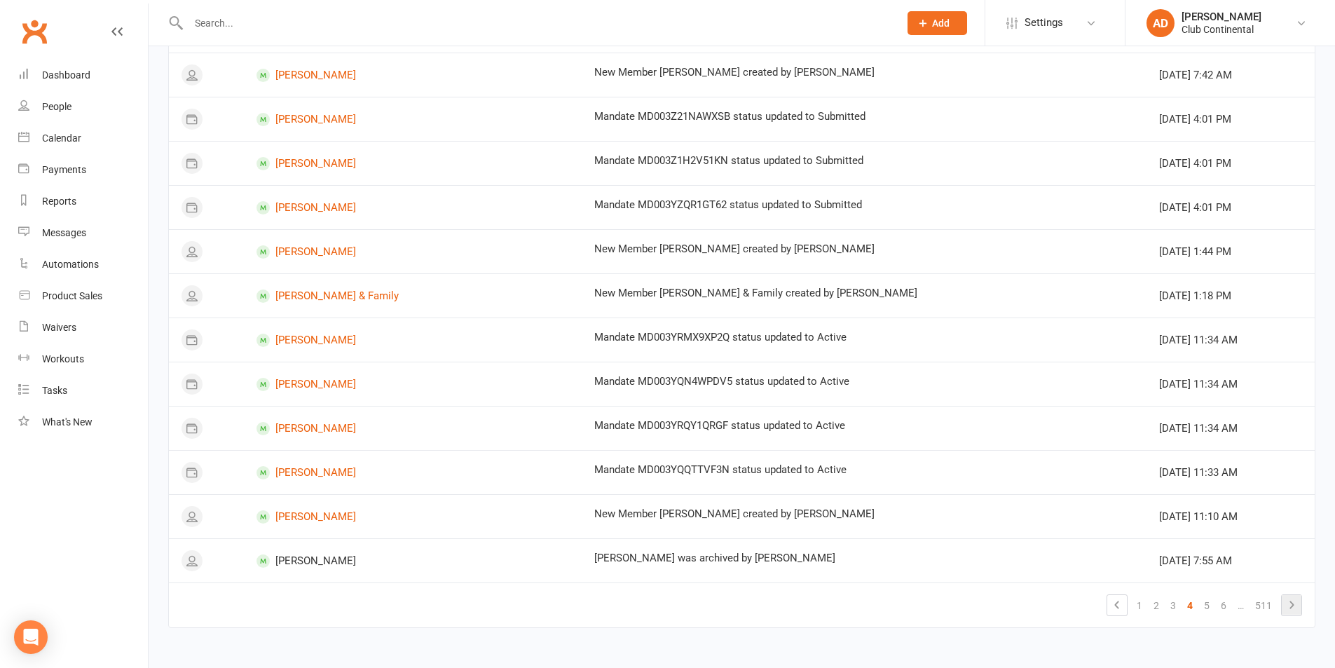
click at [1288, 608] on icon at bounding box center [1291, 605] width 17 height 17
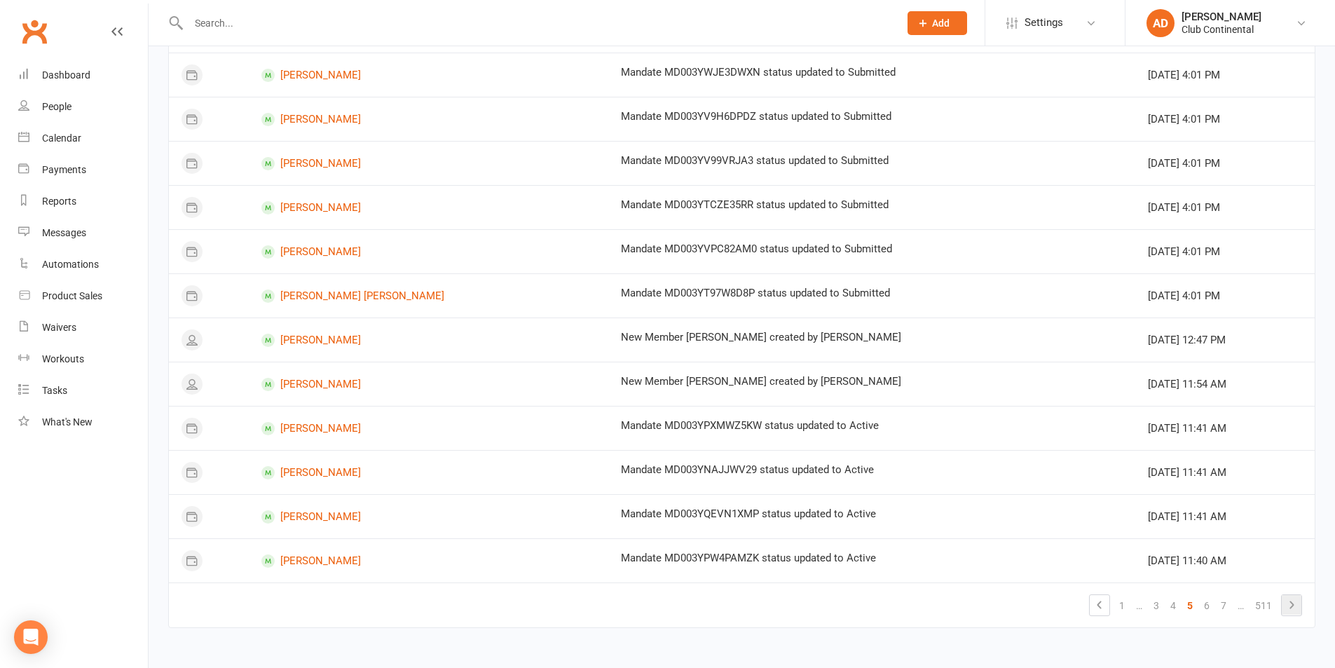
click at [1293, 611] on icon at bounding box center [1291, 605] width 17 height 17
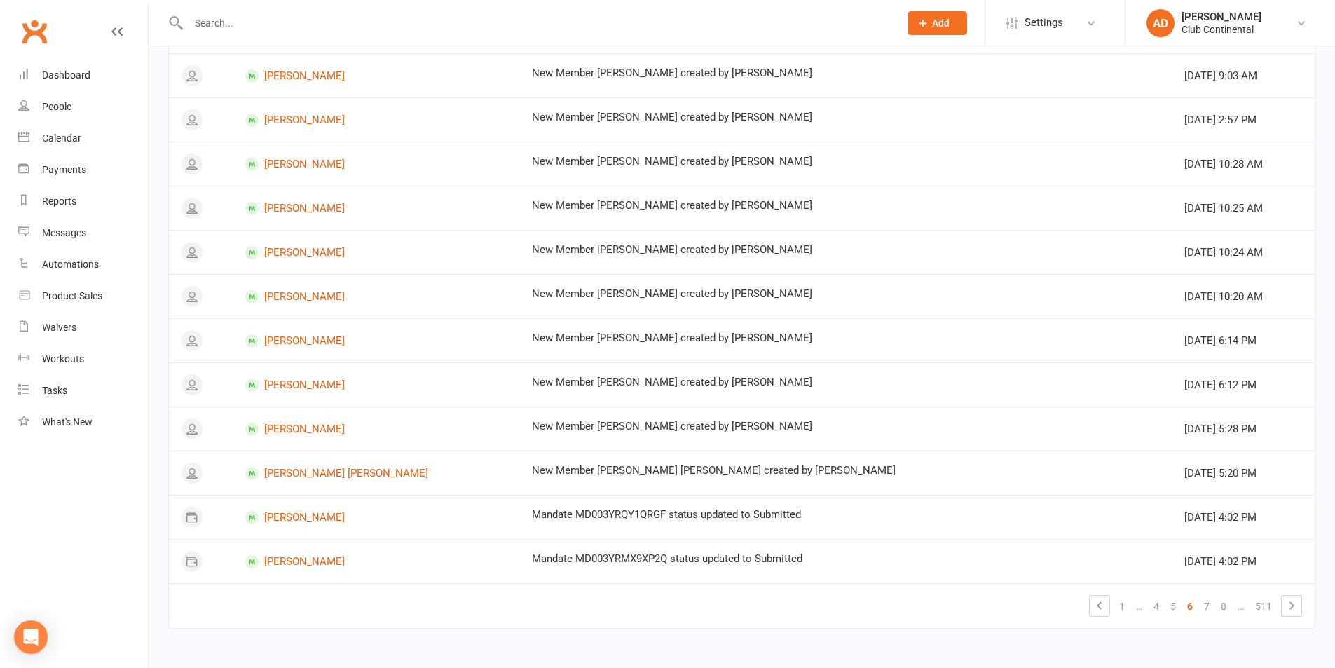
scroll to position [772, 0]
click at [1100, 605] on icon at bounding box center [1099, 605] width 17 height 17
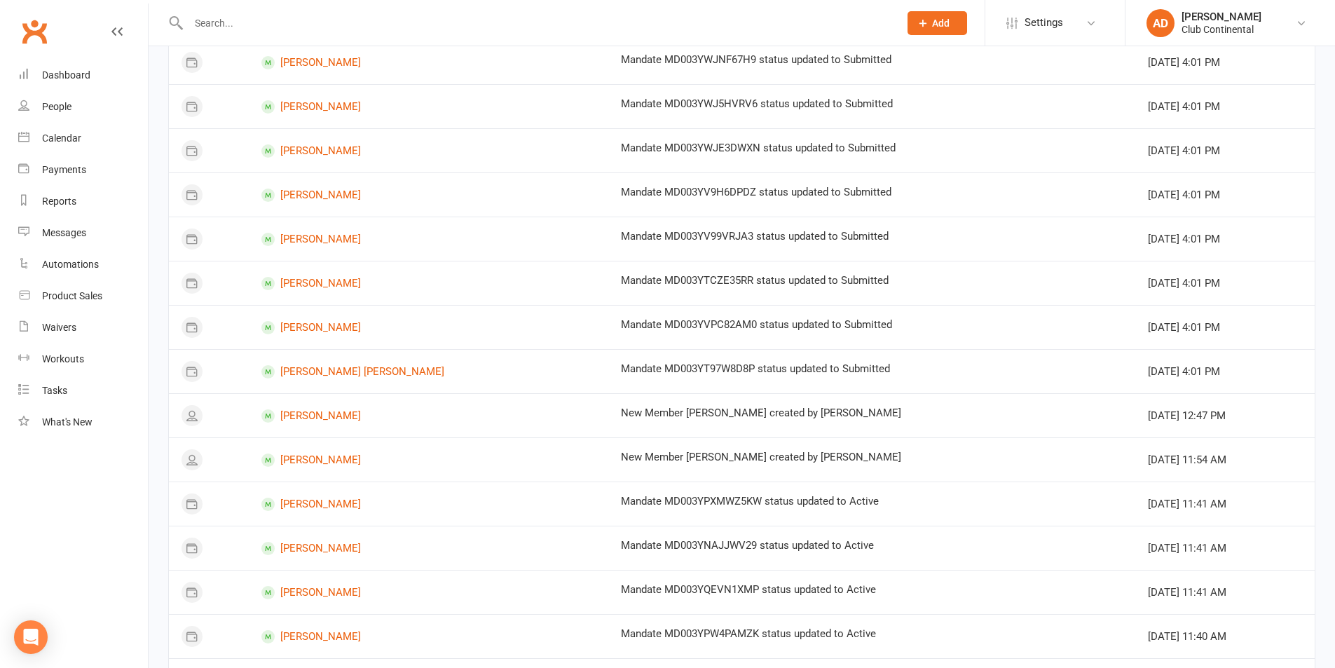
scroll to position [692, 0]
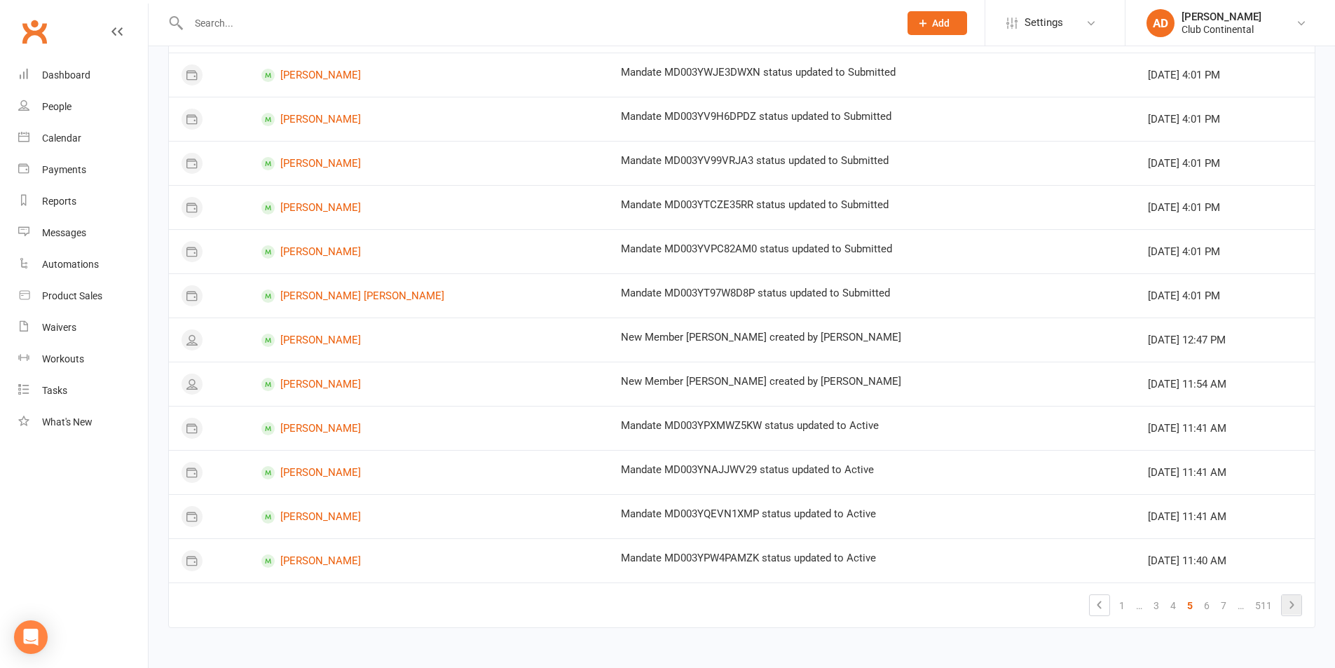
click at [1292, 600] on icon at bounding box center [1291, 605] width 17 height 17
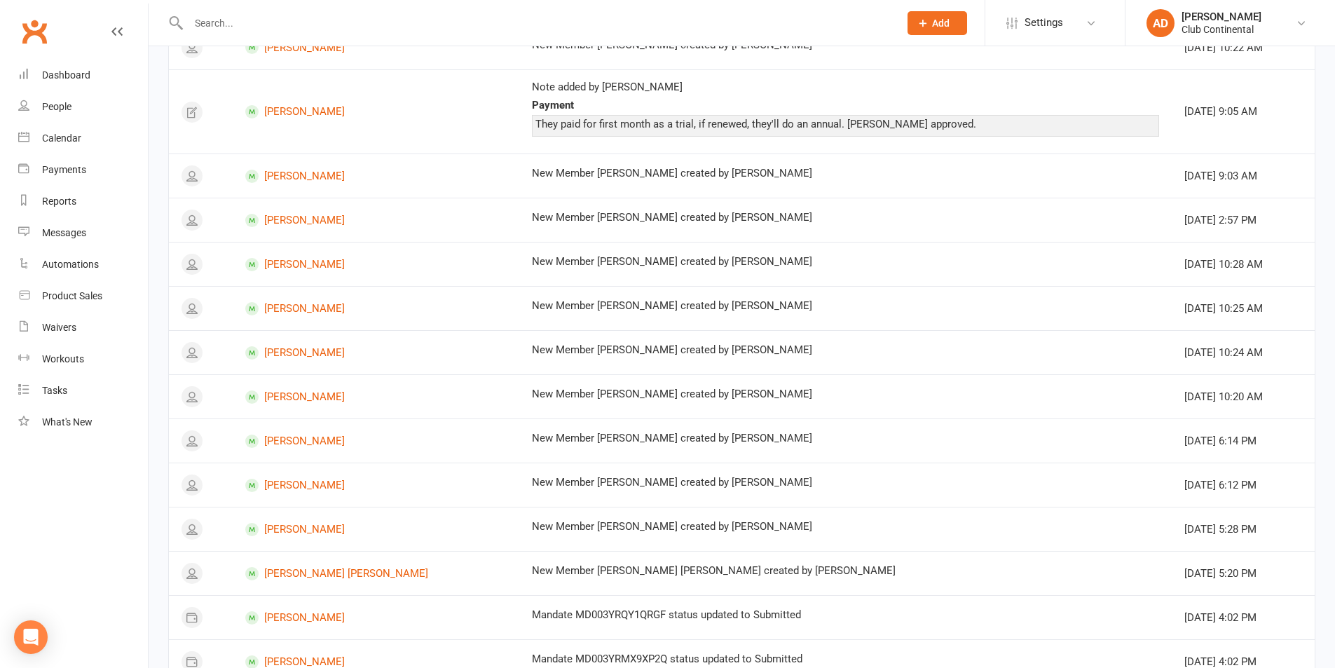
scroll to position [772, 0]
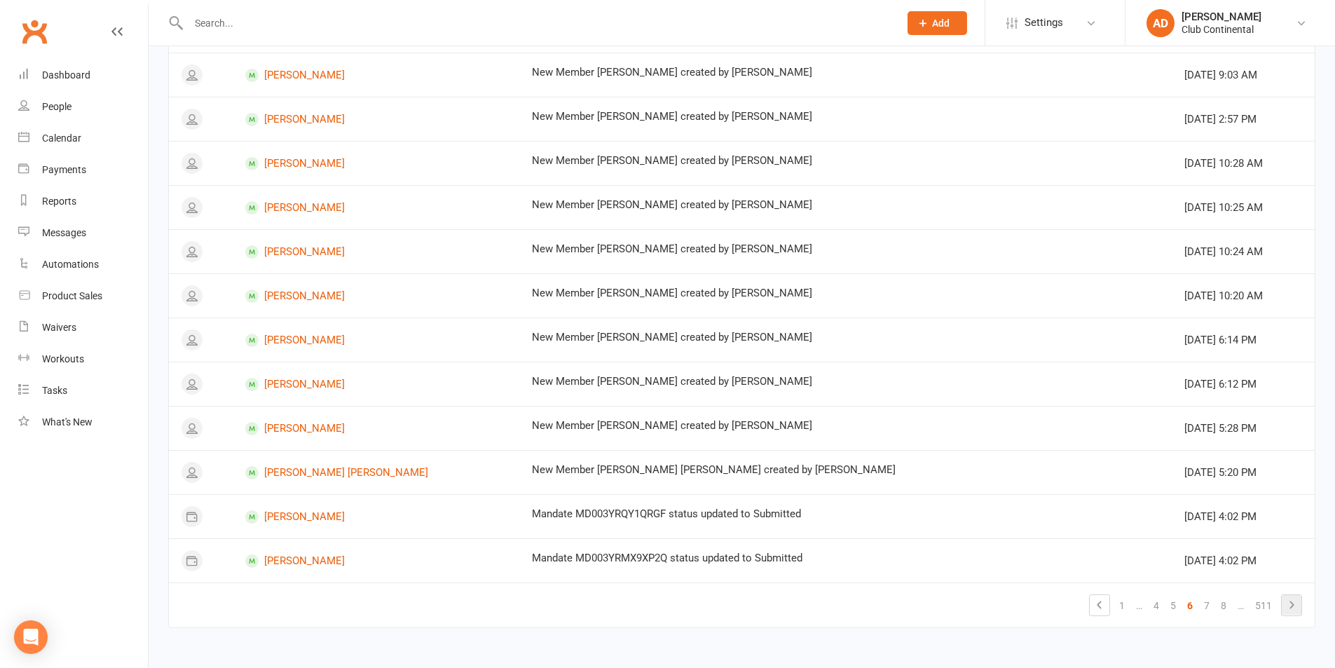
click at [1287, 600] on icon at bounding box center [1291, 605] width 17 height 17
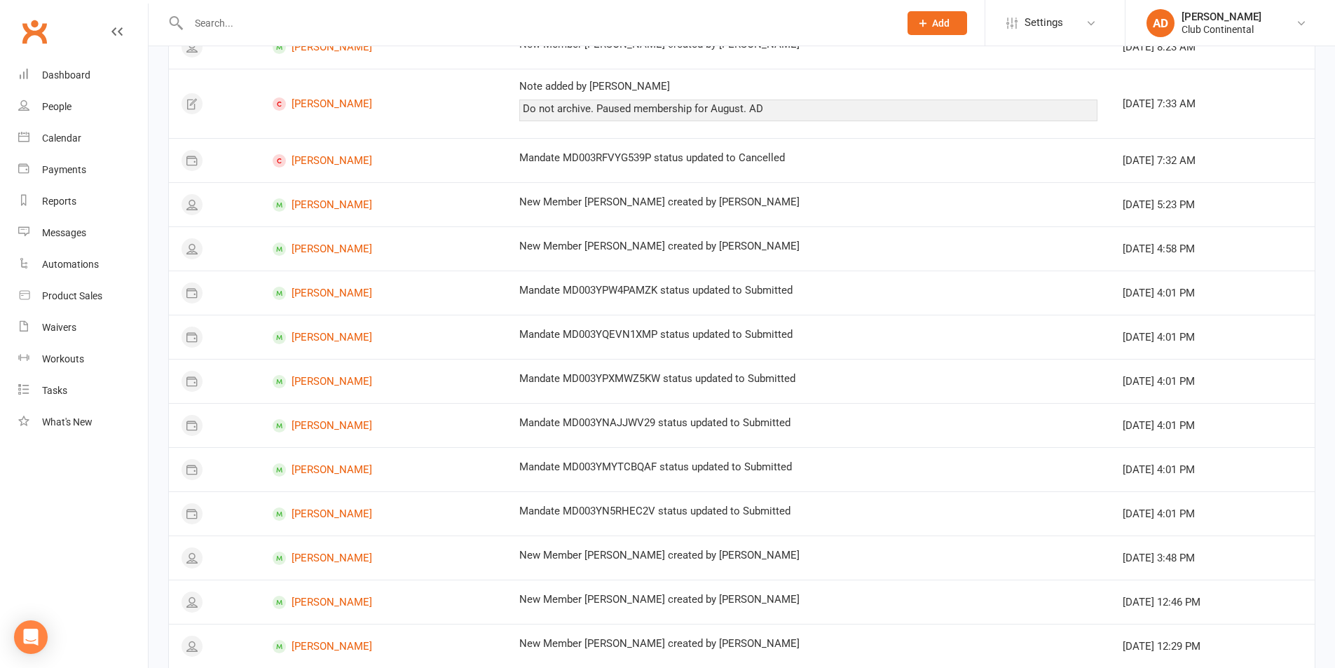
scroll to position [717, 0]
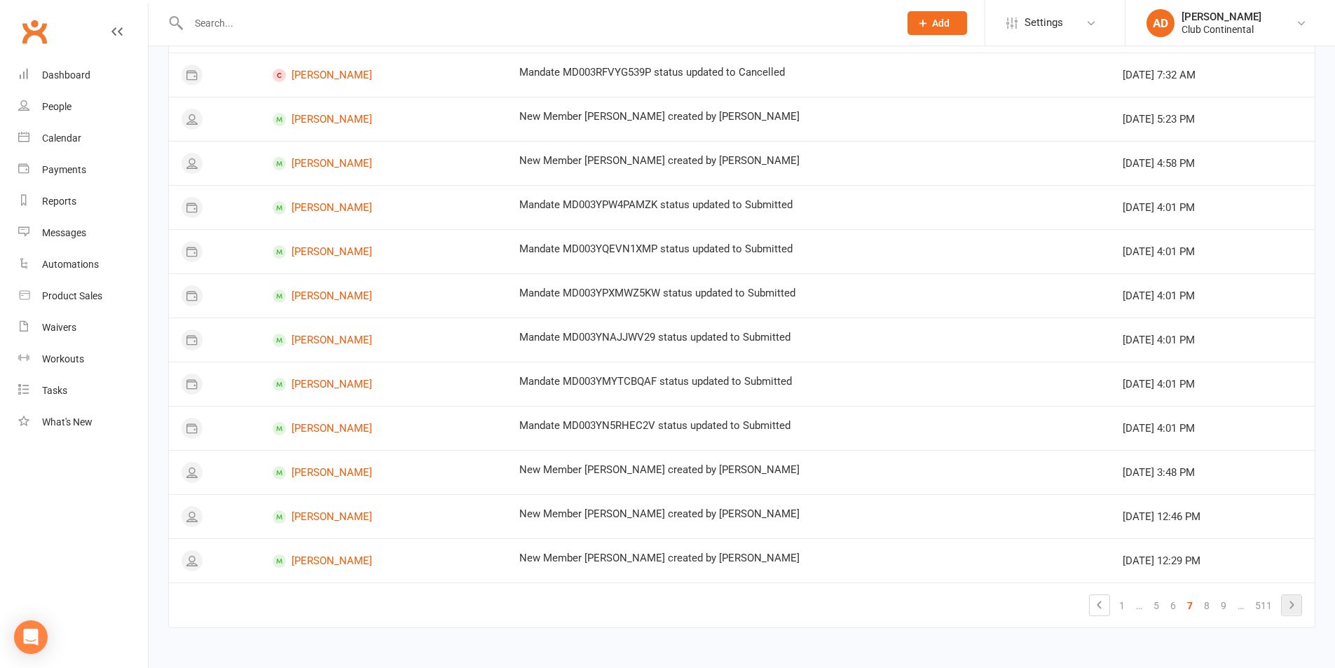
click at [1285, 601] on icon at bounding box center [1291, 605] width 17 height 17
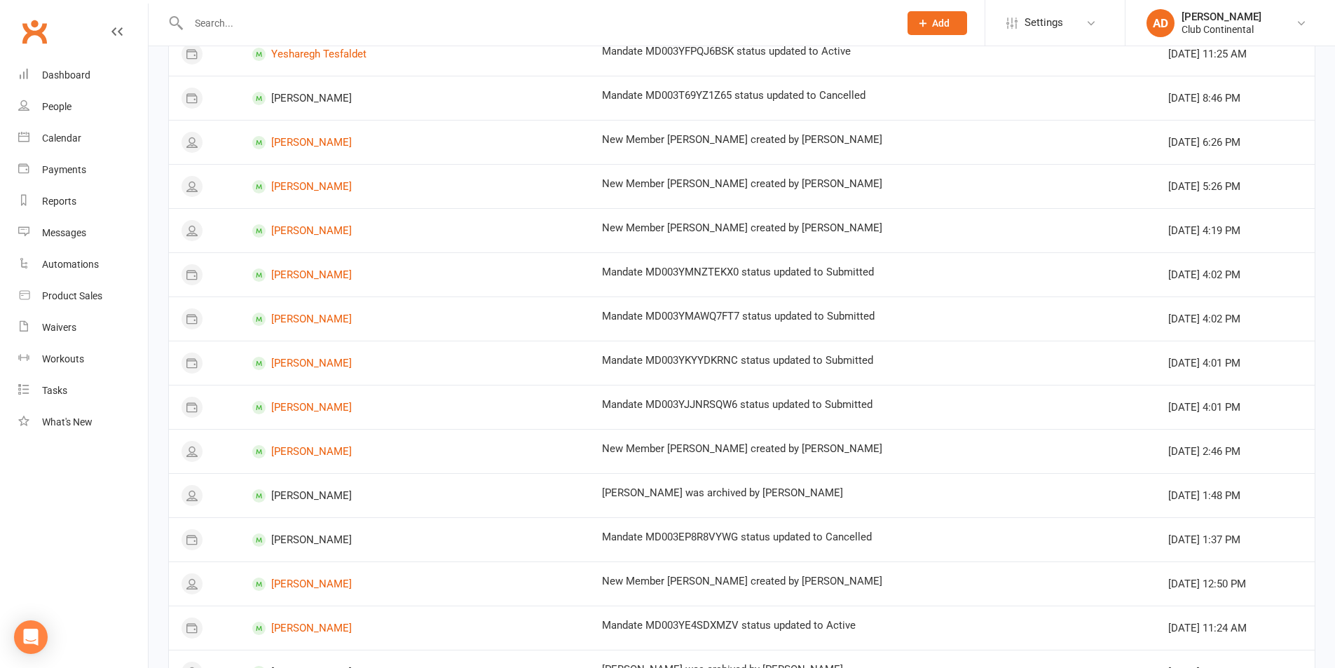
scroll to position [0, 0]
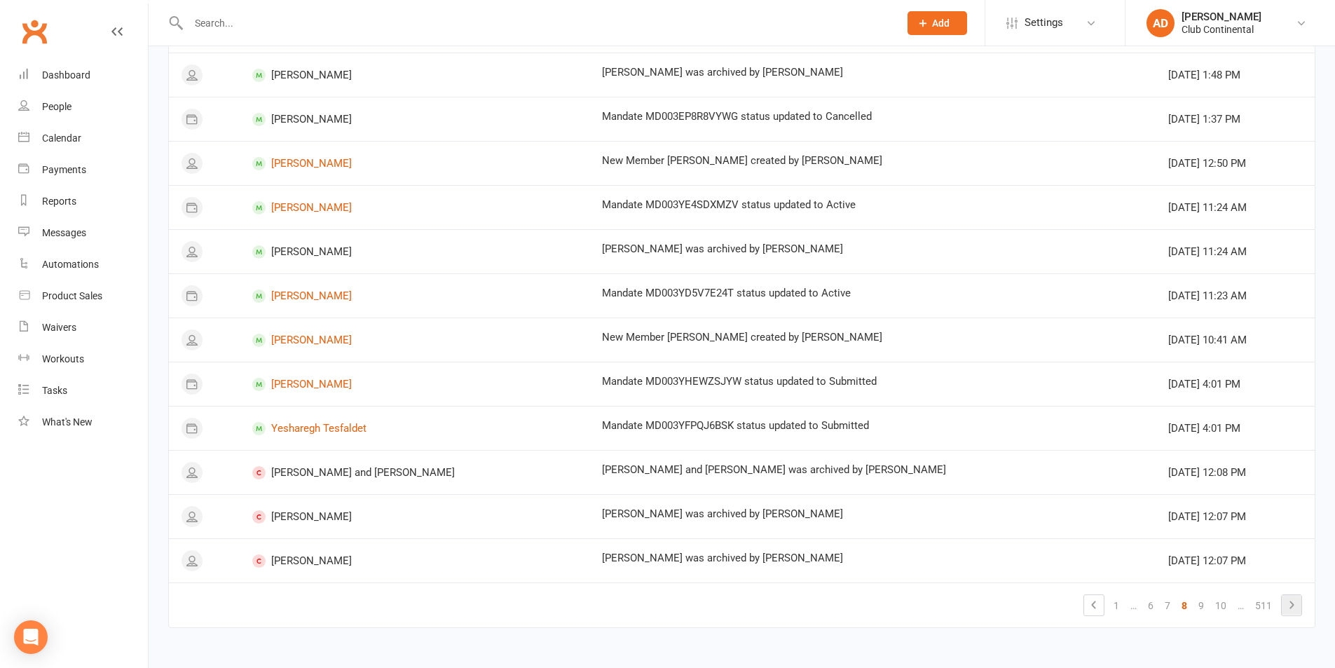
click at [1293, 597] on icon at bounding box center [1291, 605] width 17 height 17
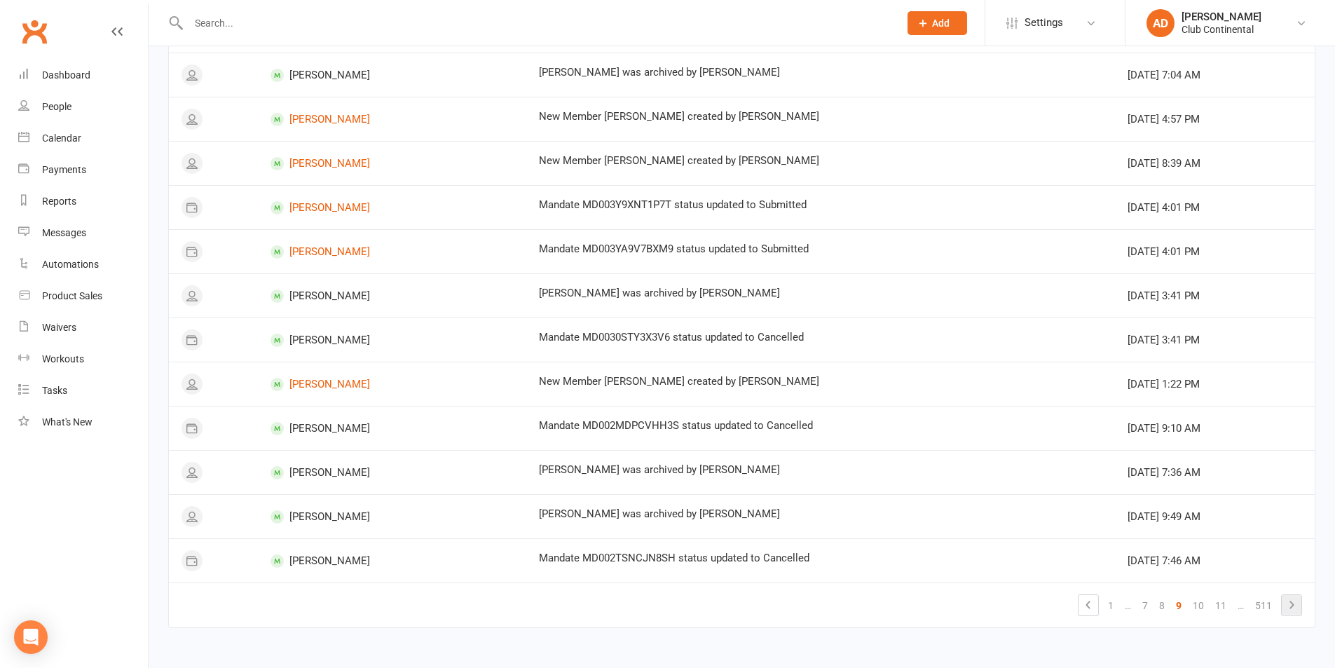
click at [1282, 605] on link at bounding box center [1292, 605] width 20 height 20
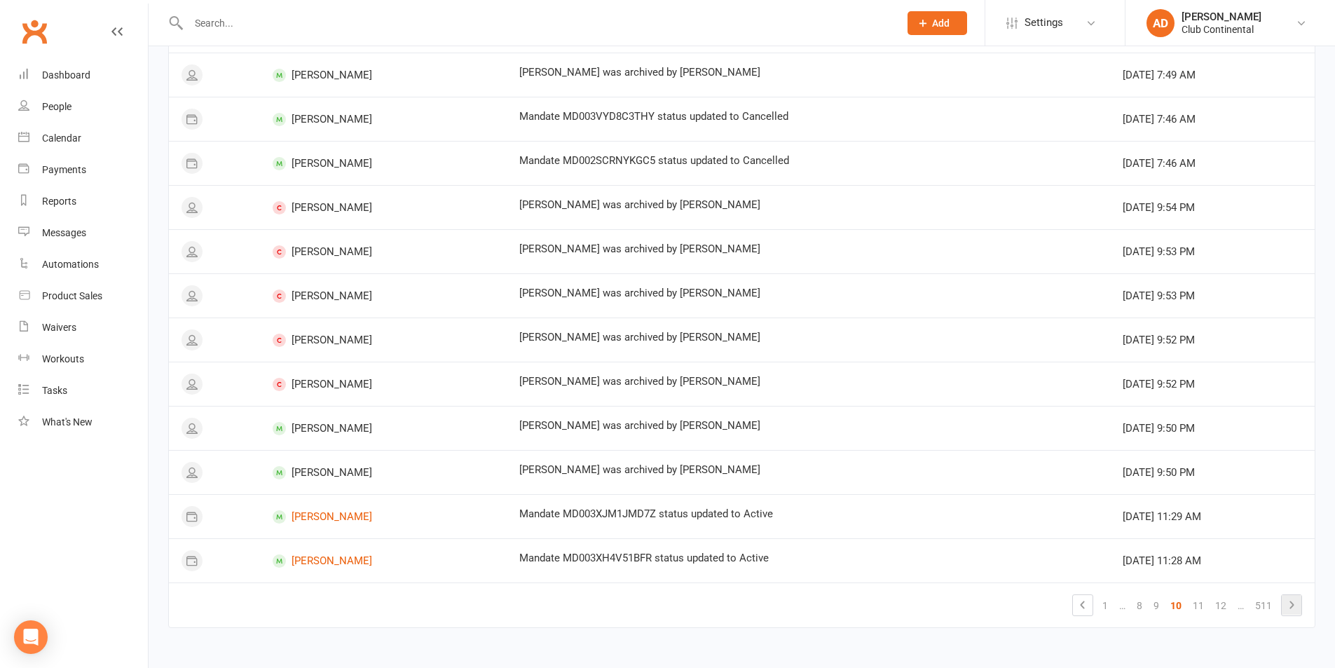
click at [1295, 608] on icon at bounding box center [1291, 605] width 17 height 17
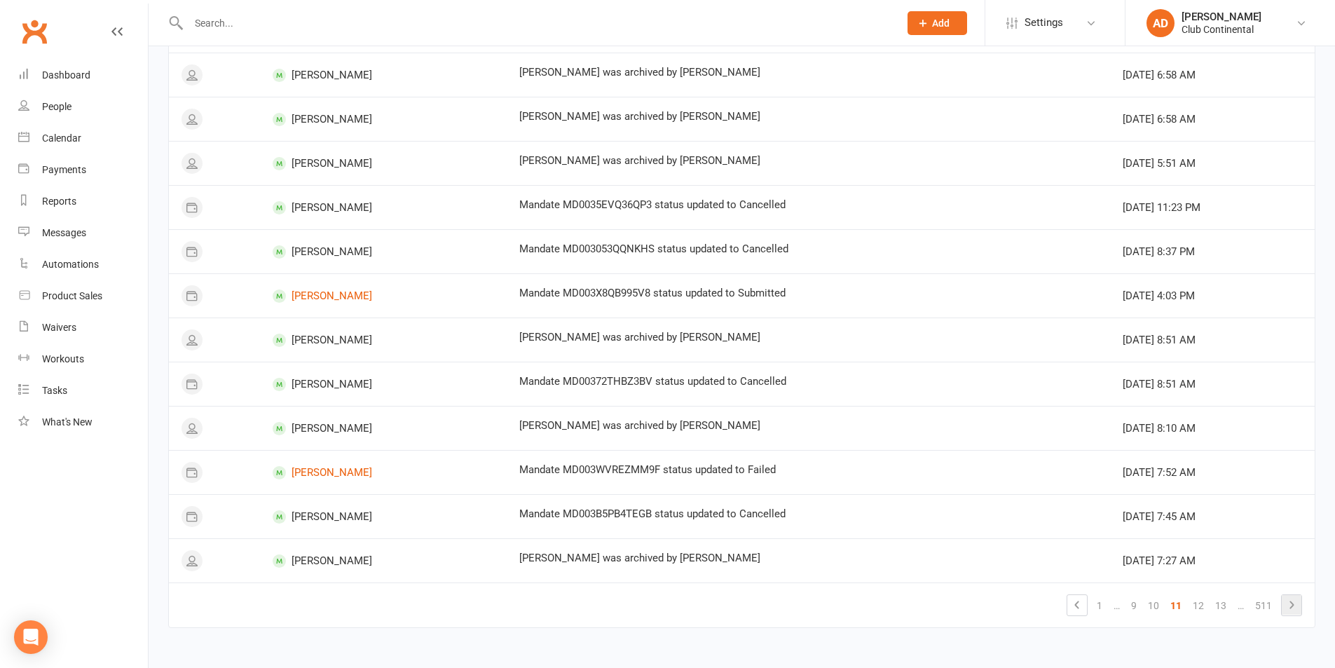
click at [1295, 608] on icon at bounding box center [1291, 605] width 17 height 17
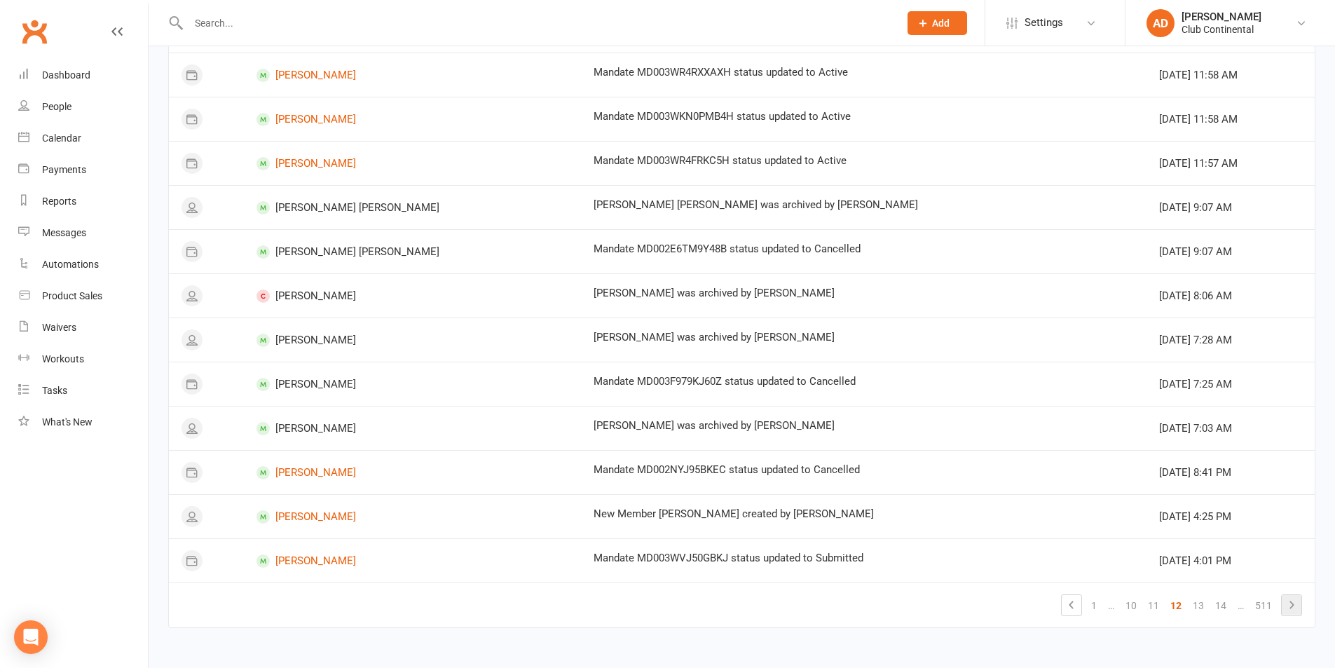
click at [1295, 608] on icon at bounding box center [1291, 605] width 17 height 17
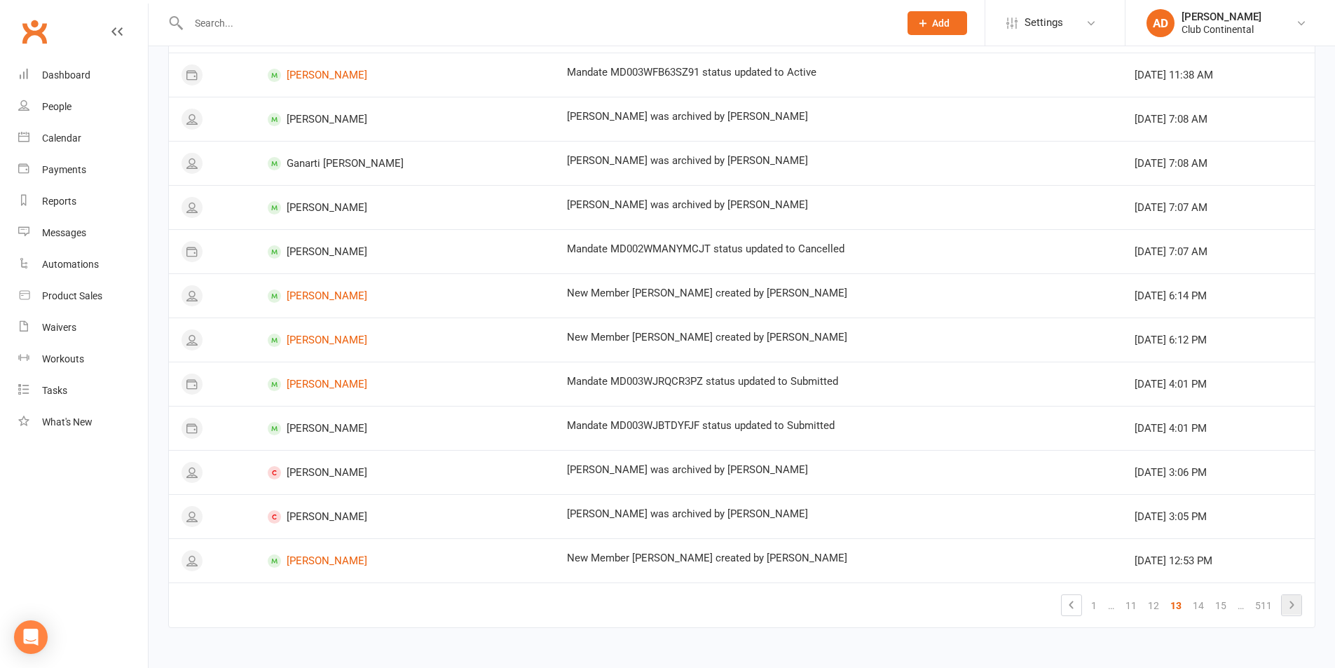
click at [1295, 608] on icon at bounding box center [1291, 605] width 17 height 17
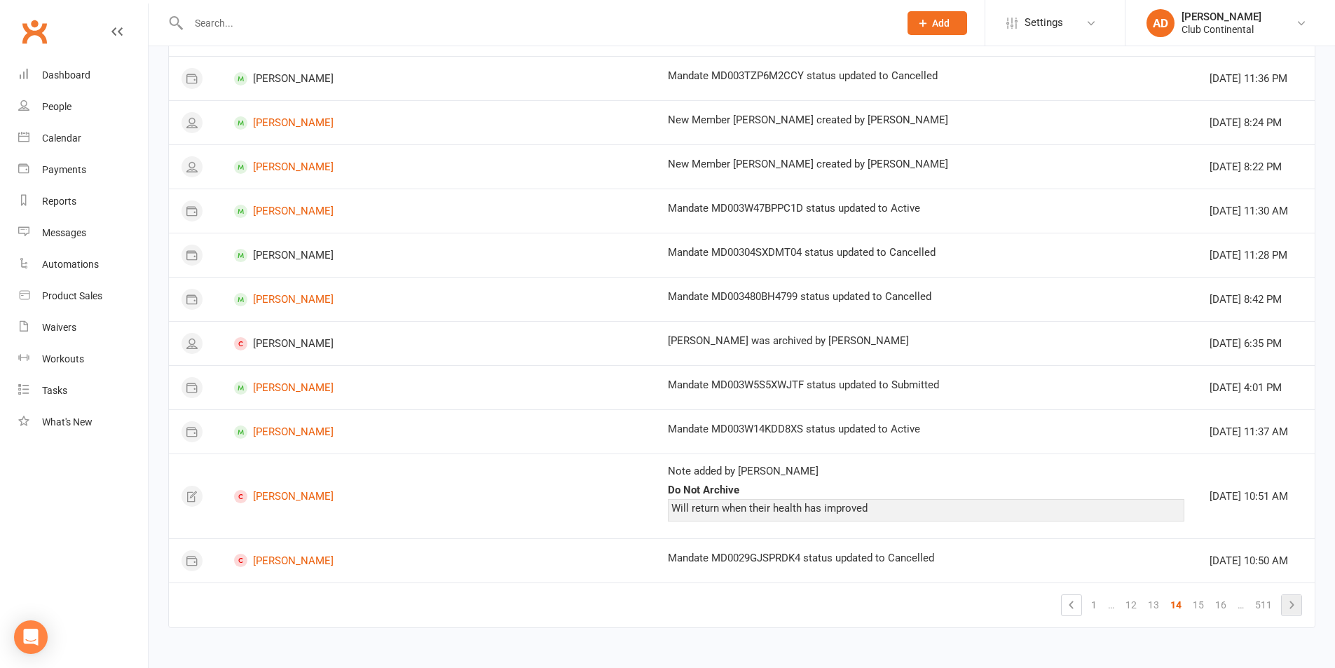
click at [1295, 608] on icon at bounding box center [1291, 605] width 17 height 17
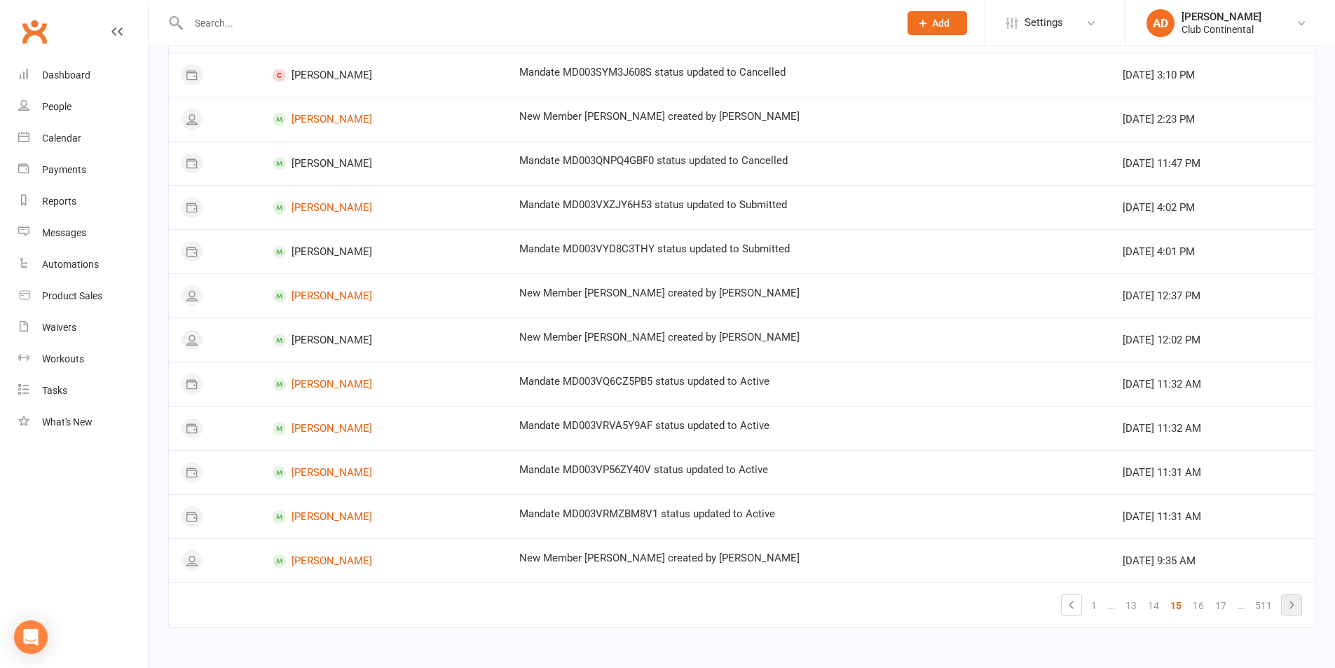
click at [1295, 608] on icon at bounding box center [1291, 605] width 17 height 17
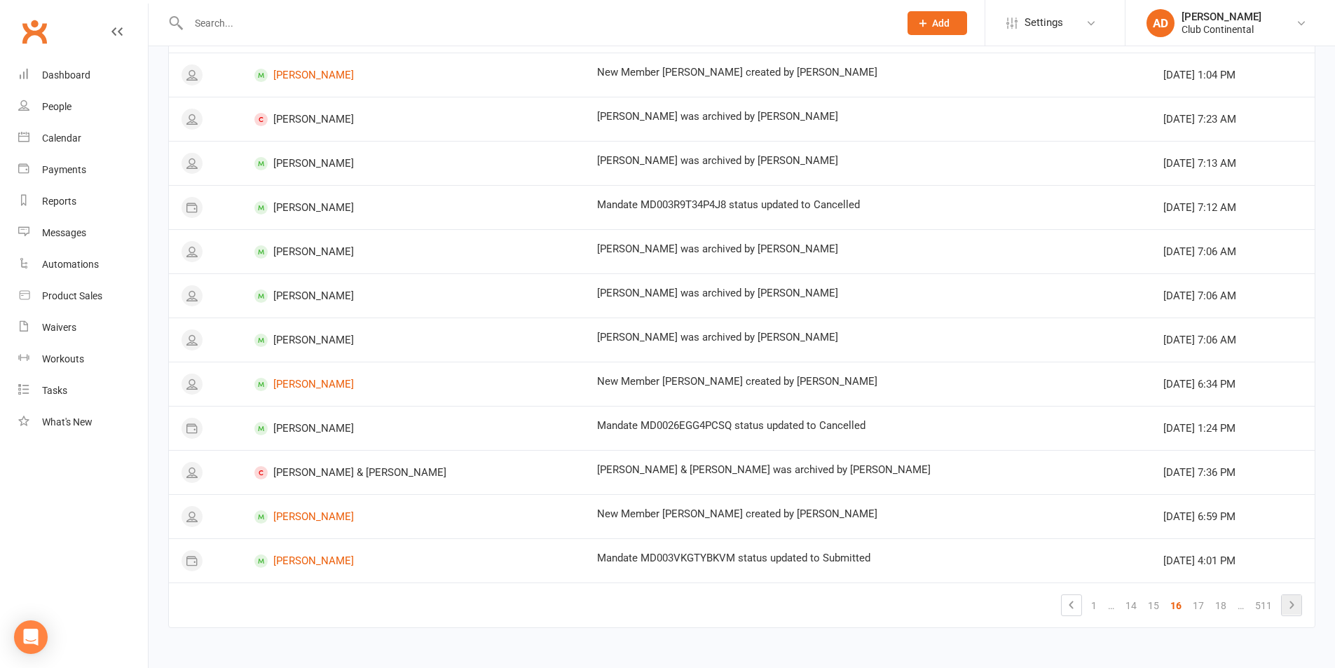
click at [1295, 608] on icon at bounding box center [1291, 605] width 17 height 17
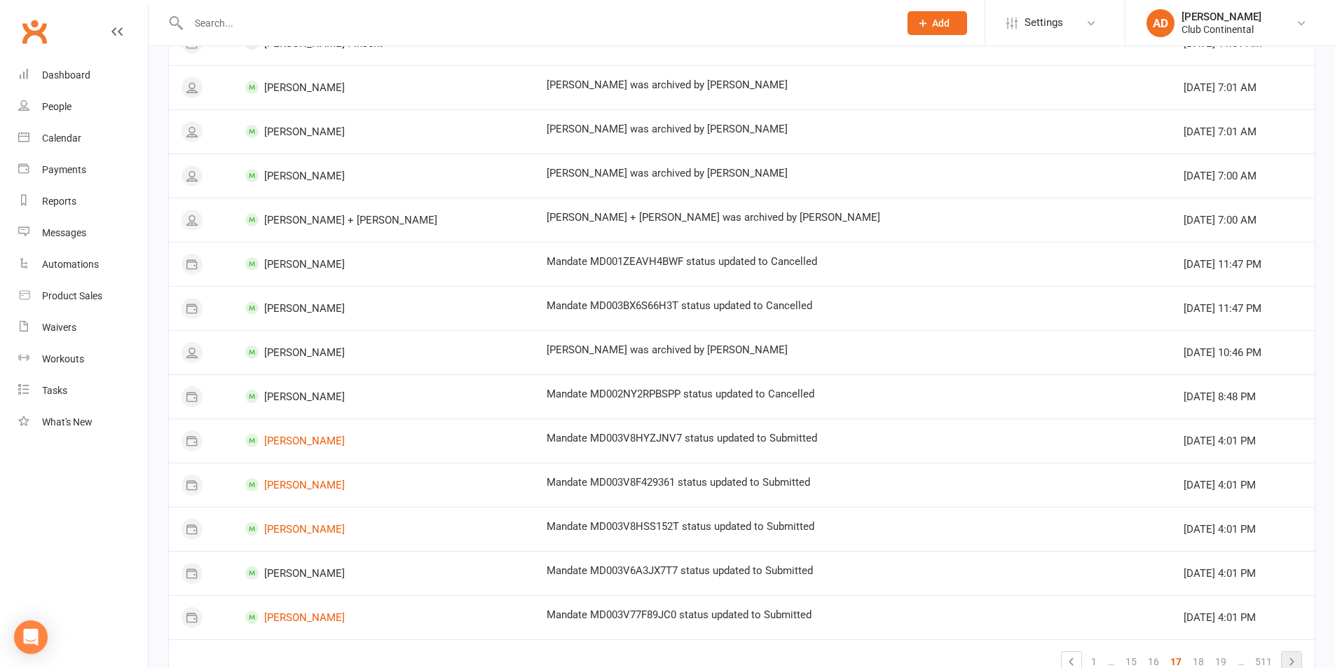
scroll to position [733, 0]
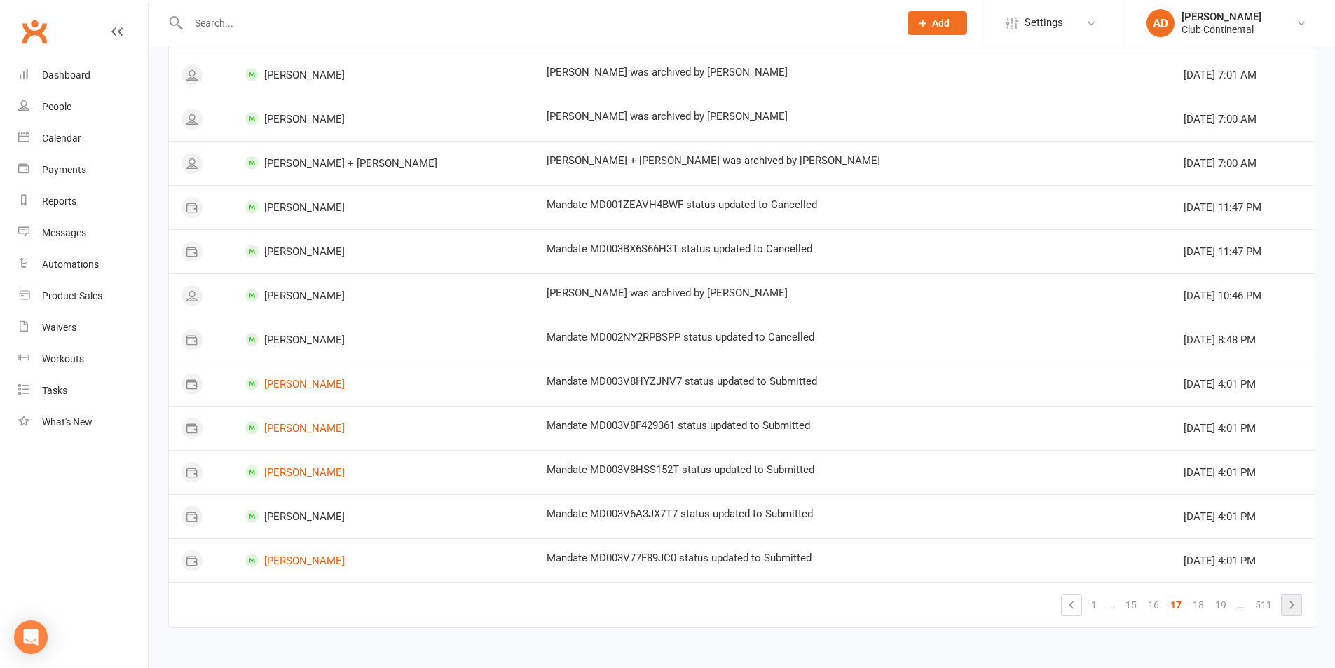
click at [1295, 608] on icon at bounding box center [1291, 605] width 17 height 17
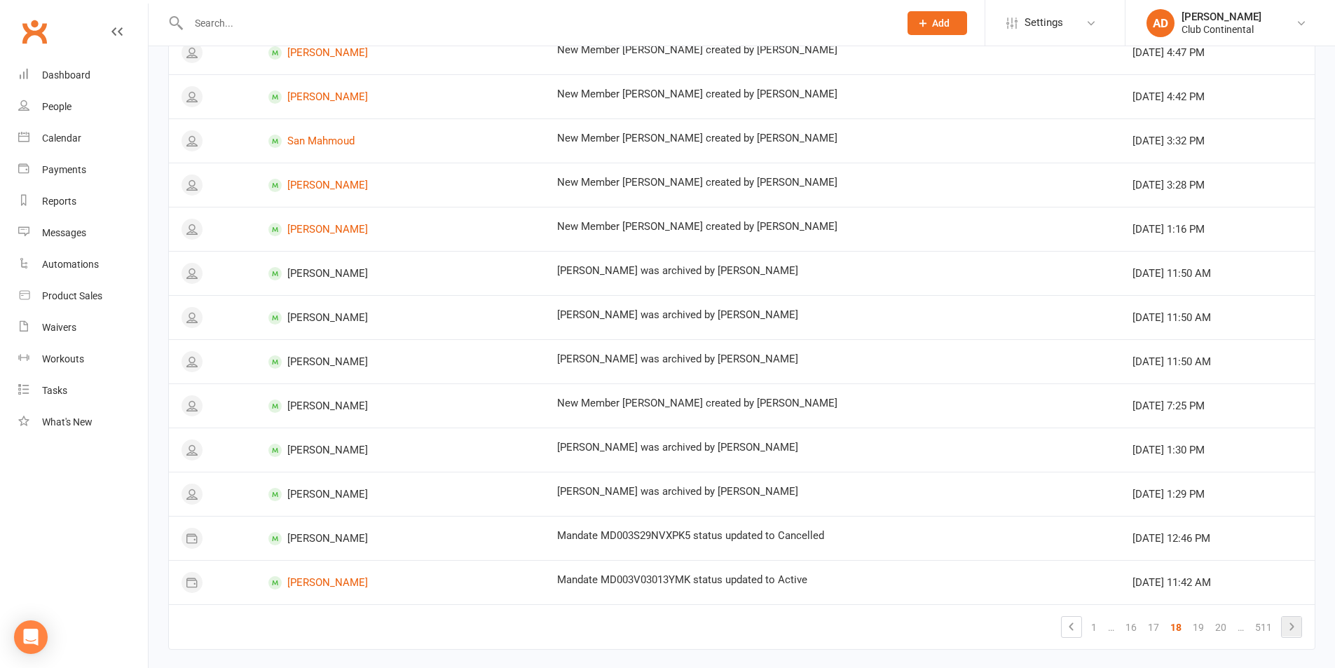
scroll to position [692, 0]
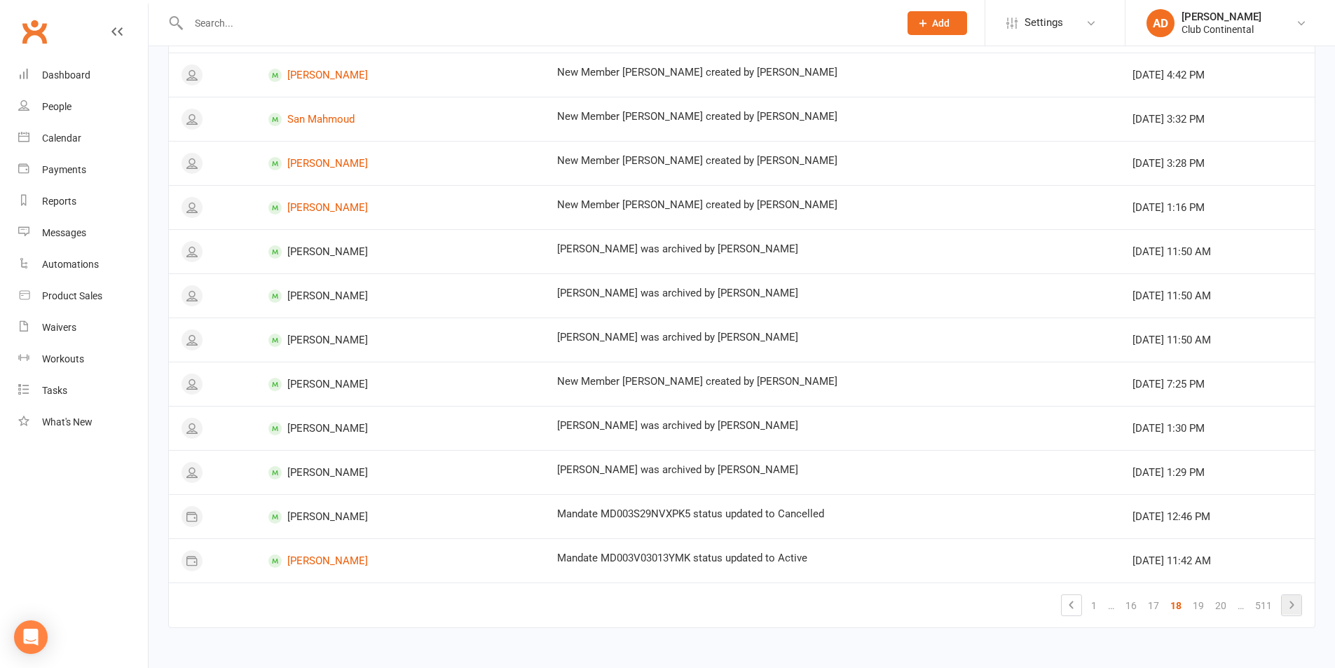
click at [1295, 608] on icon at bounding box center [1291, 605] width 17 height 17
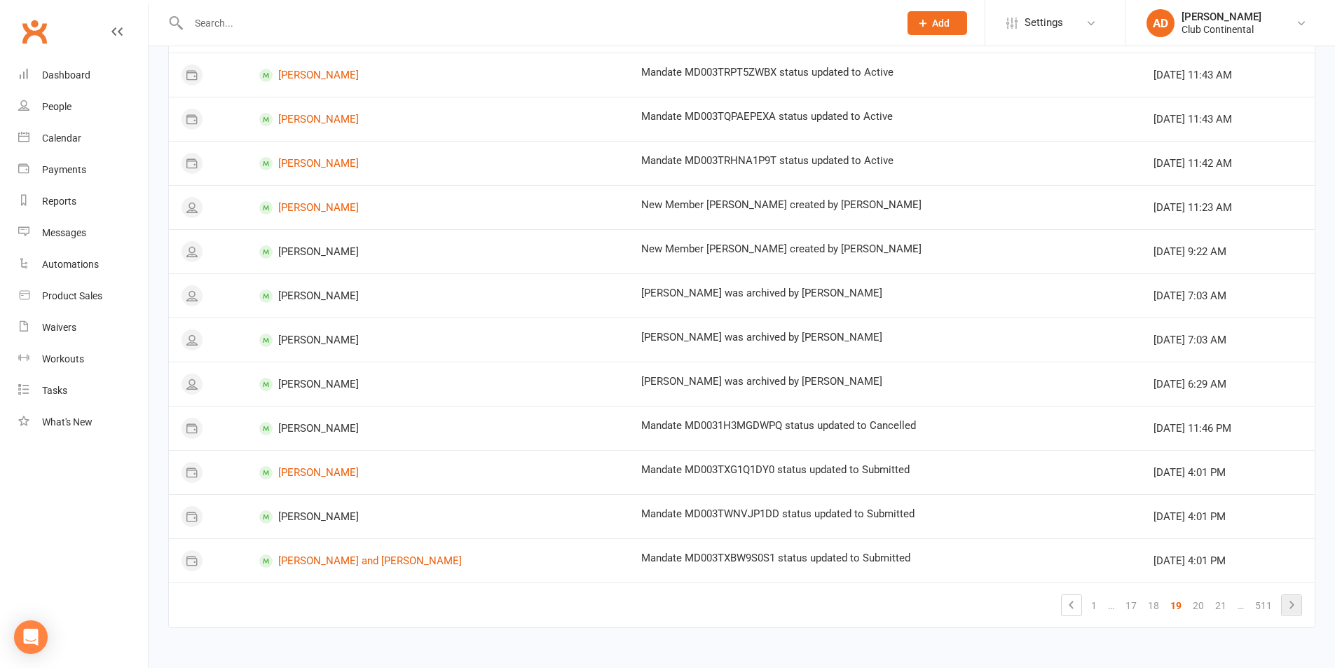
click at [1295, 608] on icon at bounding box center [1291, 605] width 17 height 17
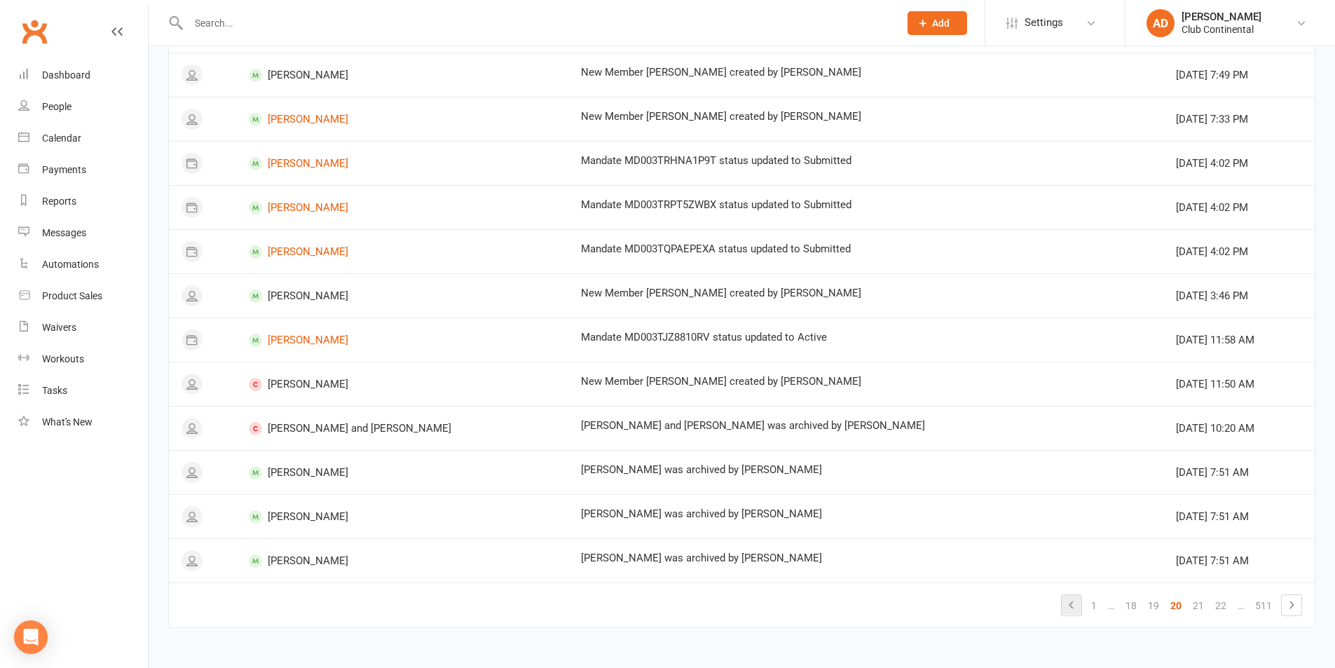
click at [1079, 604] on icon at bounding box center [1071, 605] width 17 height 17
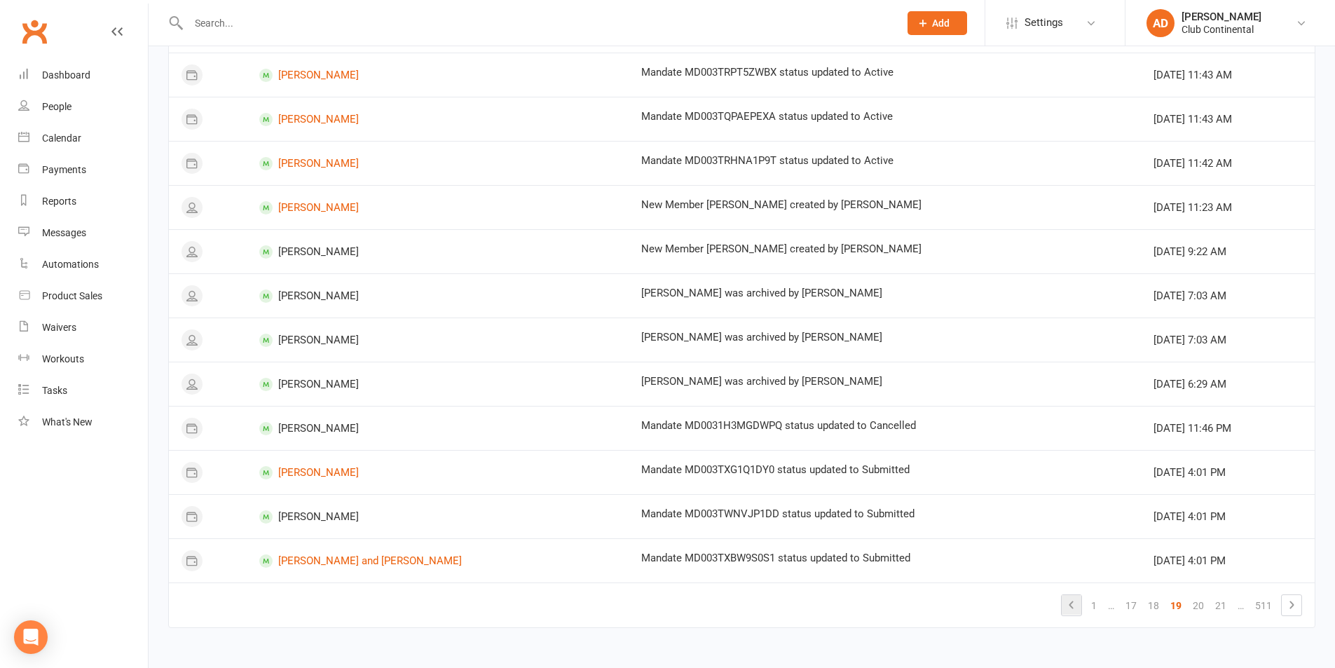
click at [1071, 602] on icon at bounding box center [1071, 605] width 17 height 17
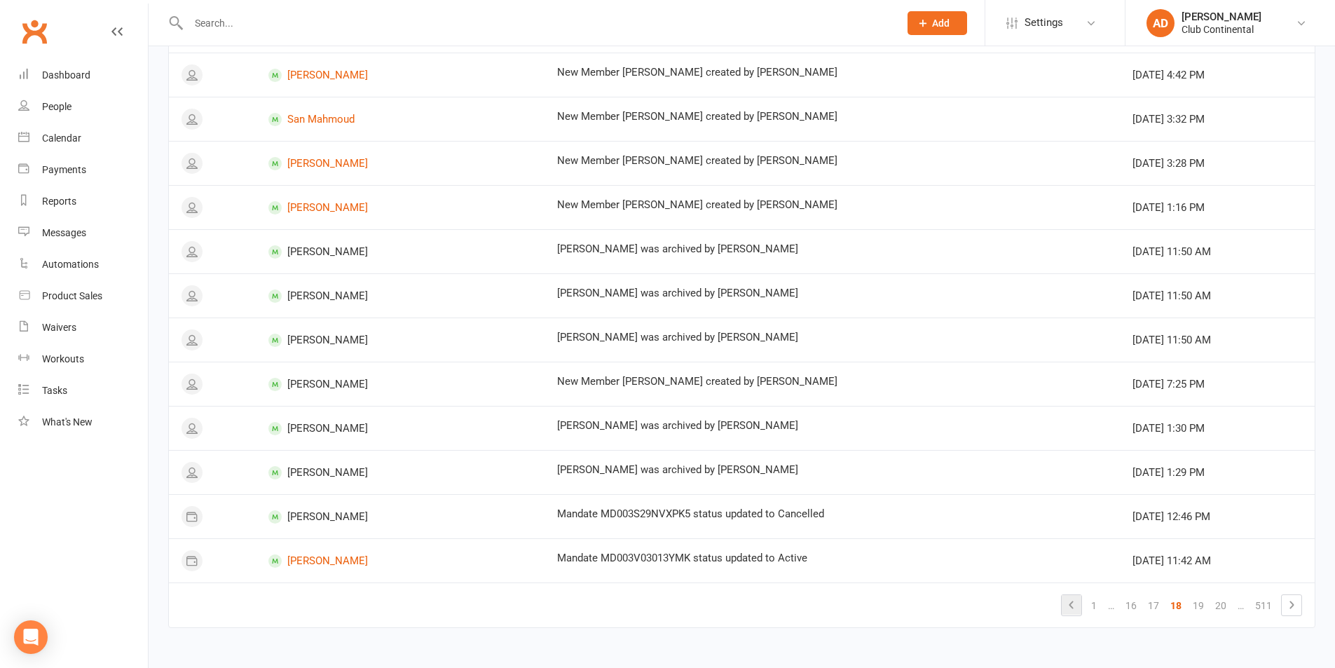
click at [1079, 601] on icon at bounding box center [1071, 605] width 17 height 17
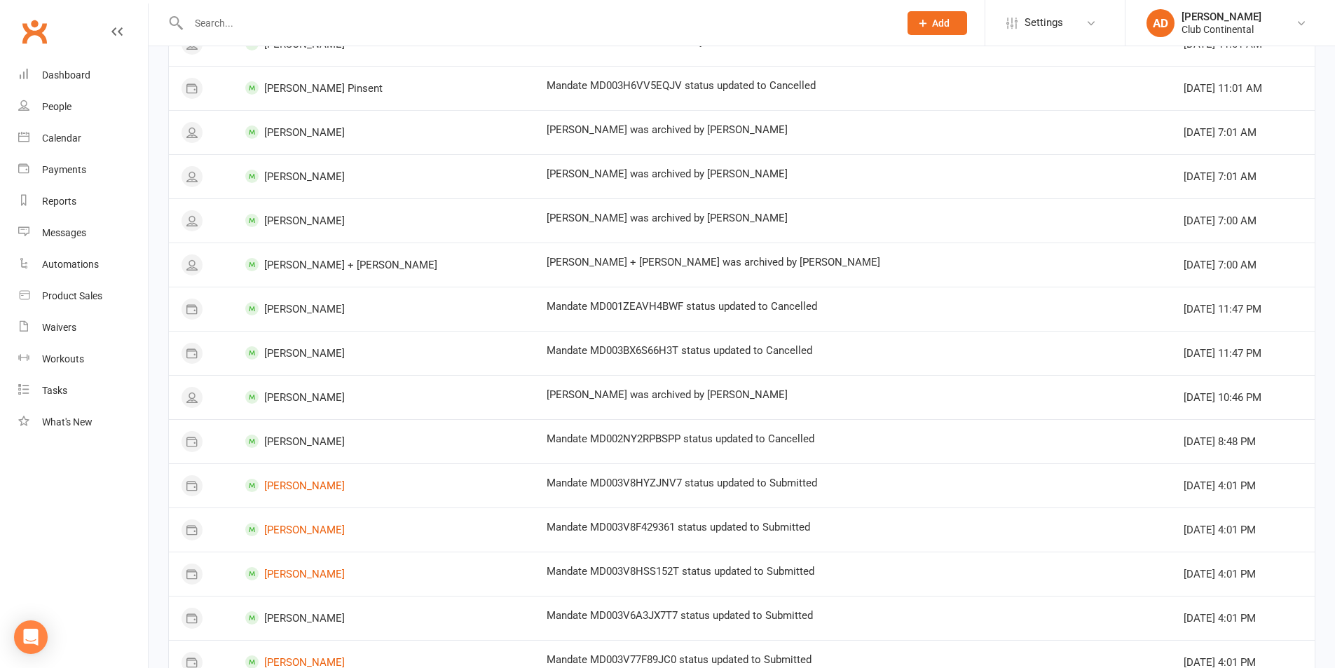
scroll to position [733, 0]
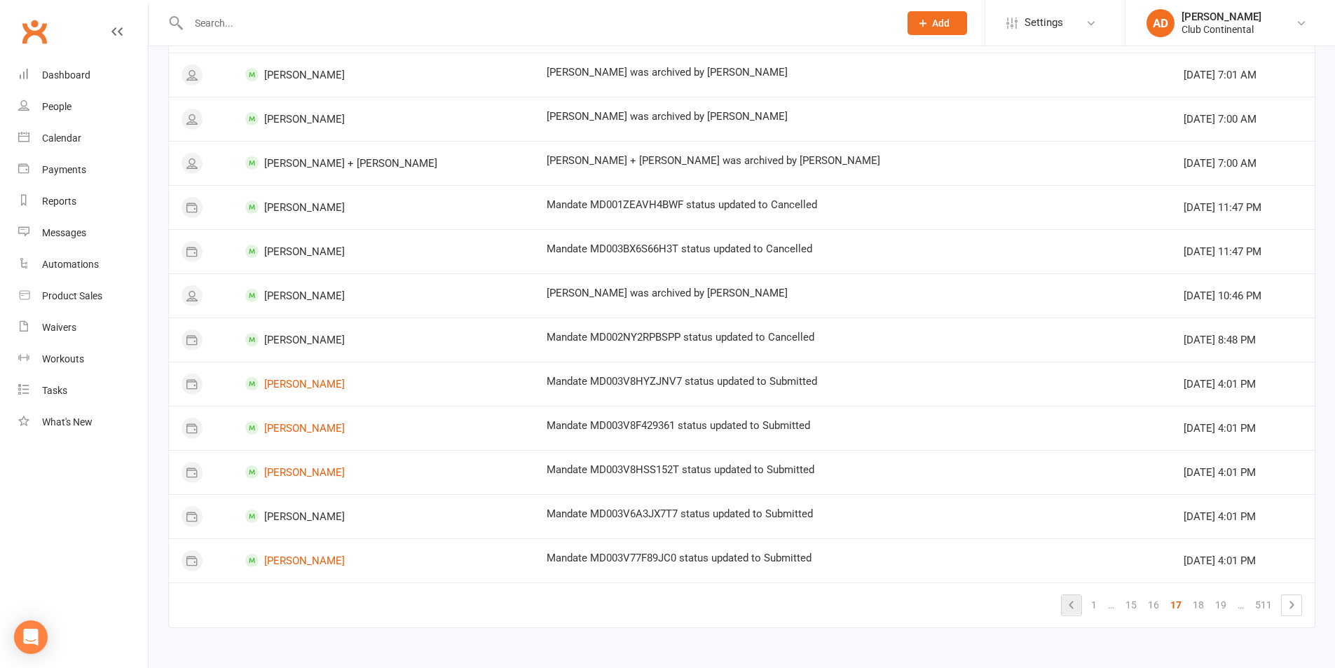
click at [1065, 608] on icon at bounding box center [1071, 605] width 17 height 17
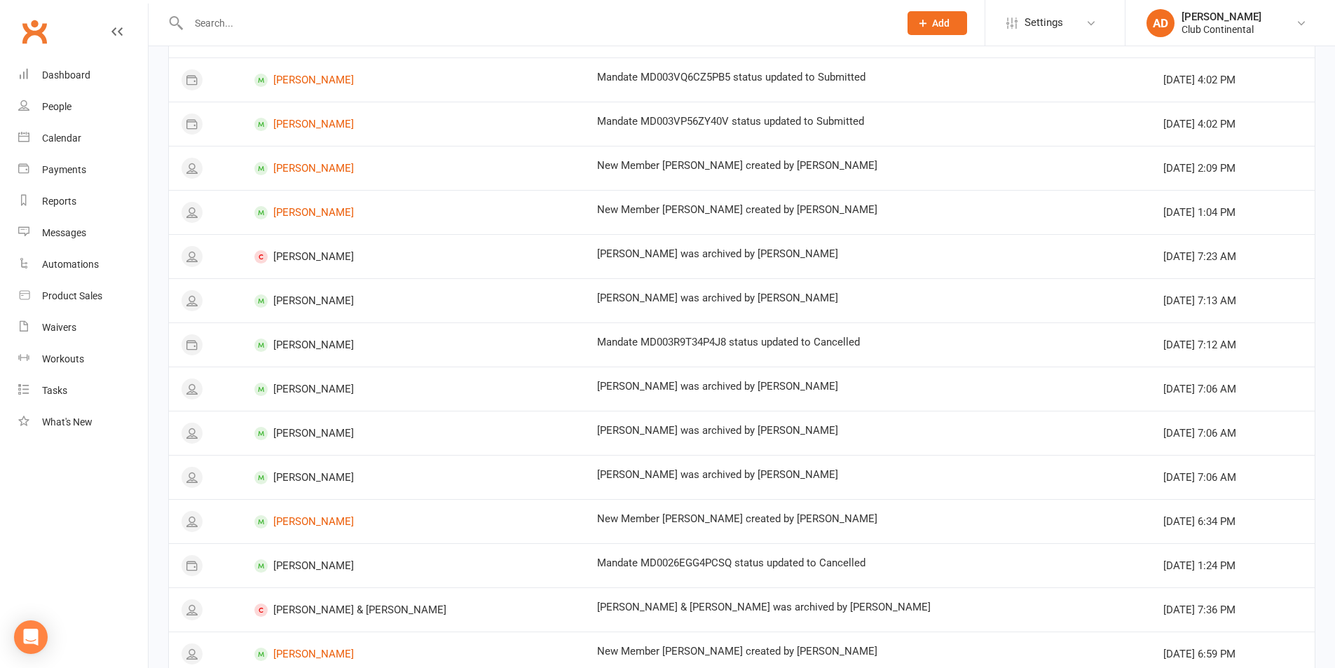
scroll to position [692, 0]
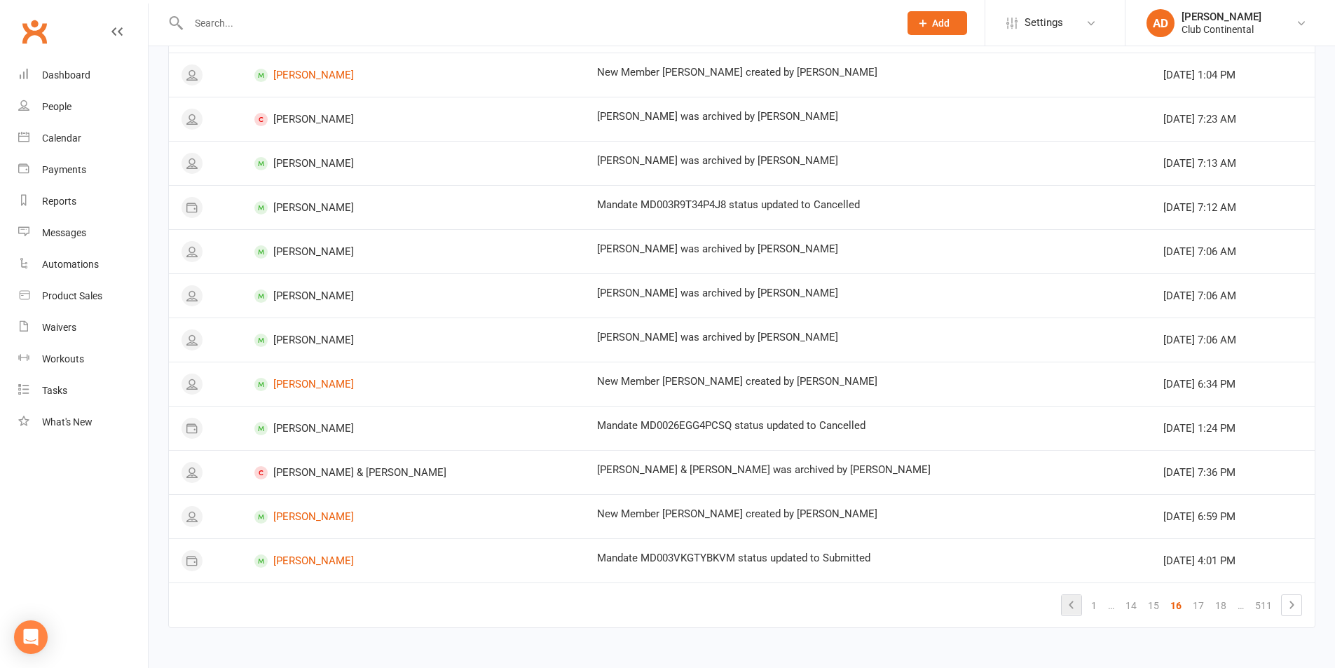
click at [1062, 612] on link at bounding box center [1072, 605] width 20 height 20
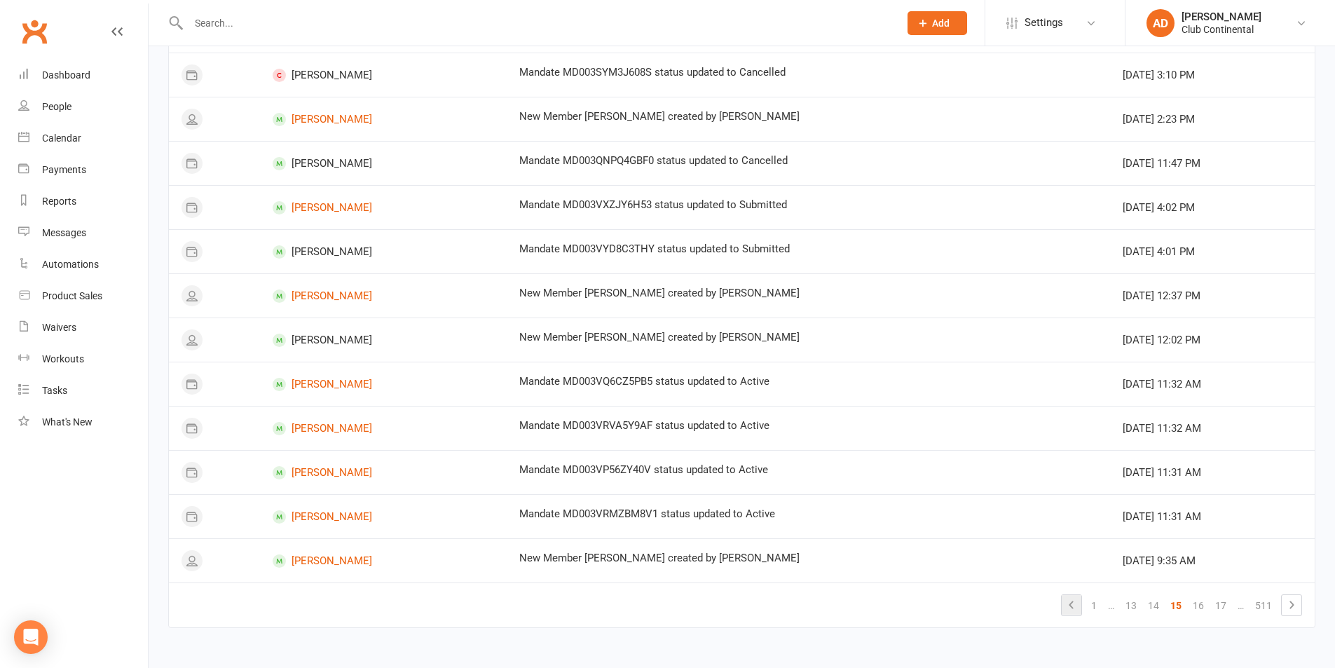
click at [1080, 608] on icon at bounding box center [1071, 605] width 17 height 17
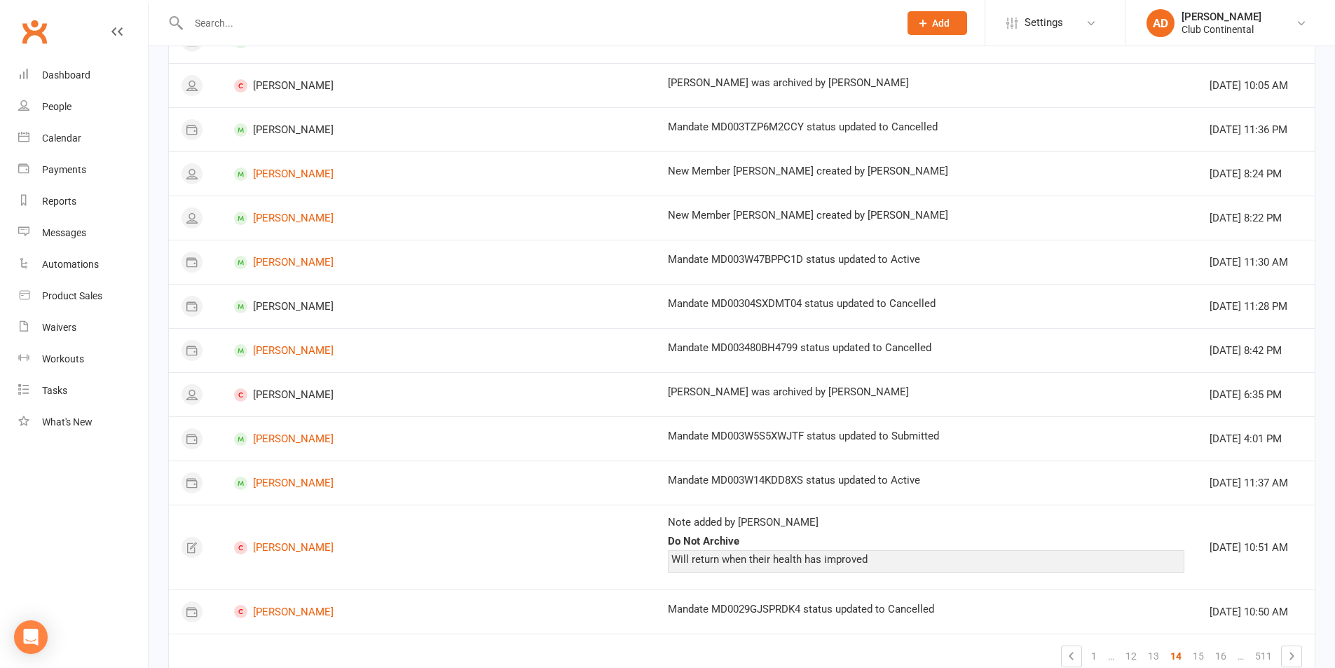
scroll to position [733, 0]
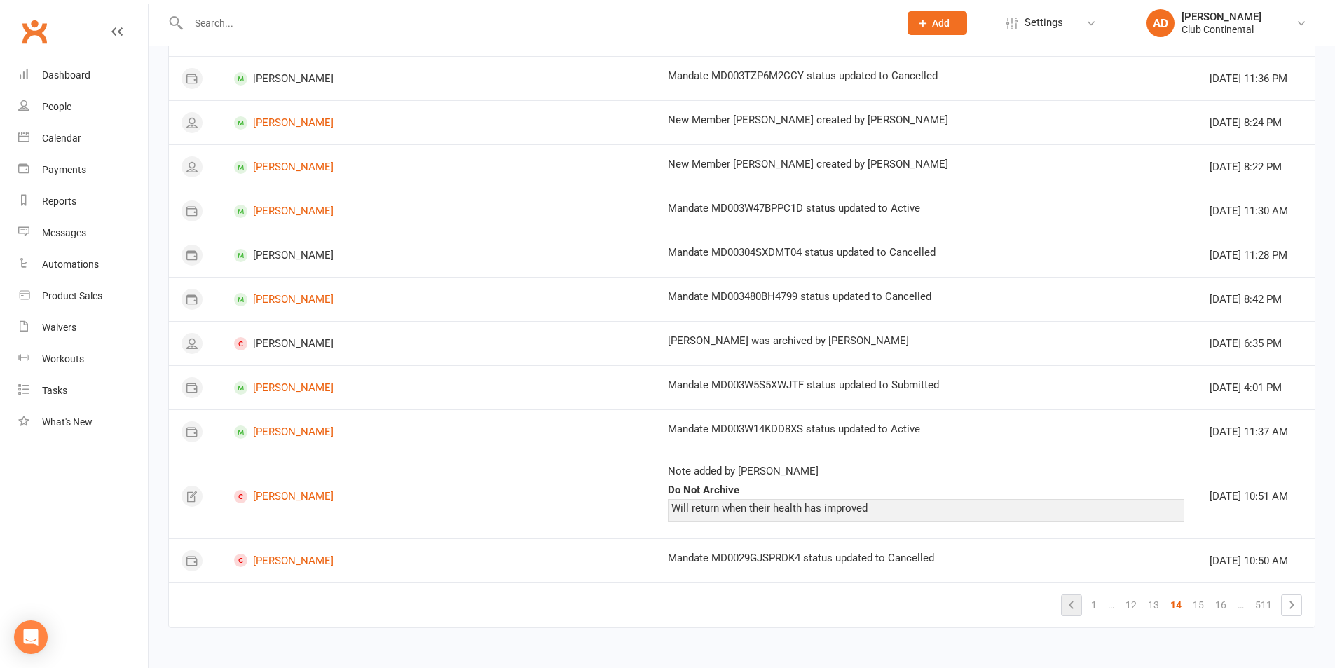
click at [1073, 606] on icon at bounding box center [1071, 605] width 17 height 17
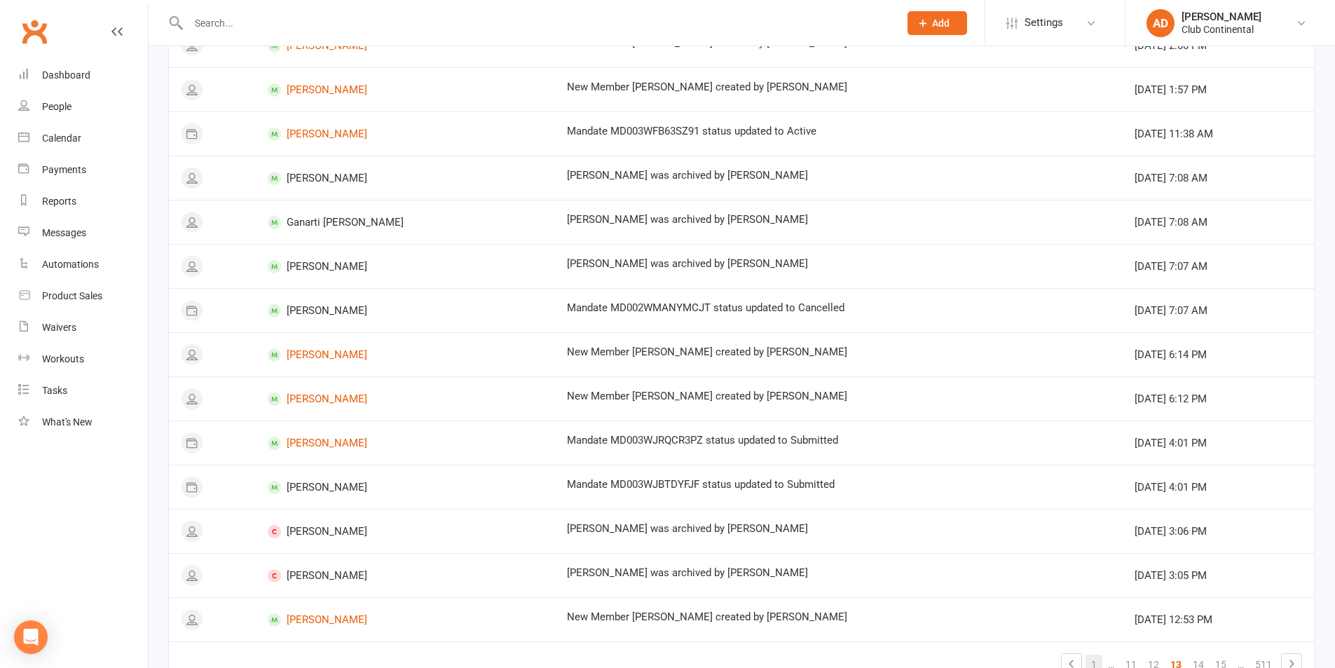
scroll to position [692, 0]
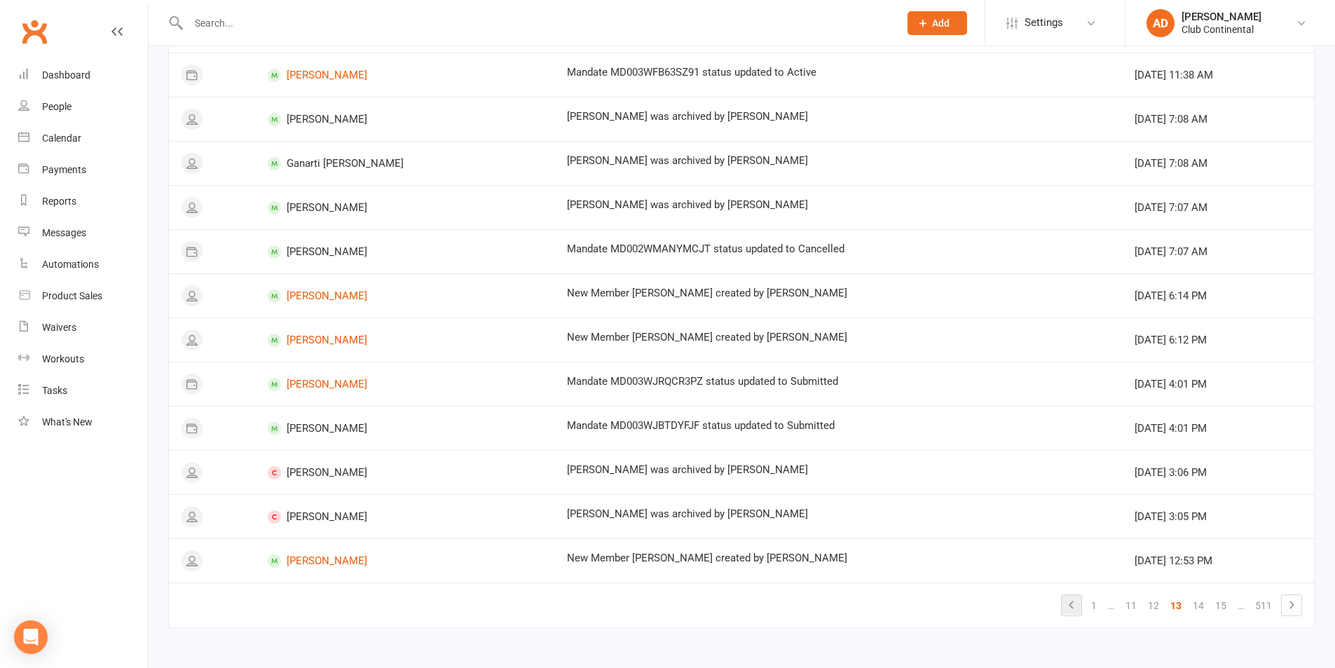
click at [1072, 611] on icon at bounding box center [1071, 605] width 17 height 17
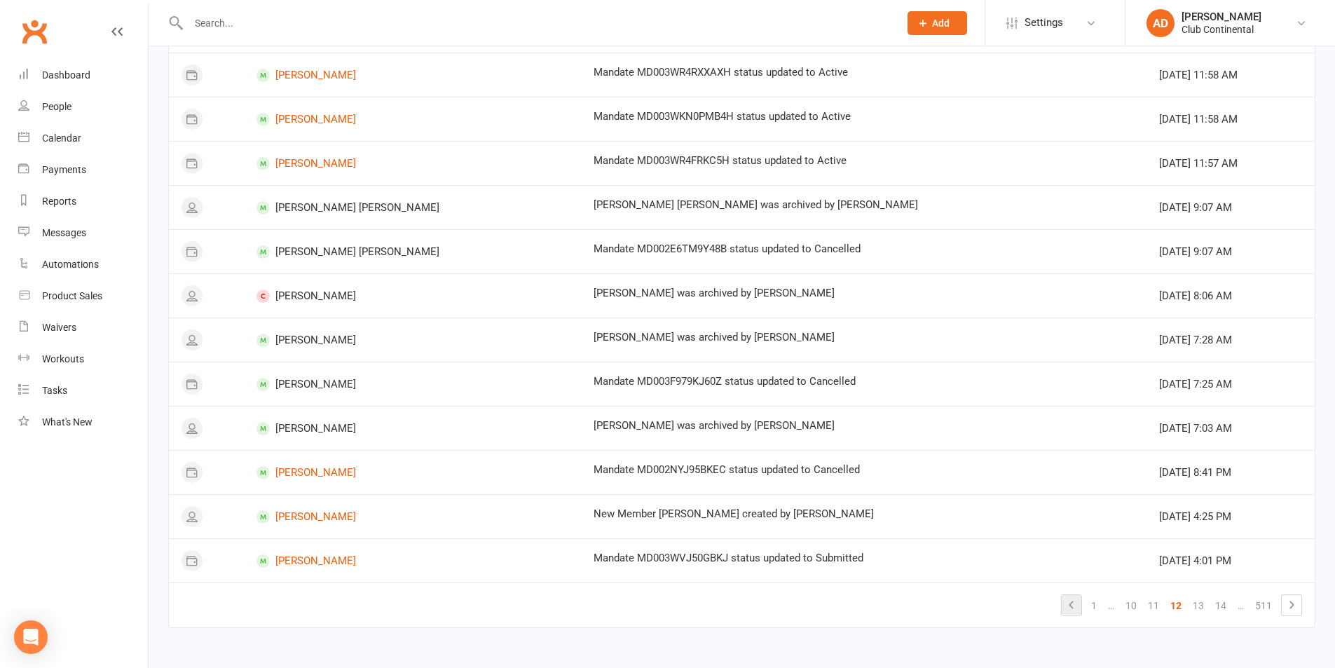
click at [1074, 597] on icon at bounding box center [1071, 605] width 17 height 17
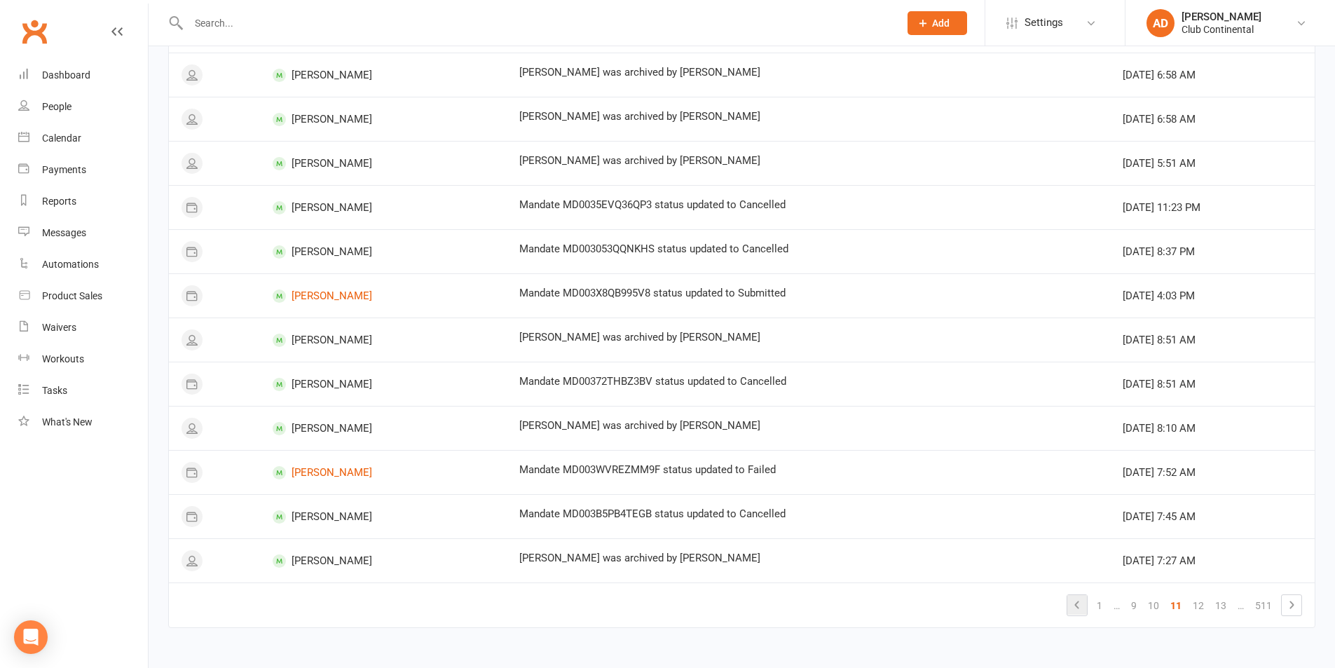
click at [1083, 608] on icon at bounding box center [1077, 605] width 17 height 17
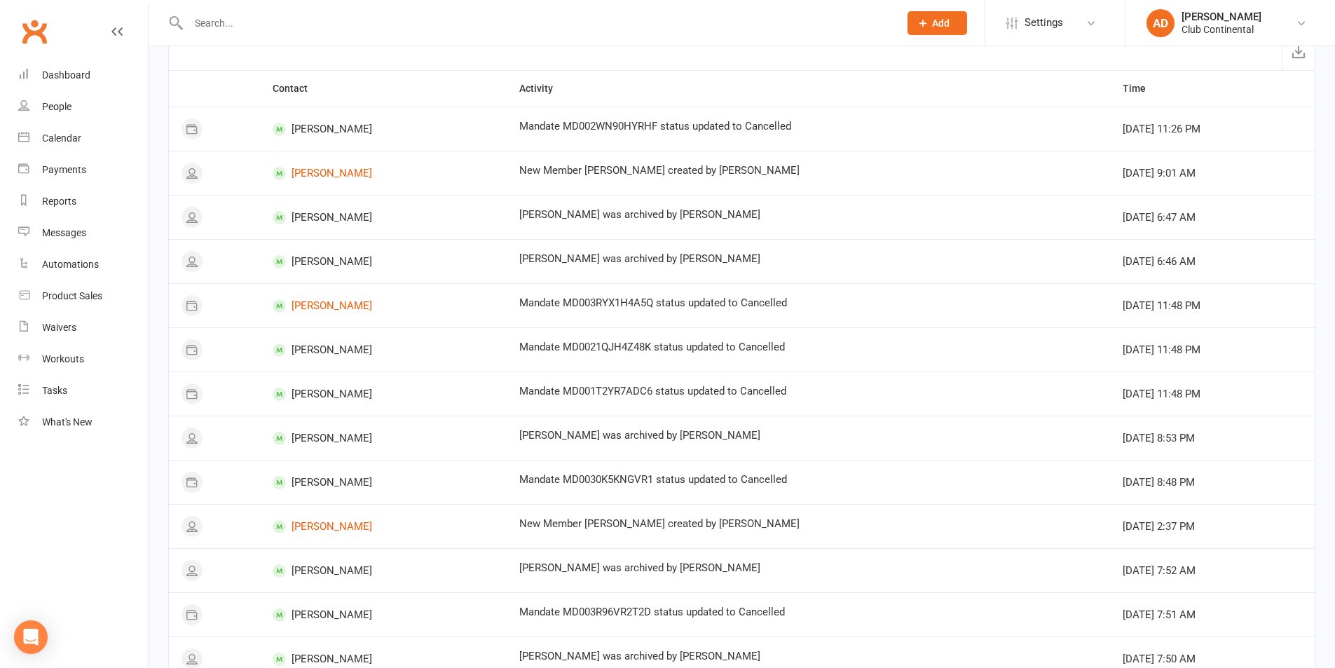
scroll to position [0, 0]
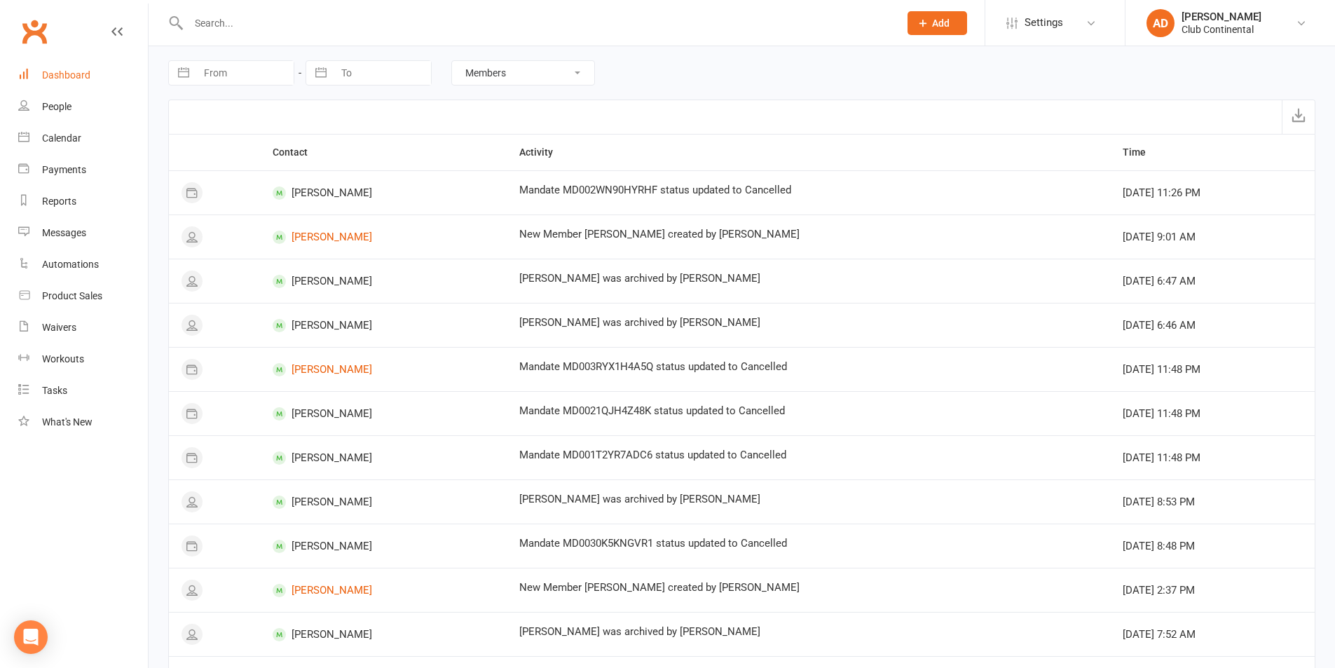
click at [83, 78] on div "Dashboard" at bounding box center [66, 74] width 48 height 11
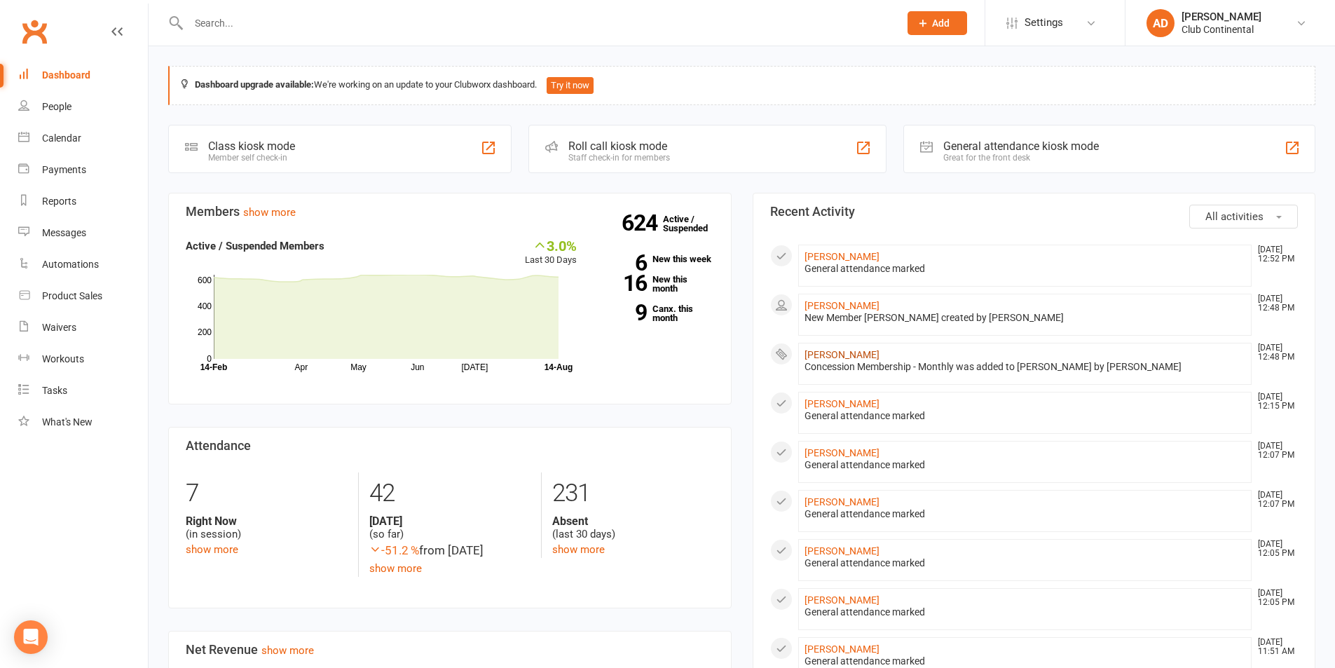
click at [850, 360] on link "[PERSON_NAME]" at bounding box center [842, 354] width 75 height 11
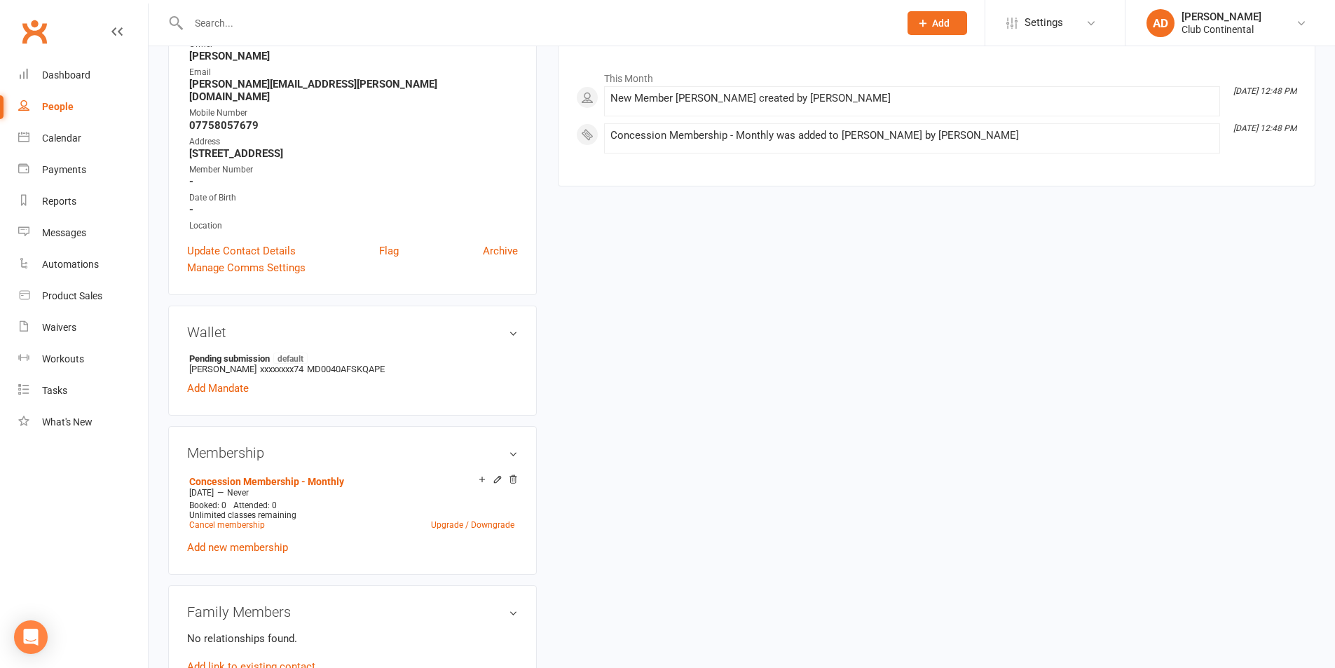
scroll to position [210, 0]
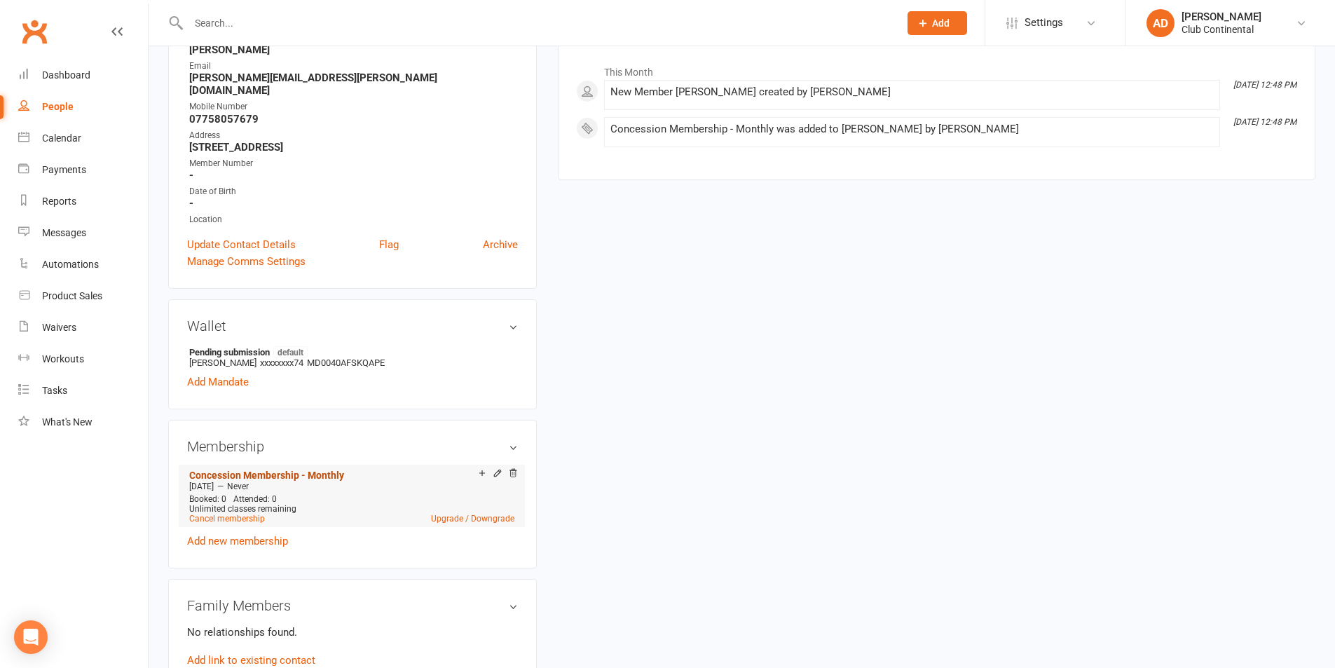
click at [259, 470] on link "Concession Membership - Monthly" at bounding box center [266, 475] width 155 height 11
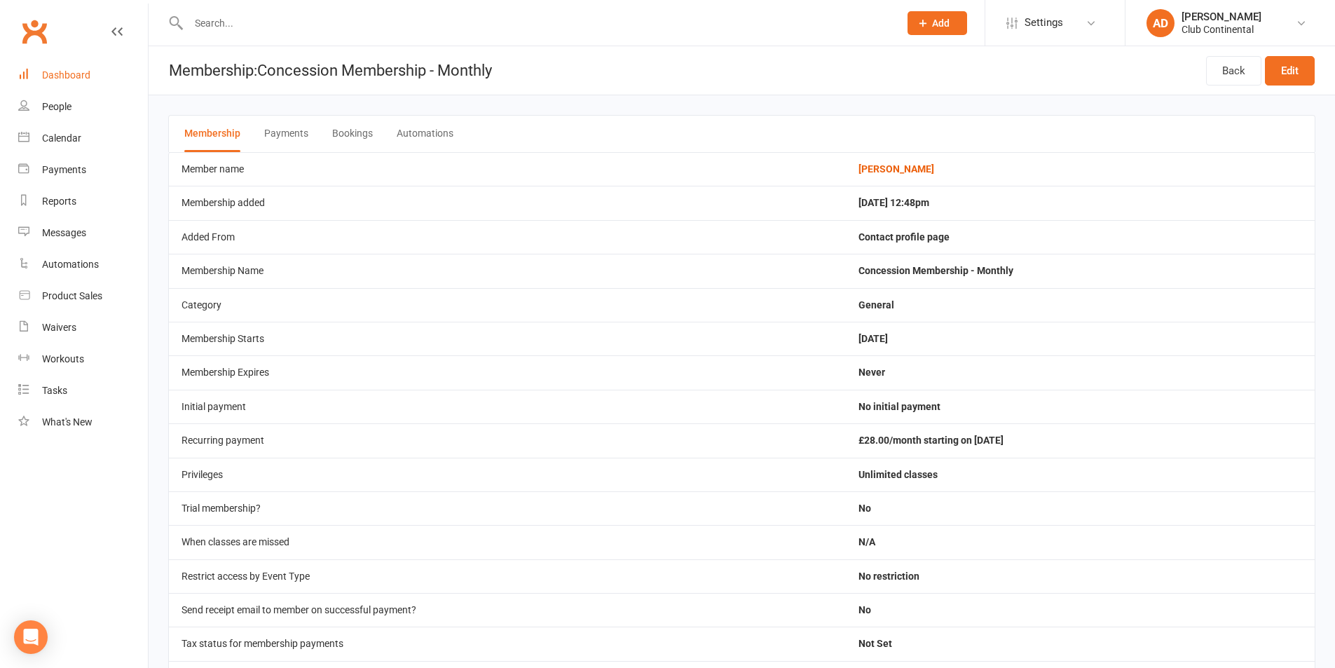
click at [91, 83] on link "Dashboard" at bounding box center [83, 76] width 130 height 32
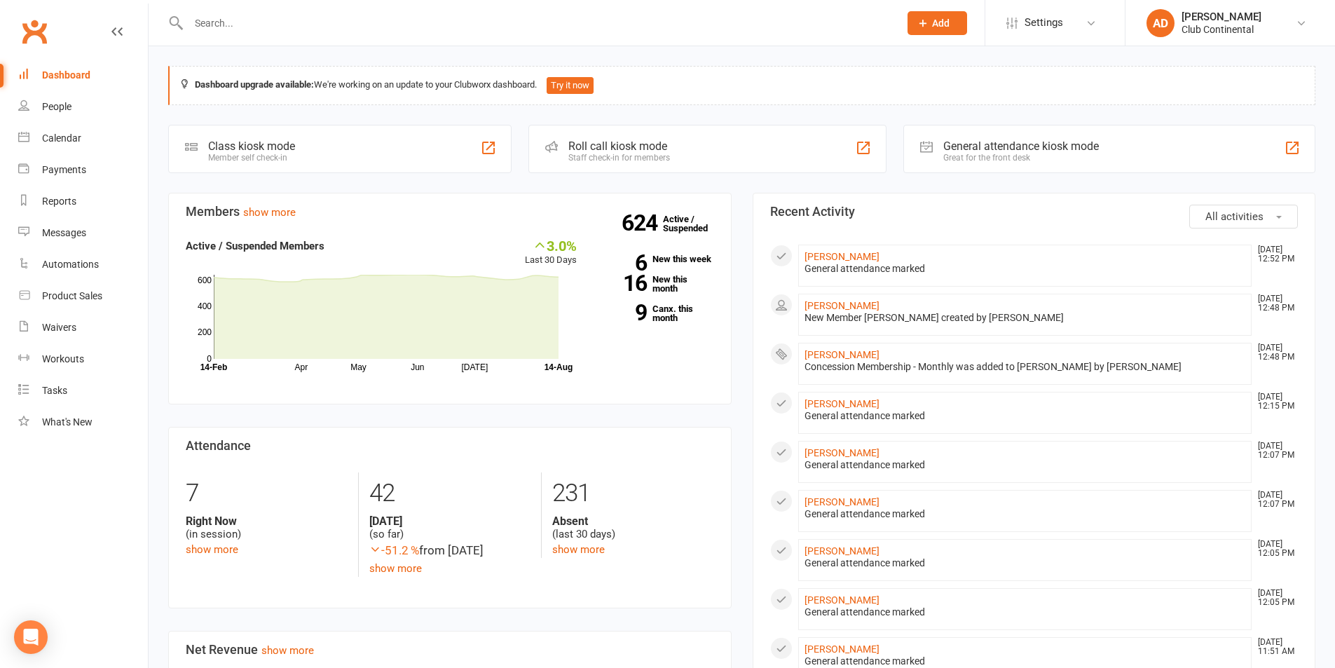
drag, startPoint x: 151, startPoint y: 48, endPoint x: 378, endPoint y: 50, distance: 227.1
drag, startPoint x: 378, startPoint y: 50, endPoint x: 605, endPoint y: 50, distance: 227.1
drag, startPoint x: 605, startPoint y: 50, endPoint x: 832, endPoint y: 52, distance: 227.1
click at [832, 52] on div "Dashboard upgrade available: We're working on an update to your Clubworx dashbo…" at bounding box center [742, 660] width 1187 height 1228
click at [533, 19] on input "text" at bounding box center [536, 23] width 705 height 20
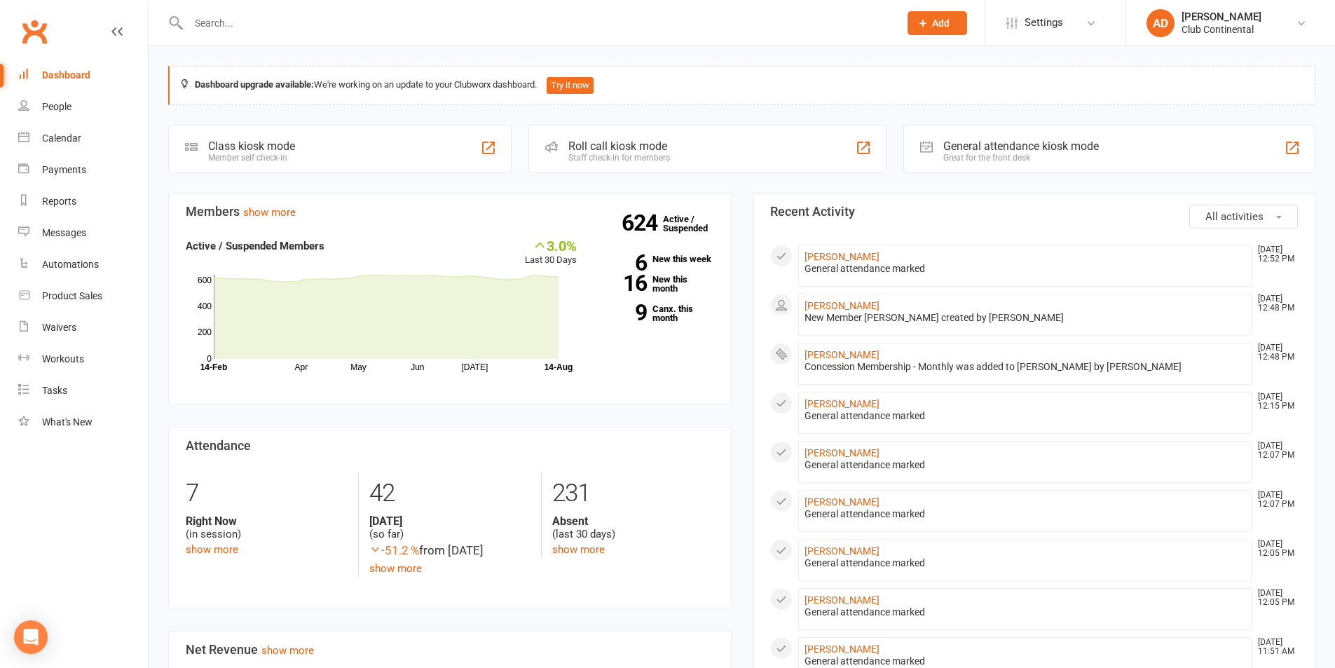
click at [412, 50] on div "Dashboard upgrade available: We're working on an update to your Clubworx dashbo…" at bounding box center [742, 660] width 1187 height 1228
click at [93, 105] on link "People" at bounding box center [83, 107] width 130 height 32
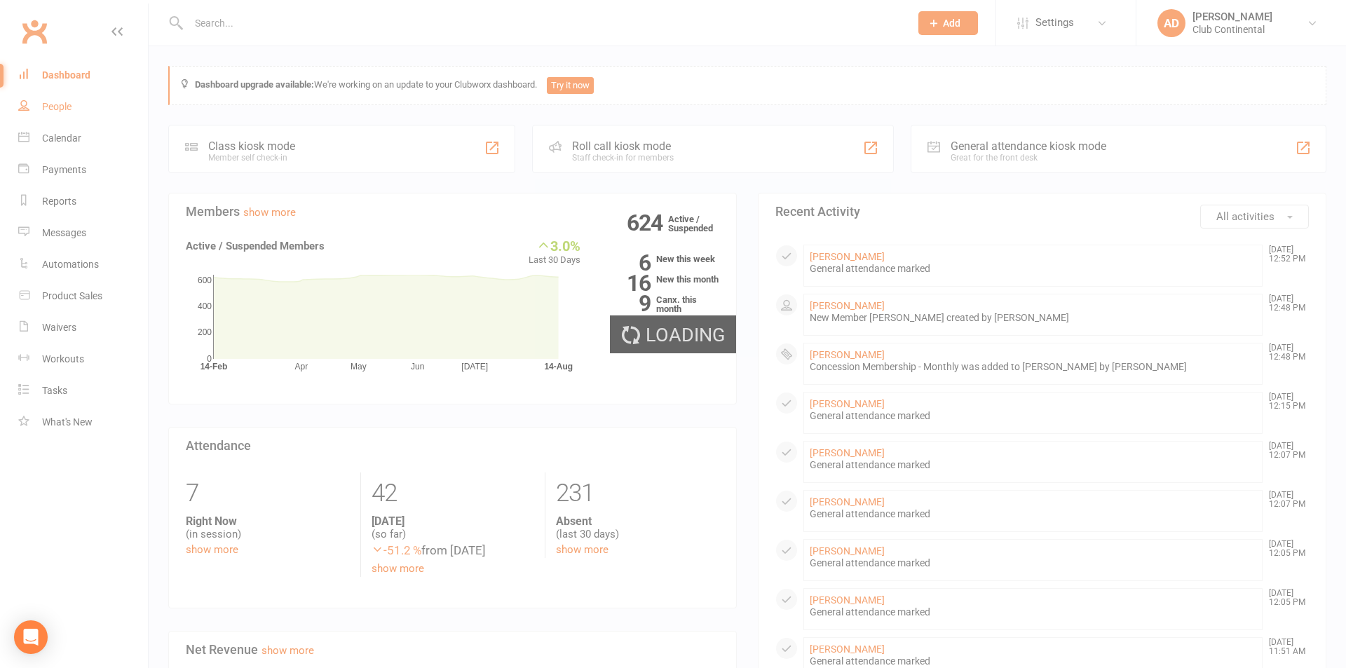
select select "100"
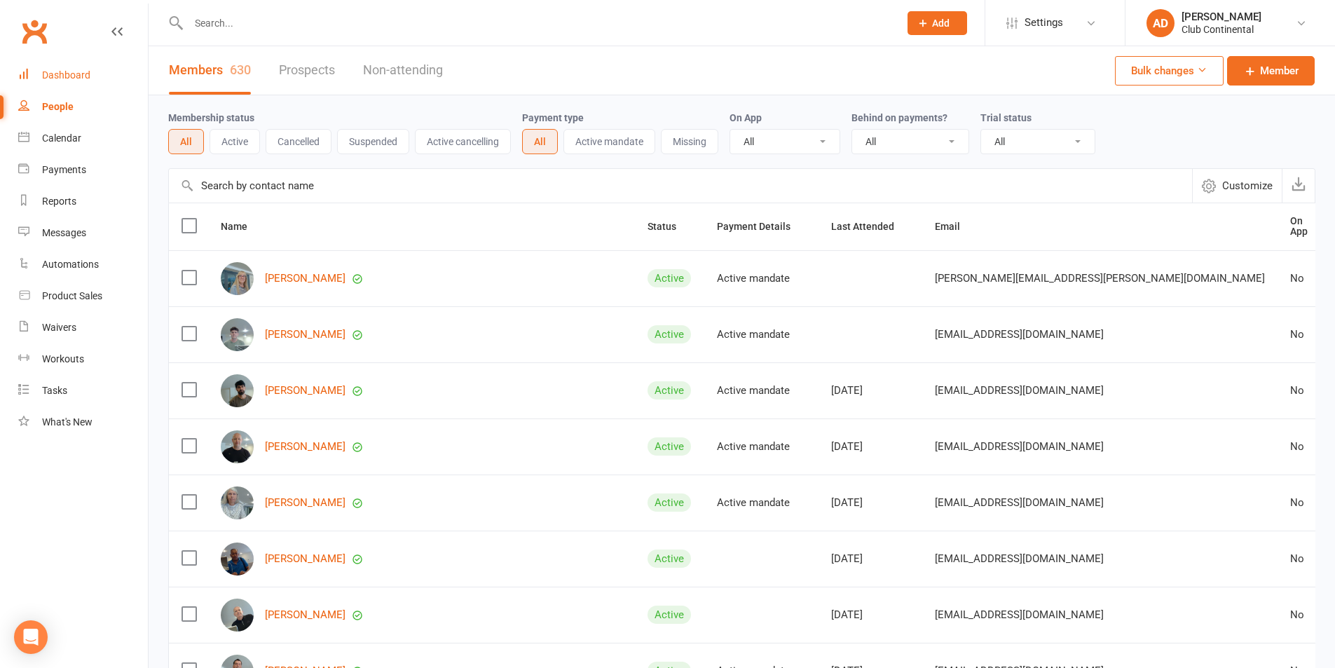
click at [84, 77] on div "Dashboard" at bounding box center [66, 74] width 48 height 11
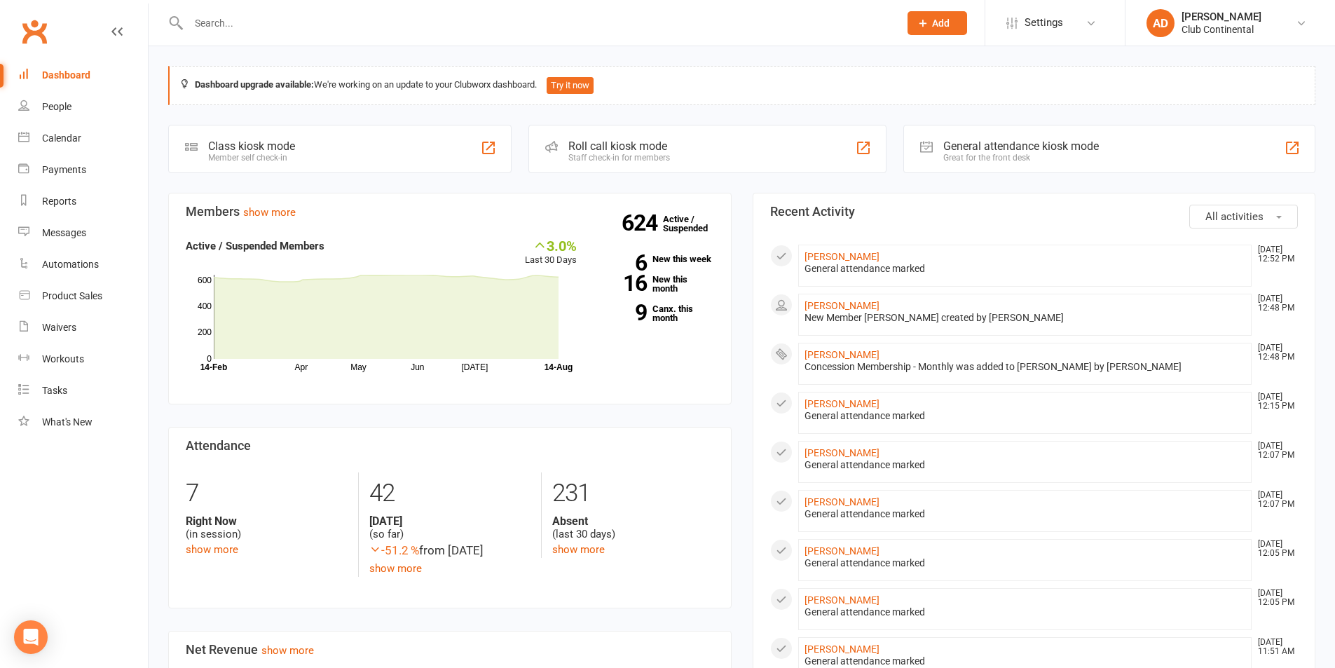
drag, startPoint x: 151, startPoint y: 48, endPoint x: 411, endPoint y: 48, distance: 260.1
click at [411, 48] on div "Dashboard upgrade available: We're working on an update to your Clubworx dashbo…" at bounding box center [742, 660] width 1187 height 1228
click at [1205, 210] on button "All activities" at bounding box center [1244, 217] width 109 height 24
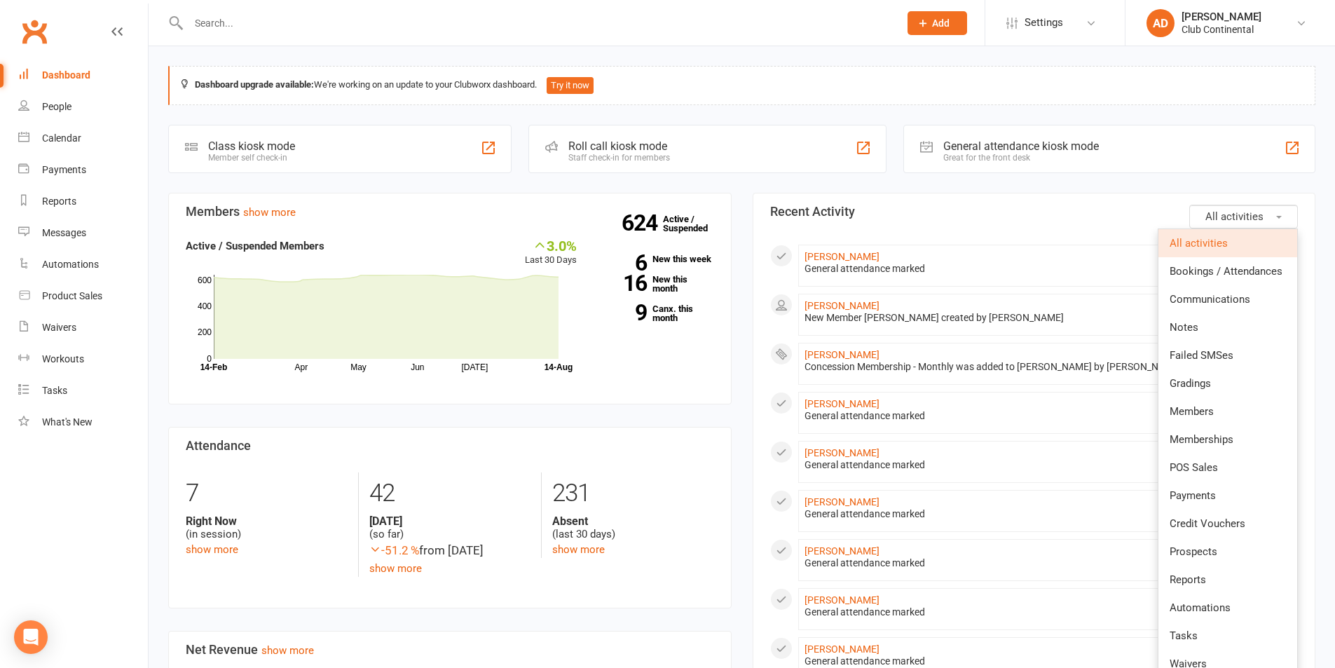
click at [1279, 210] on button "All activities" at bounding box center [1244, 217] width 109 height 24
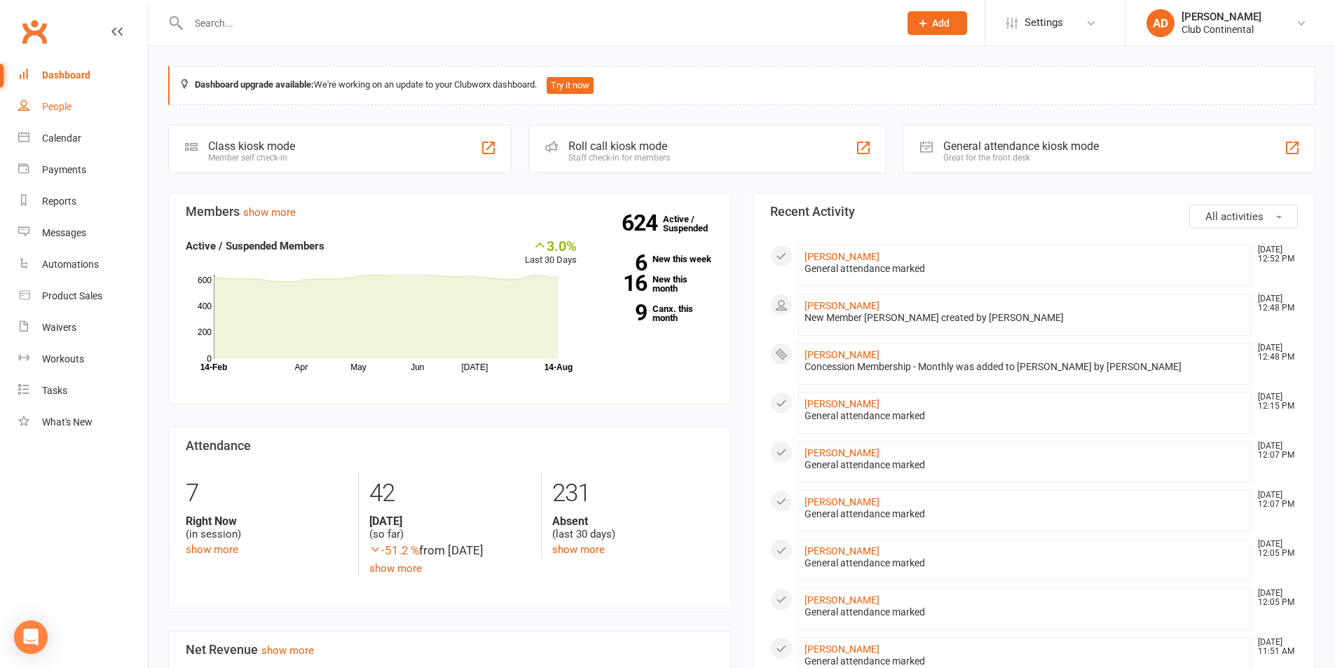
click at [65, 111] on div "People" at bounding box center [56, 106] width 29 height 11
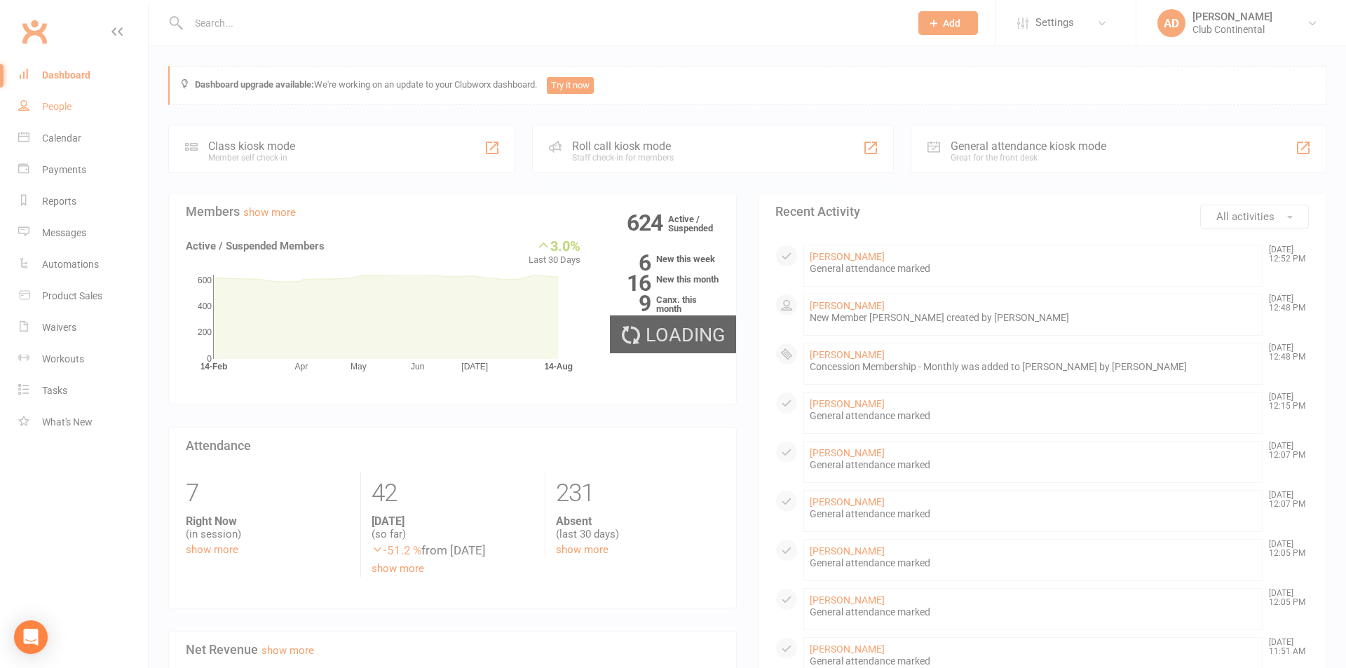
select select "100"
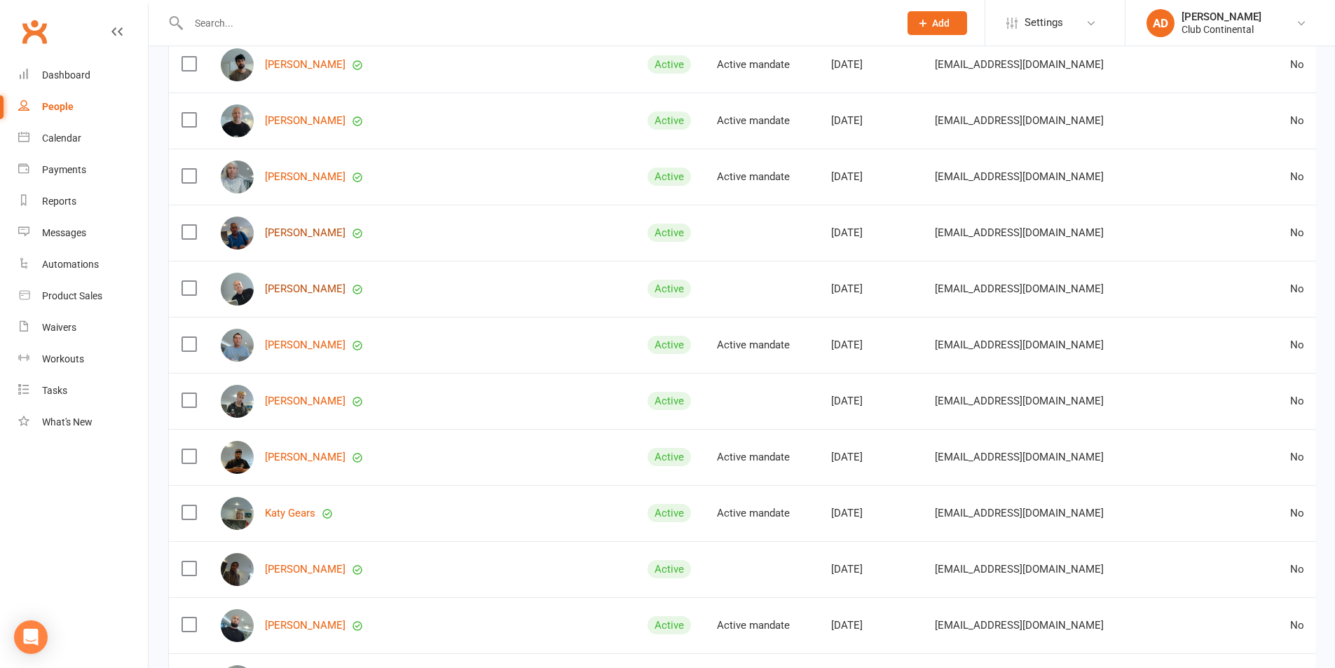
scroll to position [350, 0]
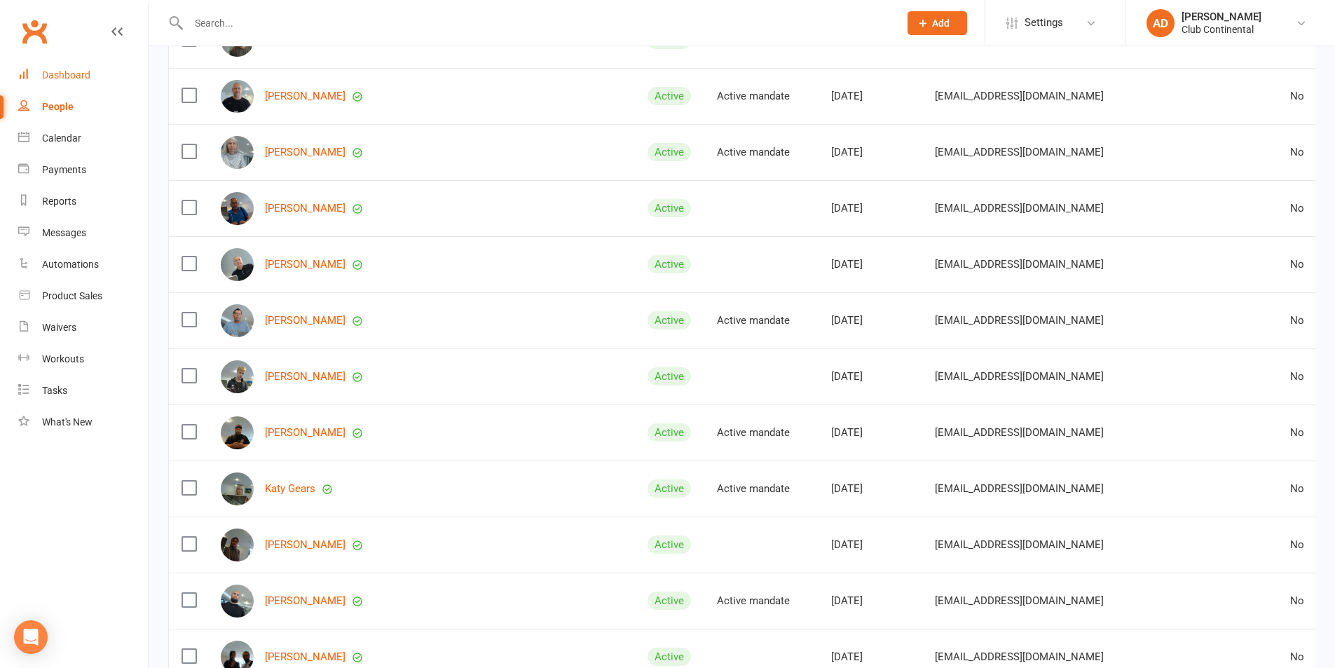
click at [102, 61] on link "Dashboard" at bounding box center [83, 76] width 130 height 32
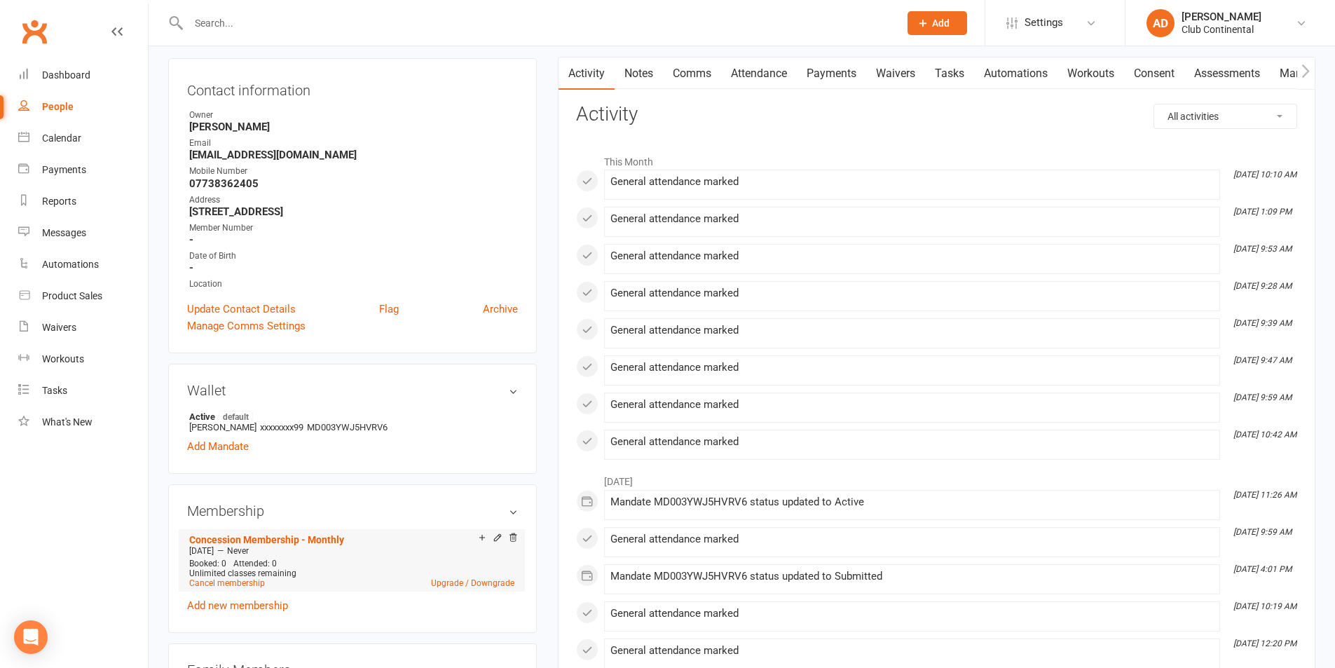
scroll to position [350, 0]
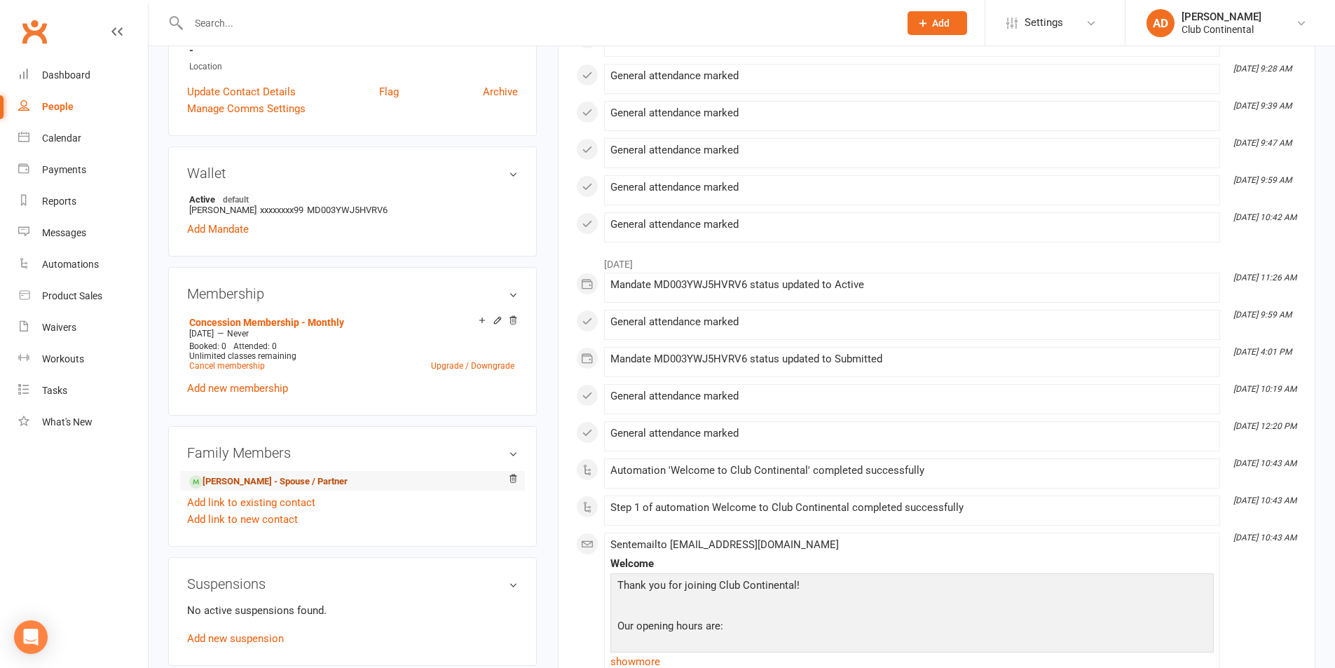
click at [251, 479] on link "[PERSON_NAME] - Spouse / Partner" at bounding box center [268, 482] width 158 height 15
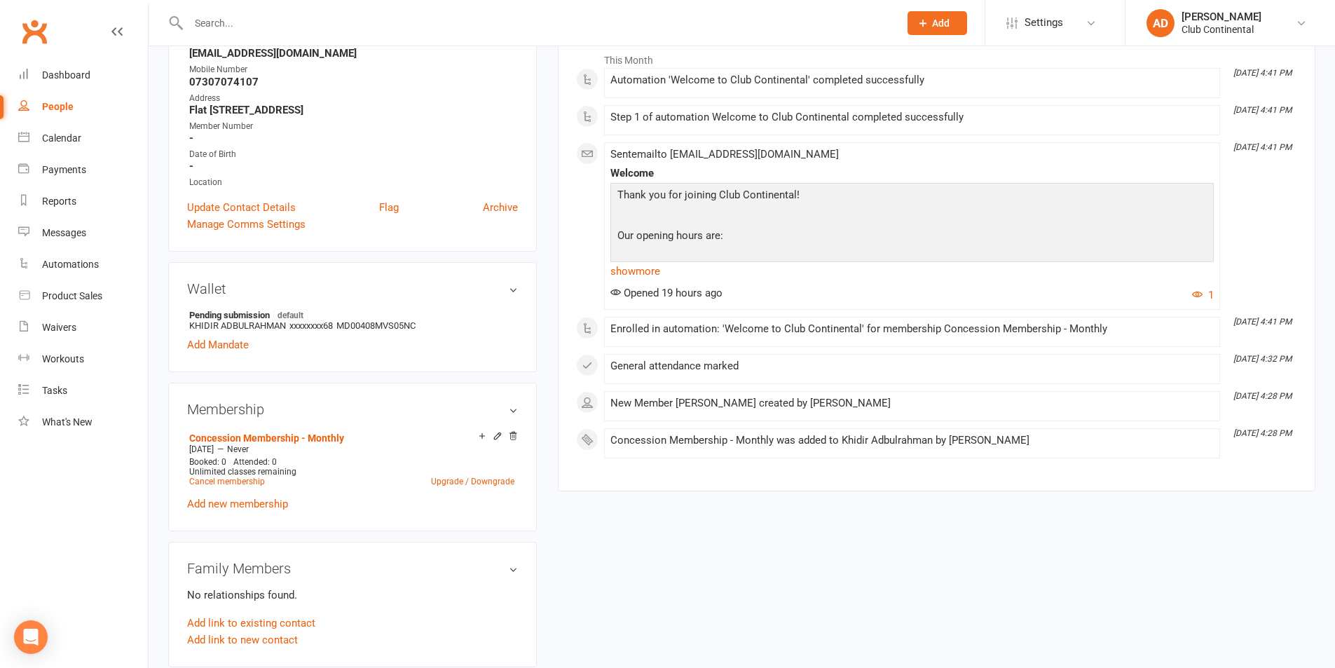
scroll to position [280, 0]
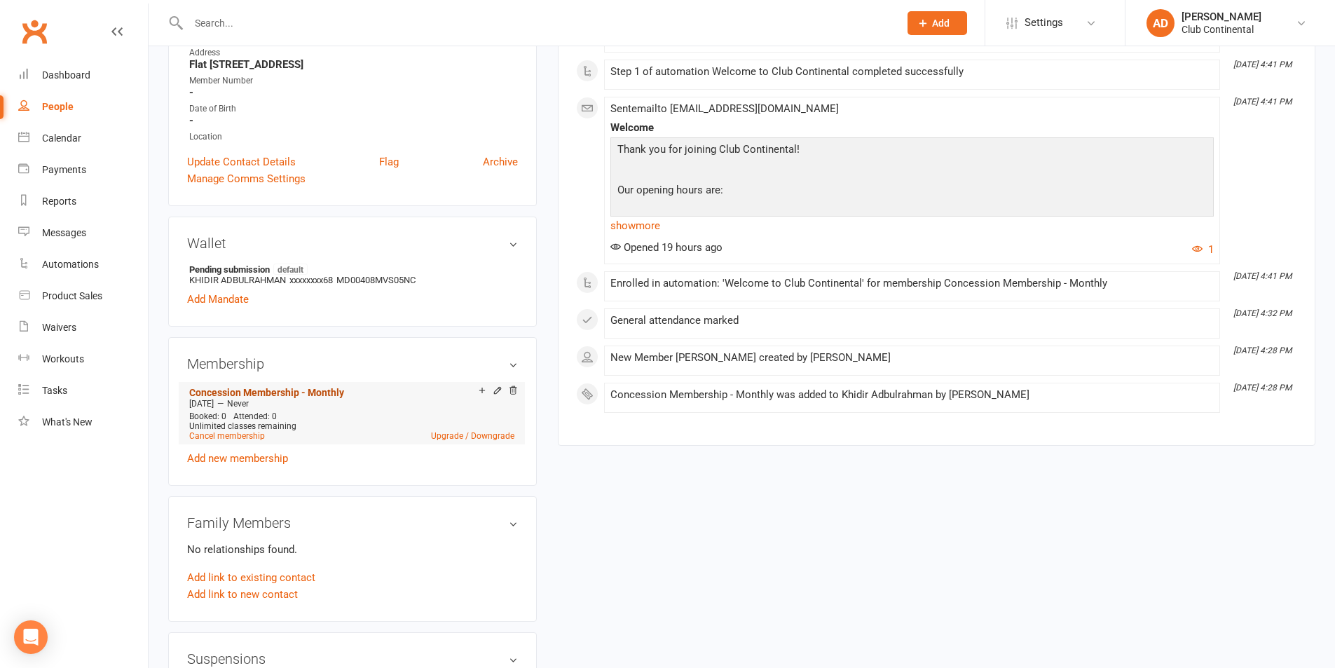
click at [319, 391] on link "Concession Membership - Monthly" at bounding box center [266, 392] width 155 height 11
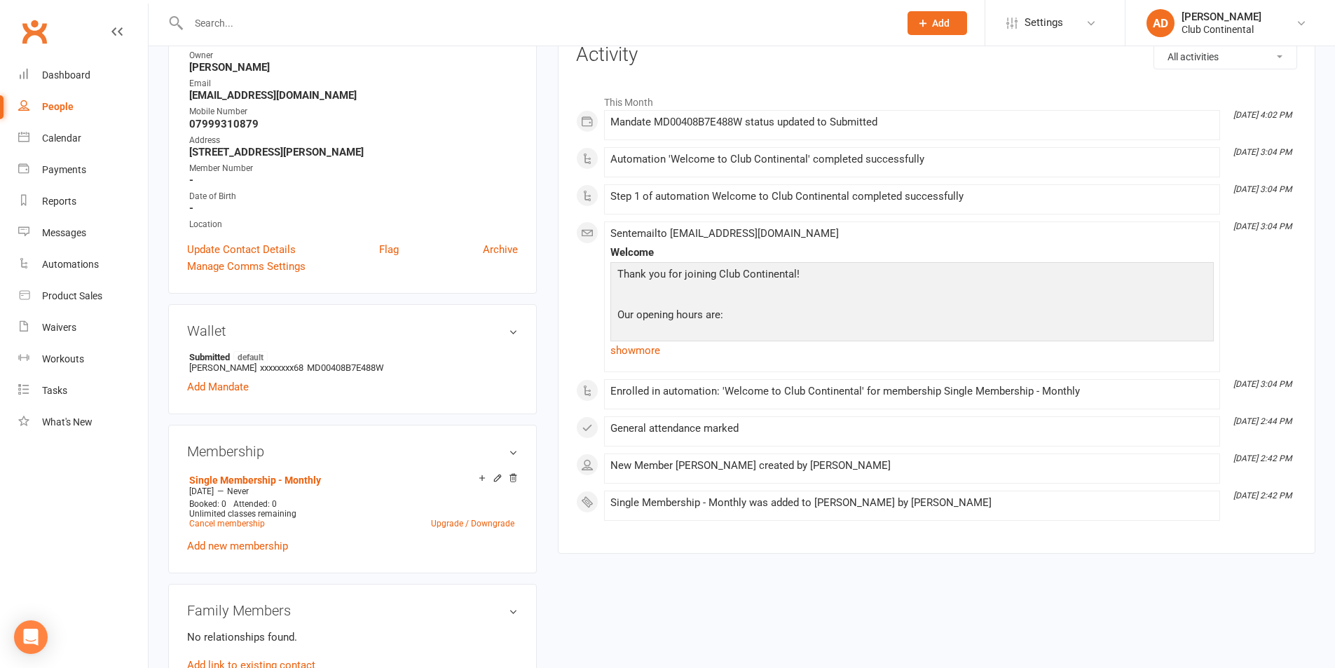
scroll to position [210, 0]
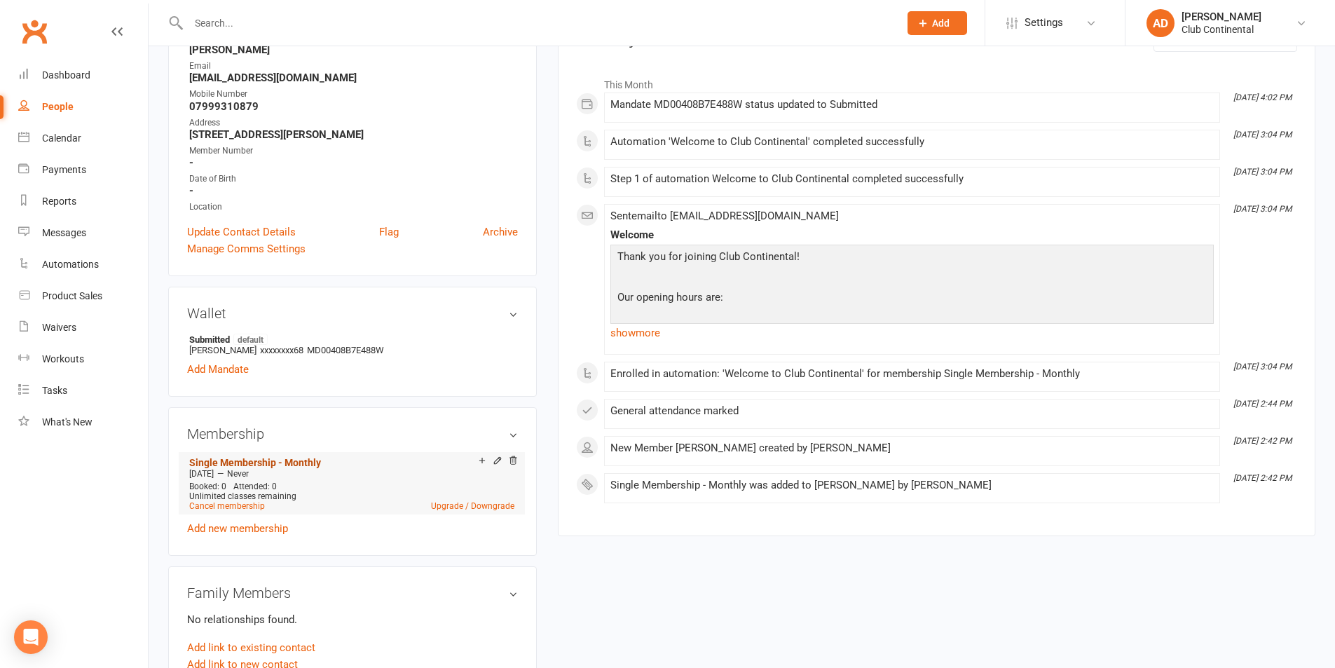
click at [281, 457] on link "Single Membership - Monthly" at bounding box center [255, 462] width 132 height 11
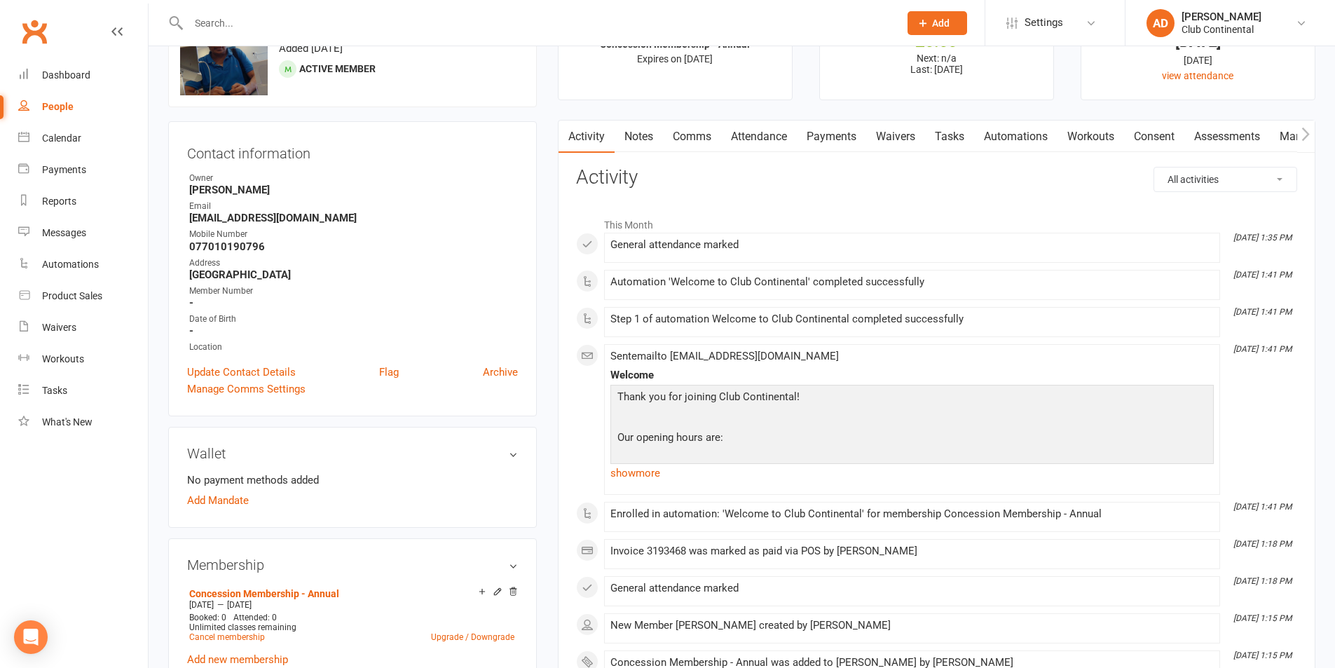
scroll to position [210, 0]
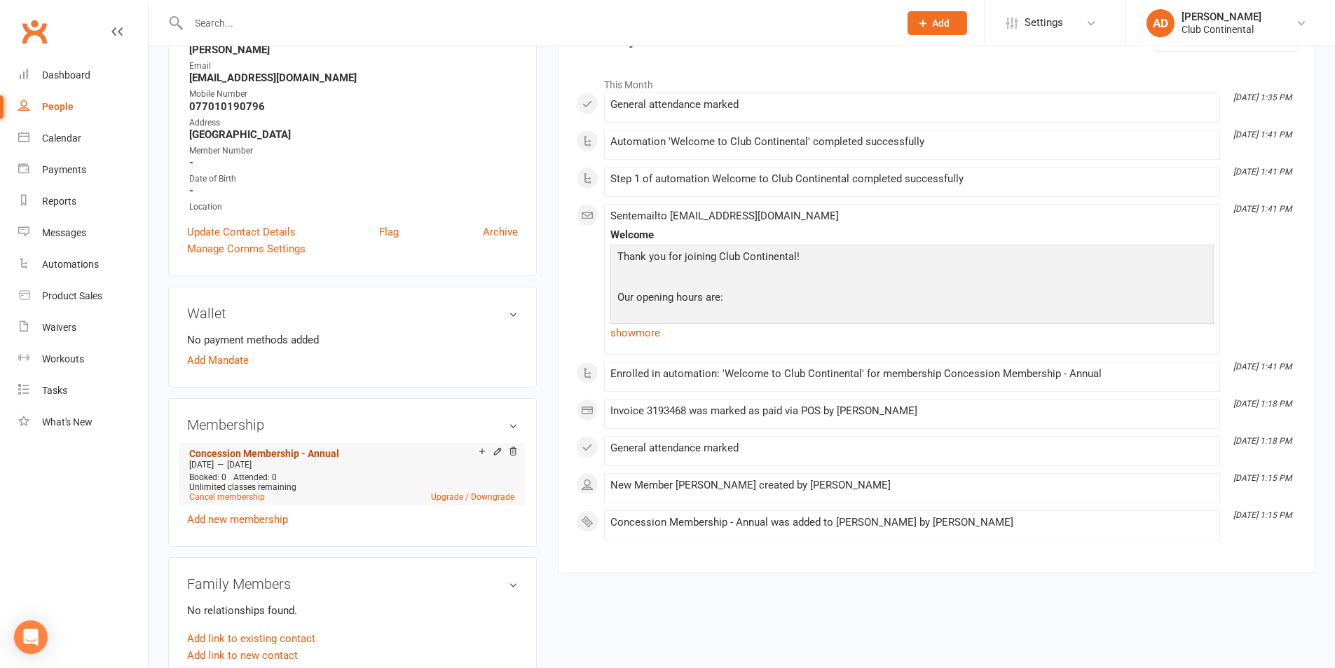
click at [284, 452] on link "Concession Membership - Annual" at bounding box center [264, 453] width 150 height 11
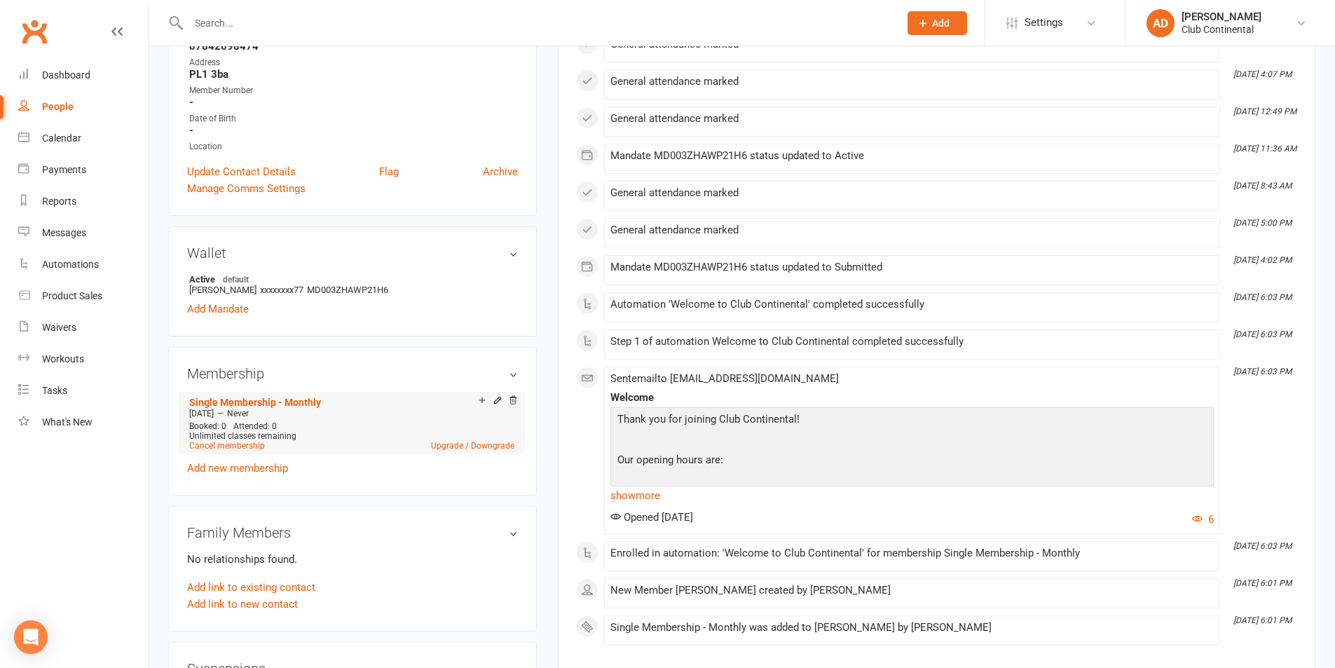
scroll to position [280, 0]
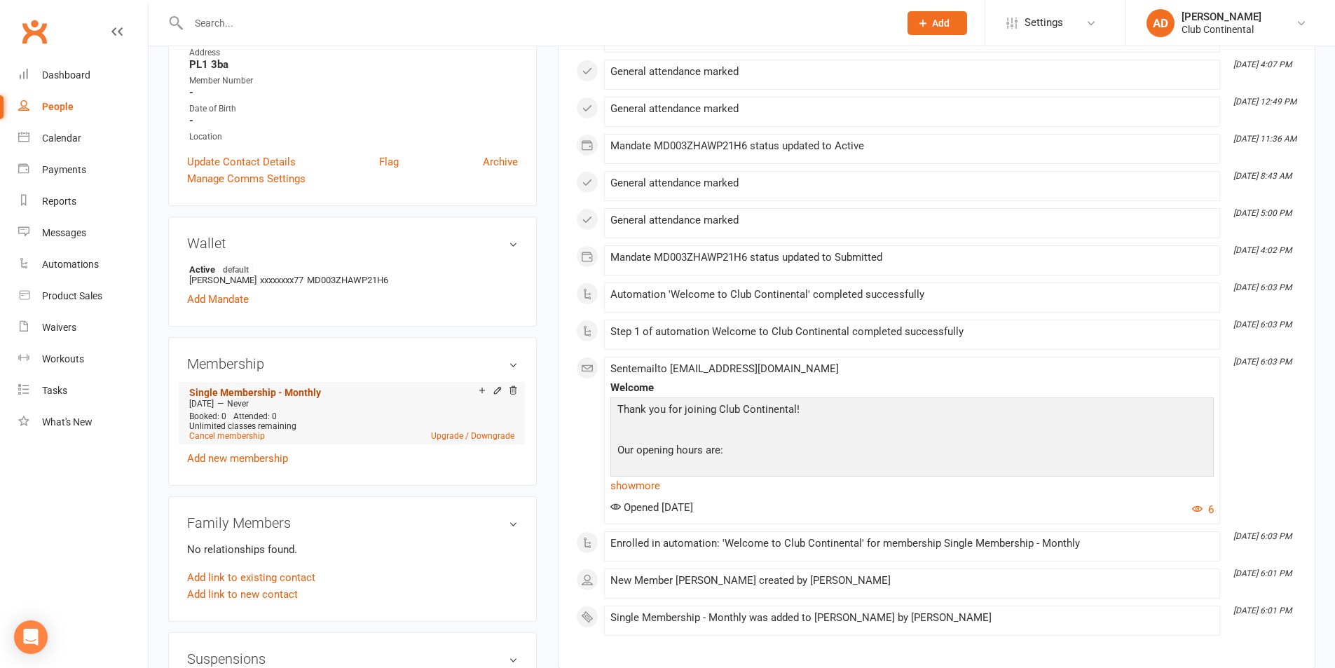
click at [284, 393] on link "Single Membership - Monthly" at bounding box center [255, 392] width 132 height 11
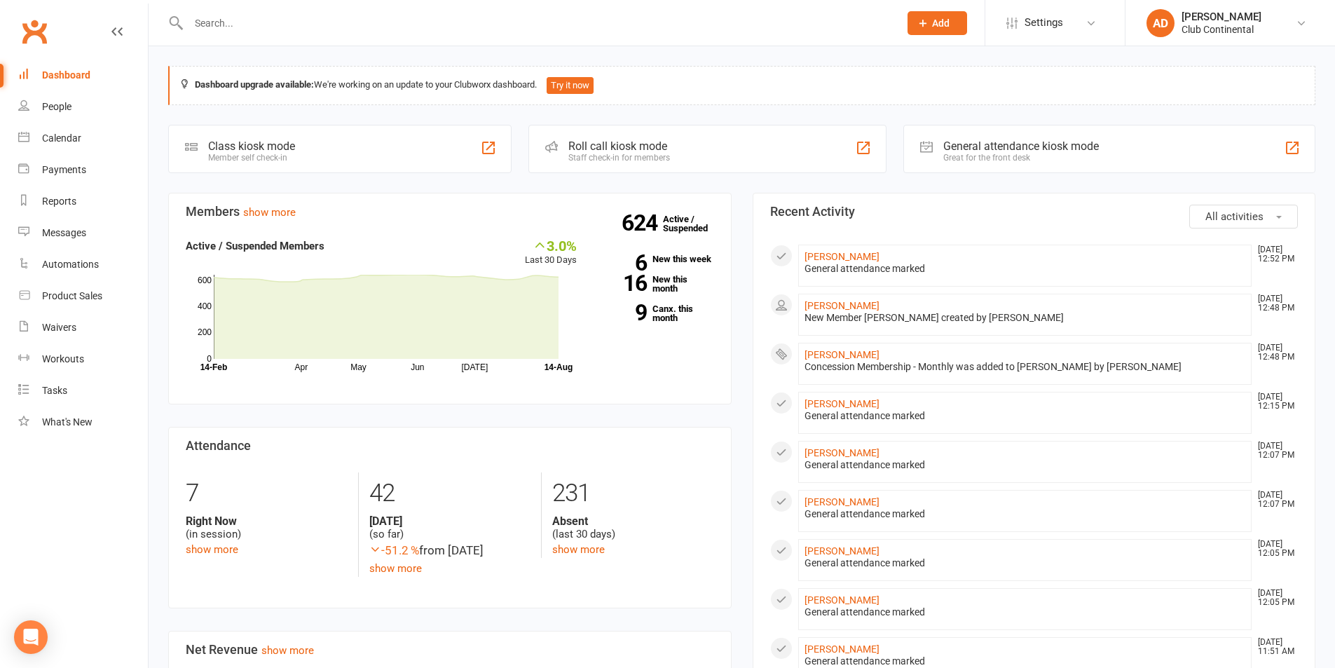
click at [156, 50] on div "Dashboard upgrade available: We're working on an update to your Clubworx dashbo…" at bounding box center [742, 660] width 1187 height 1228
drag, startPoint x: 0, startPoint y: 0, endPoint x: 156, endPoint y: 50, distance: 163.4
click at [156, 50] on div "Dashboard upgrade available: We're working on an update to your Clubworx dashbo…" at bounding box center [742, 660] width 1187 height 1228
click at [684, 416] on div "Members show more 3.0% Last 30 Days Active / Suspended Members Apr May Jun Jul …" at bounding box center [450, 671] width 585 height 957
click at [522, 27] on input "text" at bounding box center [536, 23] width 705 height 20
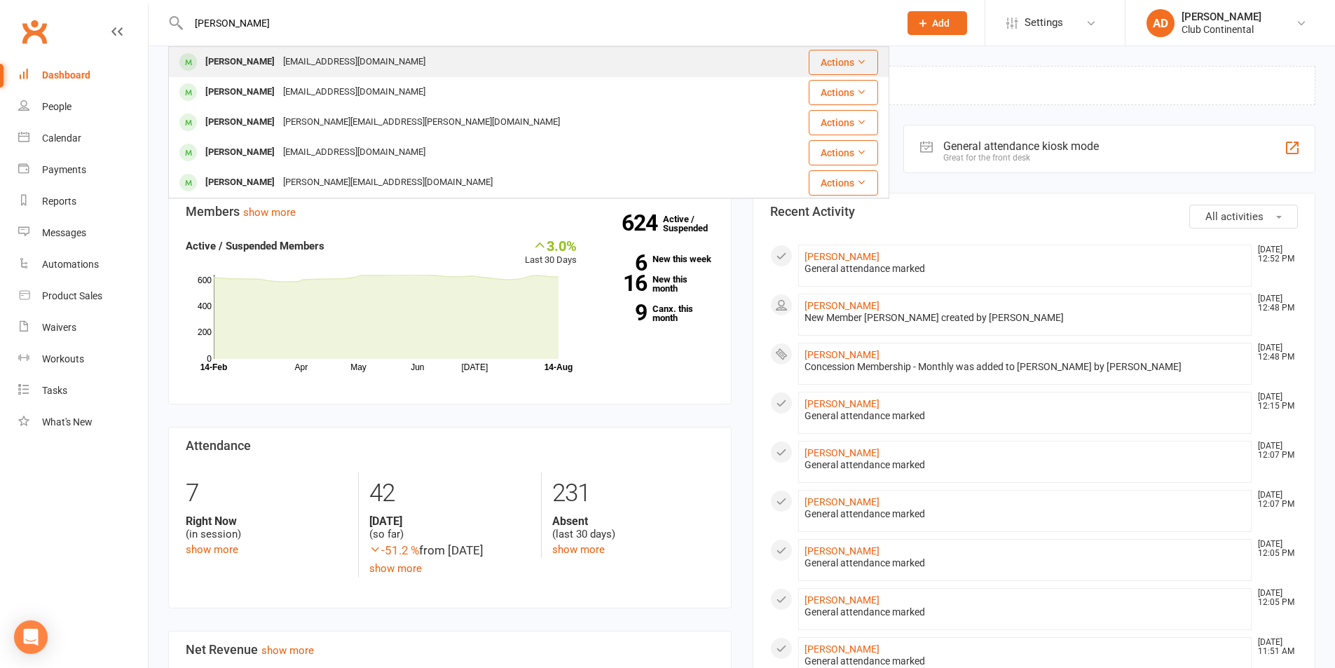
type input "donna"
click at [615, 50] on div "Donna Gallop donnagallop@ymail.com" at bounding box center [469, 62] width 598 height 29
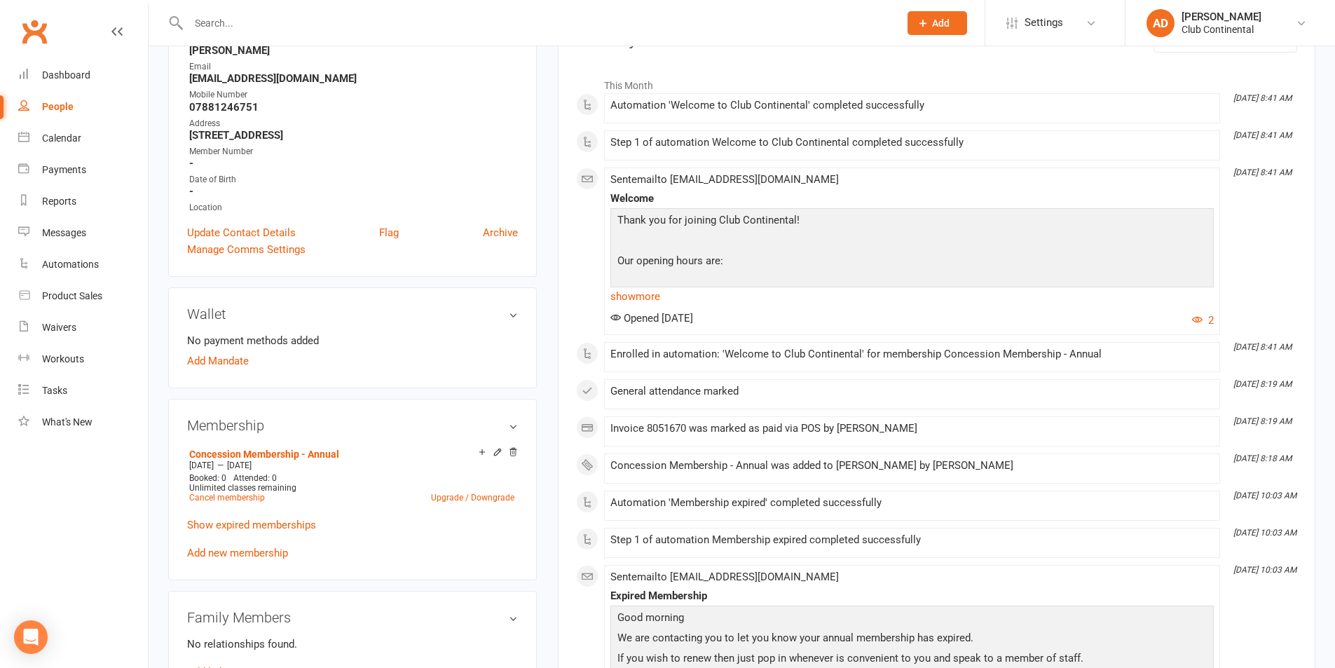
scroll to position [210, 0]
click at [304, 451] on link "Concession Membership - Annual" at bounding box center [264, 453] width 150 height 11
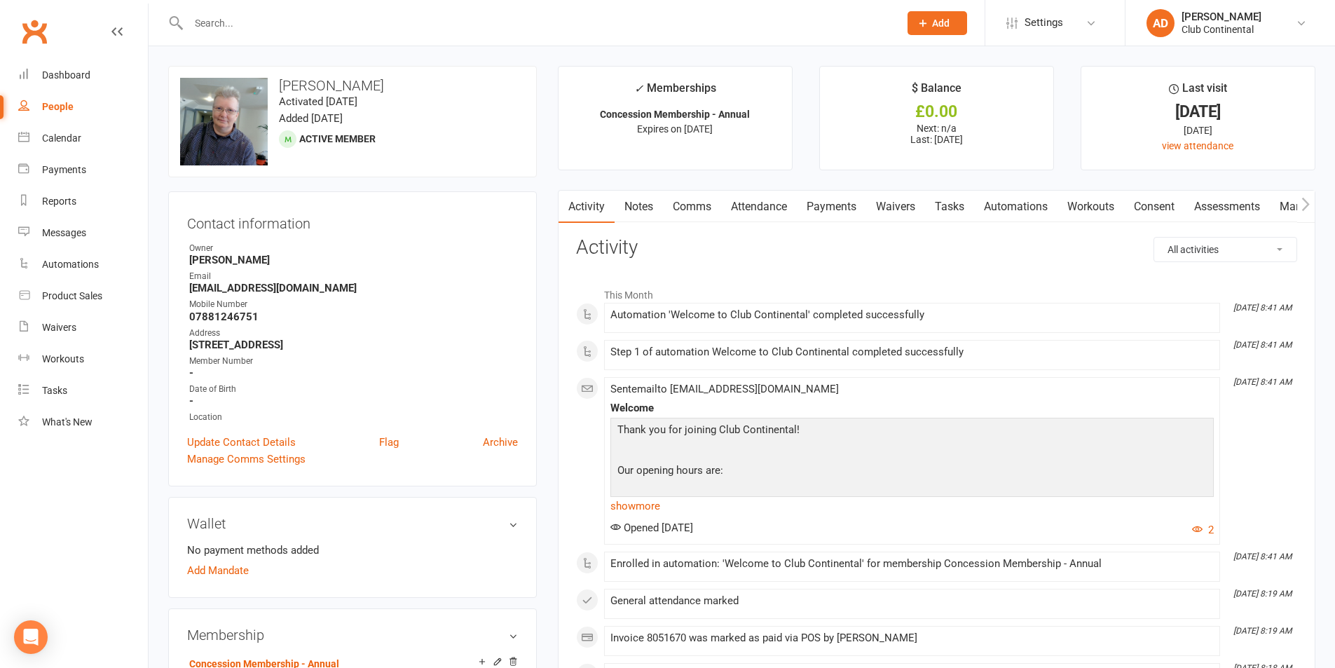
click at [837, 207] on link "Payments" at bounding box center [831, 207] width 69 height 32
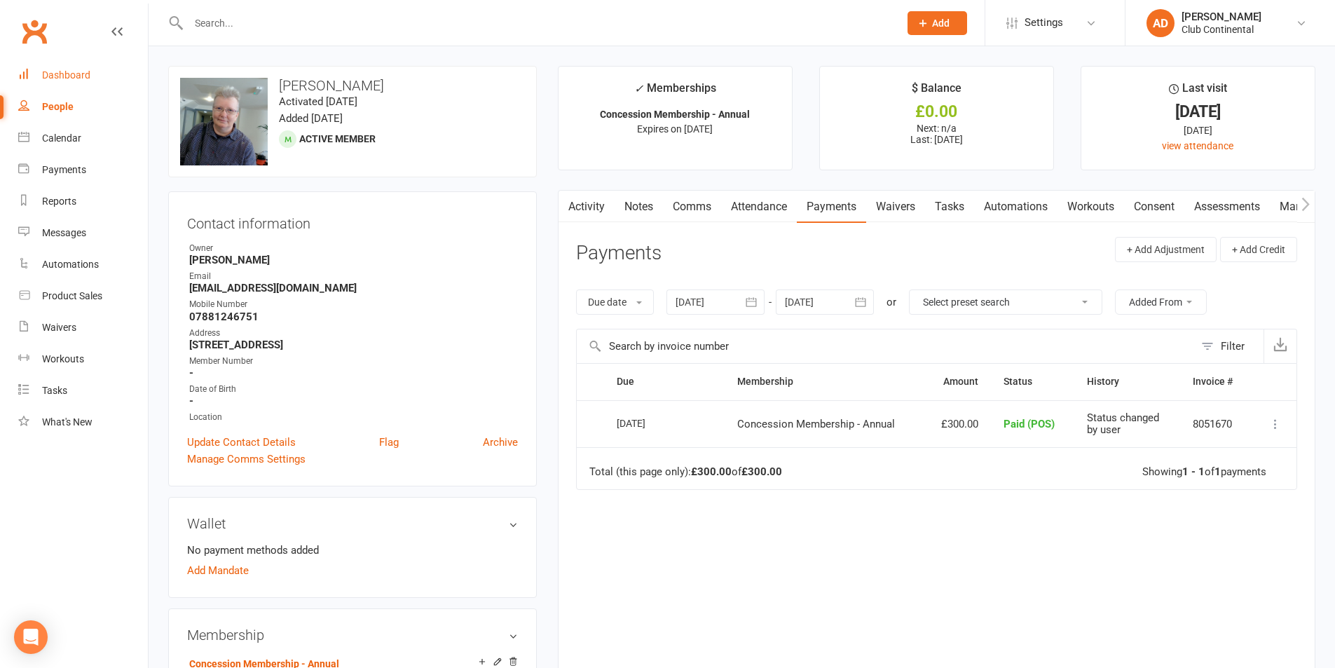
click at [78, 85] on link "Dashboard" at bounding box center [83, 76] width 130 height 32
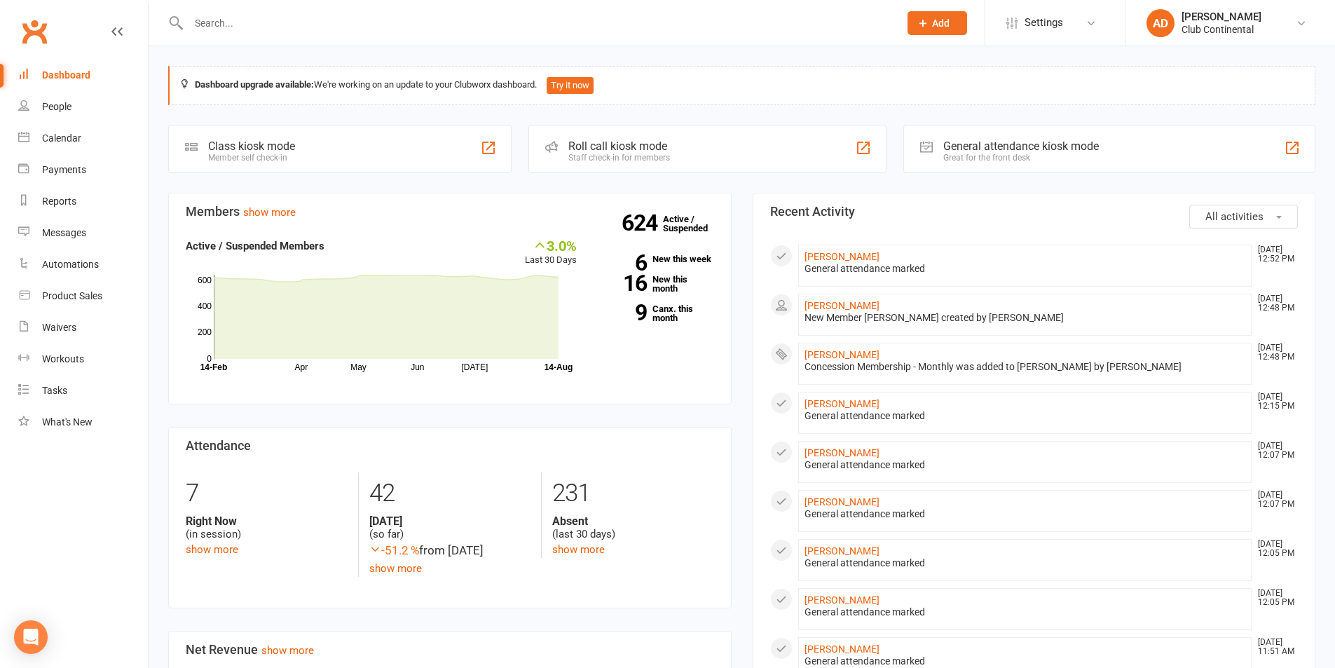
click at [739, 193] on div "Members show more 3.0% Last 30 Days Active / Suspended Members Apr May Jun Jul …" at bounding box center [450, 671] width 585 height 957
click at [740, 182] on div "Dashboard upgrade available: We're working on an update to your Clubworx dashbo…" at bounding box center [742, 660] width 1187 height 1228
click at [737, 181] on div "Dashboard upgrade available: We're working on an update to your Clubworx dashbo…" at bounding box center [742, 660] width 1187 height 1228
click at [741, 184] on div "Dashboard upgrade available: We're working on an update to your Clubworx dashbo…" at bounding box center [742, 660] width 1187 height 1228
click at [741, 183] on div "Dashboard upgrade available: We're working on an update to your Clubworx dashbo…" at bounding box center [742, 660] width 1187 height 1228
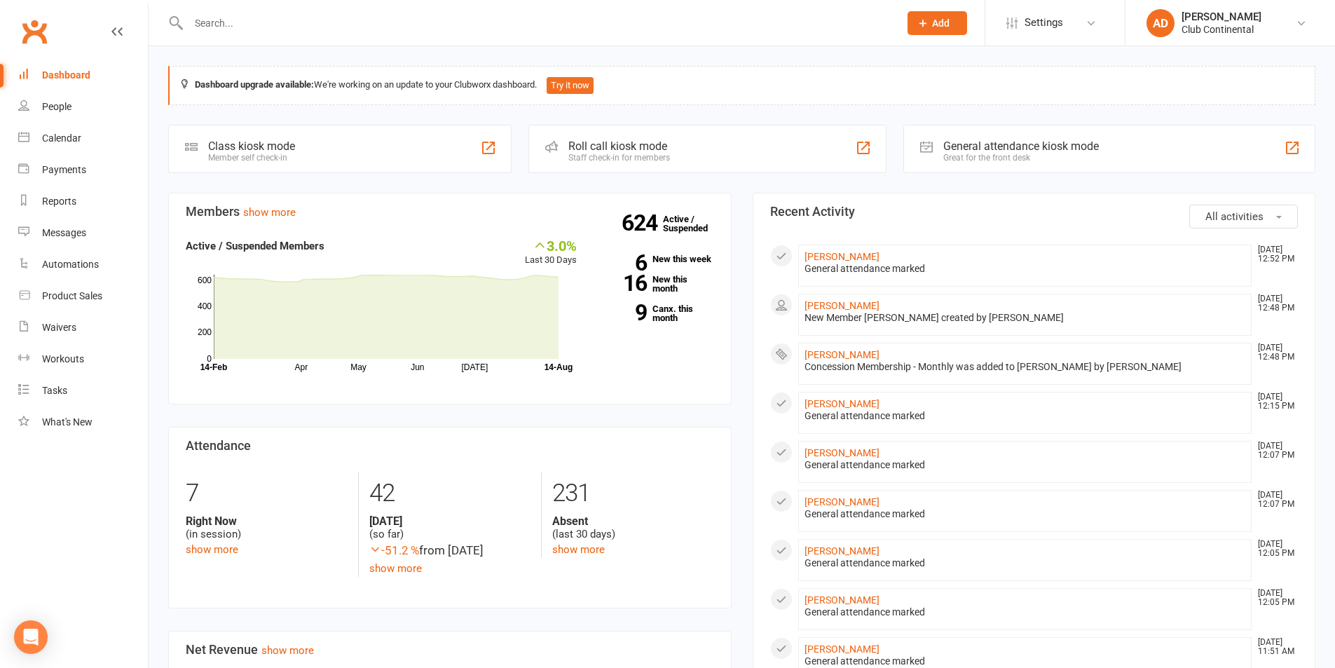
drag, startPoint x: 0, startPoint y: 0, endPoint x: 151, endPoint y: 48, distance: 158.3
click at [151, 48] on div "Dashboard upgrade available: We're working on an update to your Clubworx dashbo…" at bounding box center [742, 660] width 1187 height 1228
click at [152, 51] on div "Dashboard upgrade available: We're working on an update to your Clubworx dashbo…" at bounding box center [742, 660] width 1187 height 1228
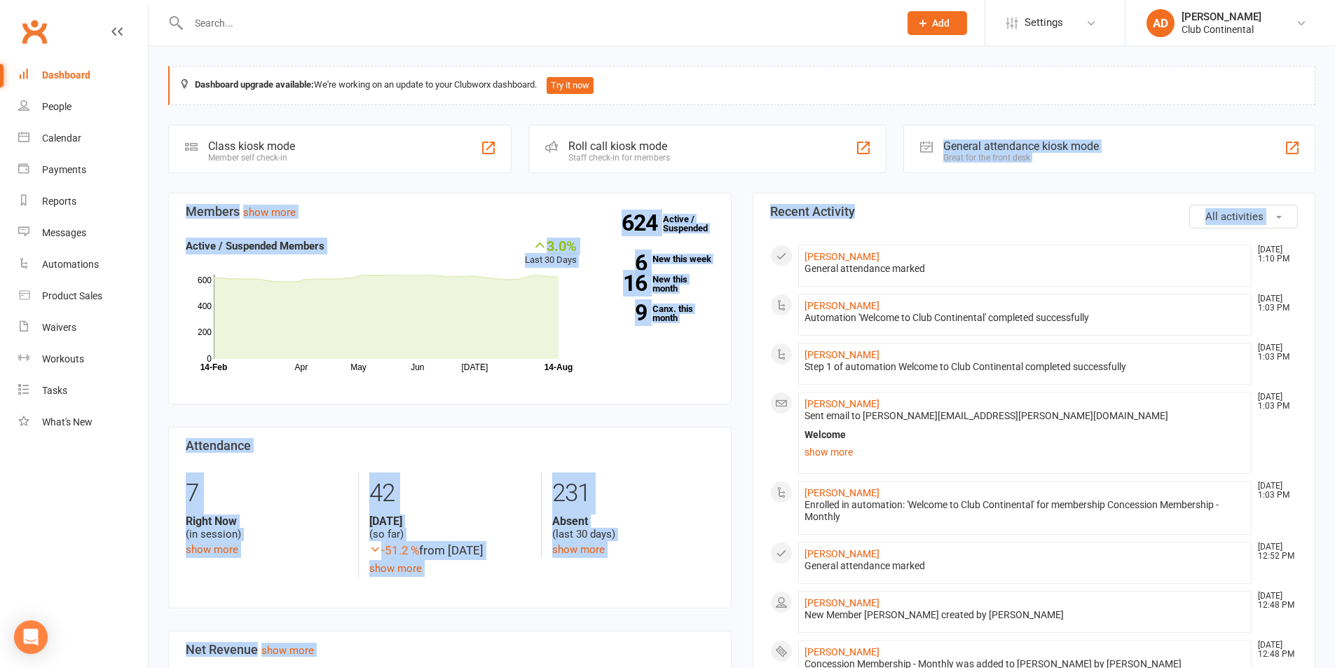
drag, startPoint x: 841, startPoint y: 165, endPoint x: 857, endPoint y: 185, distance: 25.0
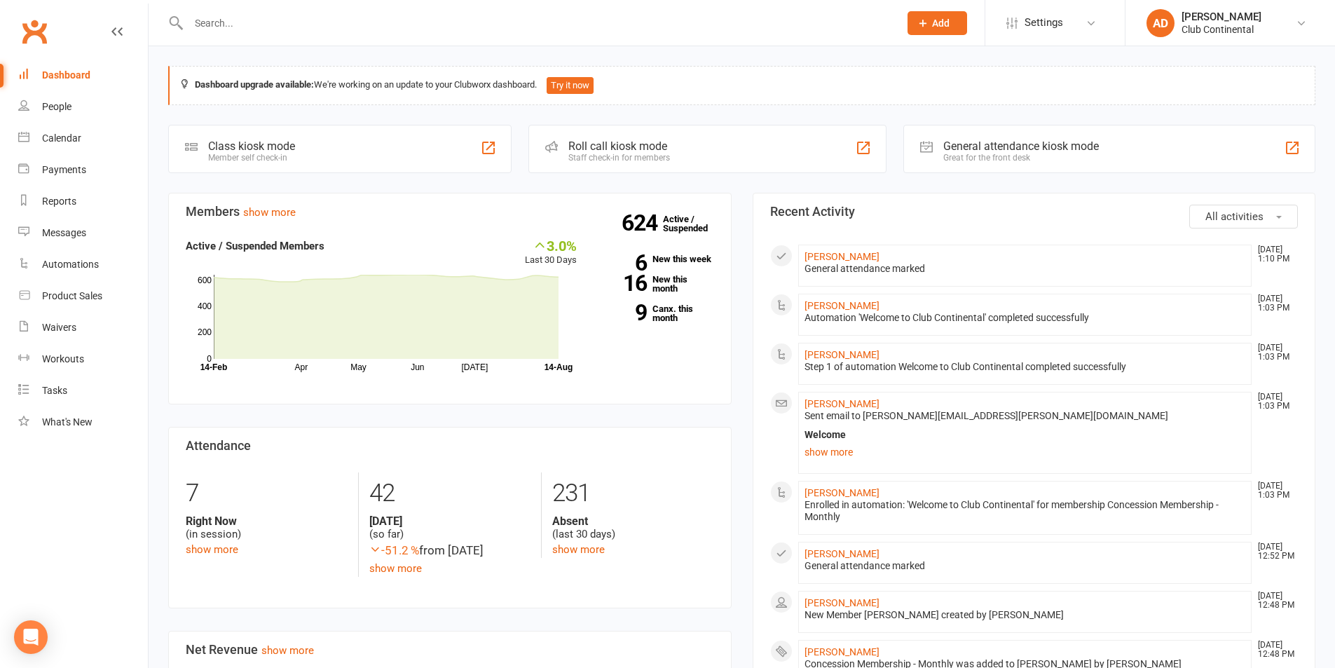
click at [1236, 208] on button "All activities" at bounding box center [1244, 217] width 109 height 24
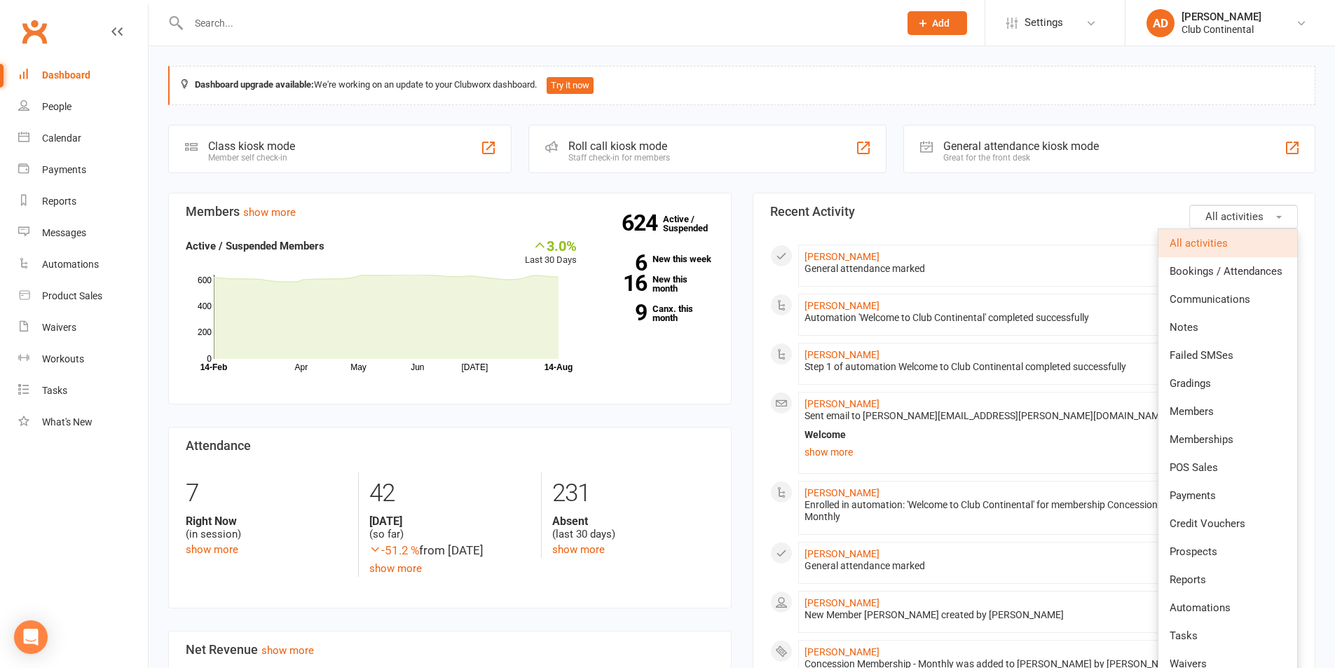
click at [1232, 216] on span "All activities" at bounding box center [1235, 216] width 58 height 13
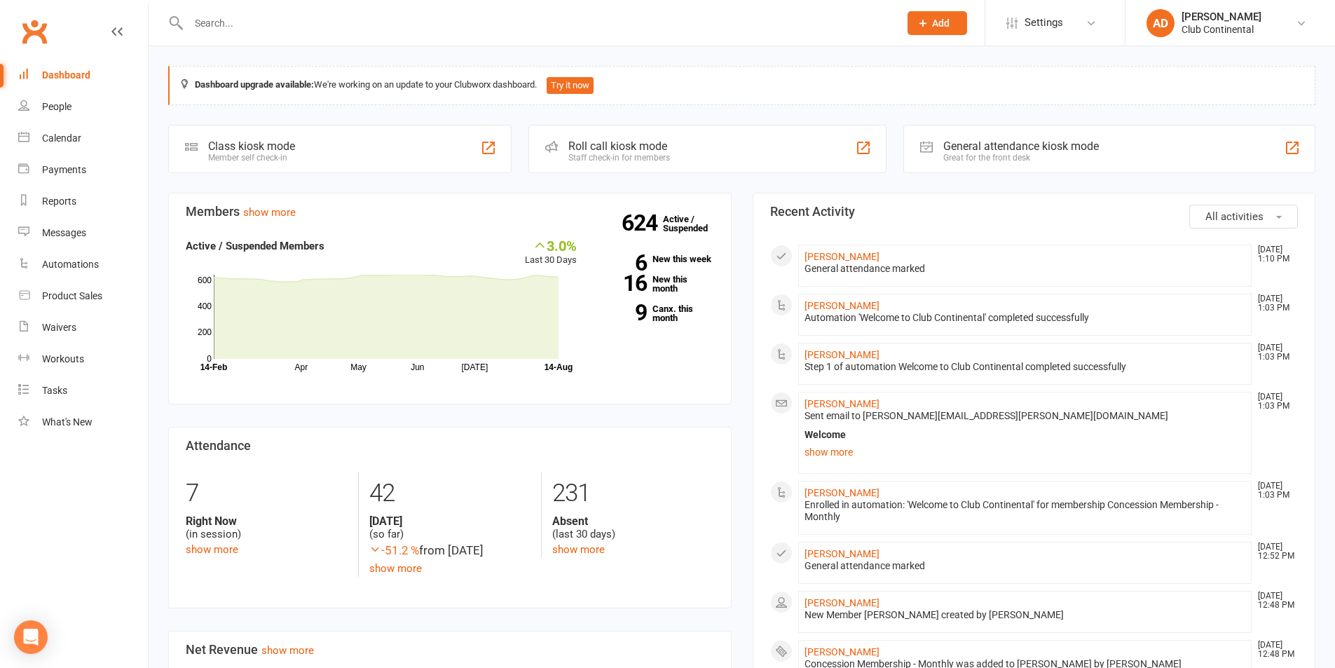
click at [1281, 212] on button "All activities" at bounding box center [1244, 217] width 109 height 24
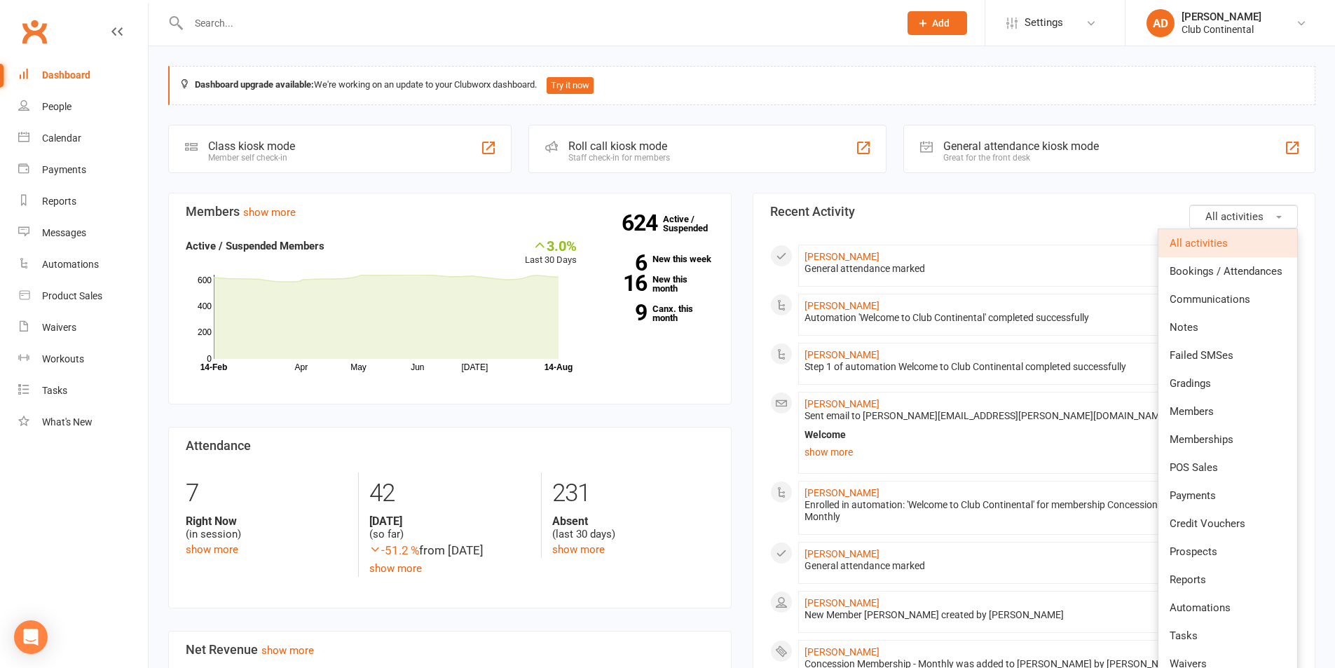
click at [1279, 213] on button "All activities" at bounding box center [1244, 217] width 109 height 24
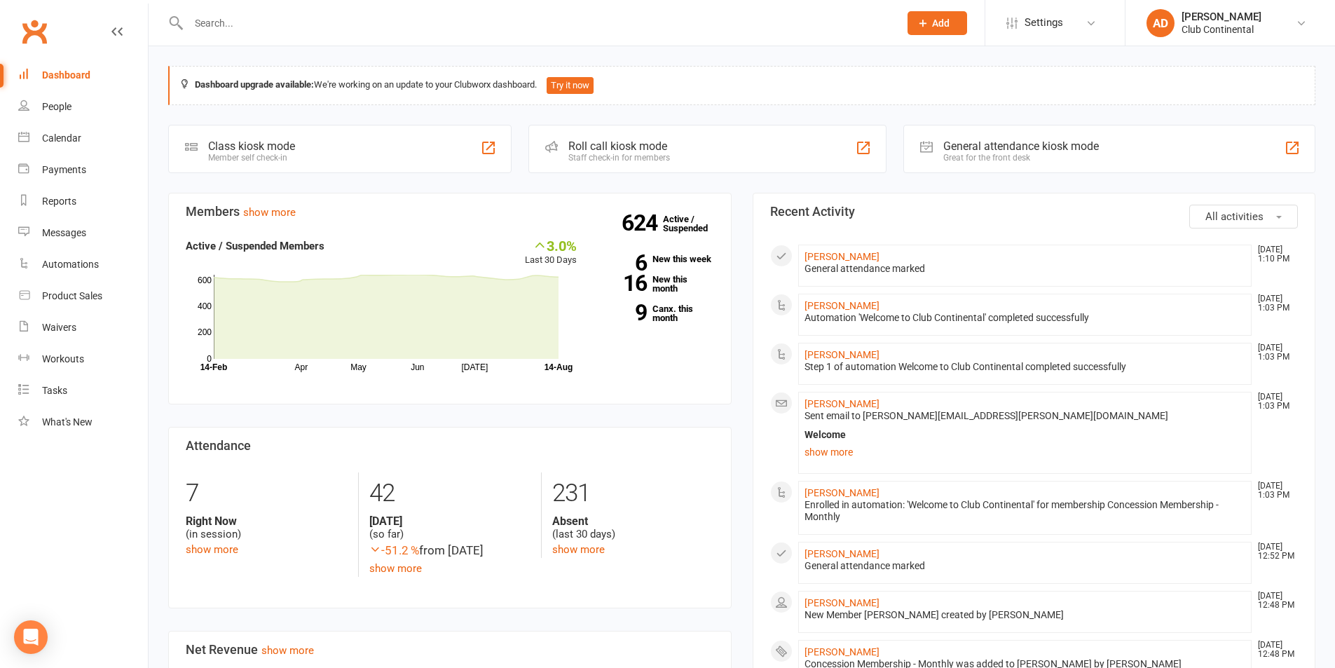
drag, startPoint x: 0, startPoint y: 0, endPoint x: 149, endPoint y: 47, distance: 156.5
drag, startPoint x: 149, startPoint y: 47, endPoint x: 410, endPoint y: 40, distance: 260.9
click at [410, 40] on div at bounding box center [528, 23] width 721 height 46
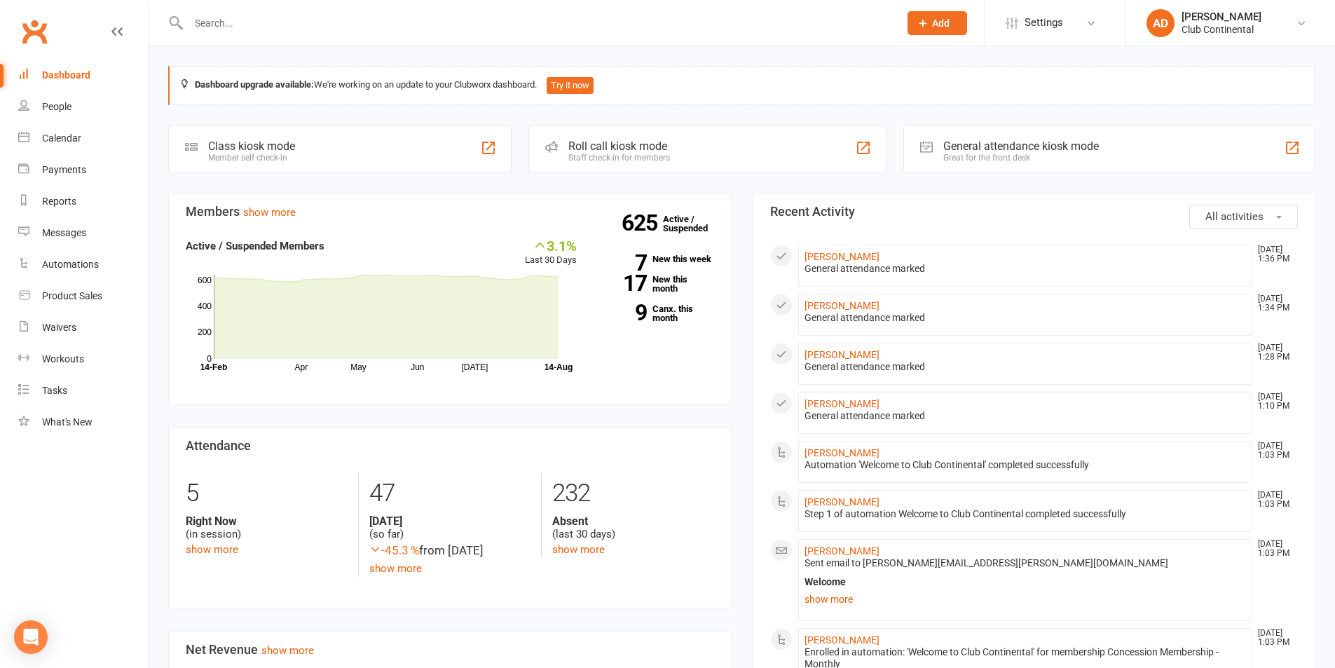
click at [226, 27] on input "text" at bounding box center [536, 23] width 705 height 20
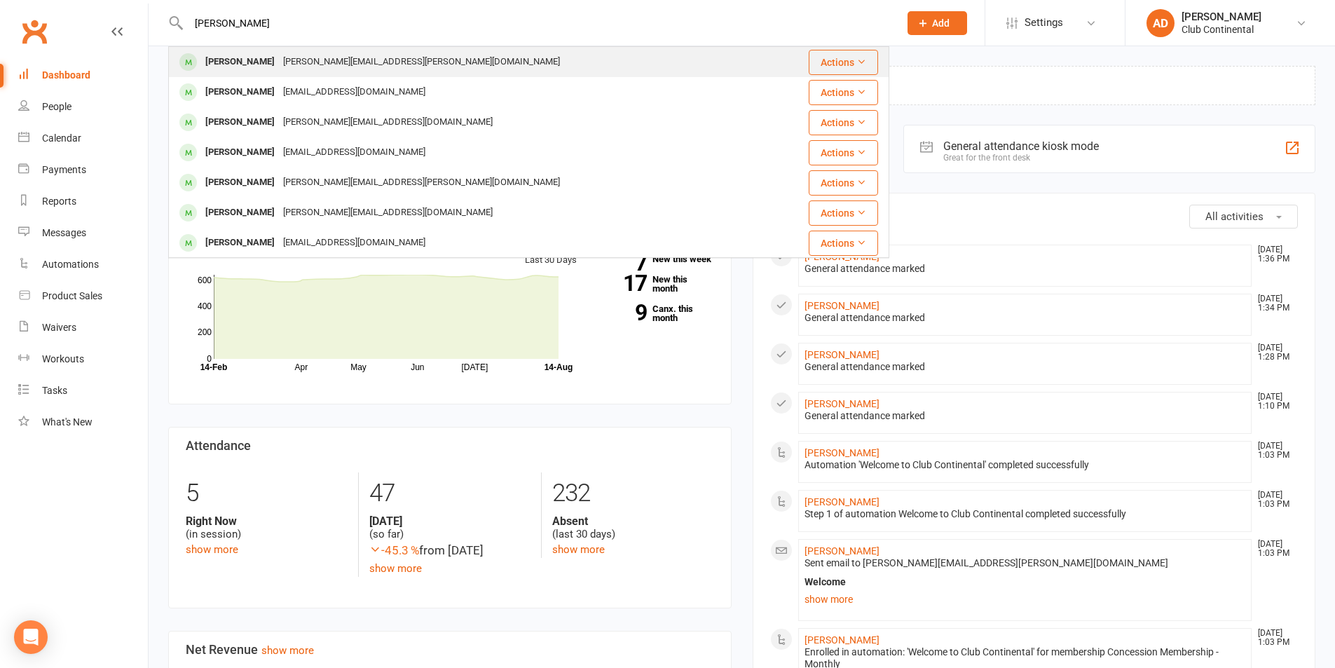
type input "marcus"
click at [247, 50] on div "Marcus Moore Marcus.b.moore@students.plymouth.ac.uk" at bounding box center [469, 62] width 598 height 29
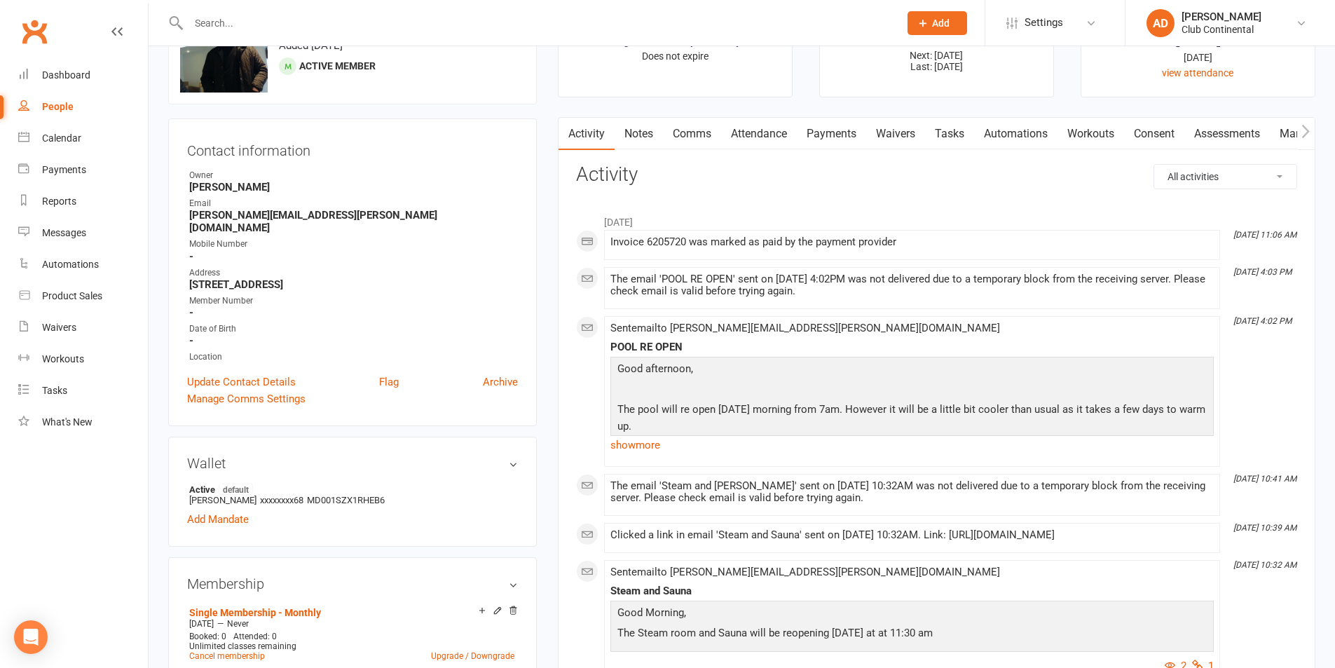
scroll to position [70, 0]
click at [1289, 132] on link "Mandates" at bounding box center [1304, 137] width 69 height 32
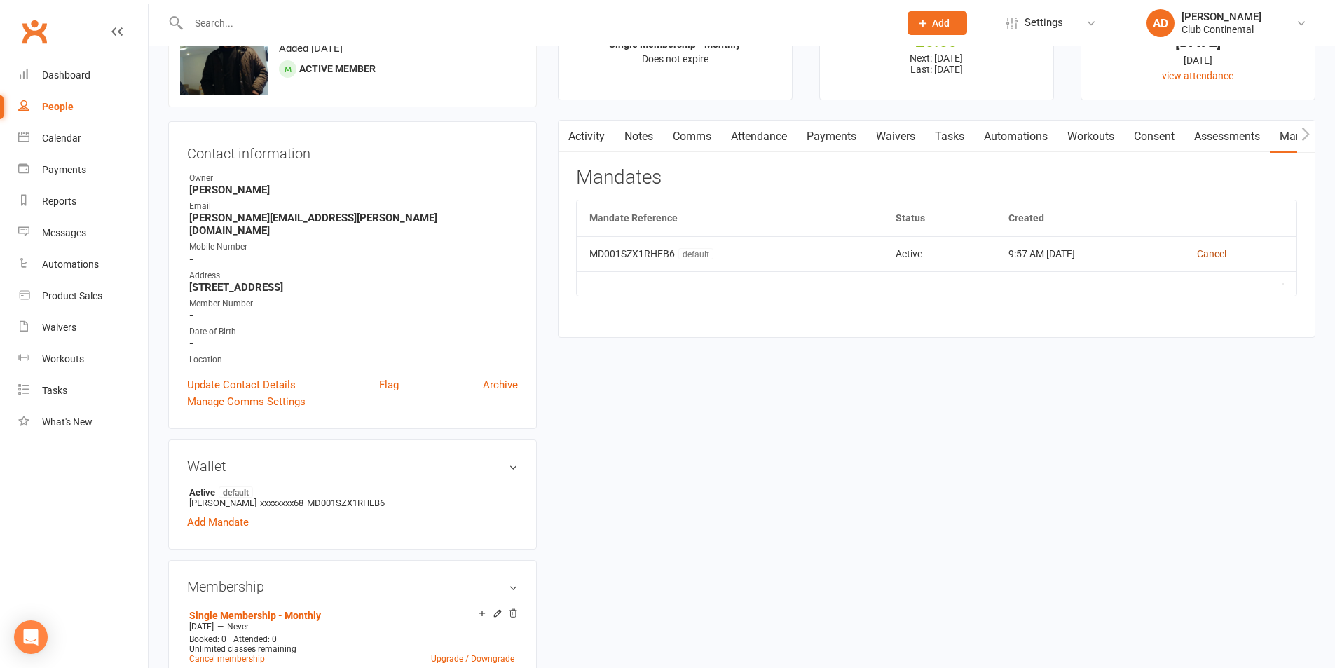
click at [1208, 252] on link "Cancel" at bounding box center [1211, 253] width 29 height 11
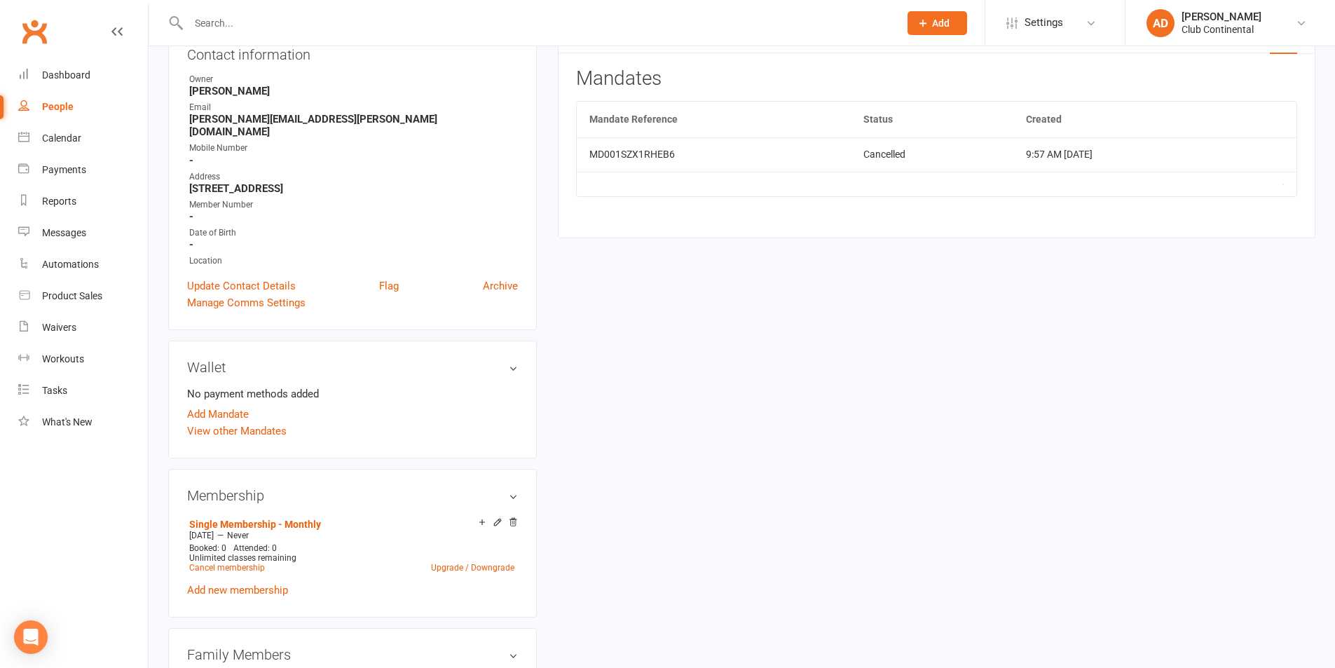
scroll to position [280, 0]
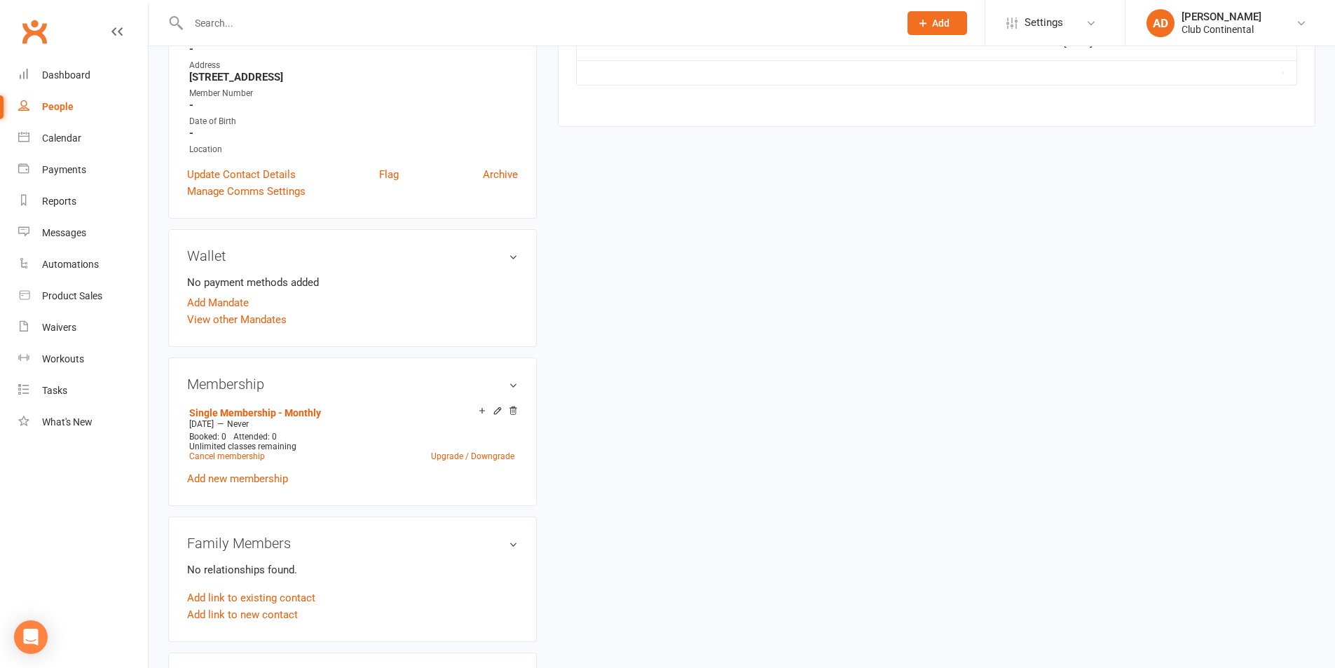
click at [205, 27] on input "text" at bounding box center [536, 23] width 705 height 20
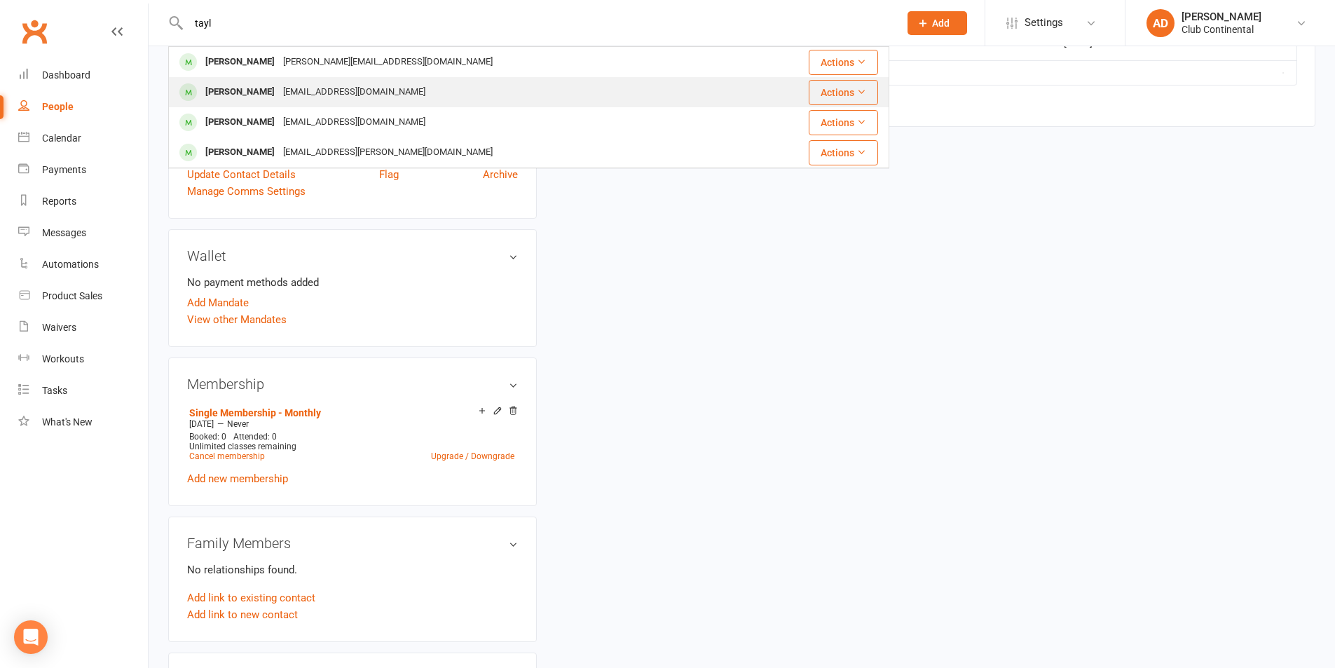
type input "tayl"
click at [243, 92] on div "[PERSON_NAME]" at bounding box center [240, 92] width 78 height 20
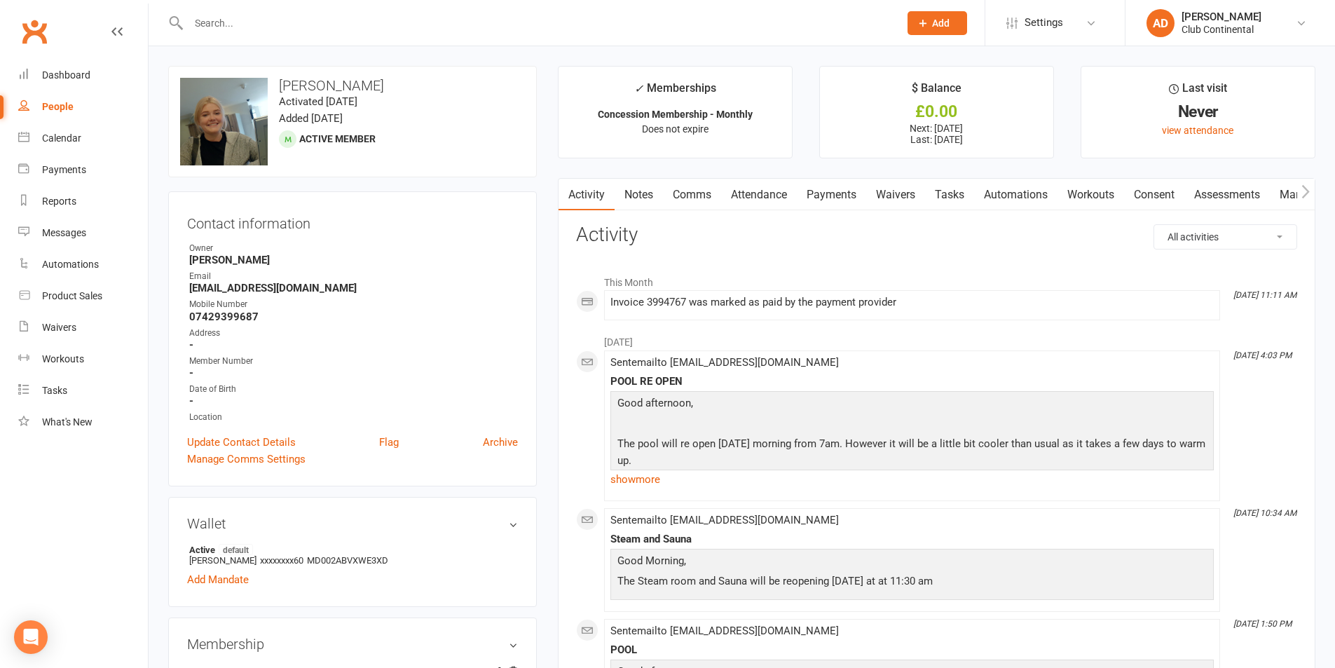
click at [1286, 190] on link "Mandates" at bounding box center [1304, 195] width 69 height 32
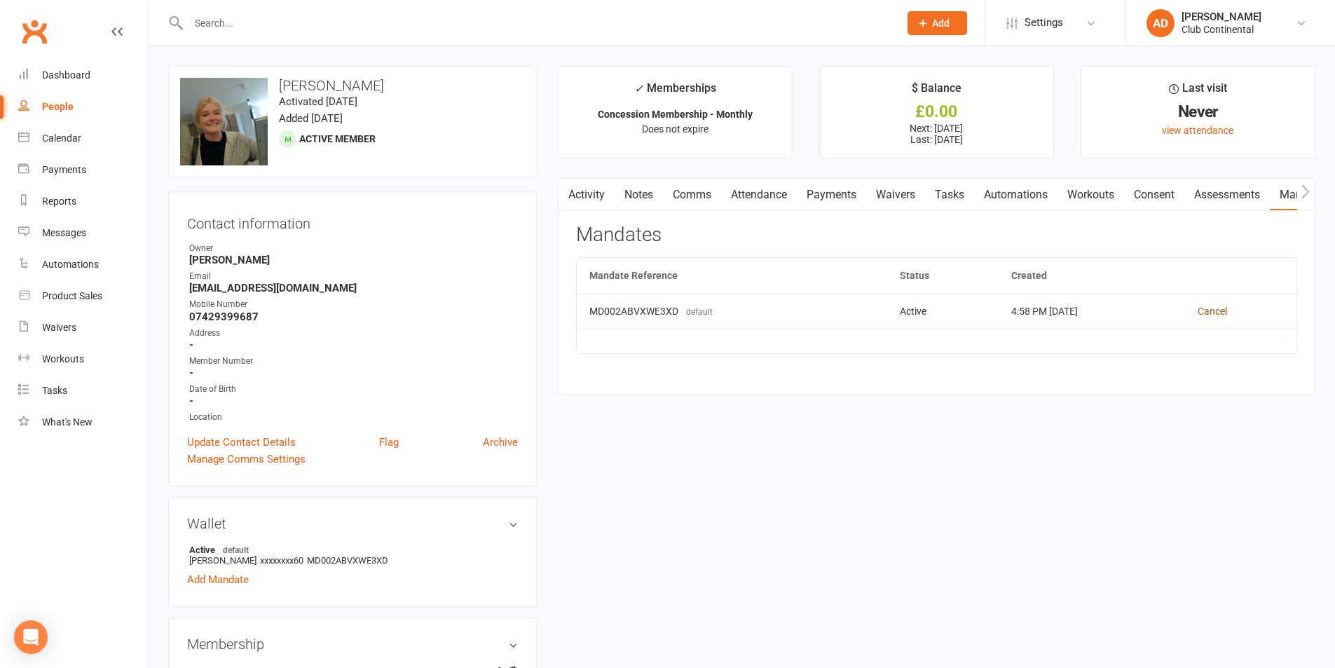
click at [1223, 306] on link "Cancel" at bounding box center [1212, 311] width 29 height 11
click at [36, 48] on link "Clubworx" at bounding box center [34, 31] width 35 height 35
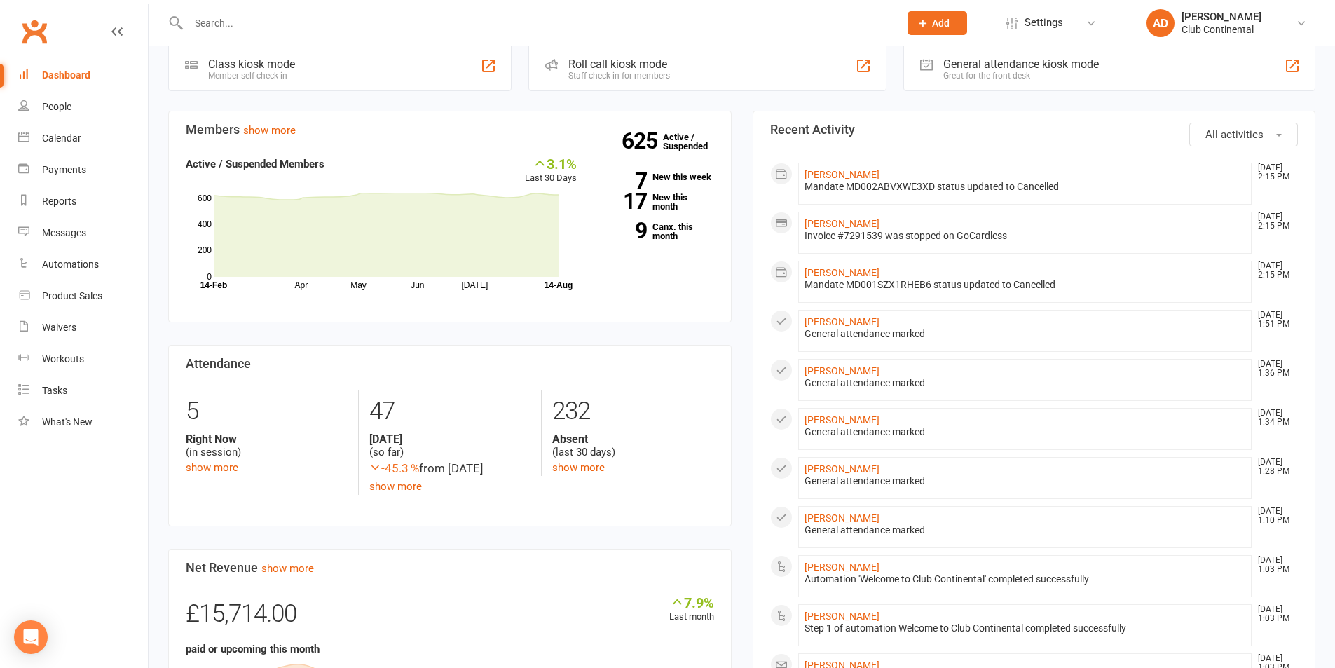
scroll to position [210, 0]
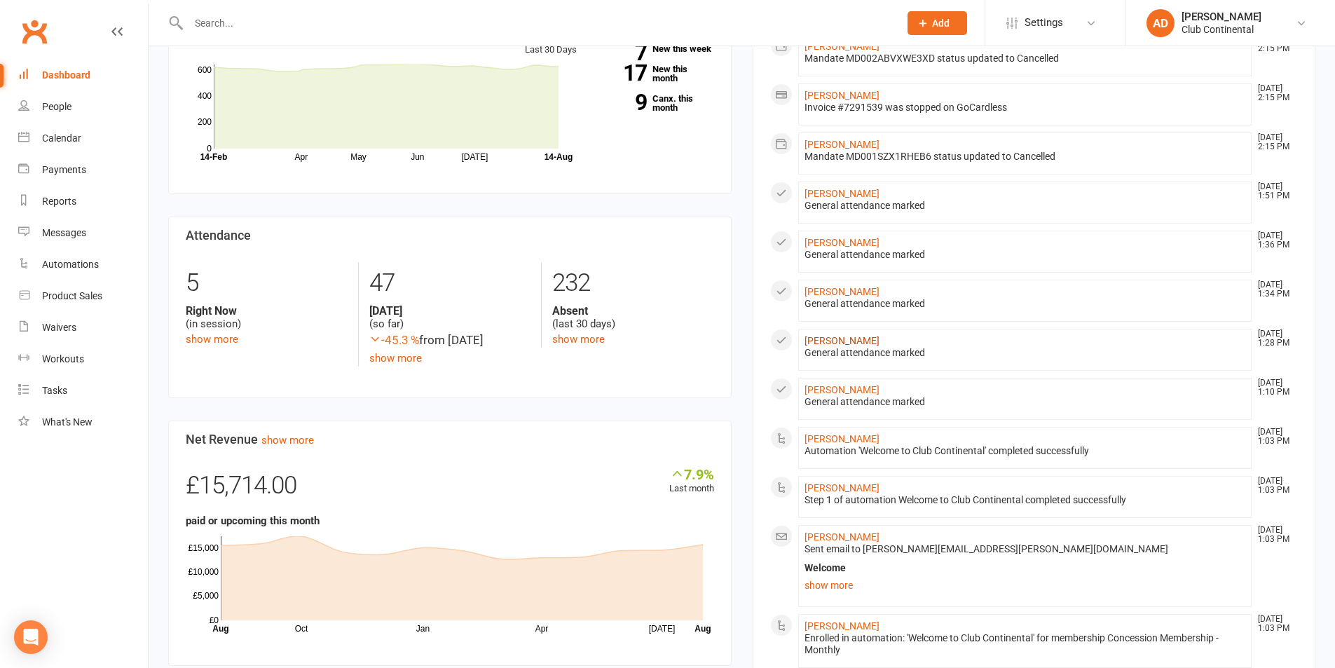
click at [845, 337] on link "[PERSON_NAME]" at bounding box center [842, 340] width 75 height 11
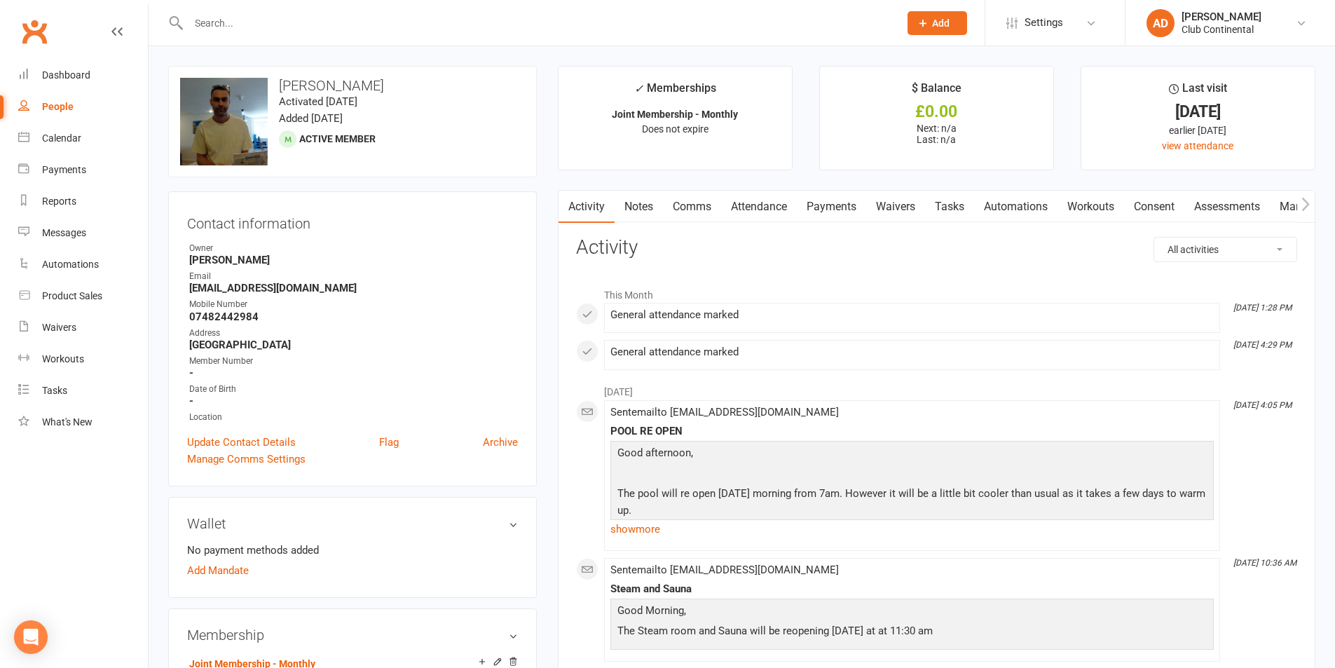
click at [1303, 204] on icon "button" at bounding box center [1306, 204] width 8 height 15
click at [1176, 207] on link "Mandates" at bounding box center [1189, 207] width 69 height 32
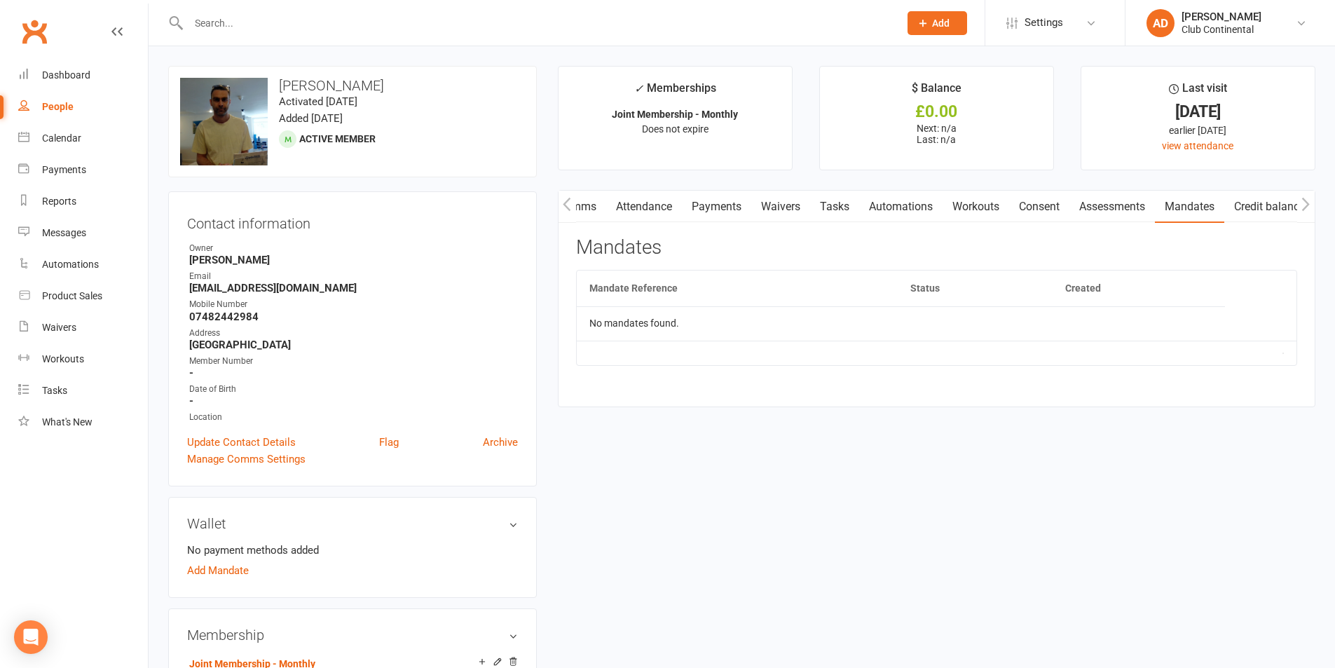
click at [45, 23] on link "Clubworx" at bounding box center [34, 31] width 35 height 35
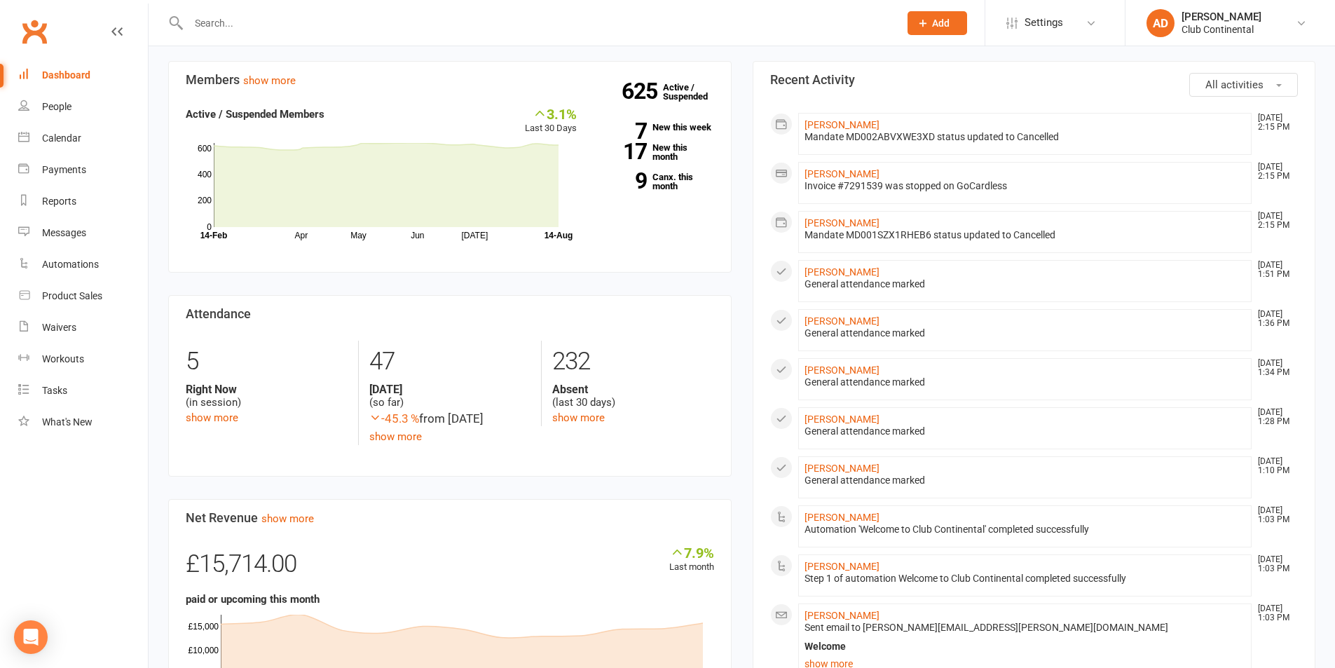
scroll to position [280, 0]
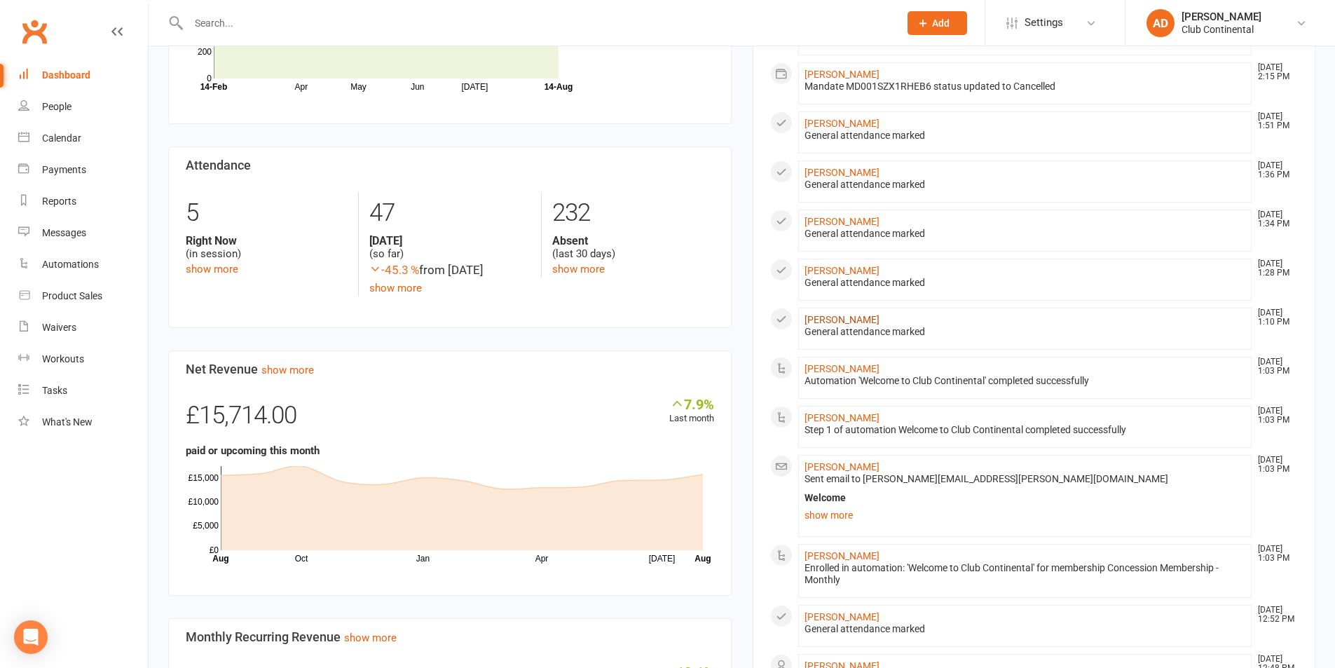
click at [836, 315] on link "[PERSON_NAME]" at bounding box center [842, 319] width 75 height 11
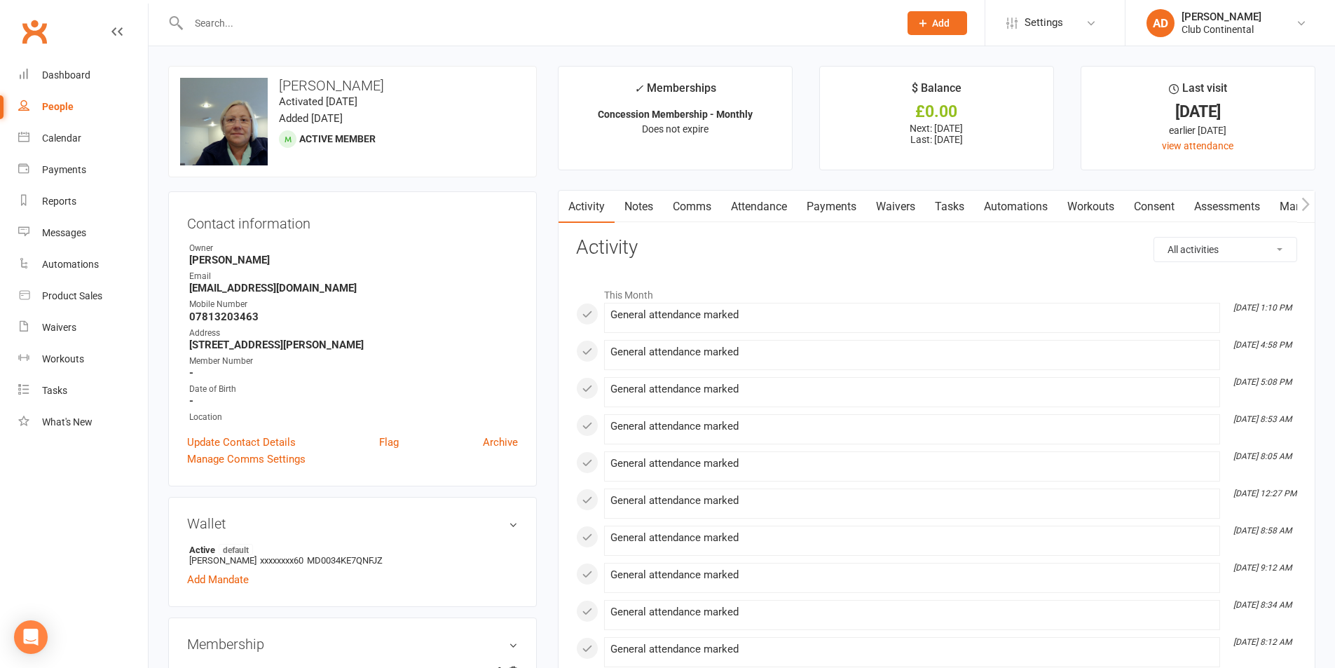
click at [1300, 198] on button "button" at bounding box center [1306, 207] width 18 height 32
click at [1201, 203] on link "Mandates" at bounding box center [1189, 207] width 69 height 32
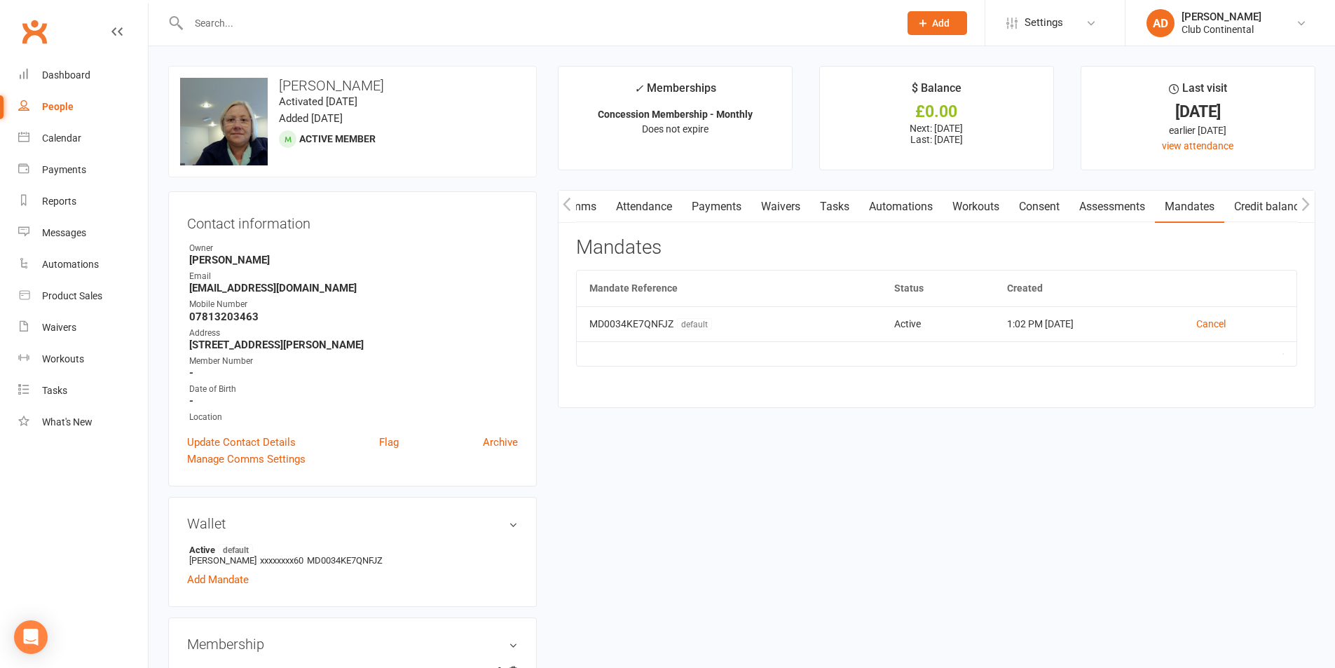
click at [43, 22] on link "Clubworx" at bounding box center [34, 31] width 35 height 35
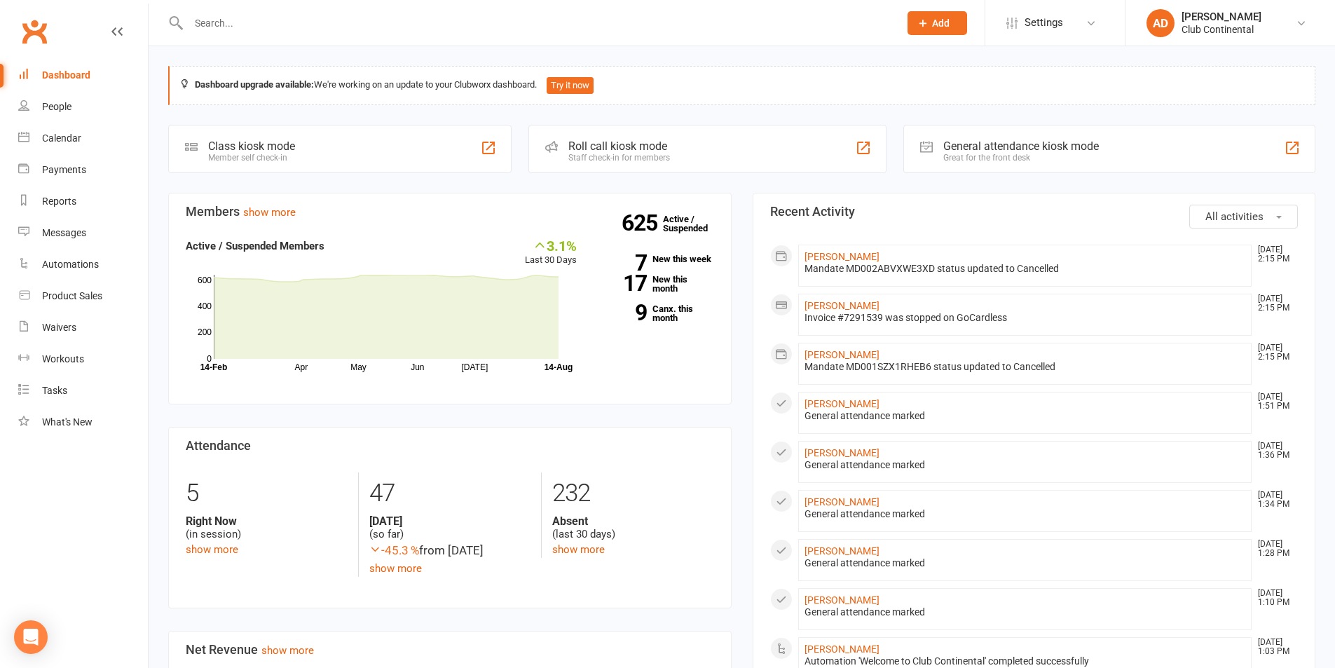
click at [930, 28] on button "Add" at bounding box center [938, 23] width 60 height 24
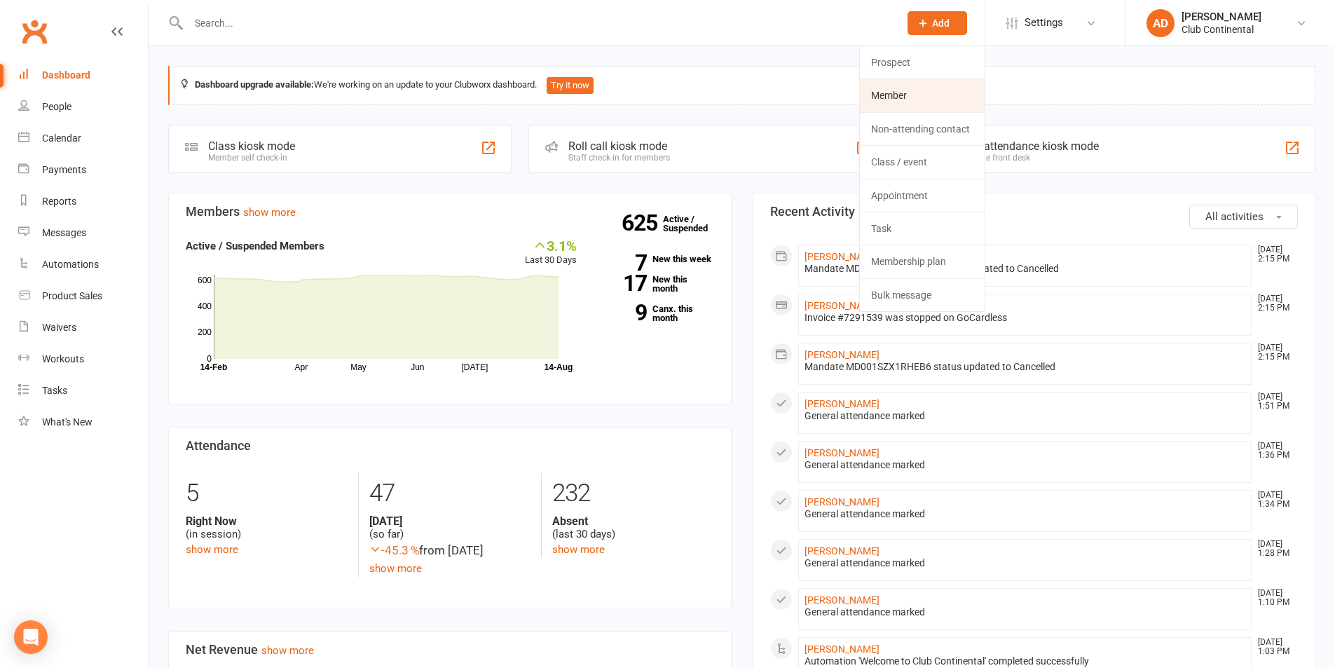
click at [902, 93] on link "Member" at bounding box center [922, 95] width 125 height 32
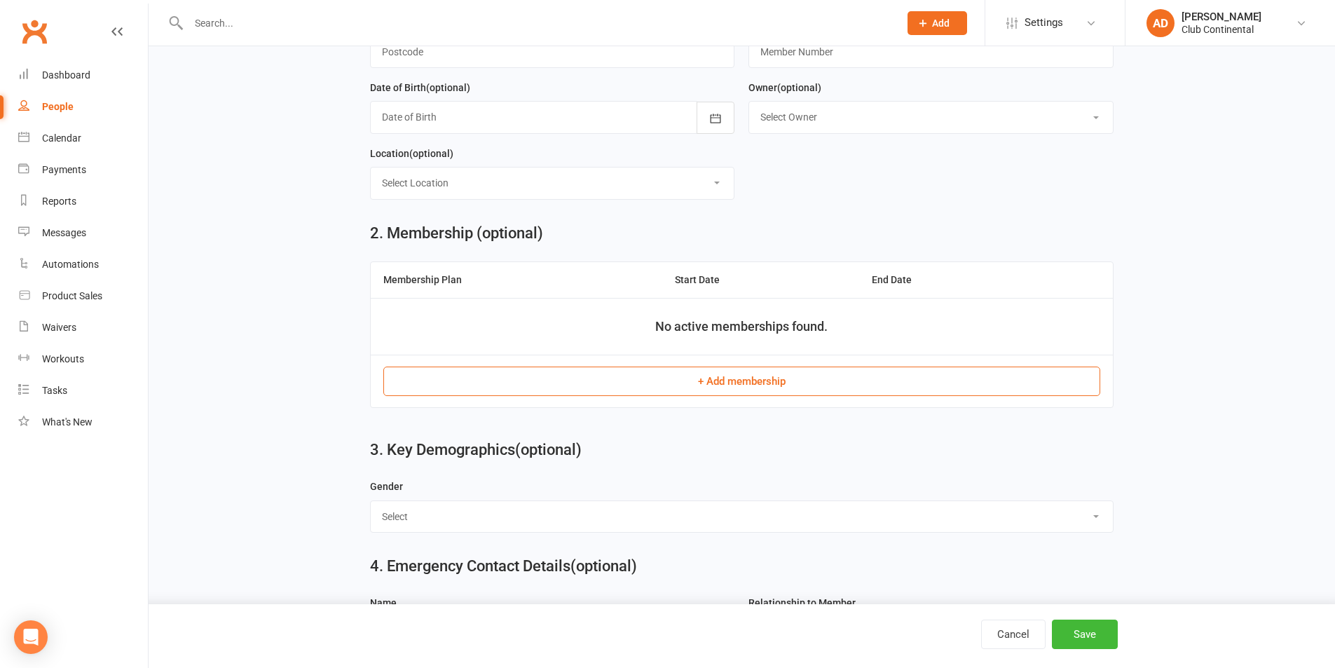
scroll to position [421, 0]
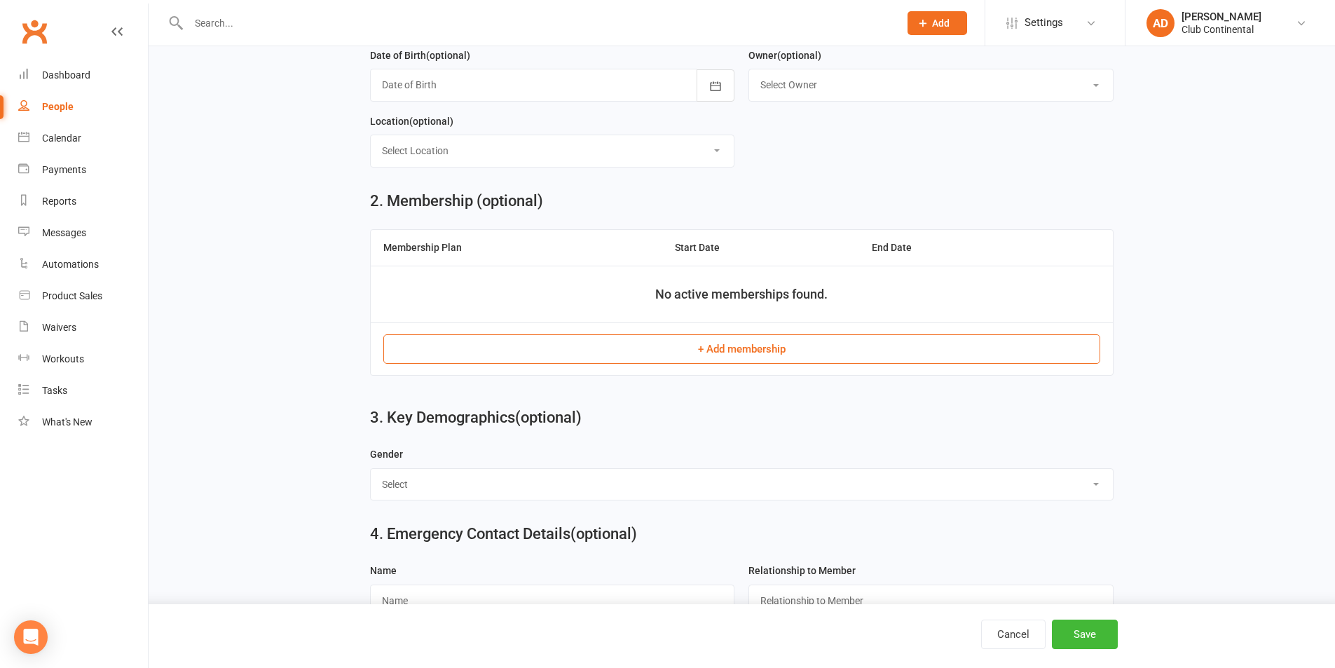
click at [608, 349] on button "+ Add membership" at bounding box center [741, 348] width 717 height 29
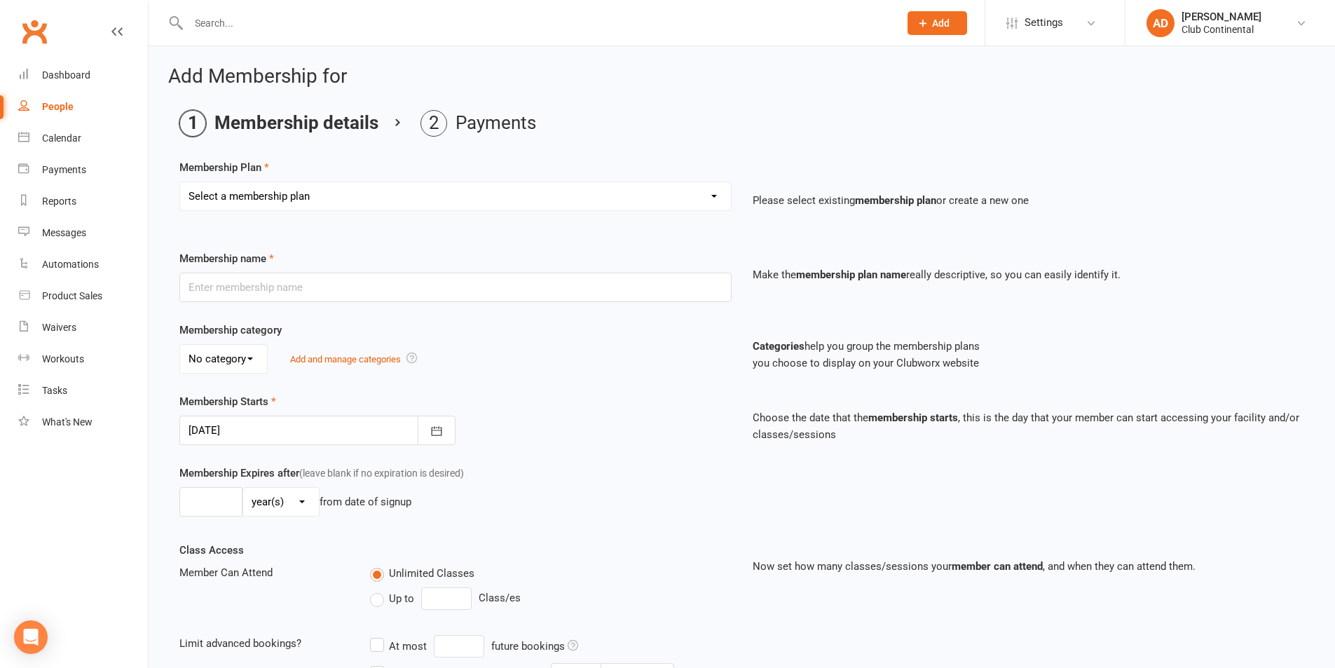
click at [329, 189] on select "Select a membership plan Create new Membership Plan Single Membership - Monthly…" at bounding box center [455, 196] width 551 height 28
drag, startPoint x: 611, startPoint y: 104, endPoint x: 604, endPoint y: 111, distance: 9.9
click at [611, 104] on div "Add Membership for Membership details Payments Membership Plan Select a members…" at bounding box center [742, 458] width 1187 height 824
click at [307, 205] on select "Select a membership plan Create new Membership Plan Single Membership - Monthly…" at bounding box center [455, 196] width 551 height 28
select select "1"
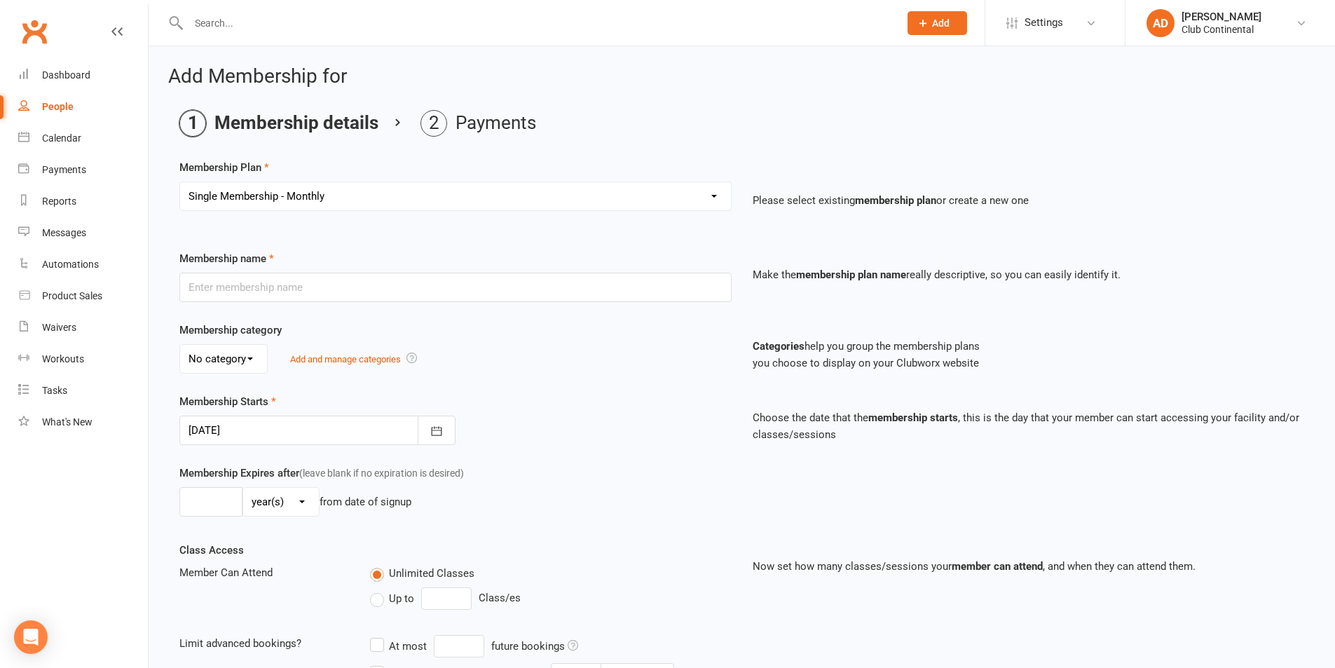
click at [180, 182] on select "Select a membership plan Create new Membership Plan Single Membership - Monthly…" at bounding box center [455, 196] width 551 height 28
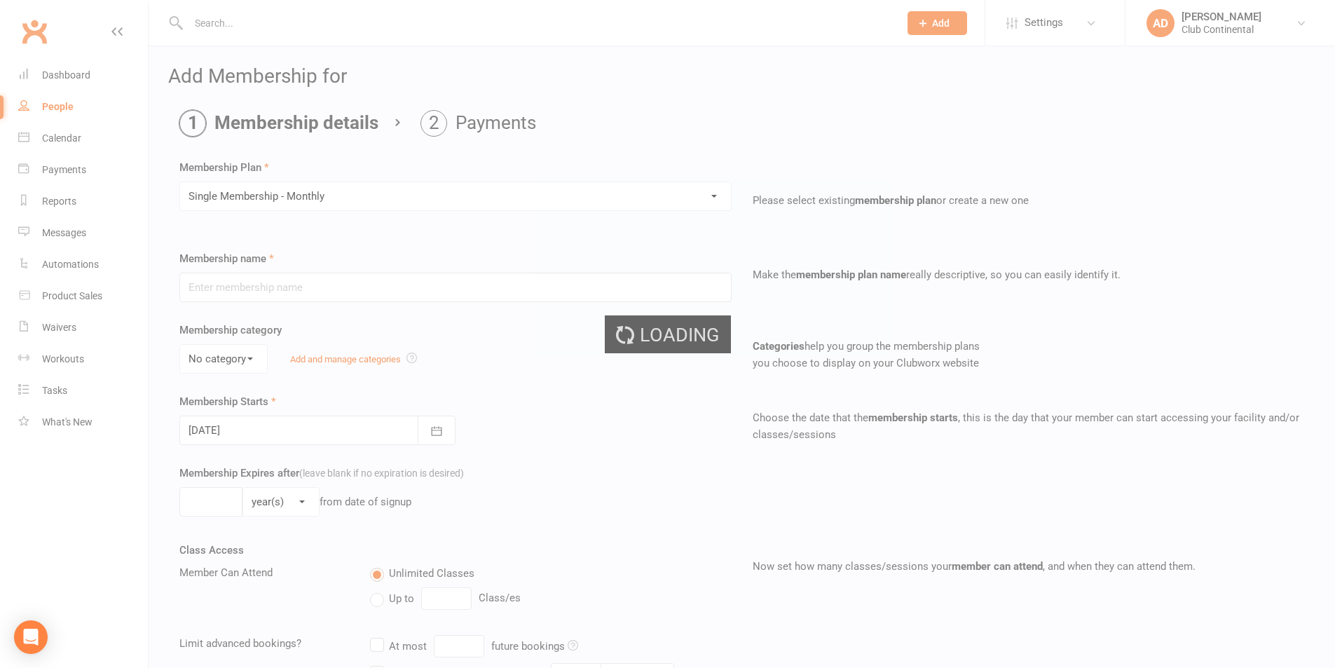
type input "Single Membership - Monthly"
select select "0"
type input "0"
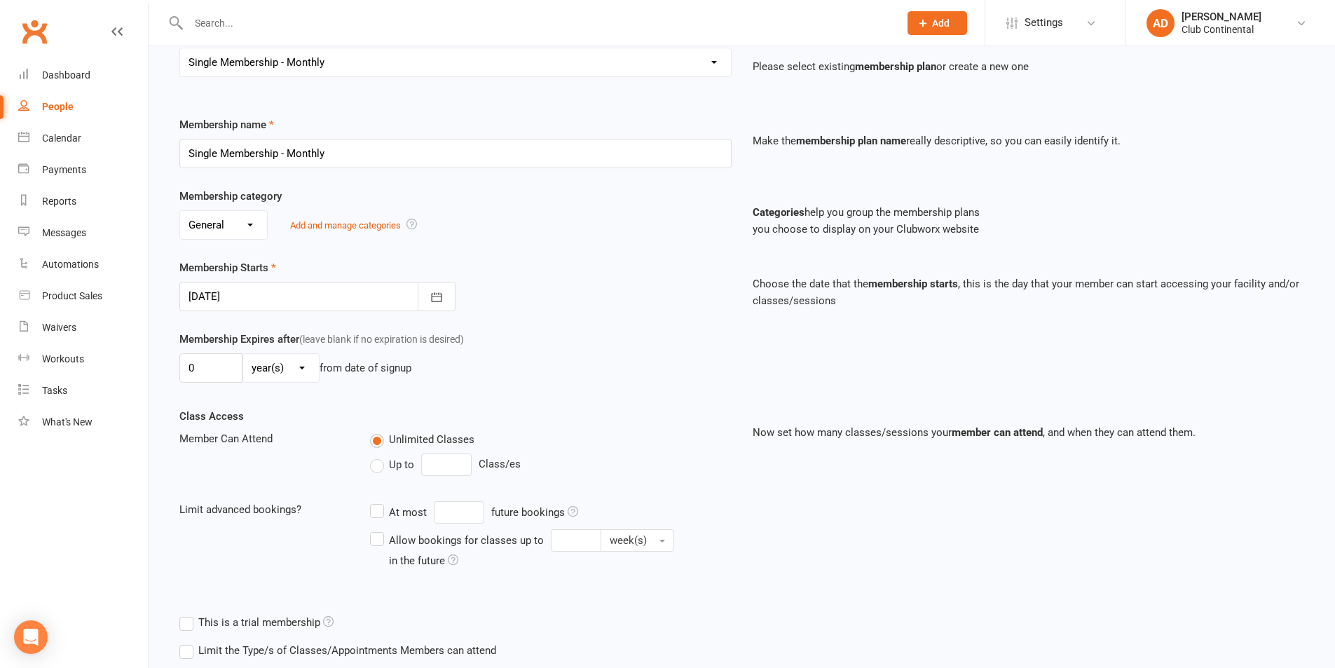
scroll to position [210, 0]
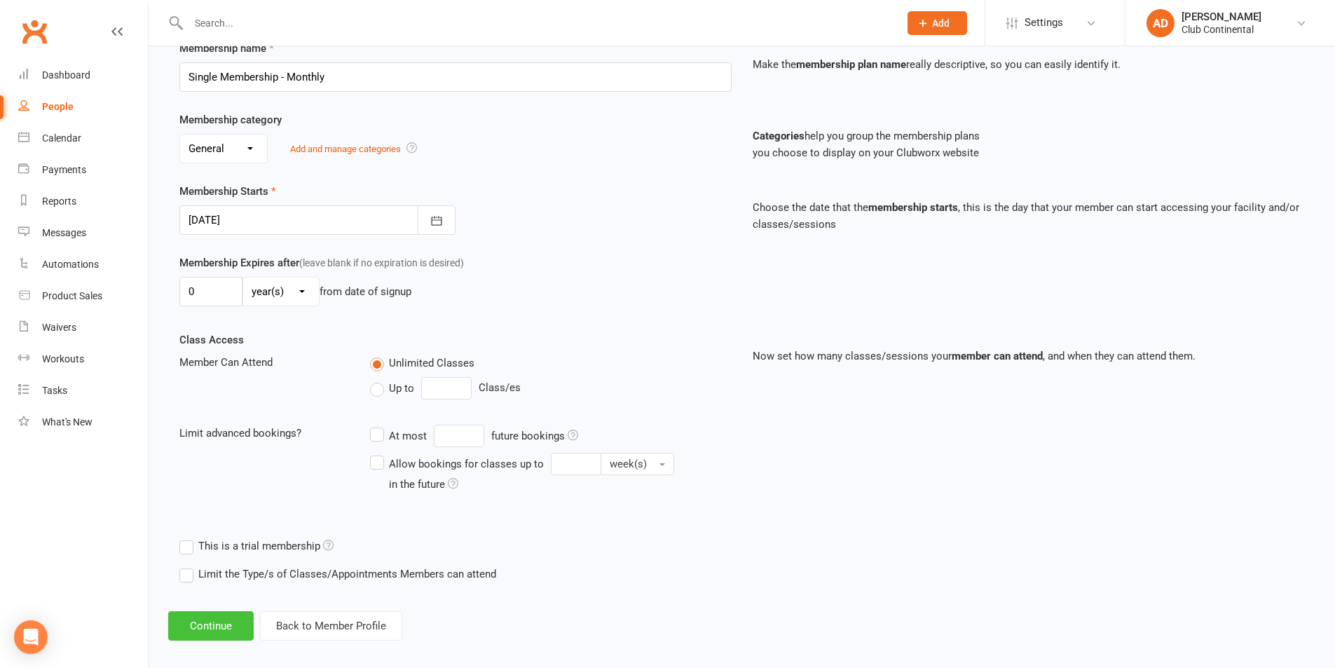
click at [201, 634] on button "Continue" at bounding box center [211, 625] width 86 height 29
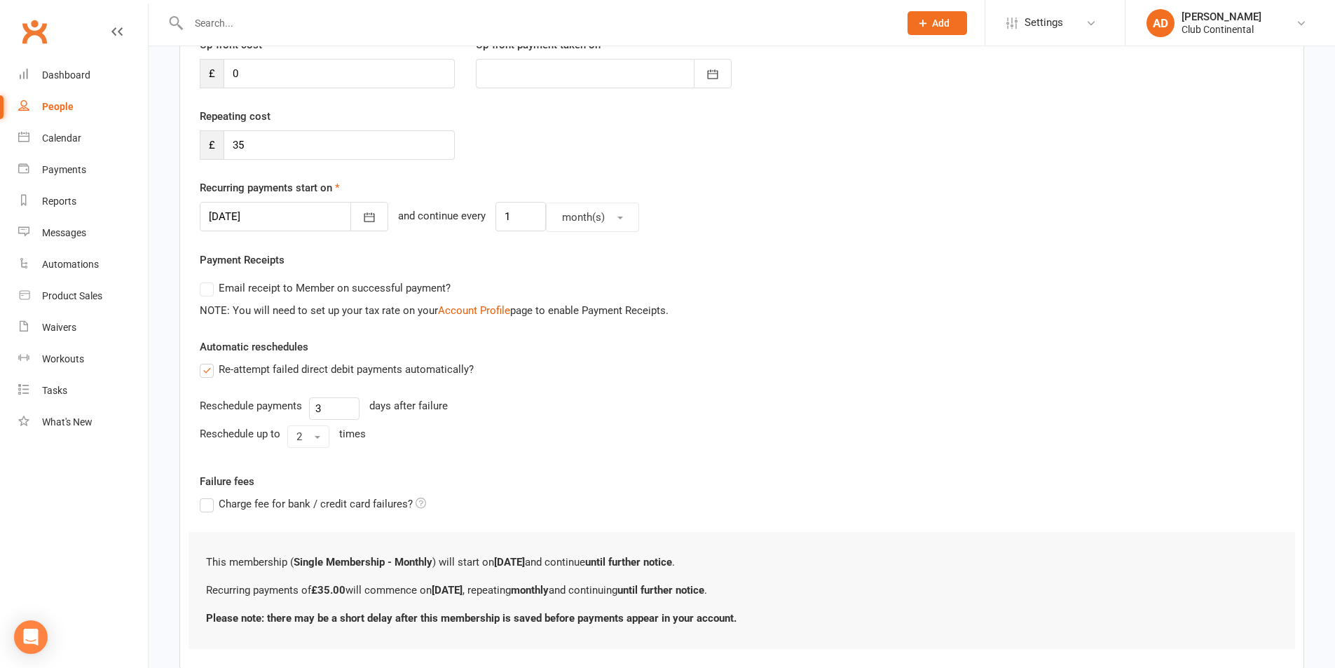
scroll to position [295, 0]
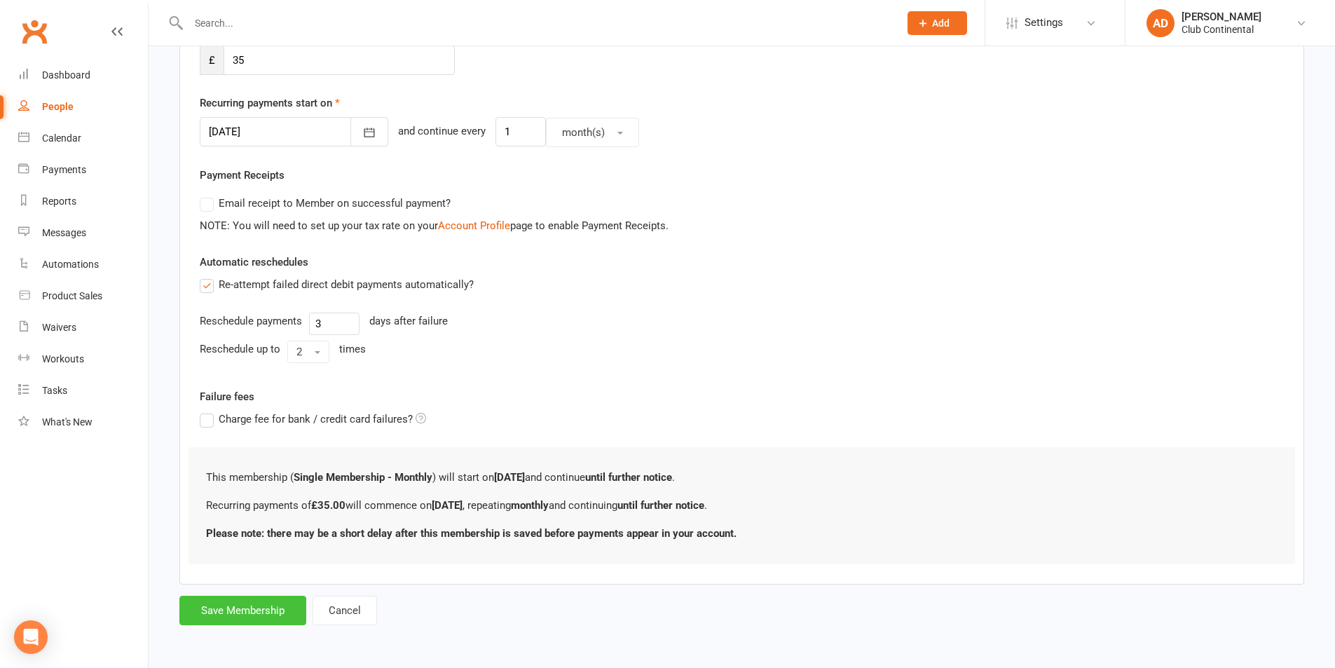
click at [247, 618] on button "Save Membership" at bounding box center [242, 610] width 127 height 29
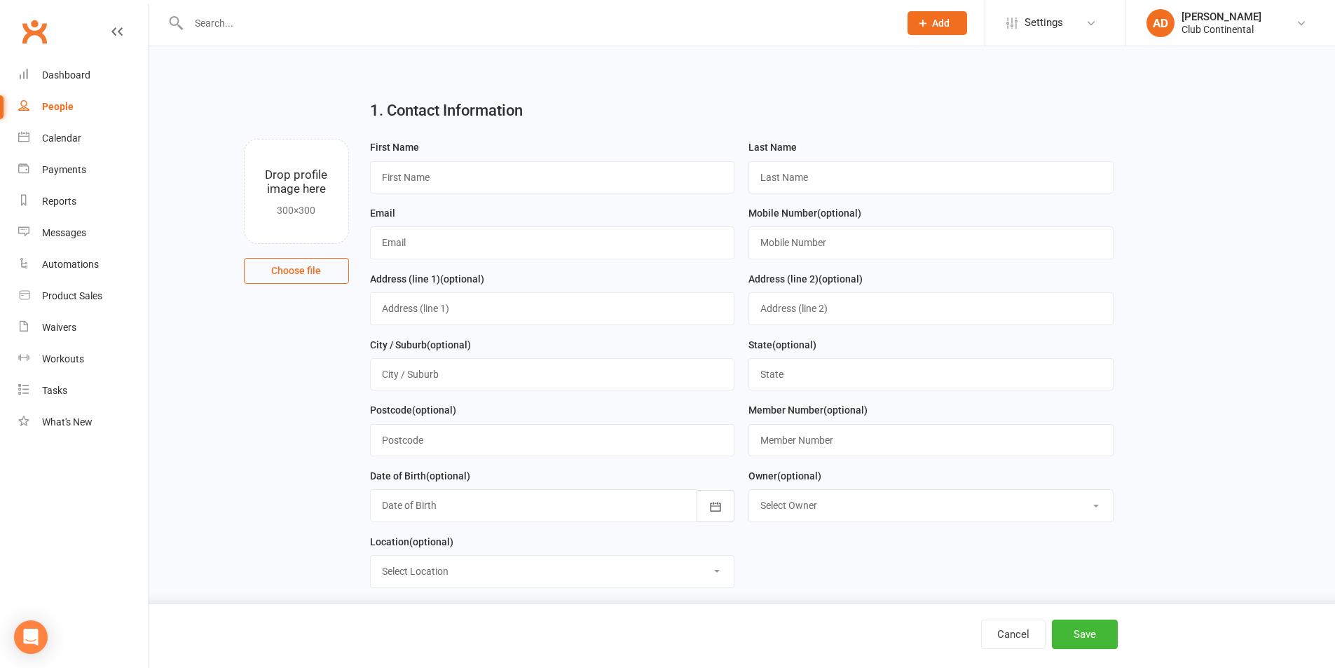
click at [316, 175] on input "file" at bounding box center [297, 191] width 104 height 104
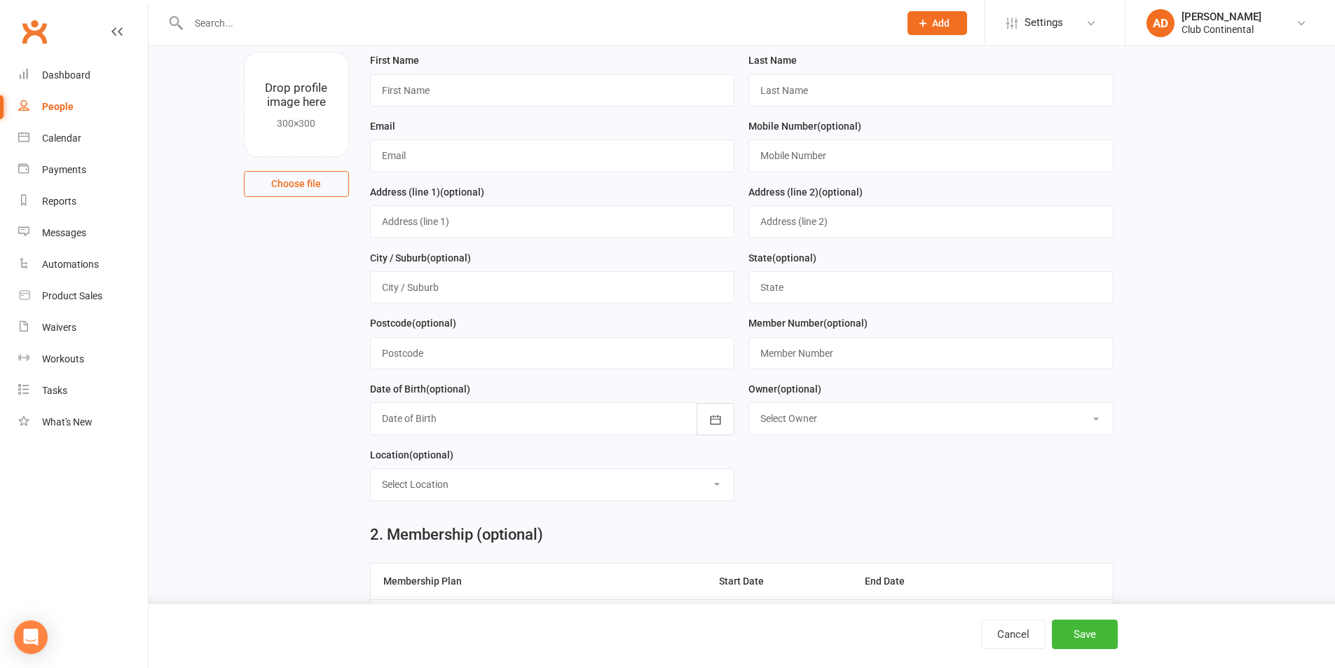
scroll to position [280, 0]
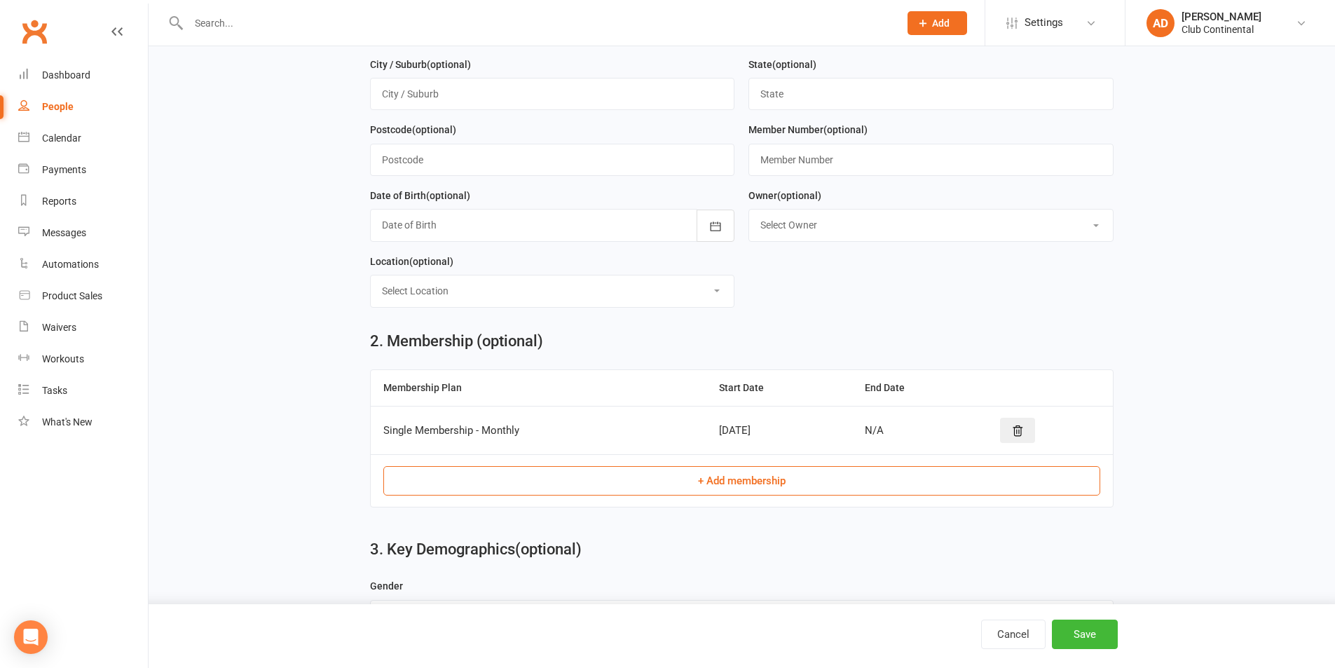
click at [629, 487] on button "+ Add membership" at bounding box center [741, 480] width 717 height 29
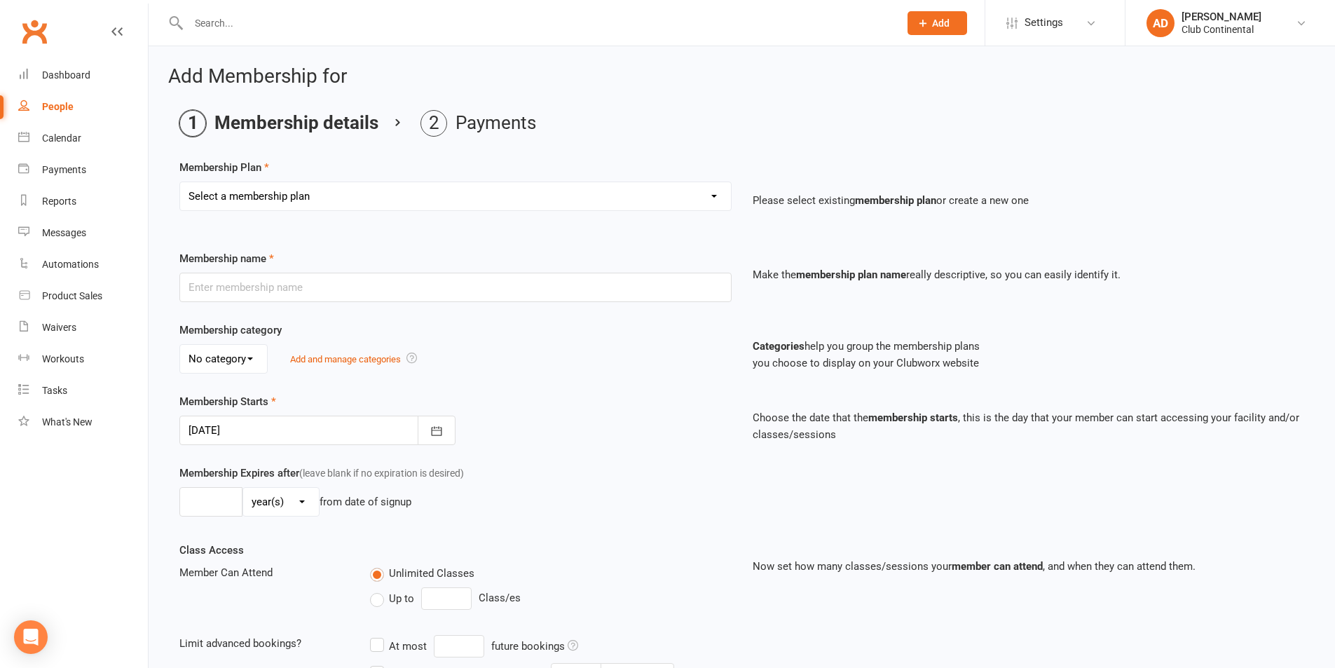
click at [205, 182] on select "Select a membership plan Create new Membership Plan Single Membership - Monthly…" at bounding box center [455, 196] width 551 height 28
select select "3"
click at [180, 182] on select "Select a membership plan Create new Membership Plan Single Membership - Monthly…" at bounding box center [455, 196] width 551 height 28
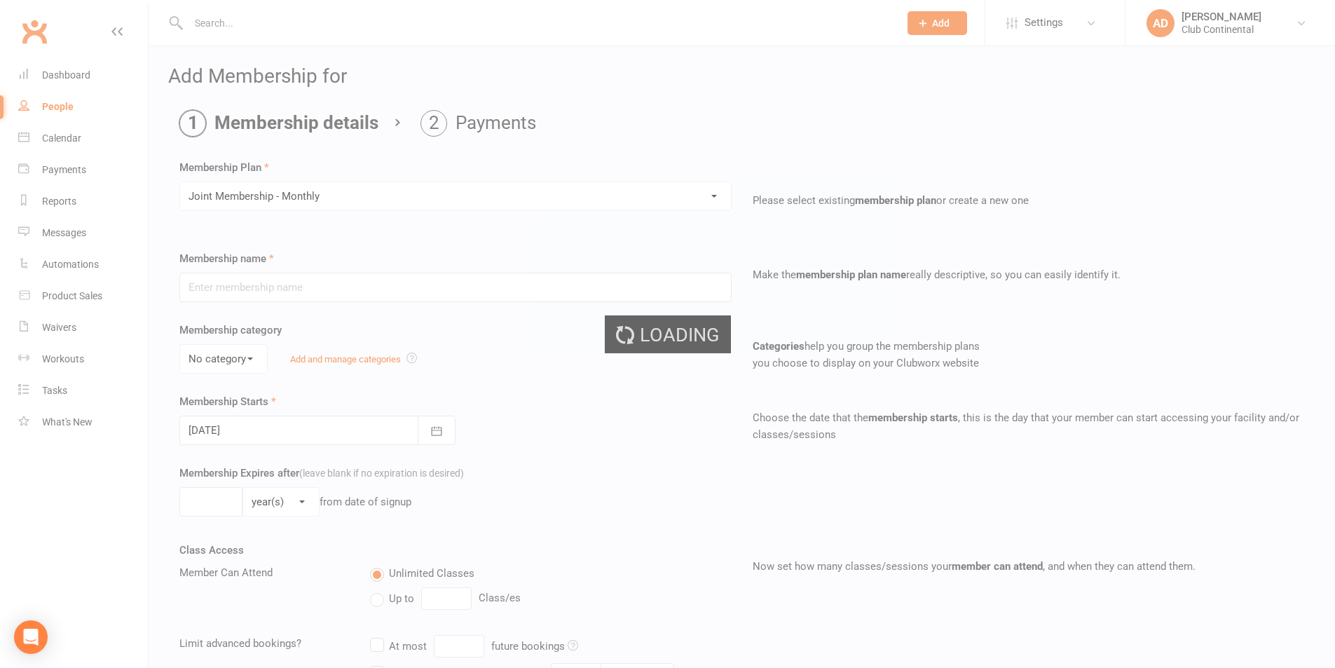
type input "Joint Membership - Monthly"
select select "0"
type input "0"
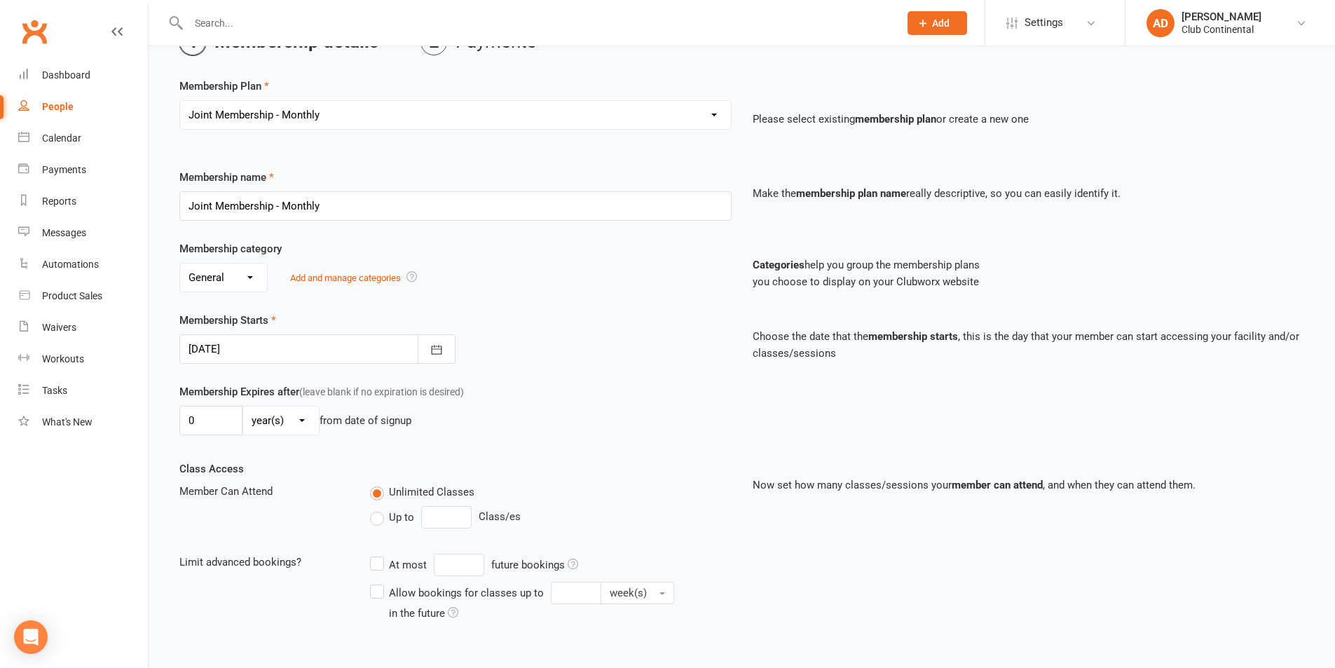
scroll to position [210, 0]
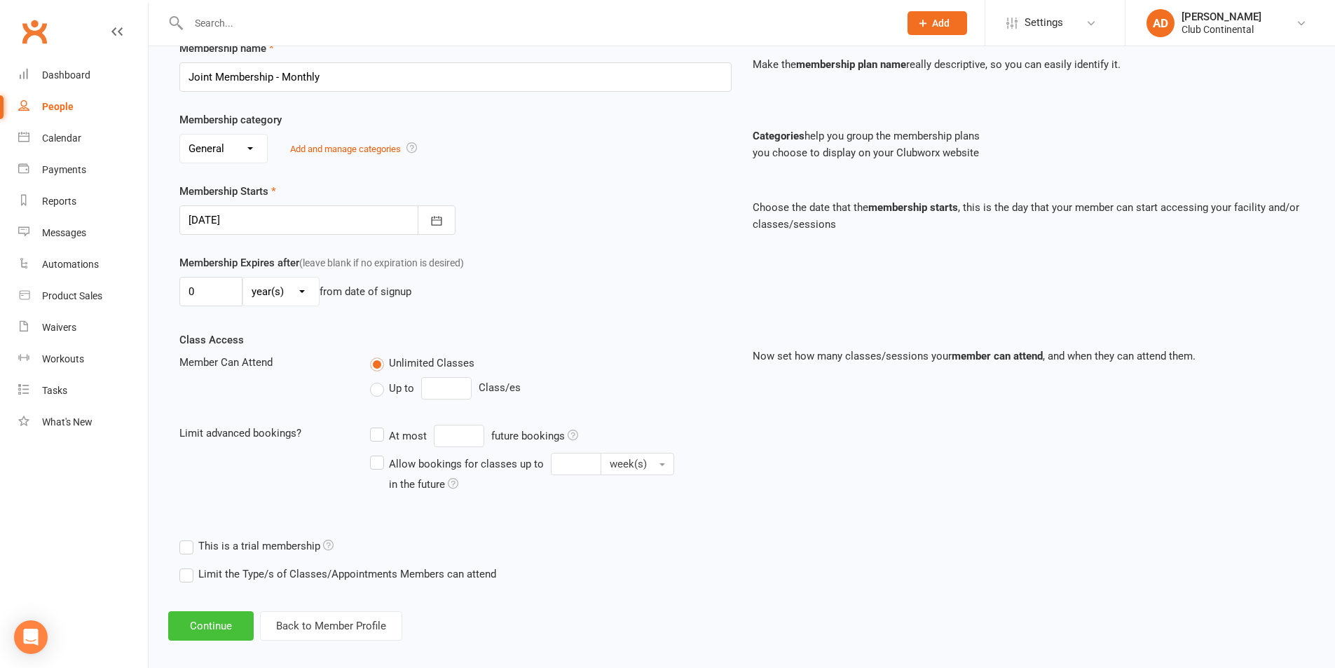
click at [206, 625] on button "Continue" at bounding box center [211, 625] width 86 height 29
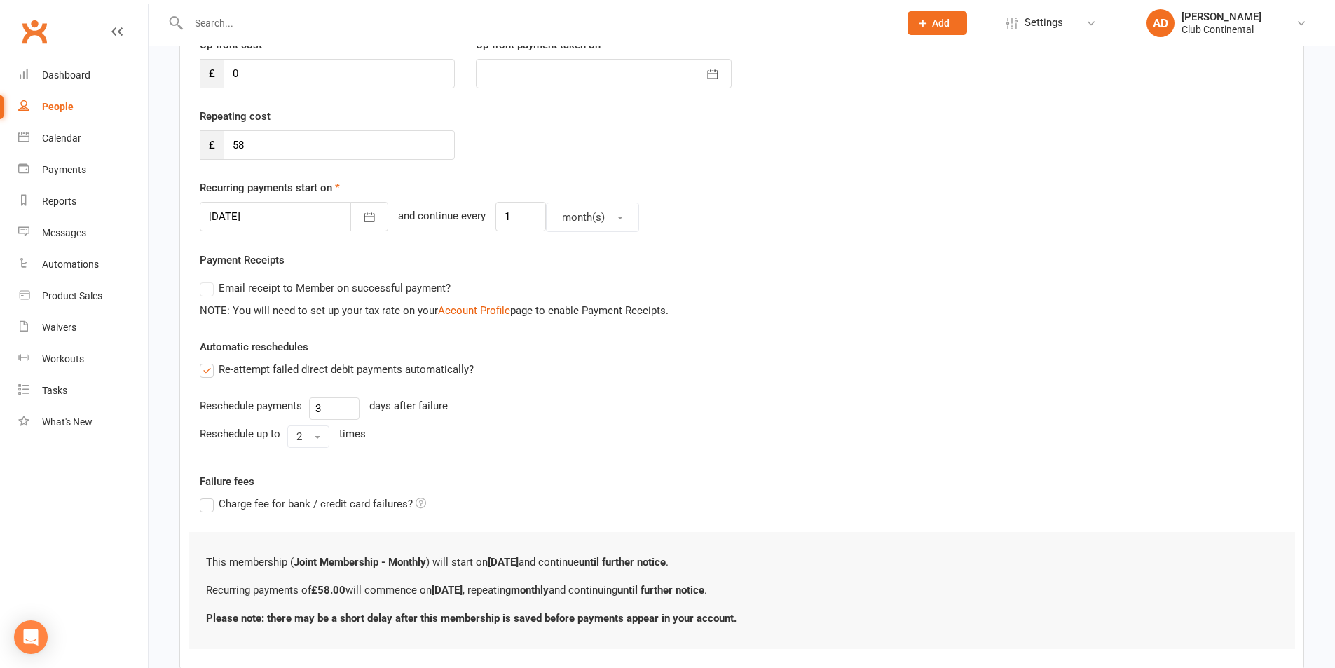
scroll to position [0, 0]
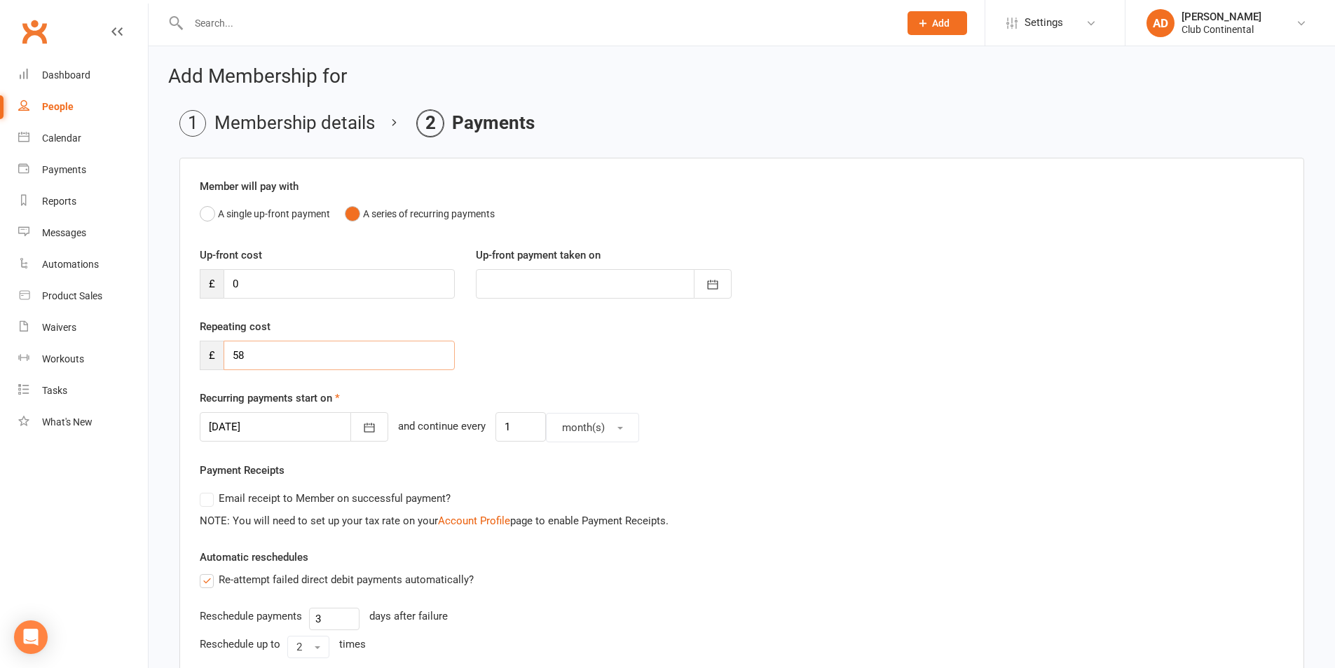
drag, startPoint x: 292, startPoint y: 353, endPoint x: 0, endPoint y: 339, distance: 292.6
click at [0, 339] on ui-view "Prospect Member Non-attending contact Class / event Appointment Task Membership…" at bounding box center [667, 473] width 1335 height 939
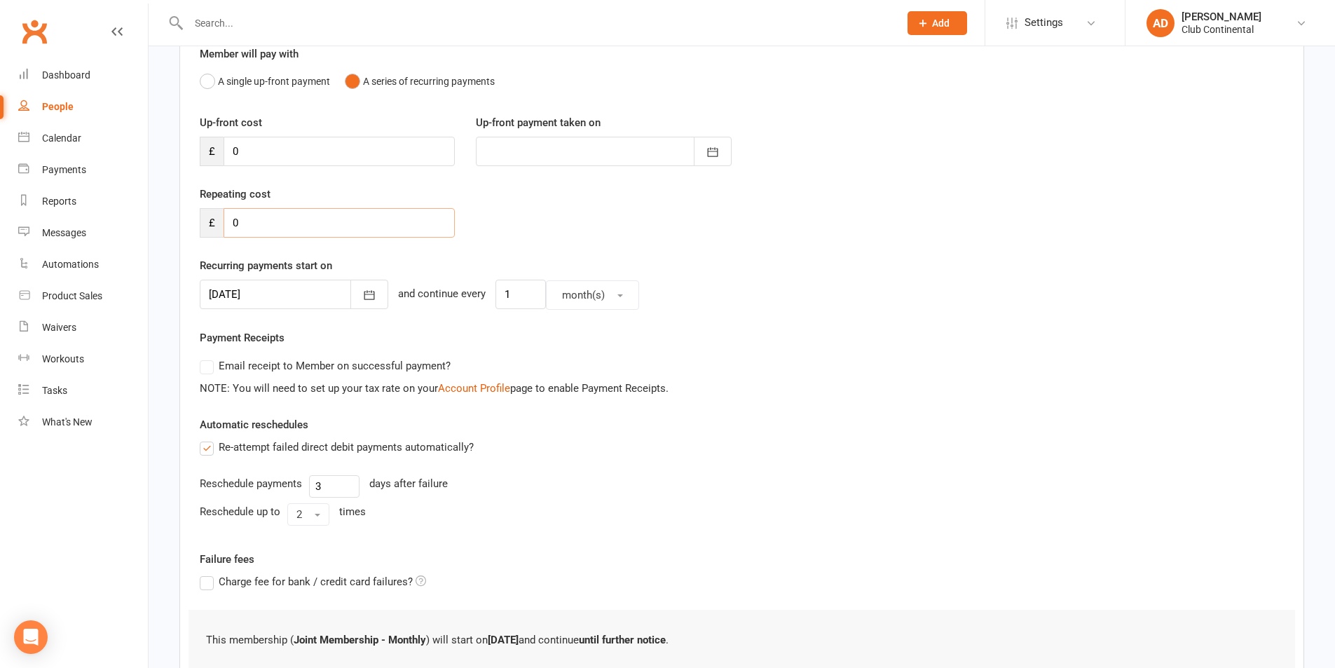
scroll to position [239, 0]
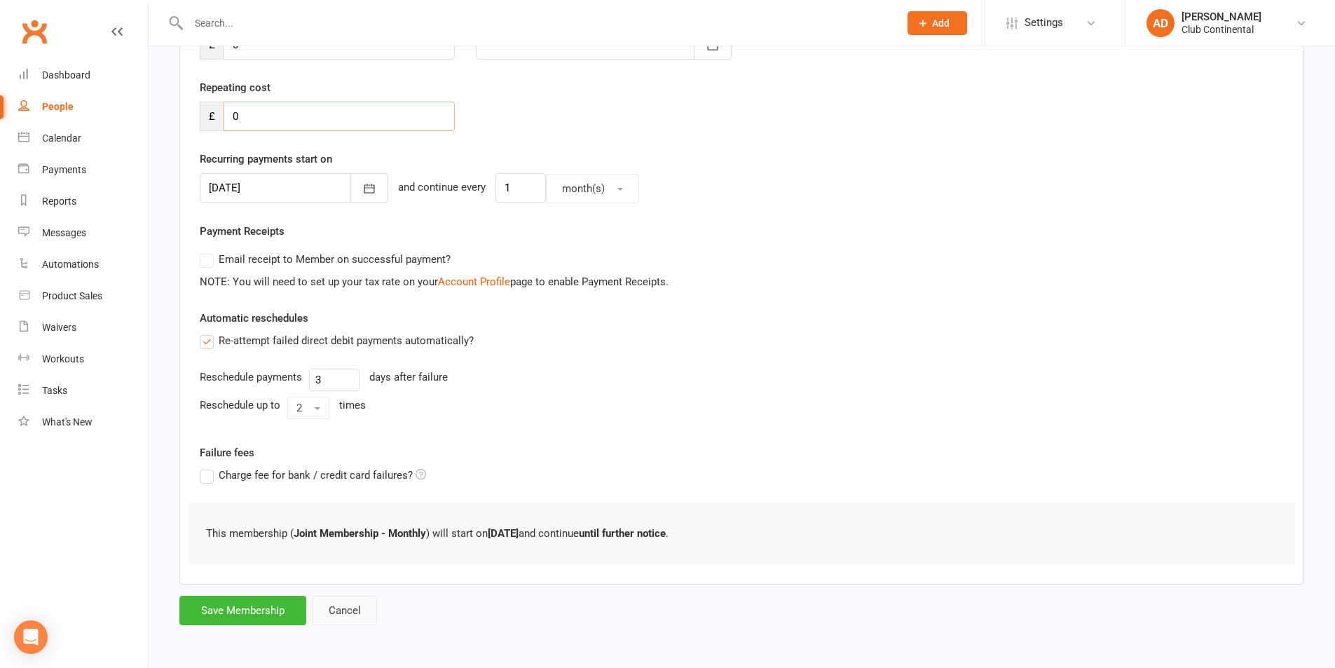
type input "0"
click at [348, 614] on button "Cancel" at bounding box center [345, 610] width 64 height 29
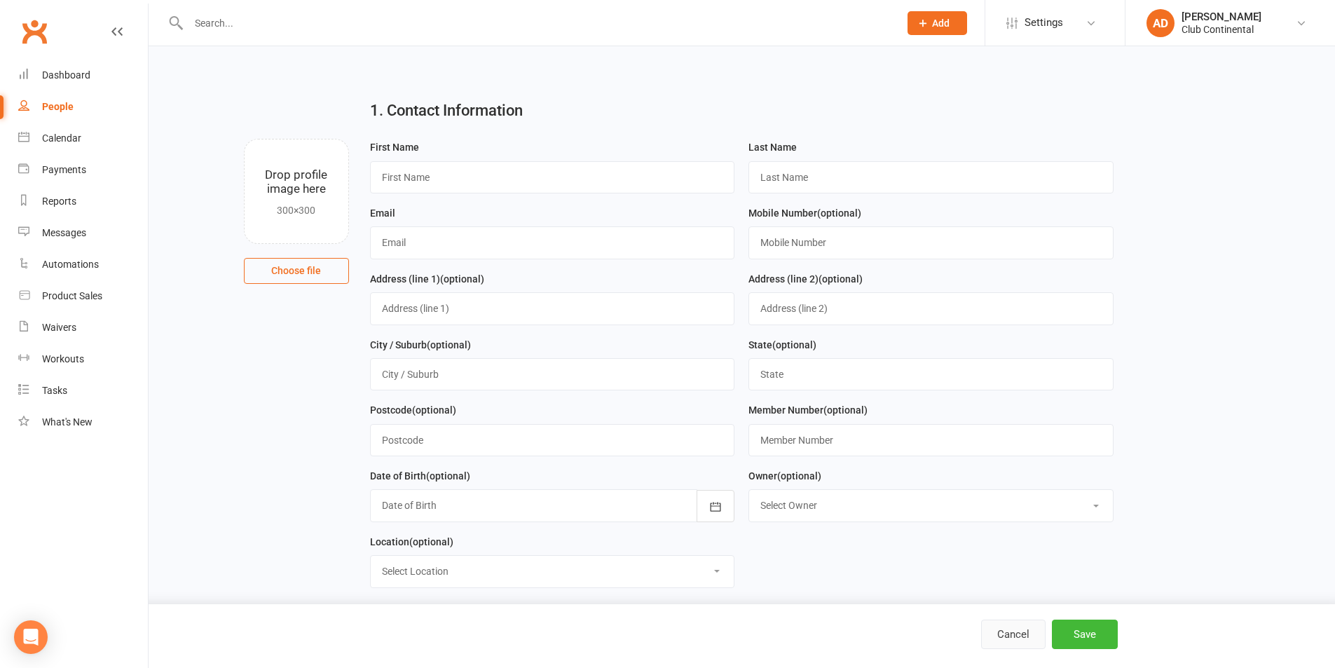
click at [1009, 629] on button "Cancel" at bounding box center [1013, 634] width 64 height 29
select select "100"
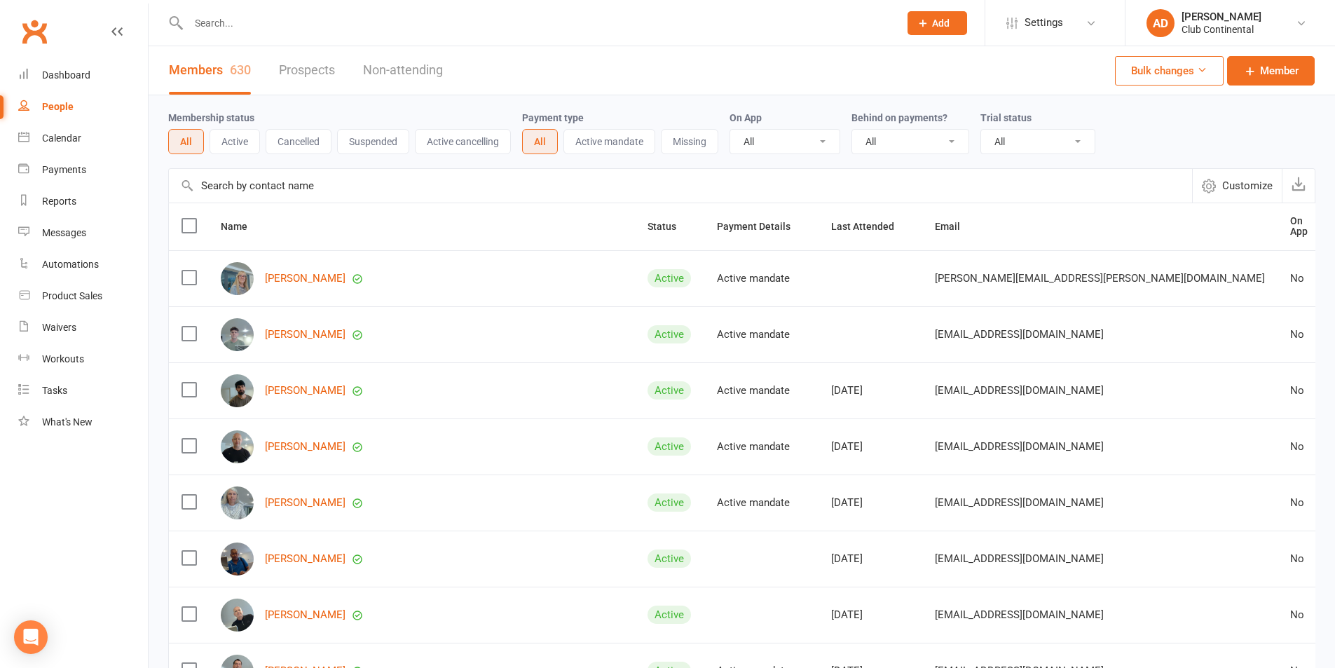
click at [41, 33] on link "Clubworx" at bounding box center [34, 31] width 35 height 35
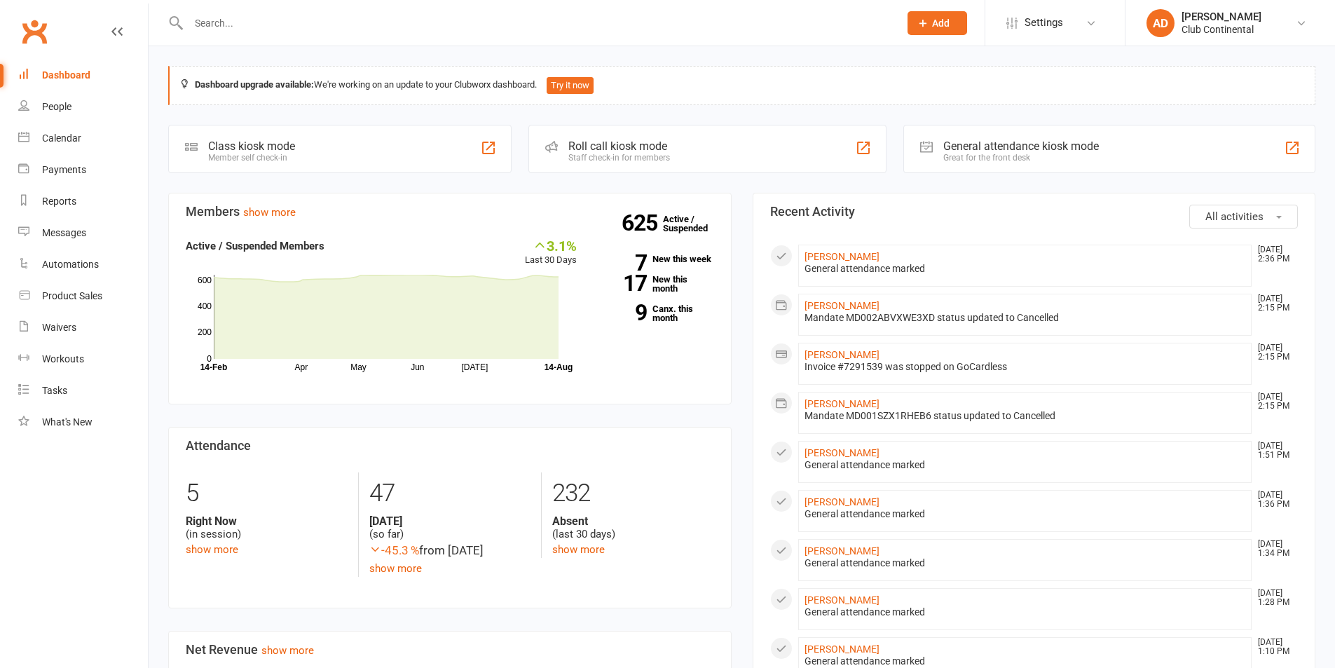
click at [941, 13] on button "Add" at bounding box center [938, 23] width 60 height 24
click at [919, 88] on link "Member" at bounding box center [922, 95] width 125 height 32
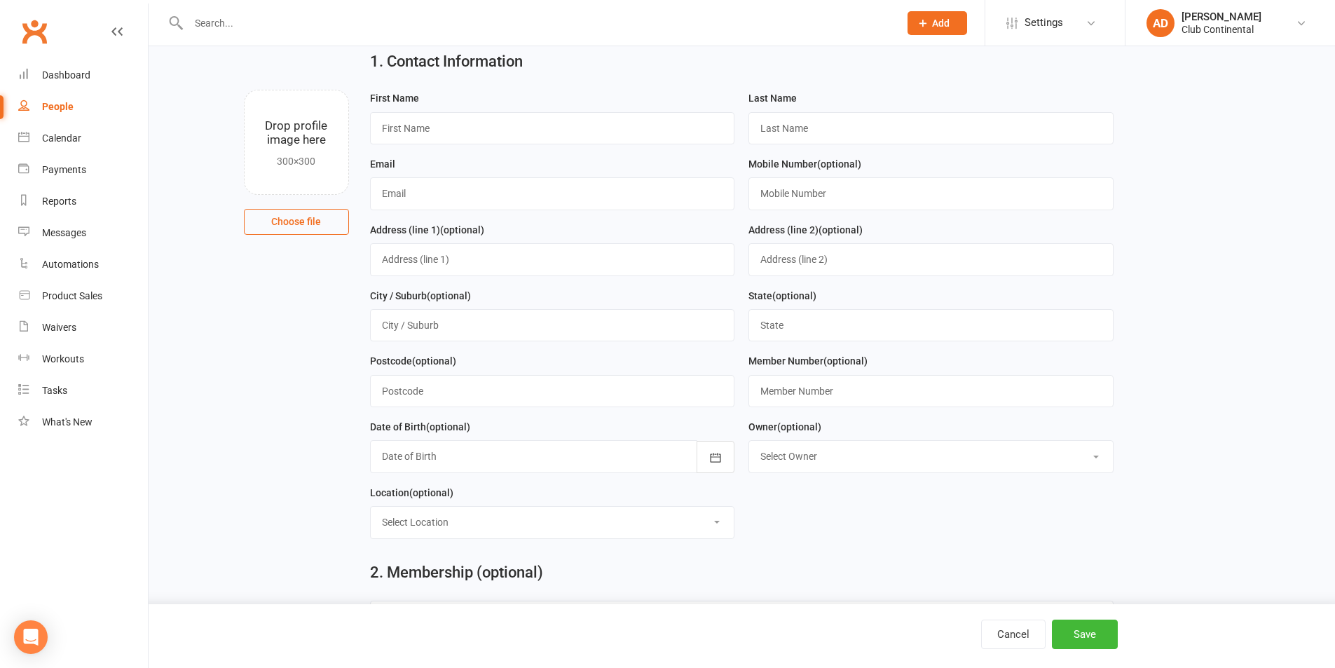
scroll to position [70, 0]
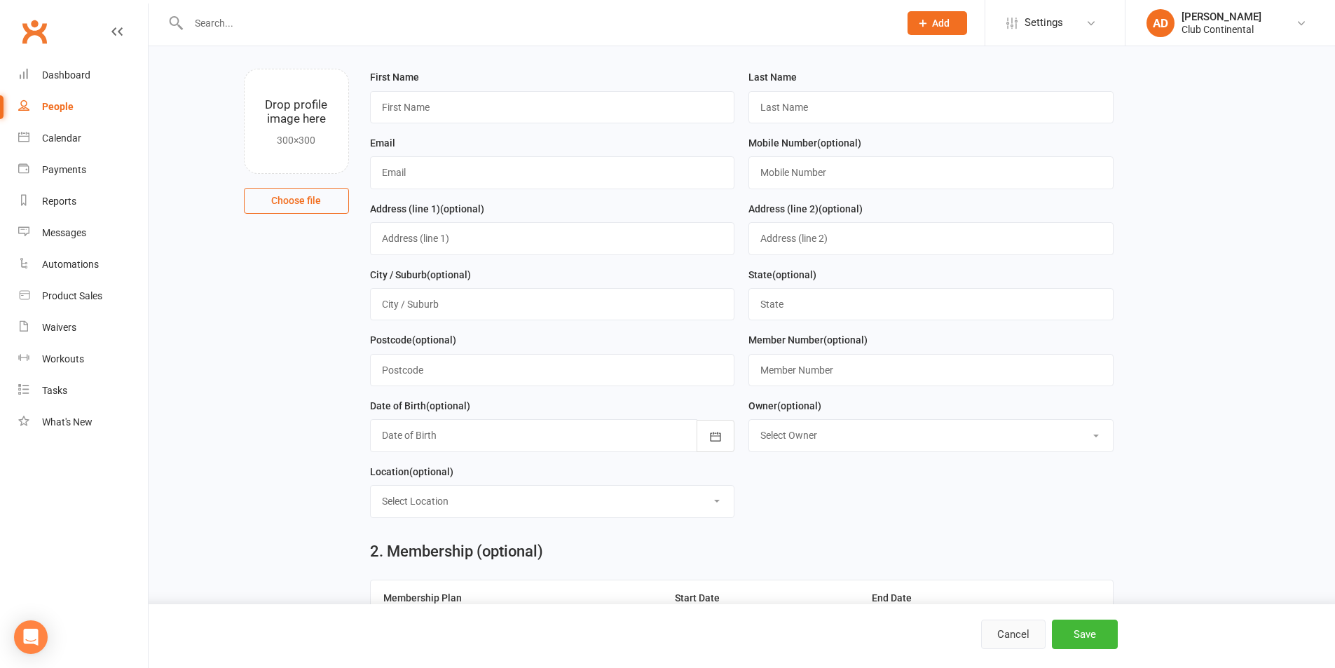
click at [1034, 624] on button "Cancel" at bounding box center [1013, 634] width 64 height 29
select select "100"
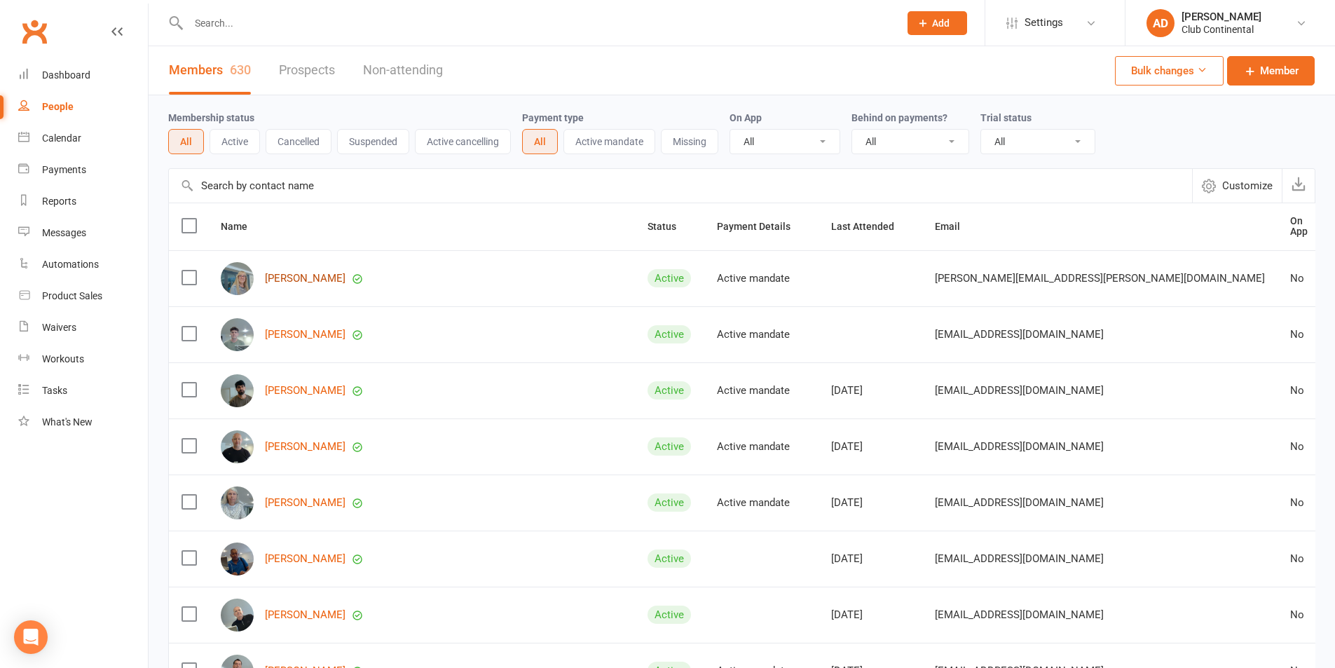
click at [309, 275] on link "[PERSON_NAME]" at bounding box center [305, 279] width 81 height 12
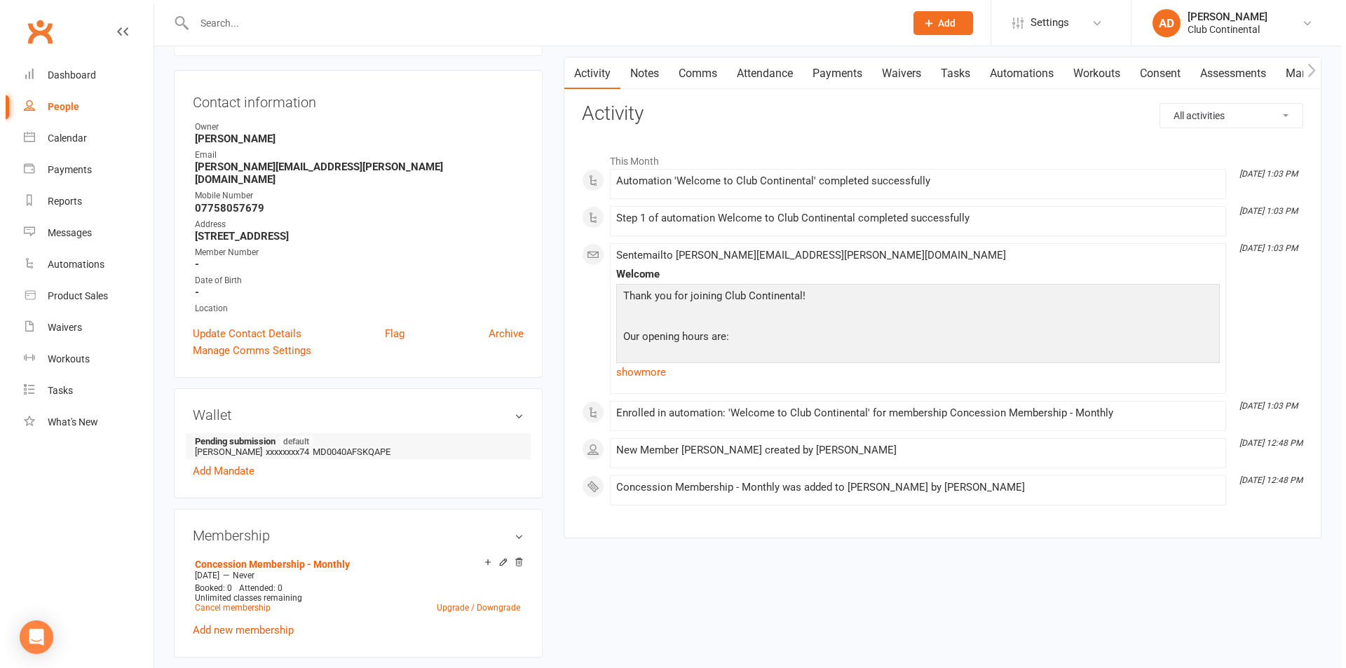
scroll to position [140, 0]
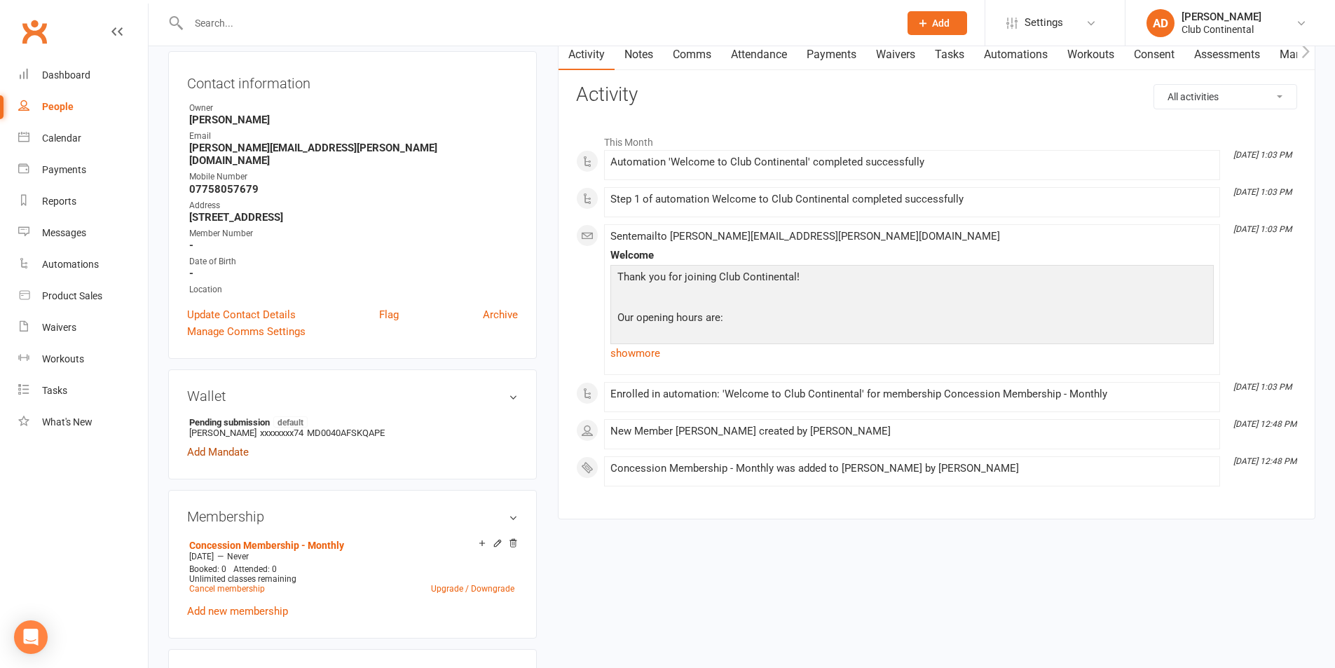
click at [212, 444] on link "Add Mandate" at bounding box center [218, 452] width 62 height 17
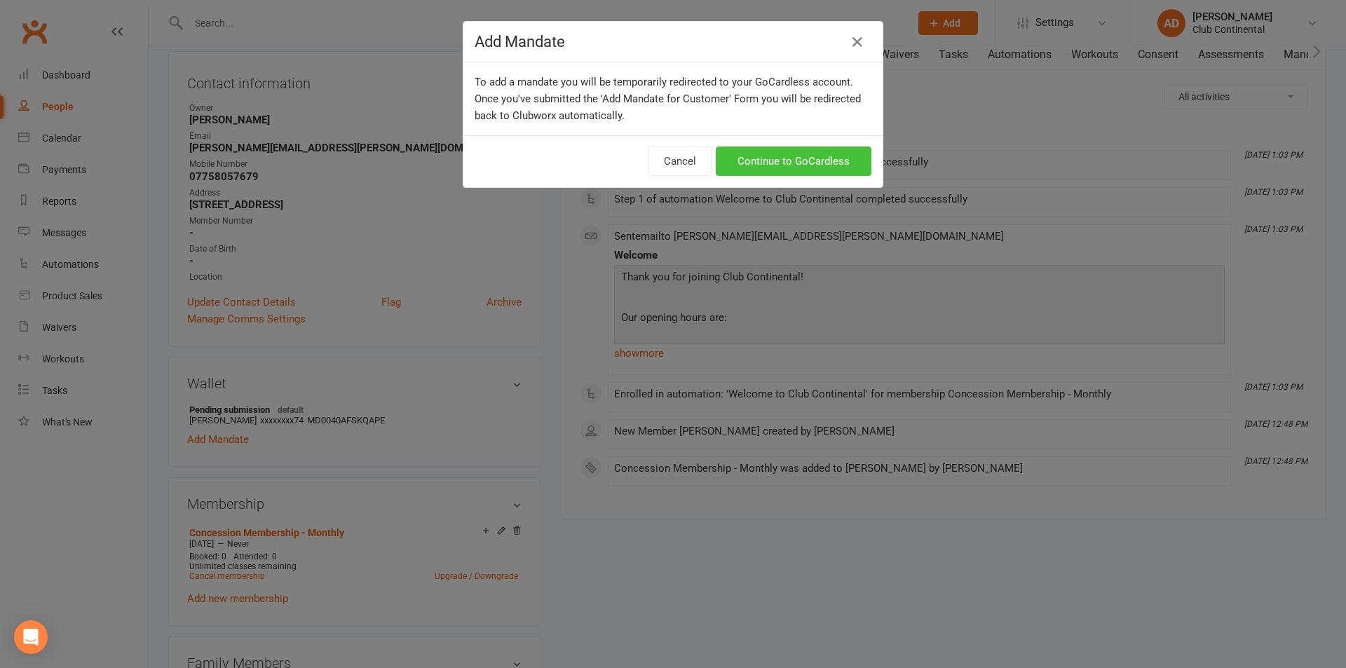
click at [761, 171] on link "Continue to GoCardless" at bounding box center [794, 161] width 156 height 29
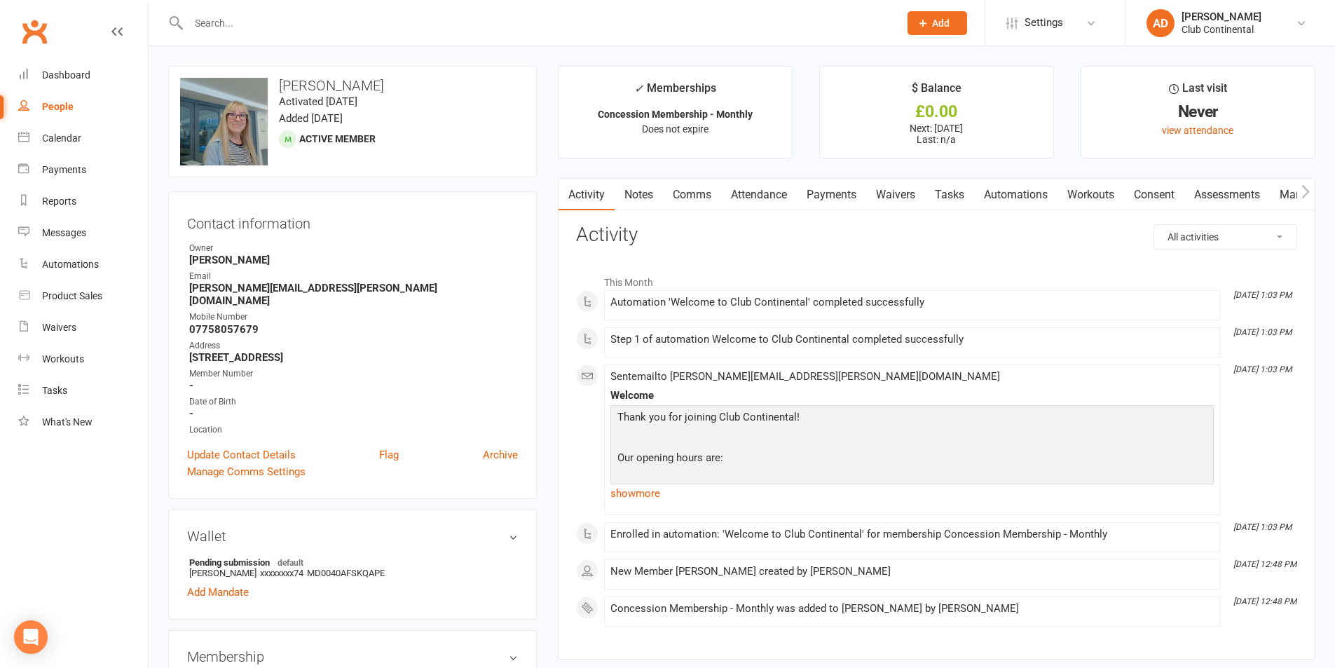
click at [31, 38] on link "Clubworx" at bounding box center [34, 31] width 35 height 35
